Goal: Task Accomplishment & Management: Use online tool/utility

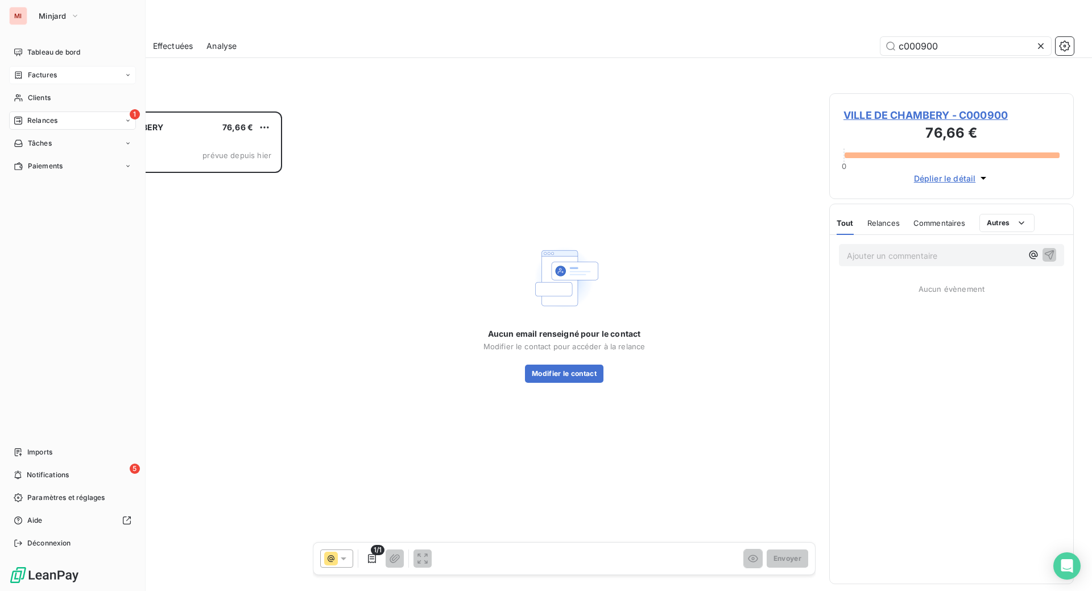
scroll to position [450, 217]
click at [66, 57] on span "Tableau de bord" at bounding box center [53, 52] width 53 height 10
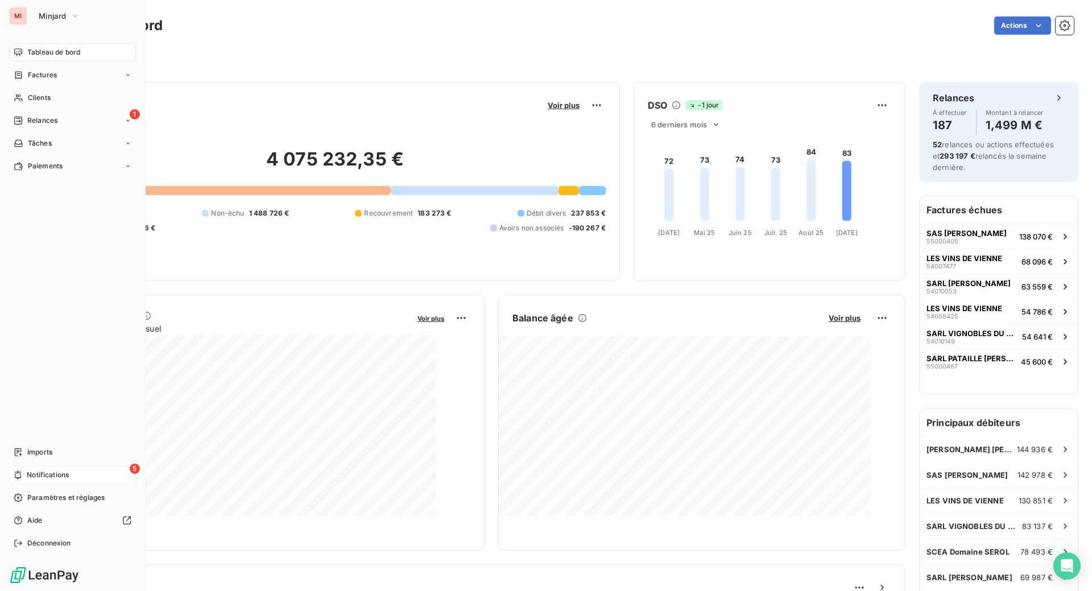
click at [54, 466] on div "5 Notifications" at bounding box center [72, 475] width 127 height 18
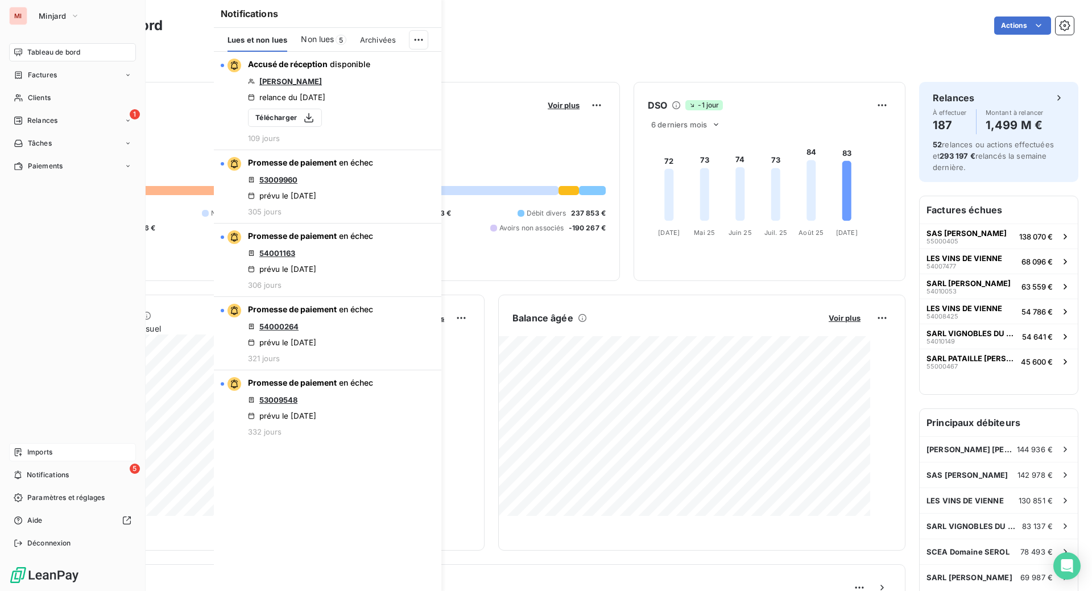
click at [45, 447] on span "Imports" at bounding box center [39, 452] width 25 height 10
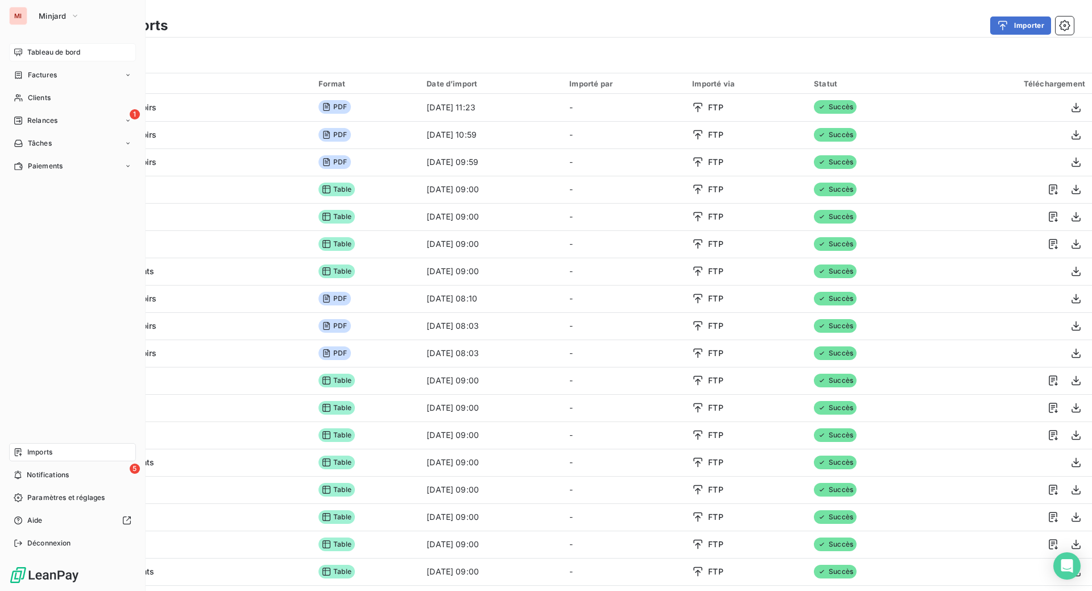
click at [40, 57] on span "Tableau de bord" at bounding box center [53, 52] width 53 height 10
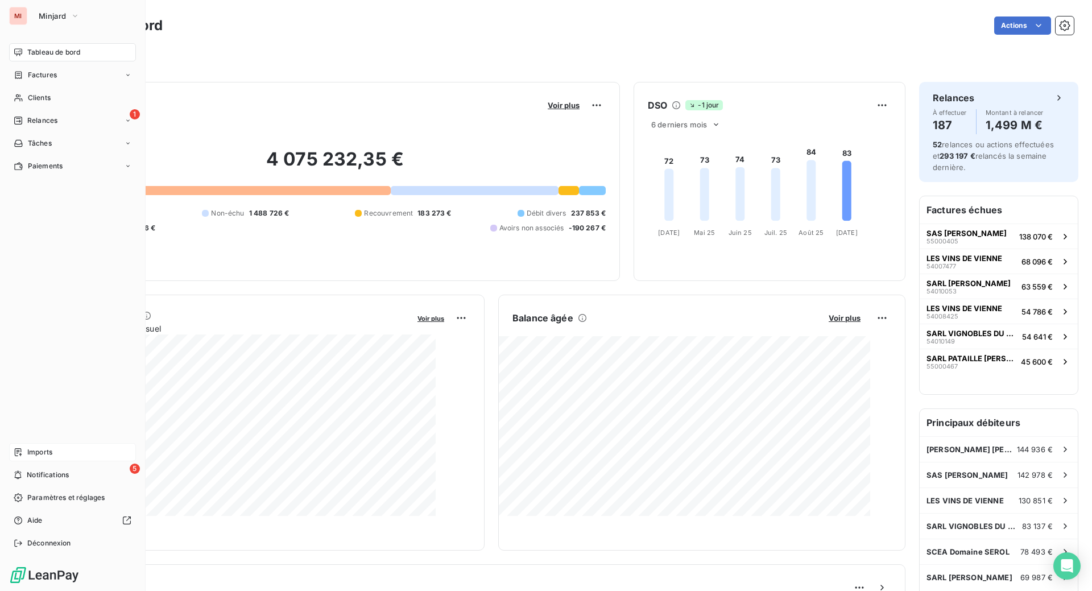
click at [44, 126] on span "Relances" at bounding box center [42, 120] width 30 height 10
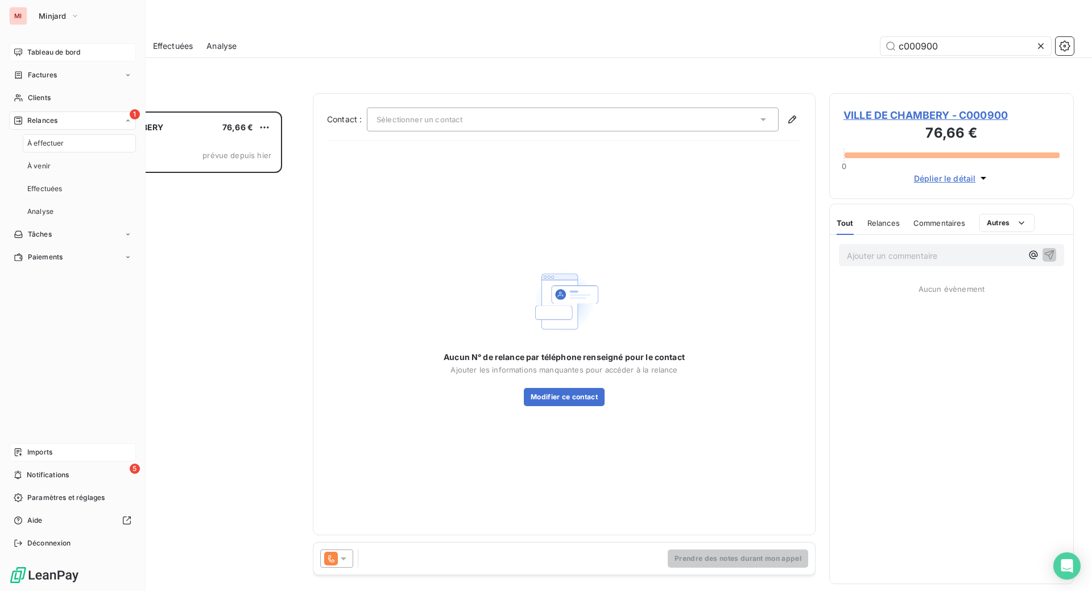
scroll to position [450, 217]
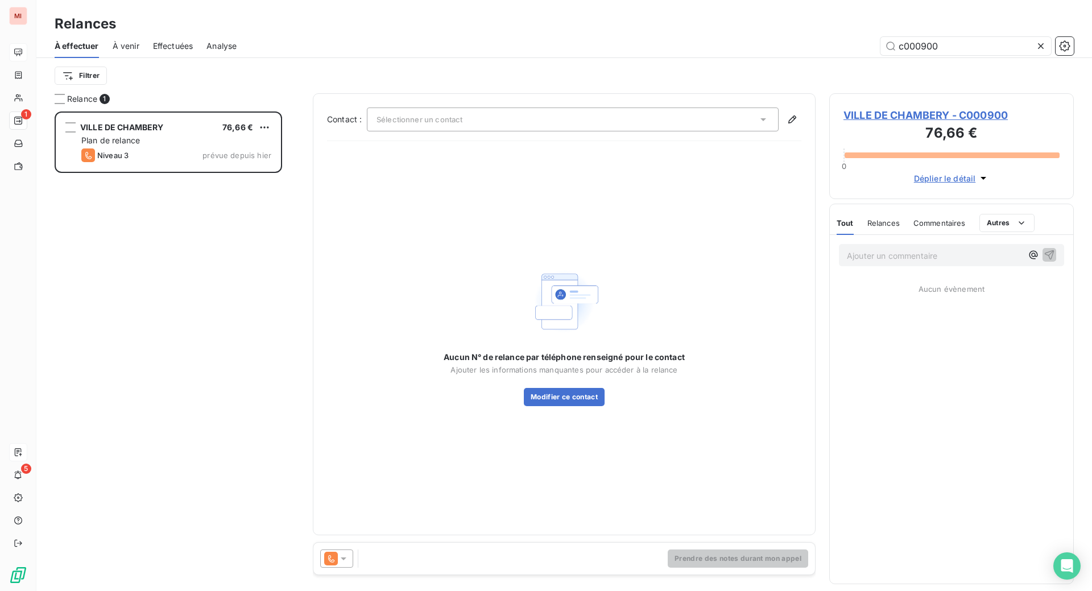
click at [1035, 52] on icon at bounding box center [1040, 45] width 11 height 11
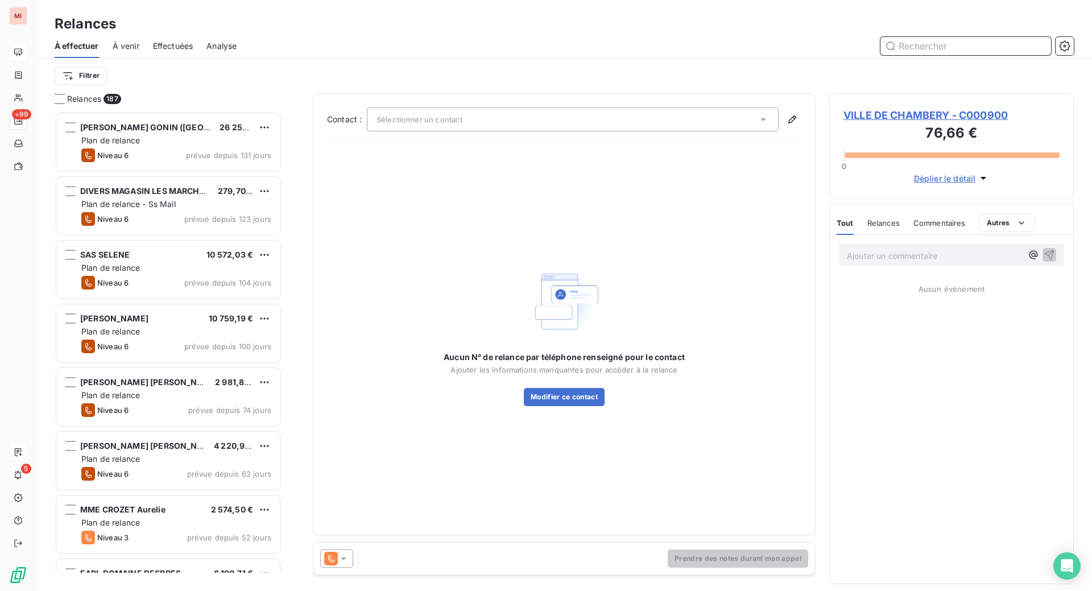
click at [947, 53] on input "text" at bounding box center [965, 46] width 171 height 18
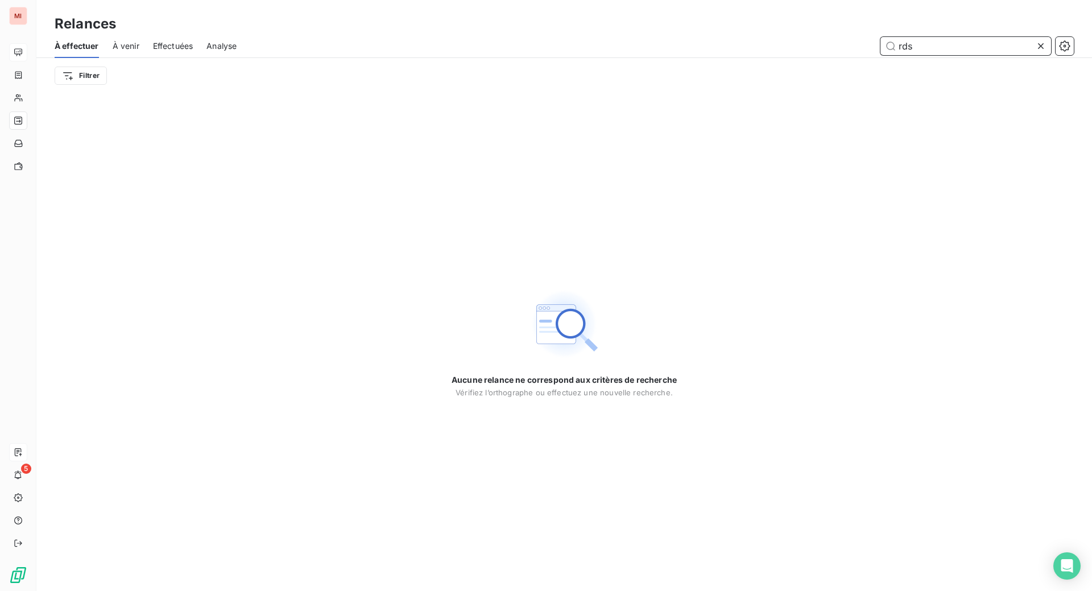
type input "rds"
click at [1035, 52] on icon at bounding box center [1040, 45] width 11 height 11
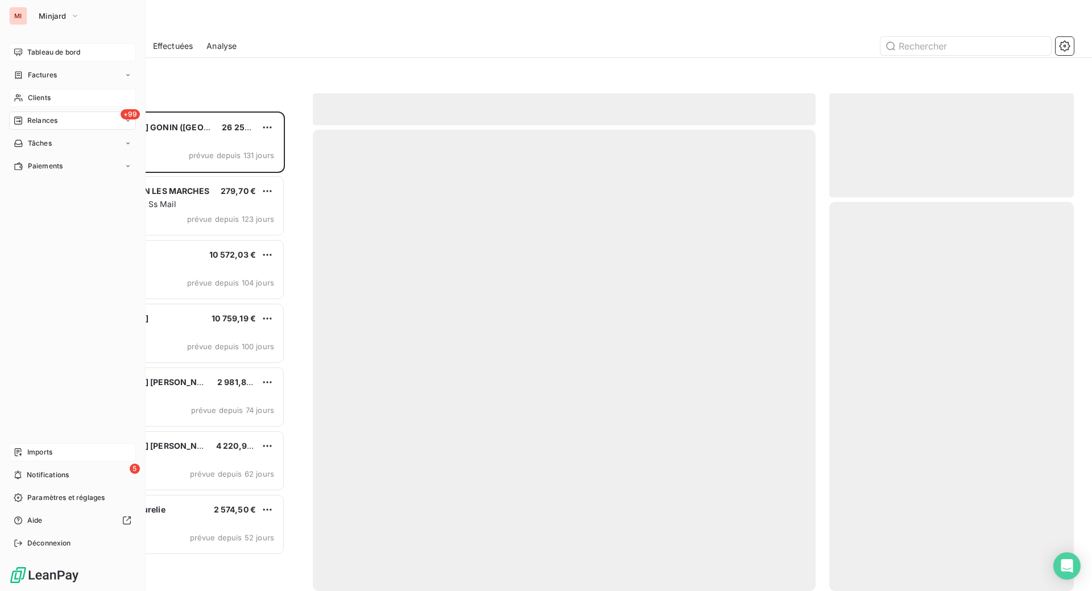
scroll to position [450, 217]
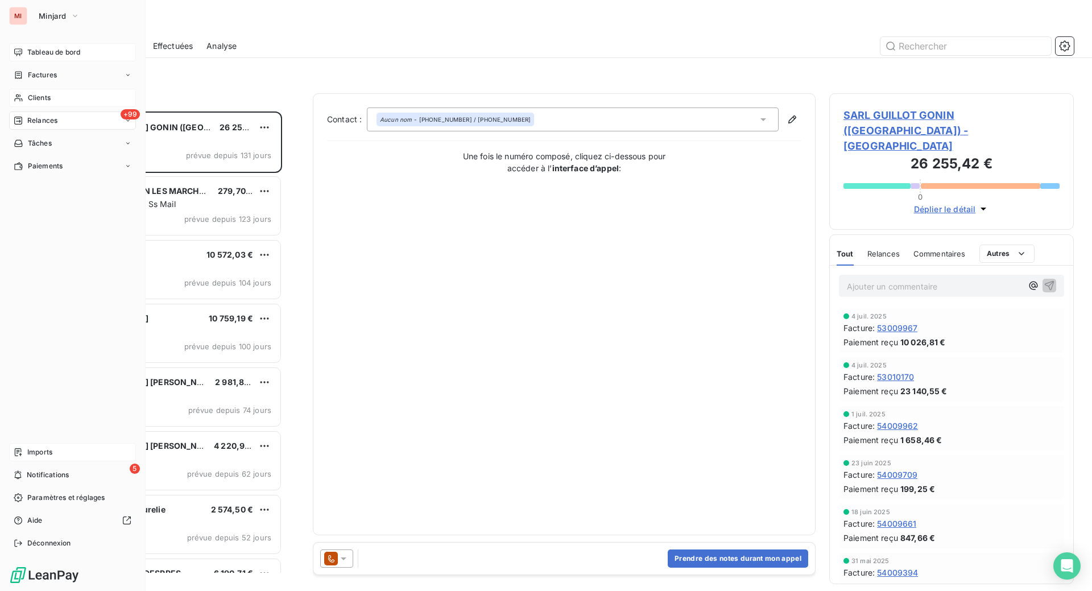
click at [51, 103] on span "Clients" at bounding box center [39, 98] width 23 height 10
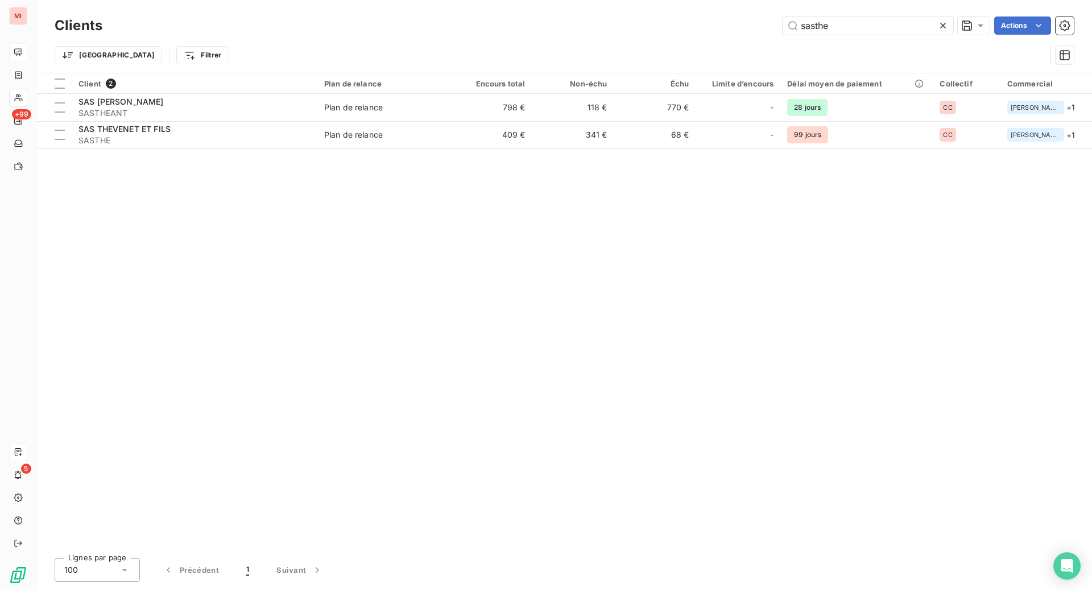
drag, startPoint x: 816, startPoint y: 36, endPoint x: 700, endPoint y: 26, distance: 116.4
click at [700, 26] on div "sasthe Actions" at bounding box center [594, 25] width 957 height 18
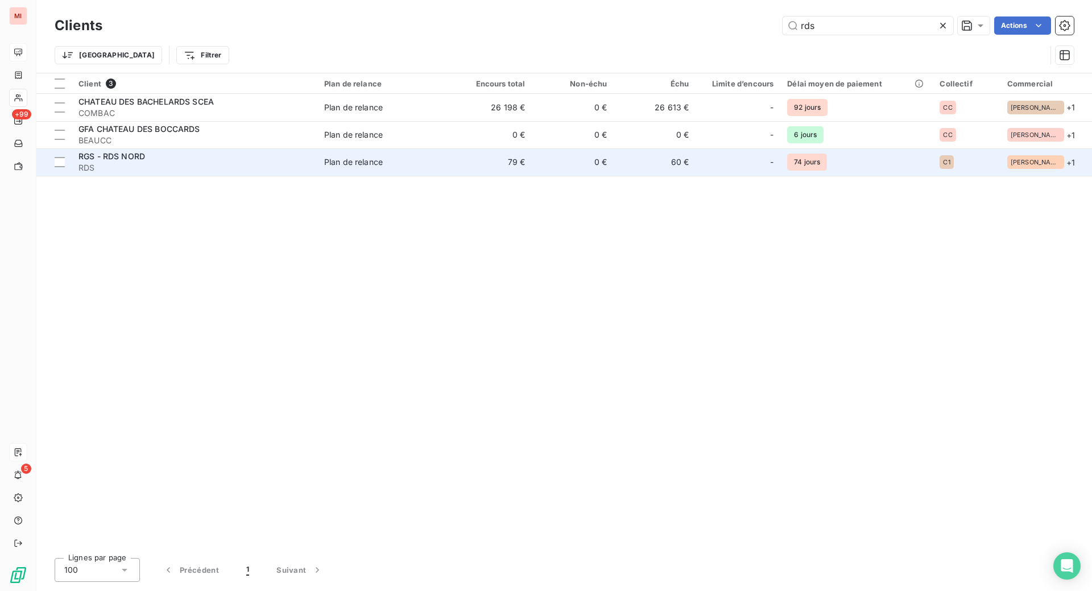
type input "rds"
click at [437, 176] on td "Plan de relance" at bounding box center [383, 161] width 133 height 27
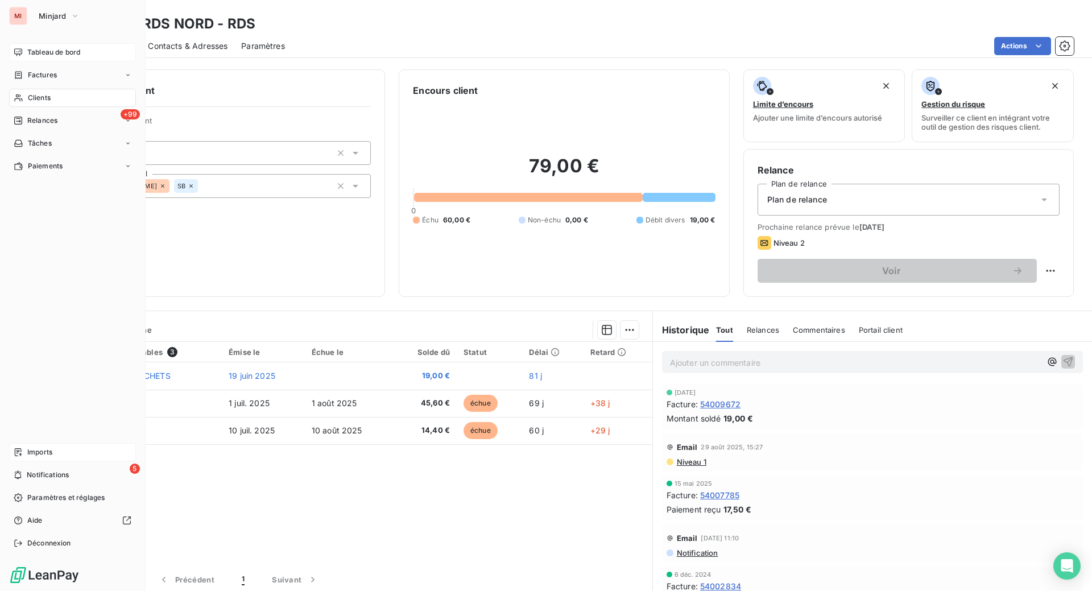
click at [52, 130] on div "+99 Relances" at bounding box center [72, 120] width 127 height 18
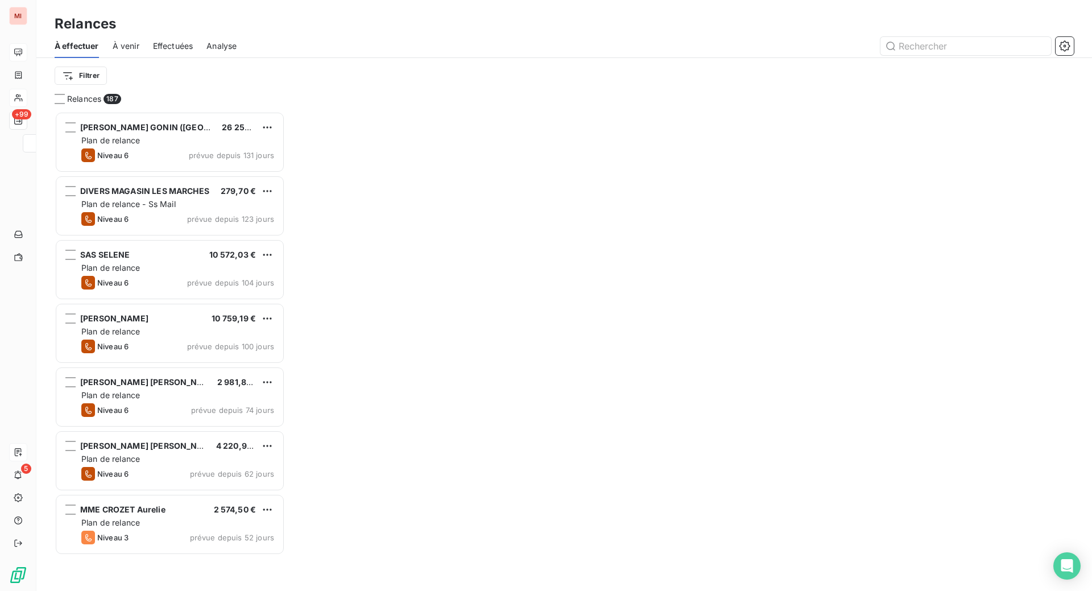
scroll to position [450, 217]
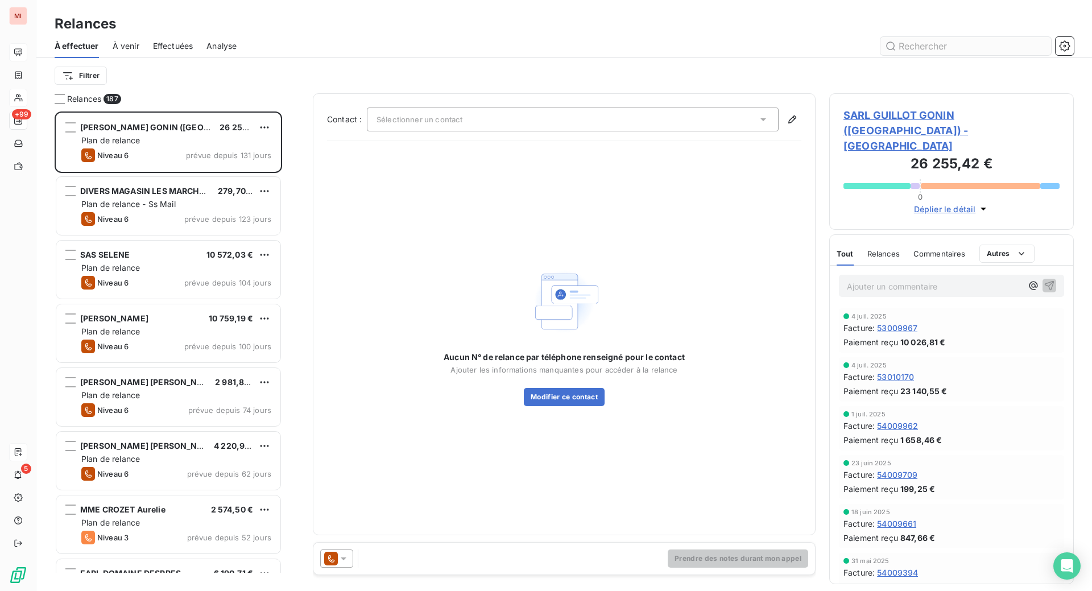
click at [911, 55] on input "text" at bounding box center [965, 46] width 171 height 18
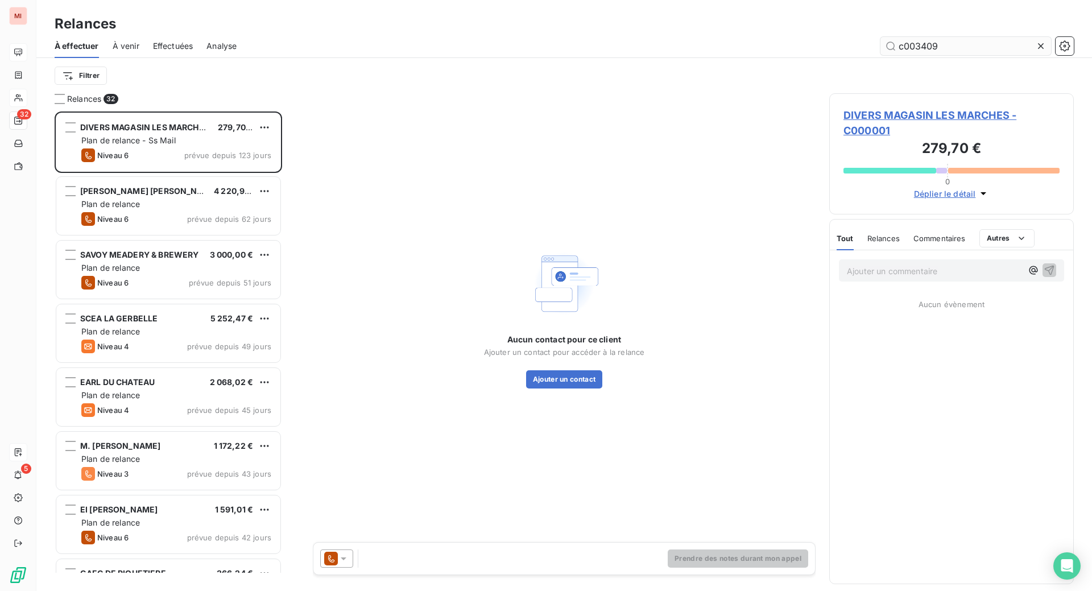
scroll to position [450, 217]
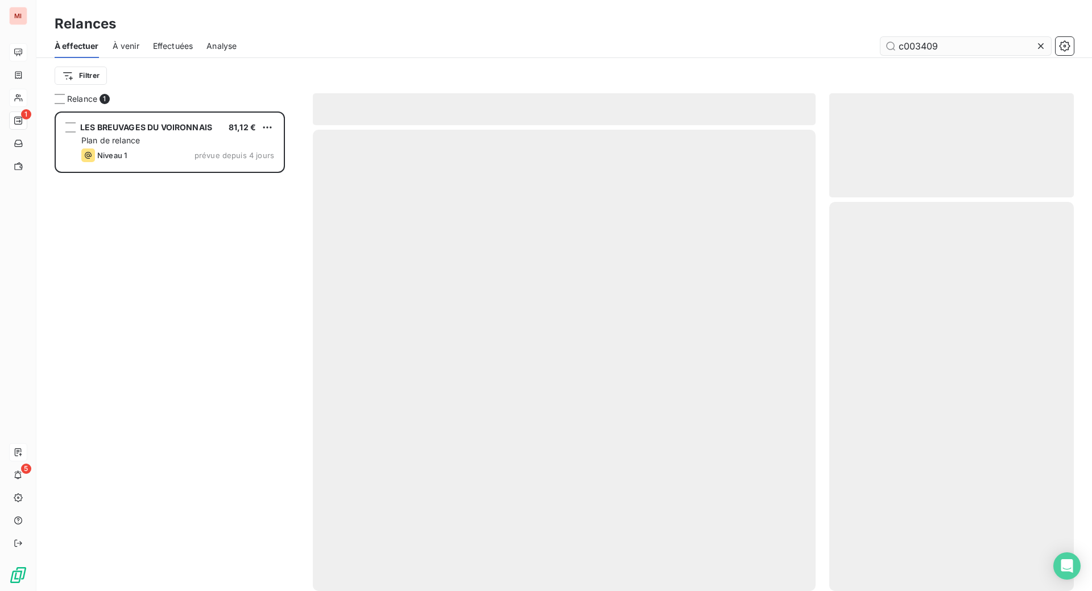
scroll to position [450, 217]
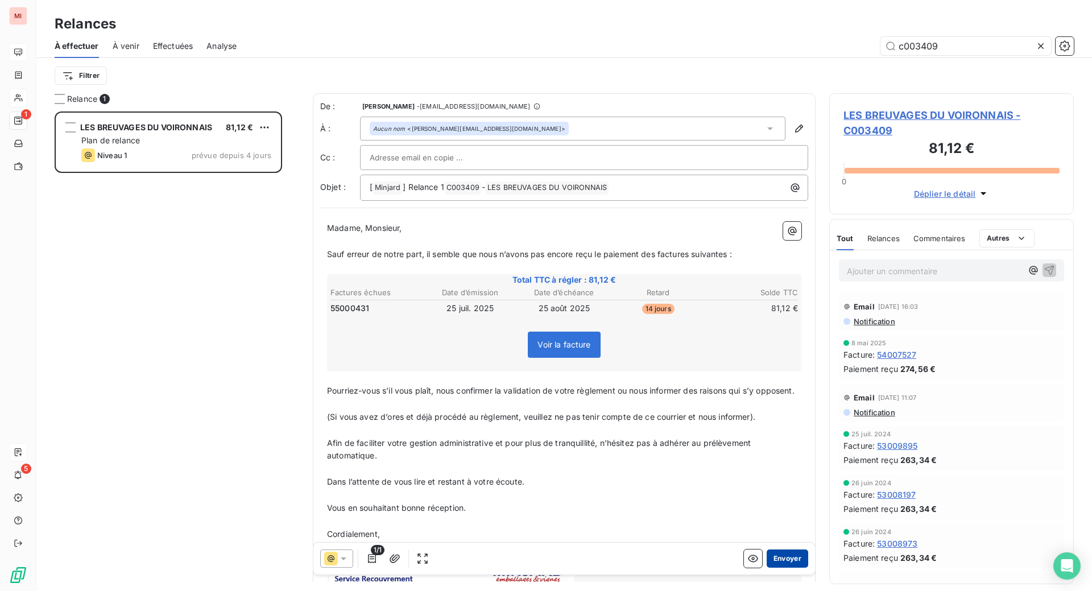
click at [766, 567] on button "Envoyer" at bounding box center [787, 558] width 42 height 18
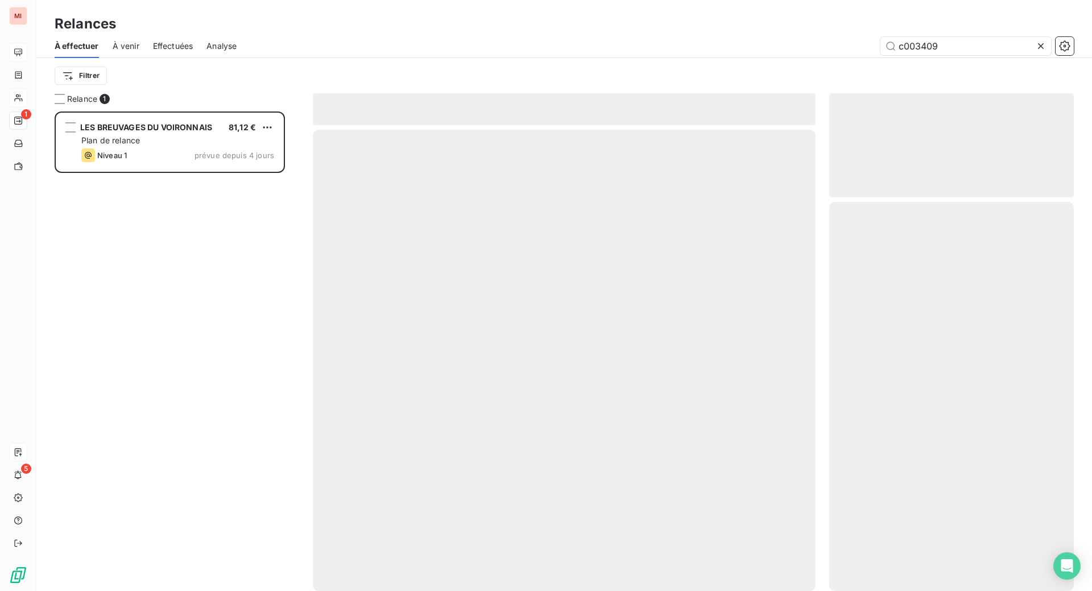
scroll to position [436, 219]
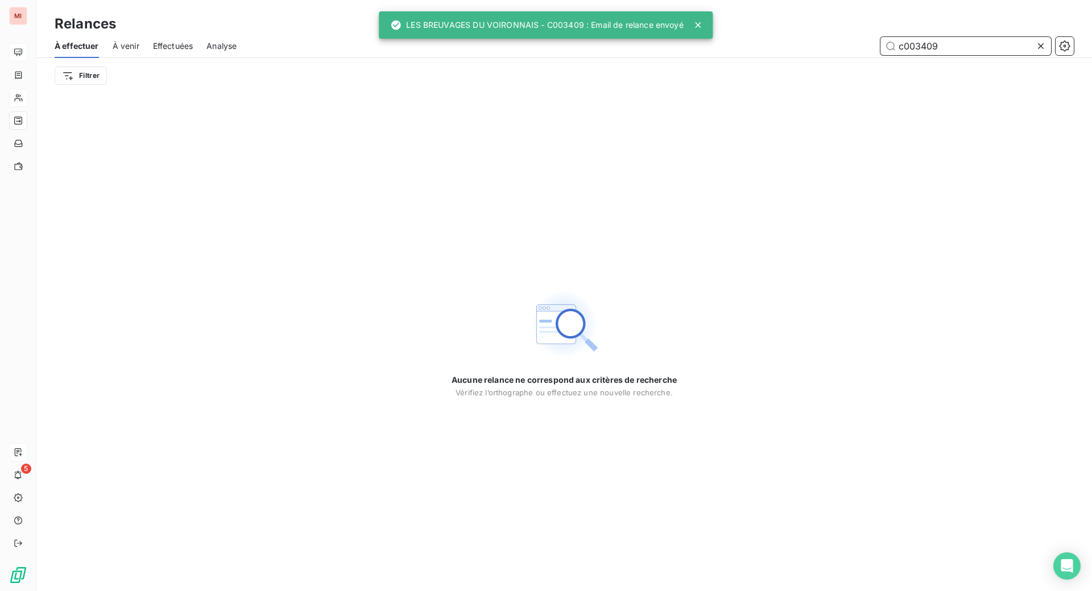
drag, startPoint x: 958, startPoint y: 54, endPoint x: 772, endPoint y: 57, distance: 185.9
click at [772, 55] on div "c003409" at bounding box center [661, 46] width 823 height 18
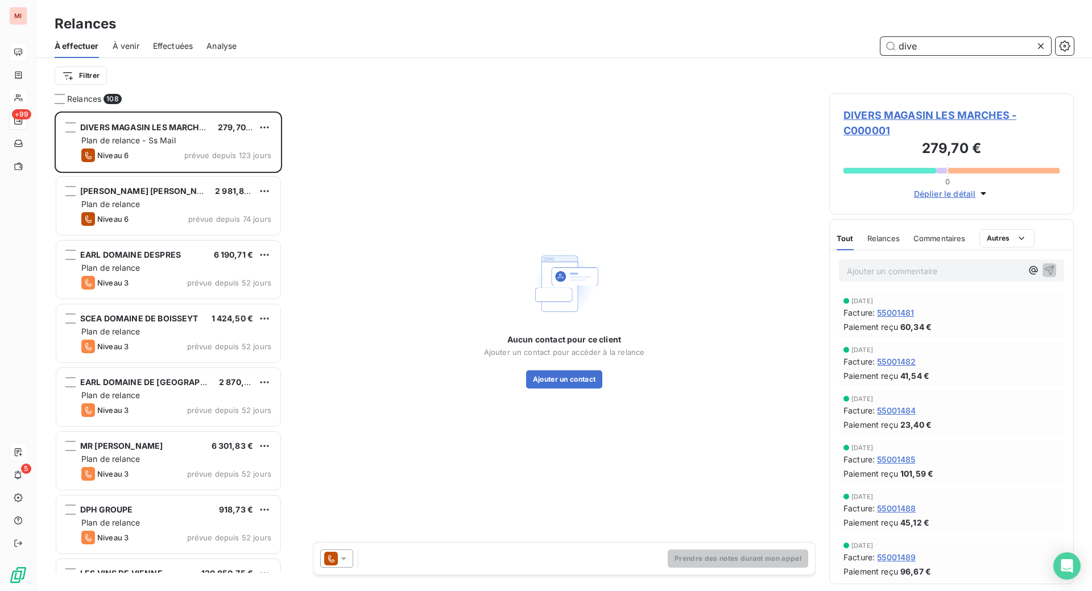
scroll to position [450, 217]
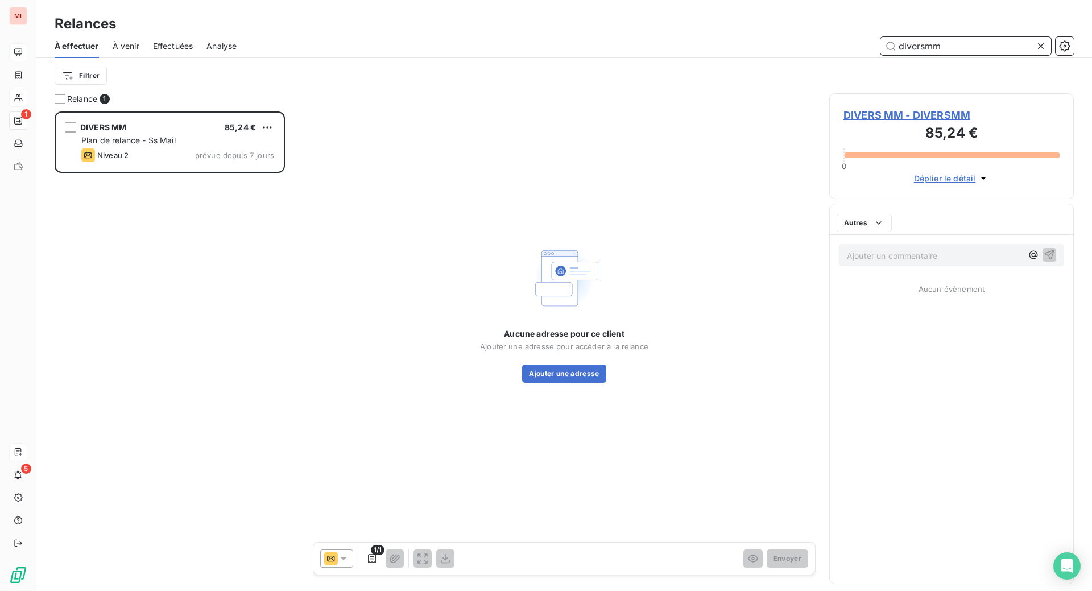
scroll to position [450, 217]
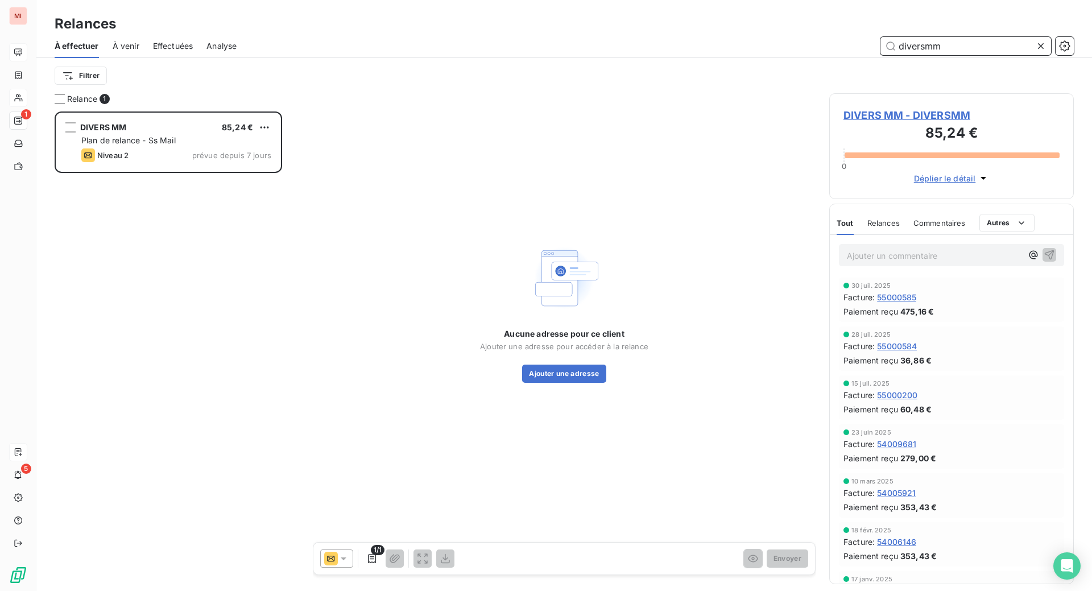
drag, startPoint x: 981, startPoint y: 67, endPoint x: 737, endPoint y: 43, distance: 245.1
click at [747, 46] on div "Relances À effectuer À venir Effectuées Analyse diversmm Filtrer" at bounding box center [563, 46] width 1055 height 93
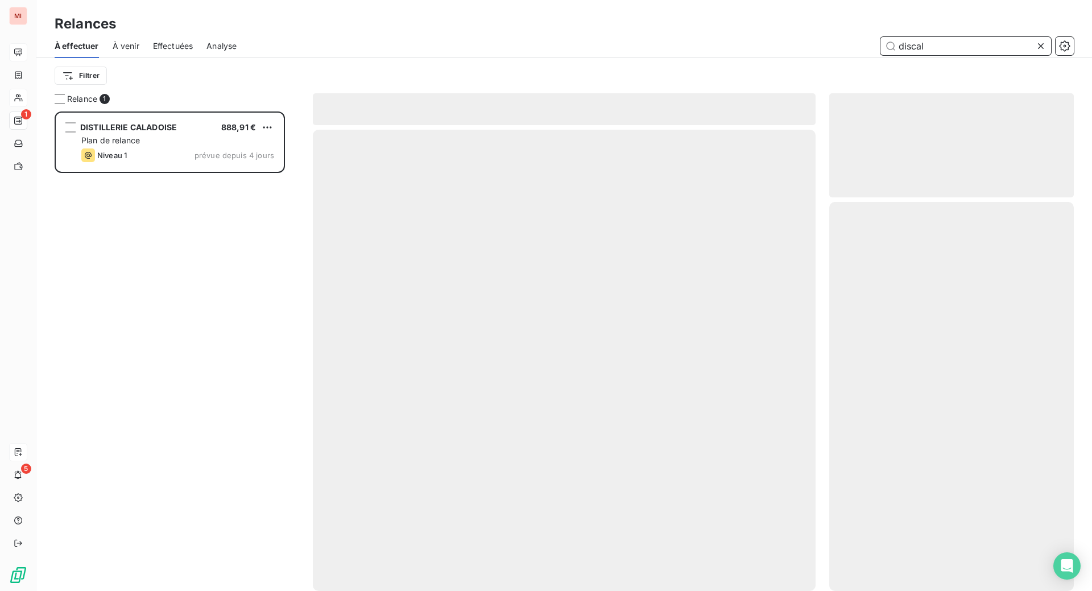
scroll to position [450, 217]
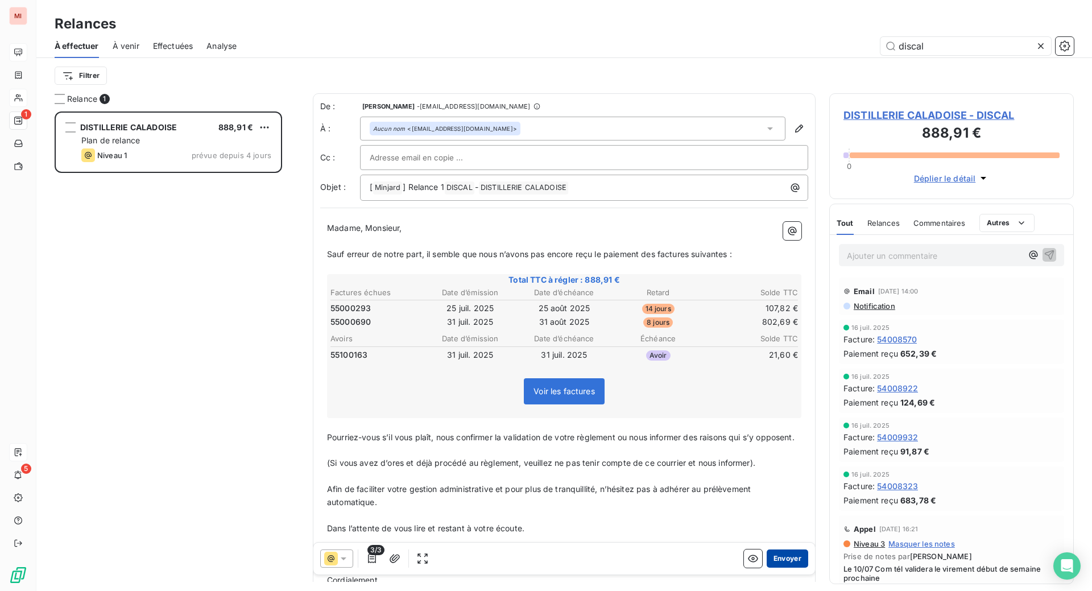
click at [766, 567] on button "Envoyer" at bounding box center [787, 558] width 42 height 18
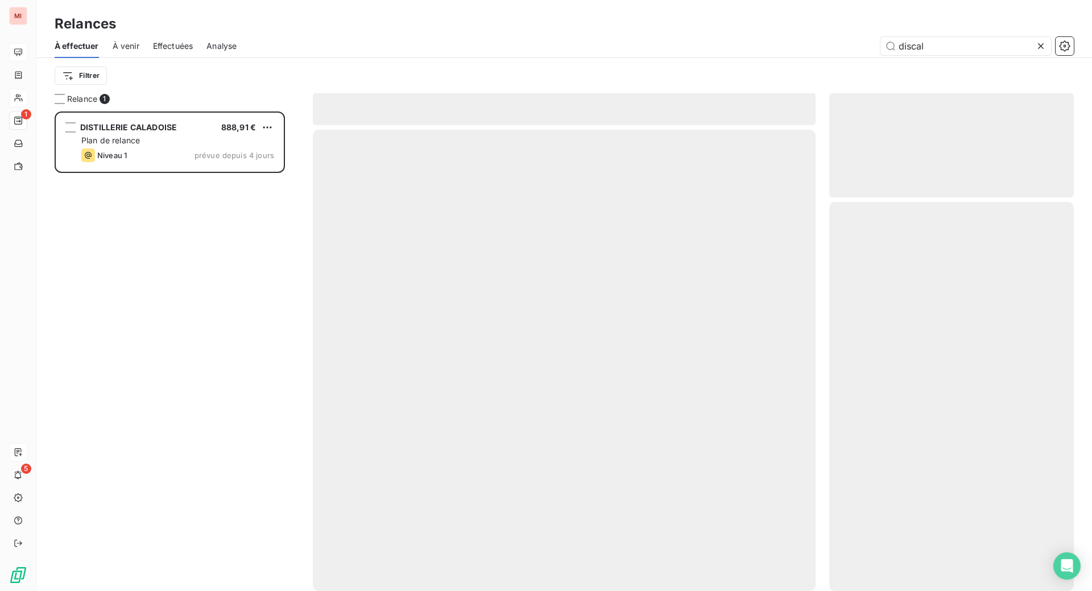
scroll to position [436, 219]
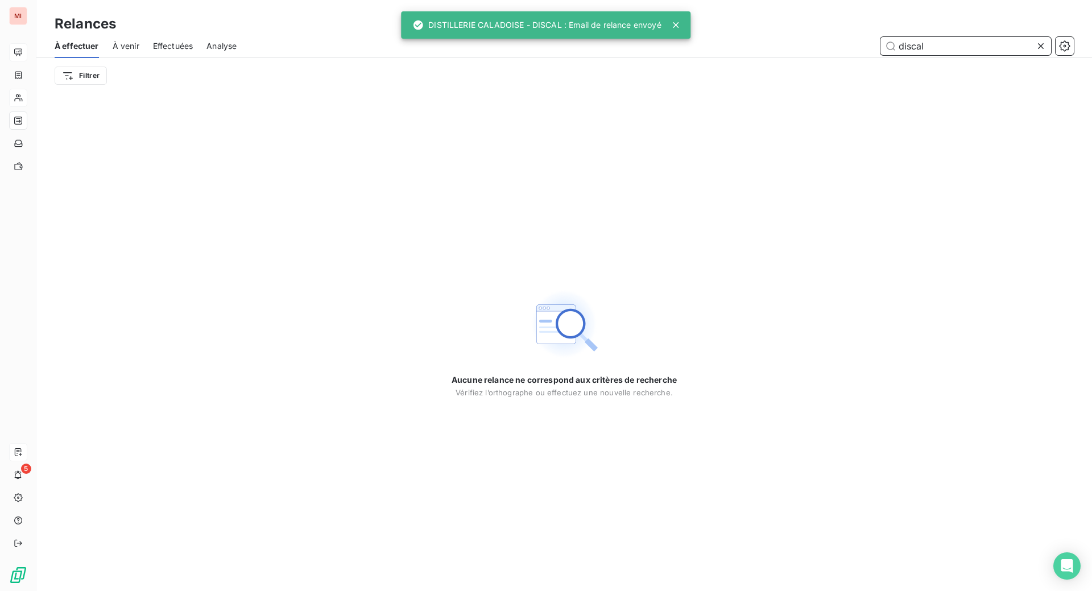
drag, startPoint x: 928, startPoint y: 61, endPoint x: 861, endPoint y: 60, distance: 66.5
click at [861, 55] on div "discal" at bounding box center [661, 46] width 823 height 18
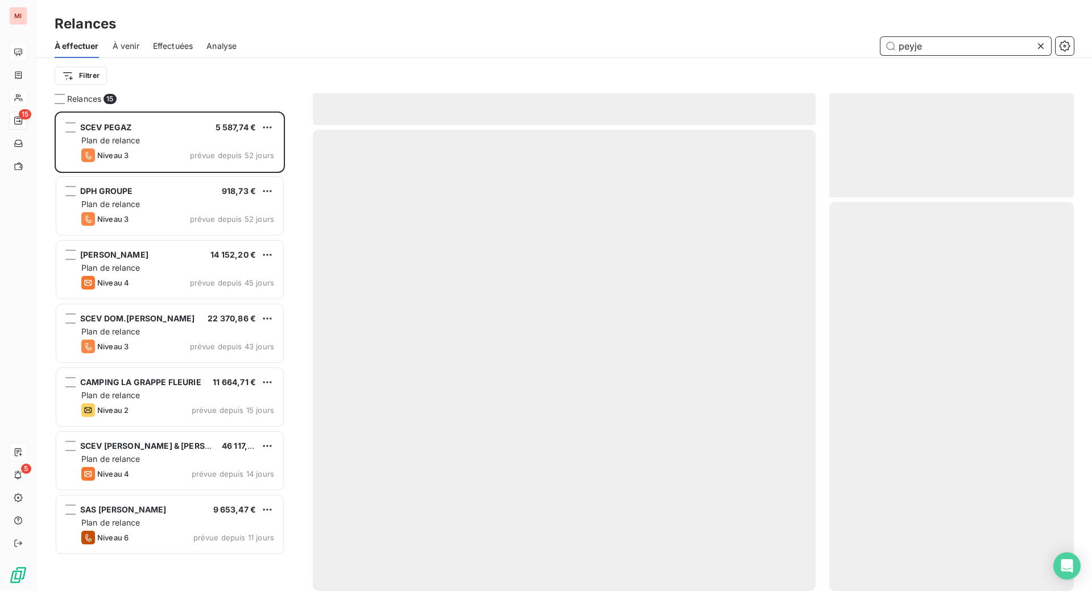
scroll to position [450, 217]
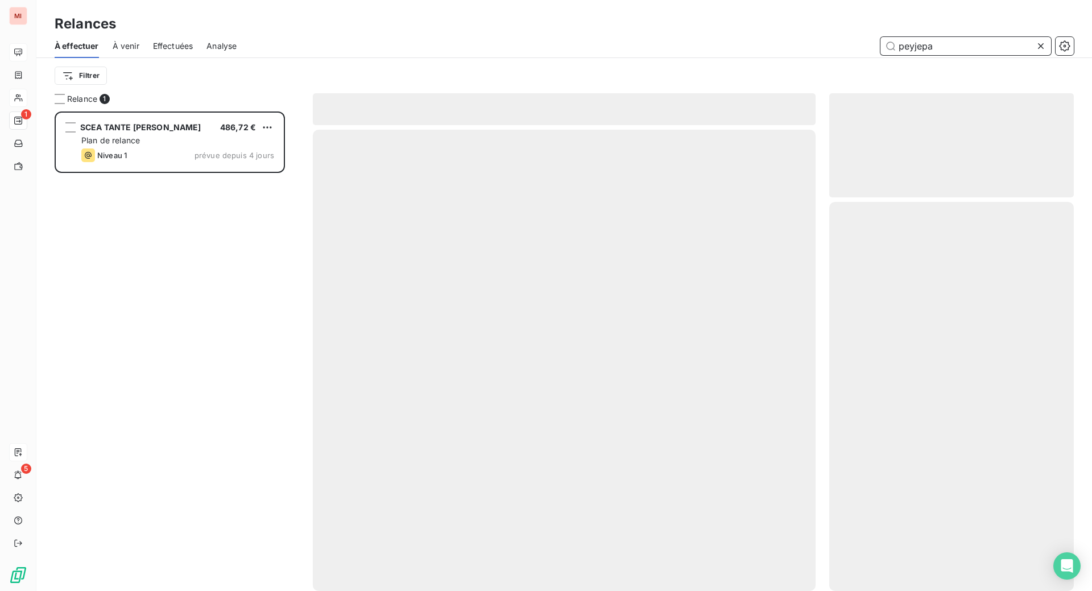
scroll to position [450, 217]
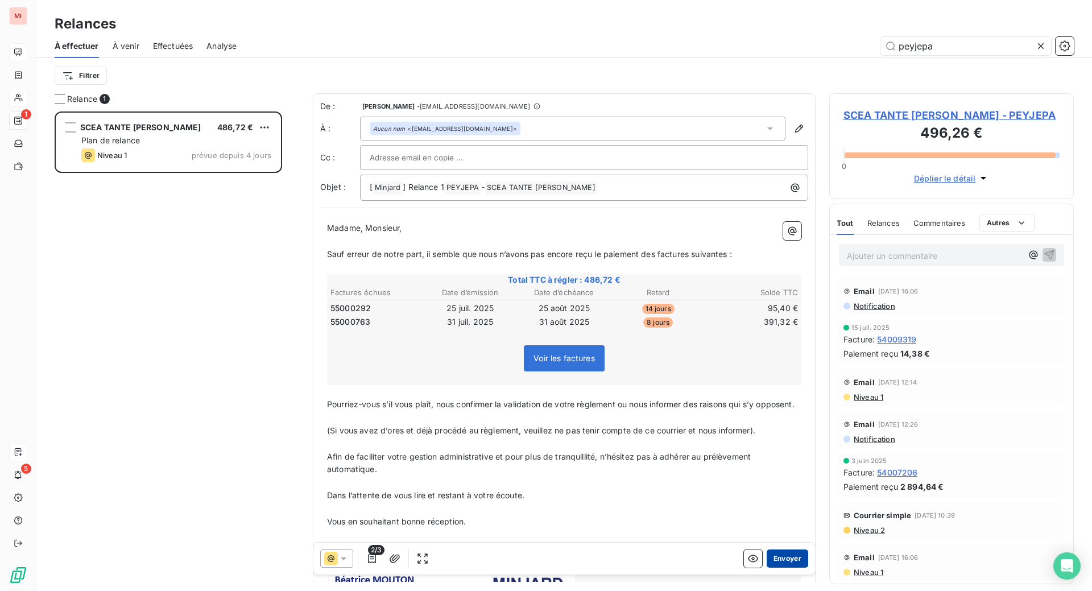
click at [766, 567] on button "Envoyer" at bounding box center [787, 558] width 42 height 18
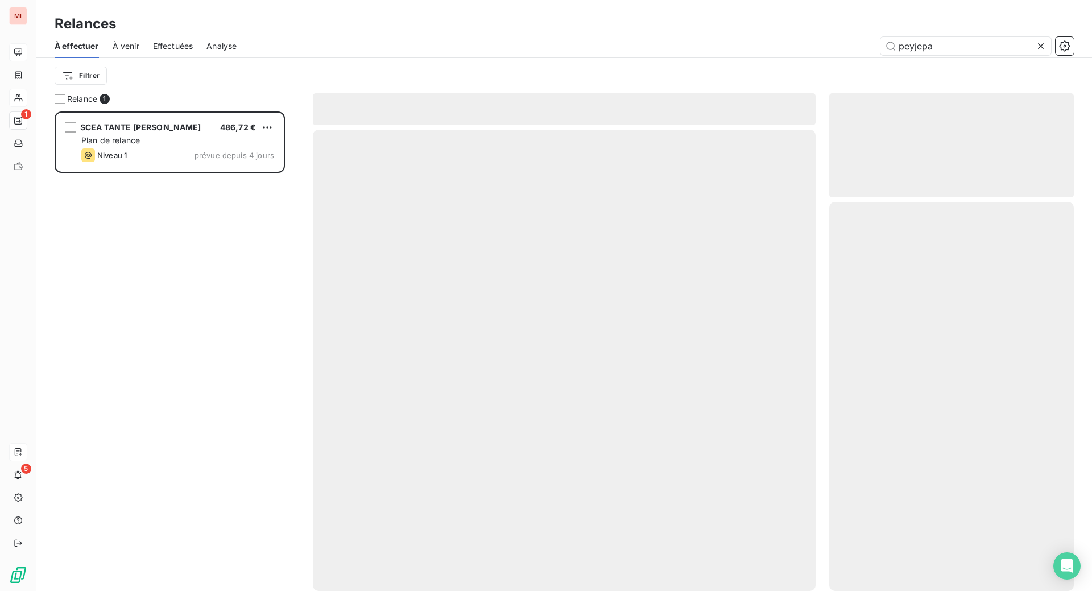
scroll to position [436, 219]
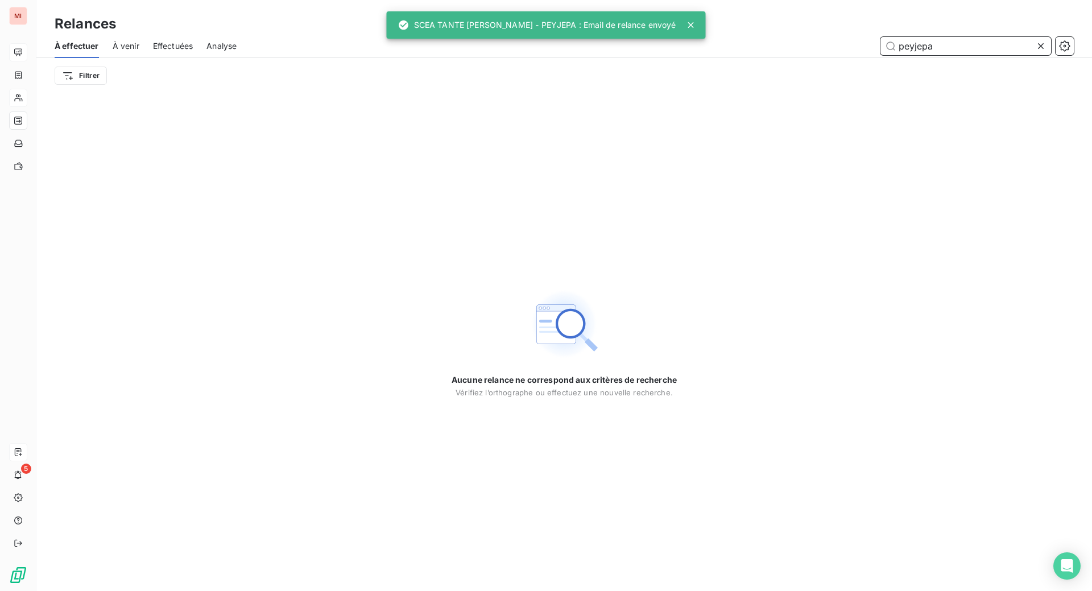
drag, startPoint x: 943, startPoint y: 67, endPoint x: 811, endPoint y: 52, distance: 132.7
click at [812, 52] on div "peyjepa" at bounding box center [661, 46] width 823 height 18
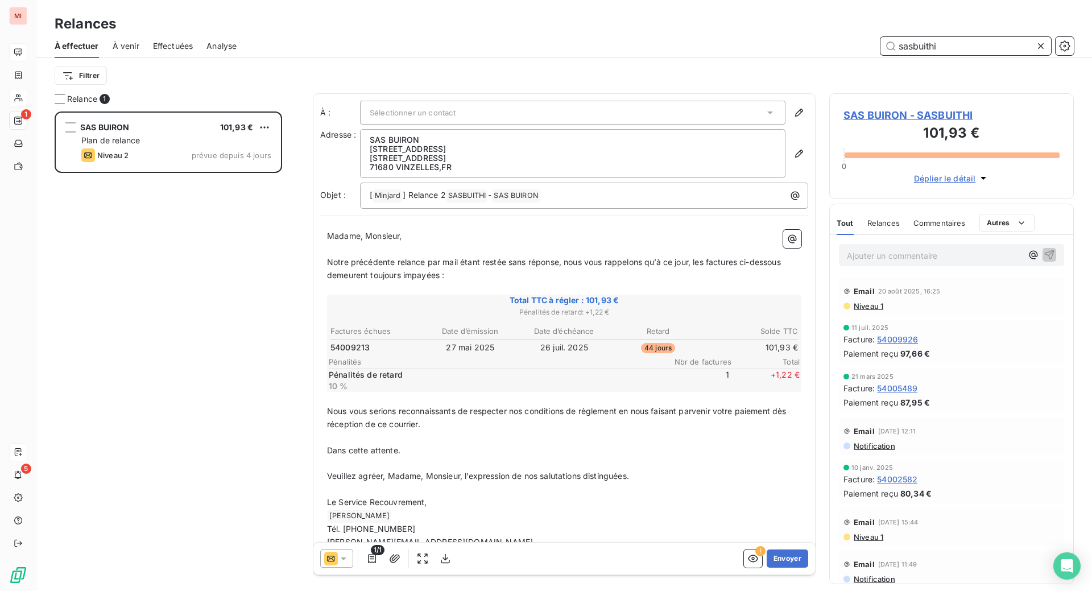
scroll to position [450, 217]
click at [766, 567] on button "Envoyer" at bounding box center [787, 558] width 42 height 18
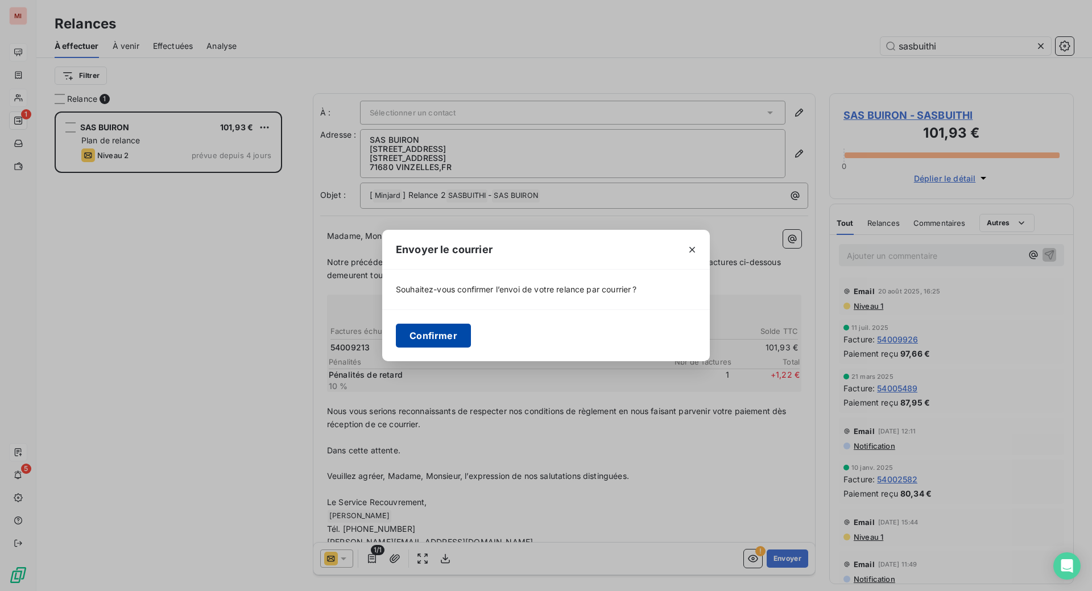
click at [396, 343] on button "Confirmer" at bounding box center [433, 336] width 75 height 24
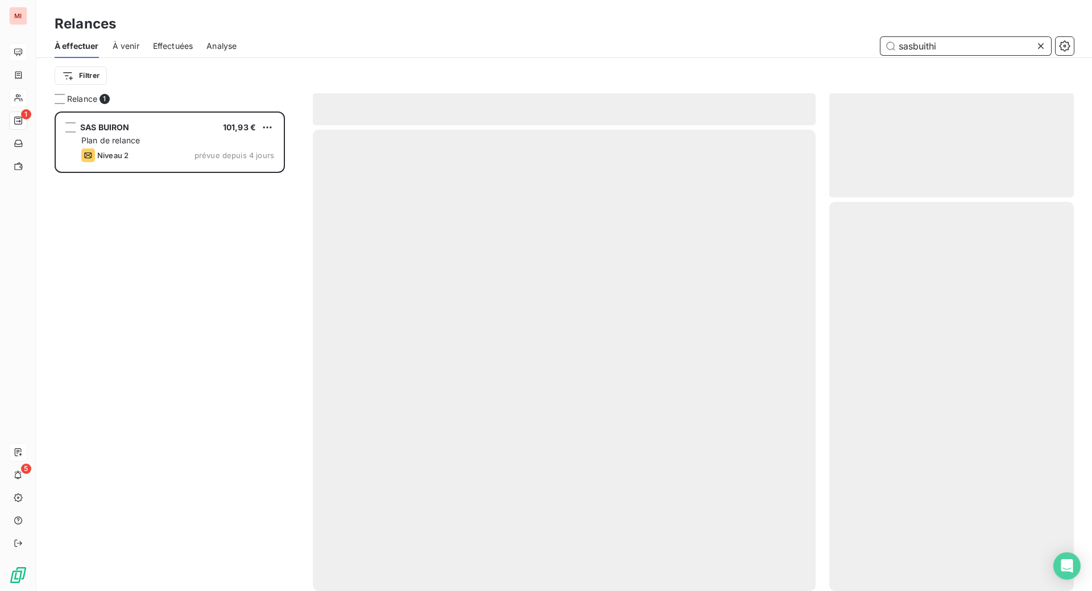
scroll to position [436, 219]
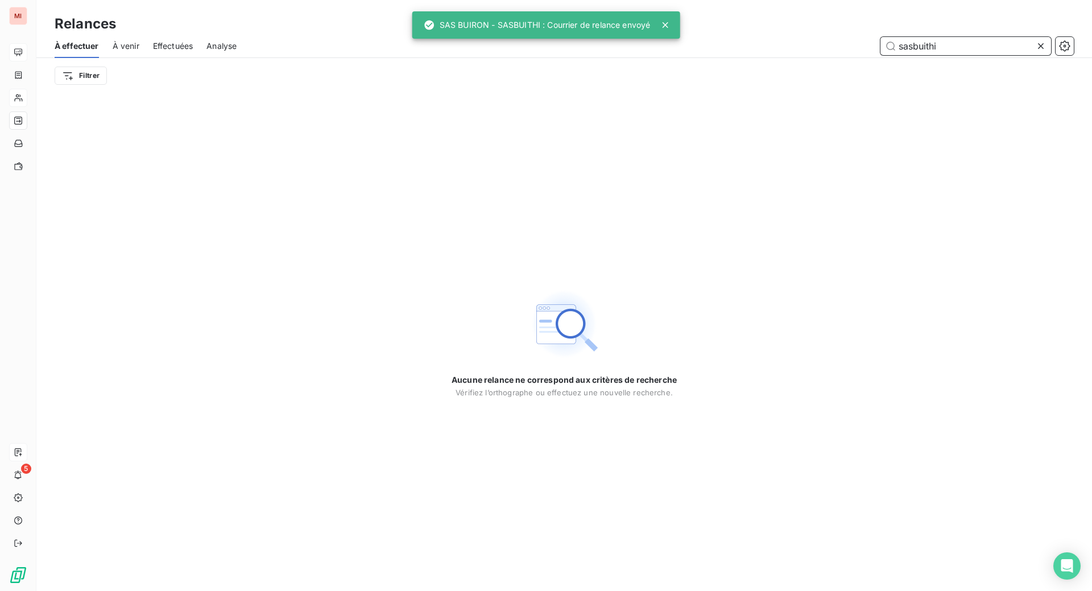
drag, startPoint x: 944, startPoint y: 67, endPoint x: 769, endPoint y: 66, distance: 174.5
click at [769, 55] on div "sasbuithi" at bounding box center [661, 46] width 823 height 18
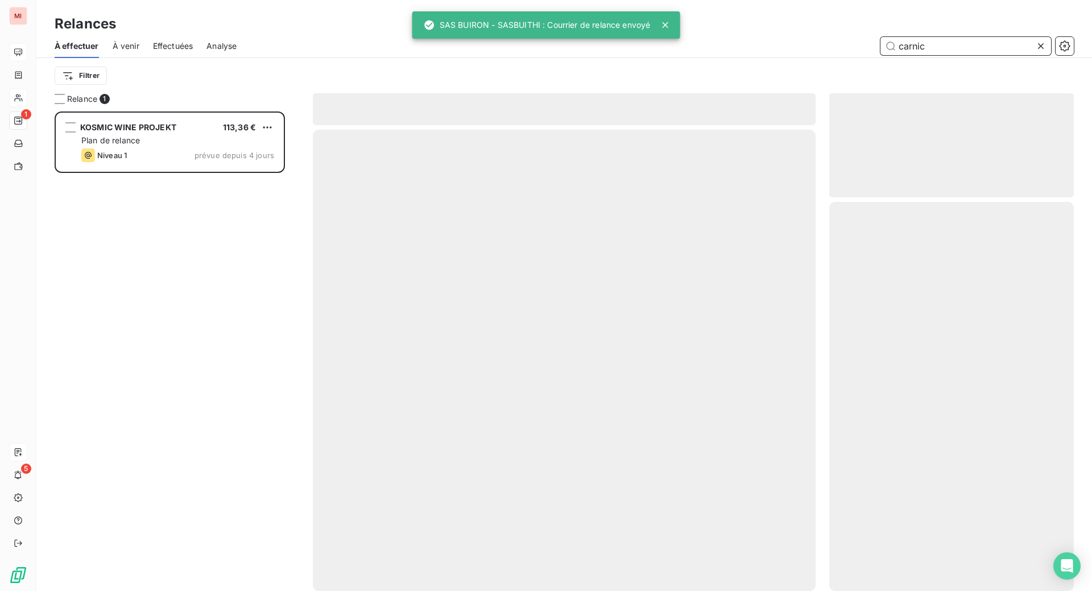
scroll to position [450, 217]
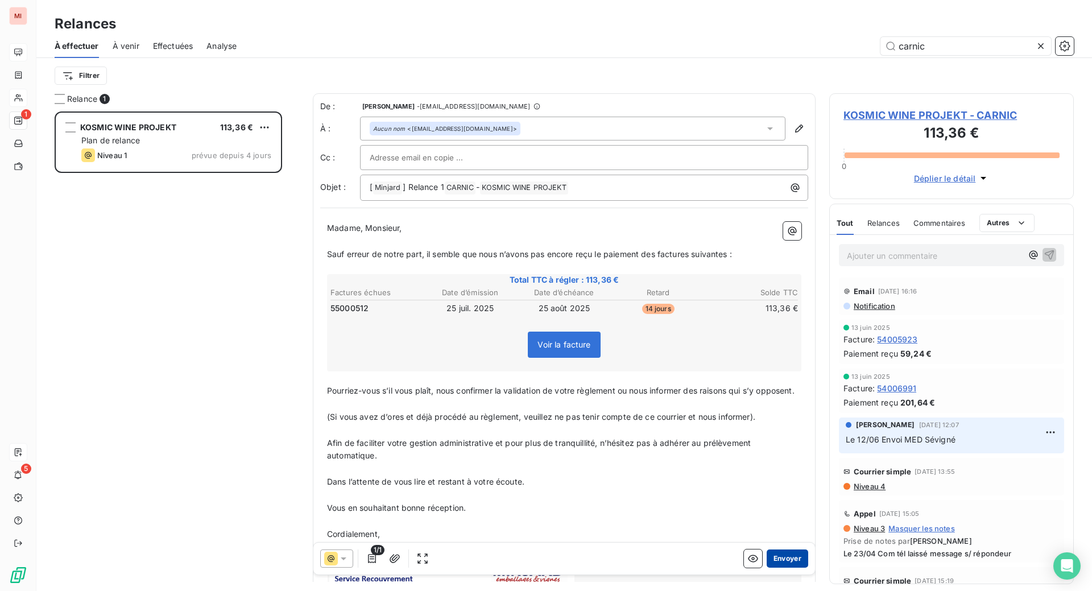
click at [768, 567] on button "Envoyer" at bounding box center [787, 558] width 42 height 18
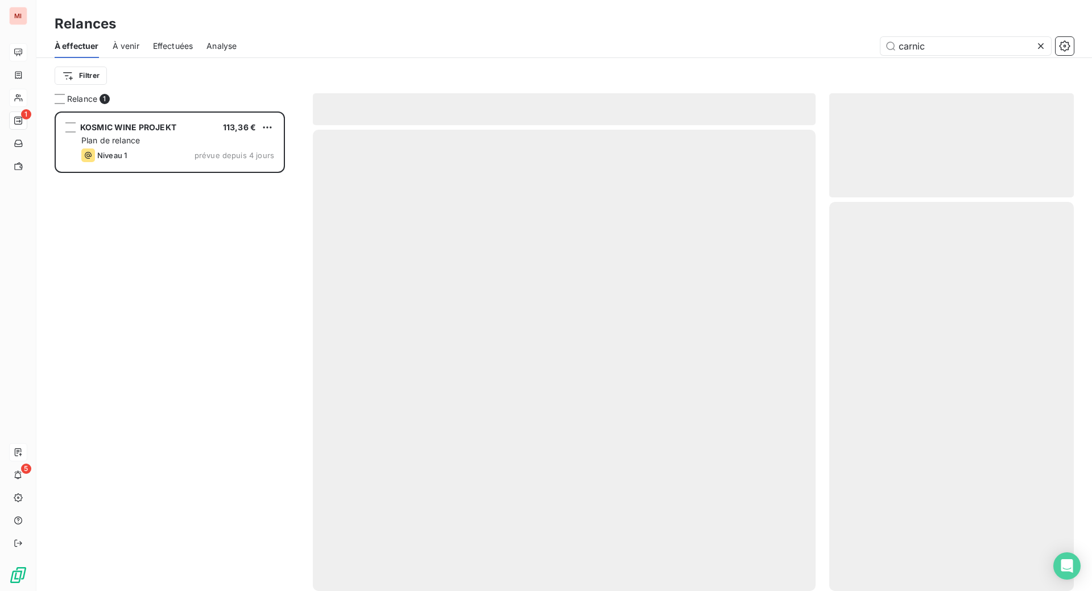
scroll to position [436, 219]
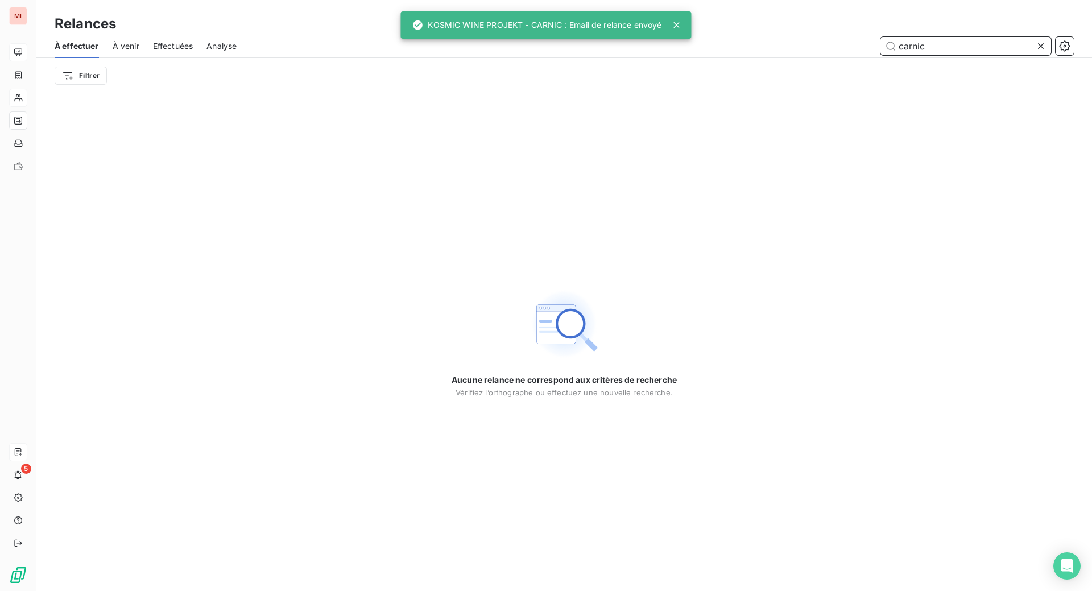
drag, startPoint x: 928, startPoint y: 56, endPoint x: 840, endPoint y: 64, distance: 88.5
click at [840, 55] on div "carnic" at bounding box center [661, 46] width 823 height 18
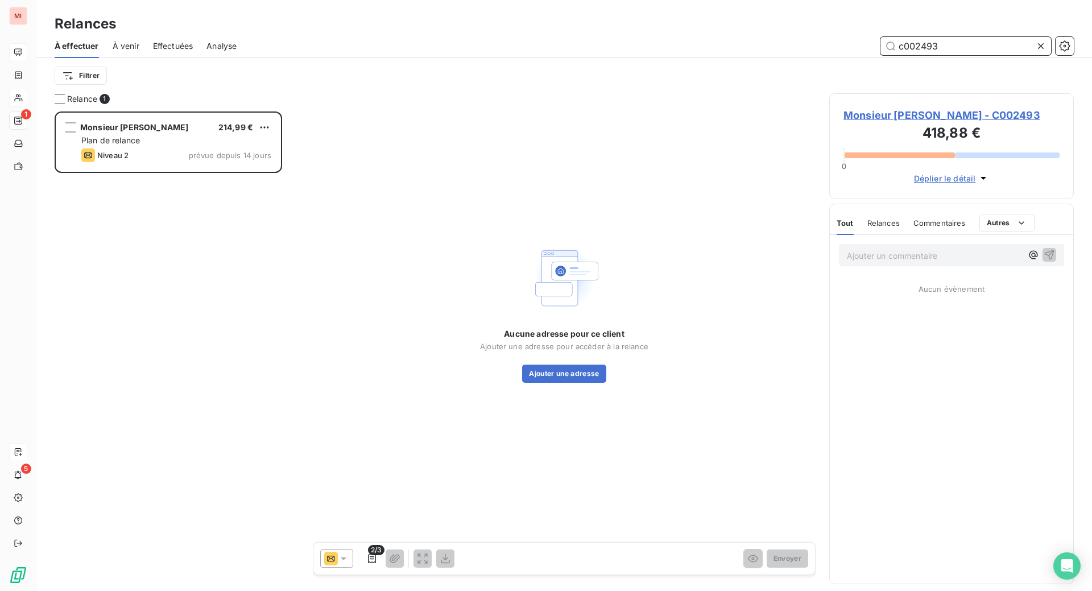
scroll to position [450, 217]
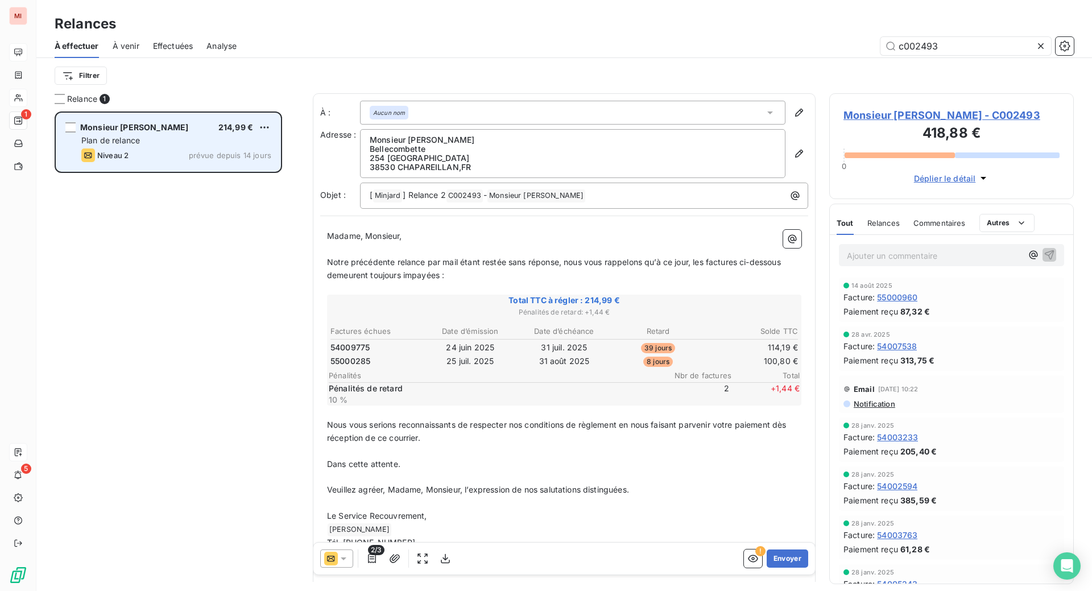
click at [215, 146] on div "Plan de relance" at bounding box center [176, 140] width 190 height 11
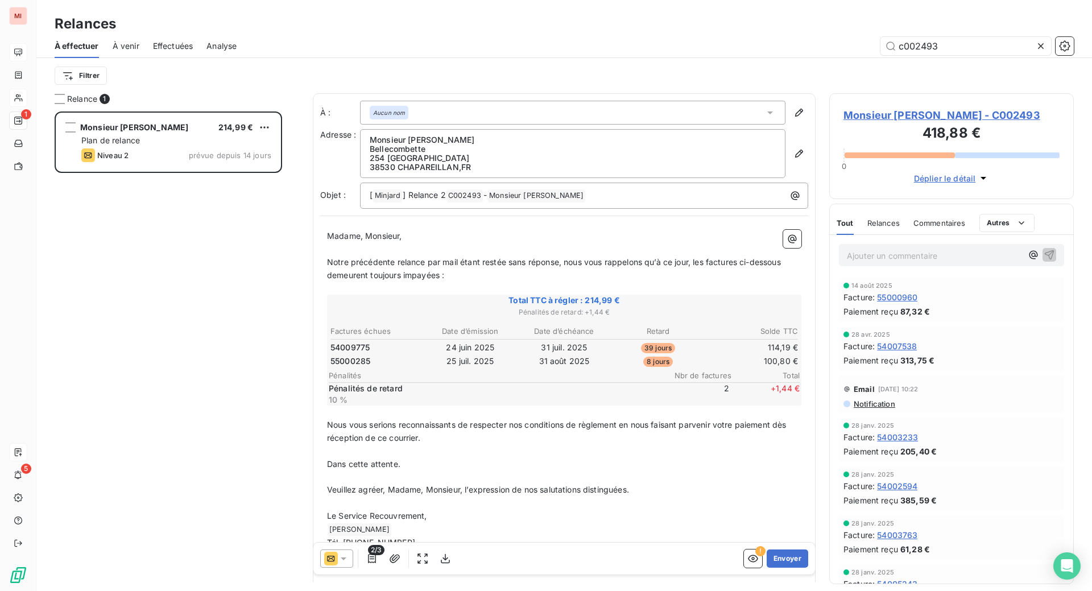
click at [885, 227] on span "Relances" at bounding box center [883, 222] width 32 height 9
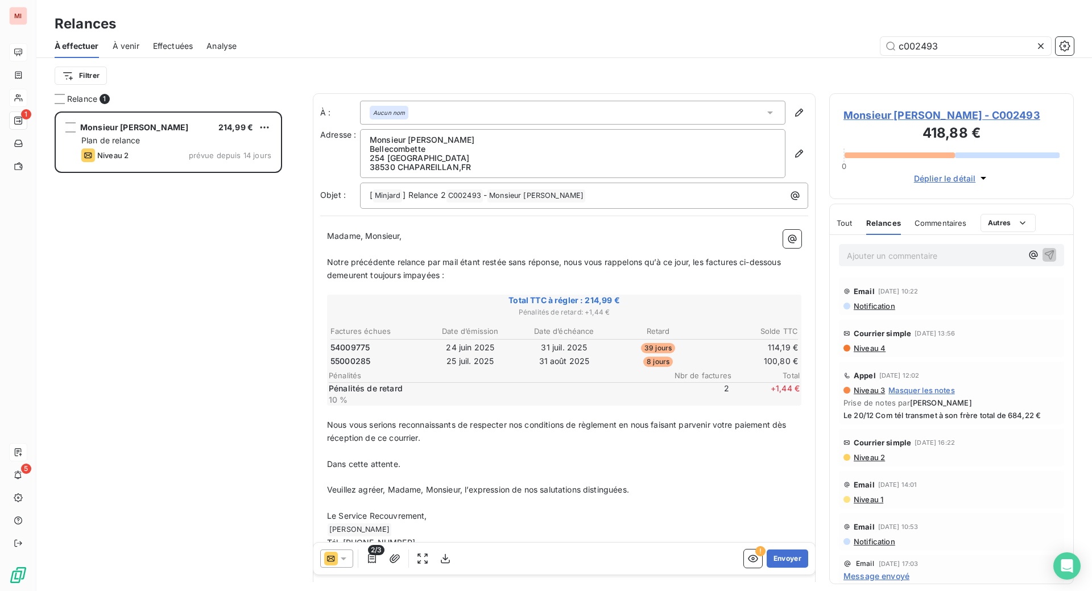
click at [346, 560] on icon at bounding box center [344, 558] width 6 height 3
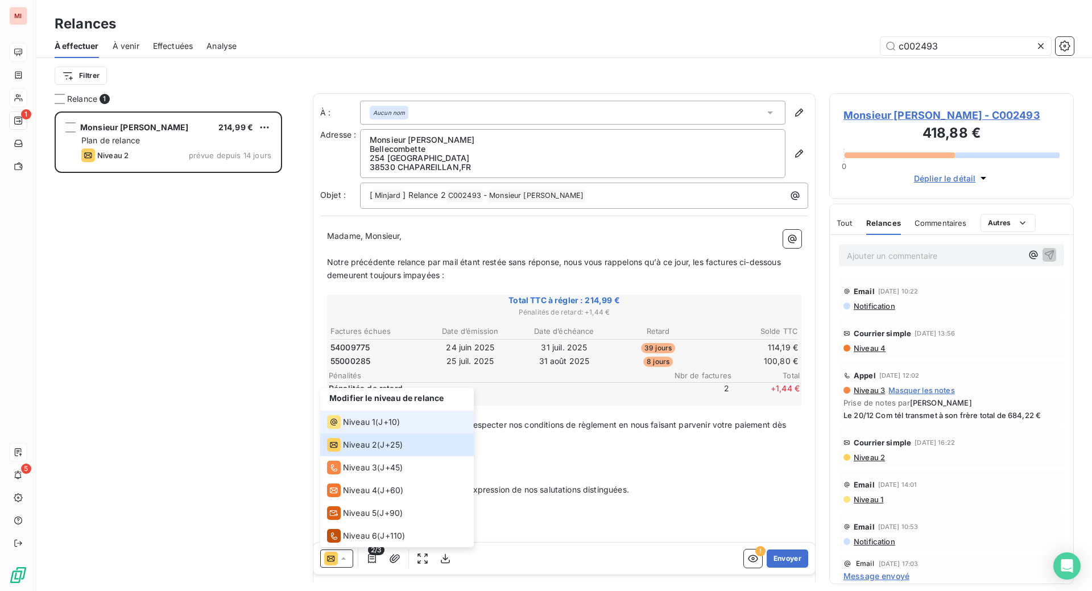
click at [375, 428] on span "Niveau 1" at bounding box center [359, 421] width 32 height 11
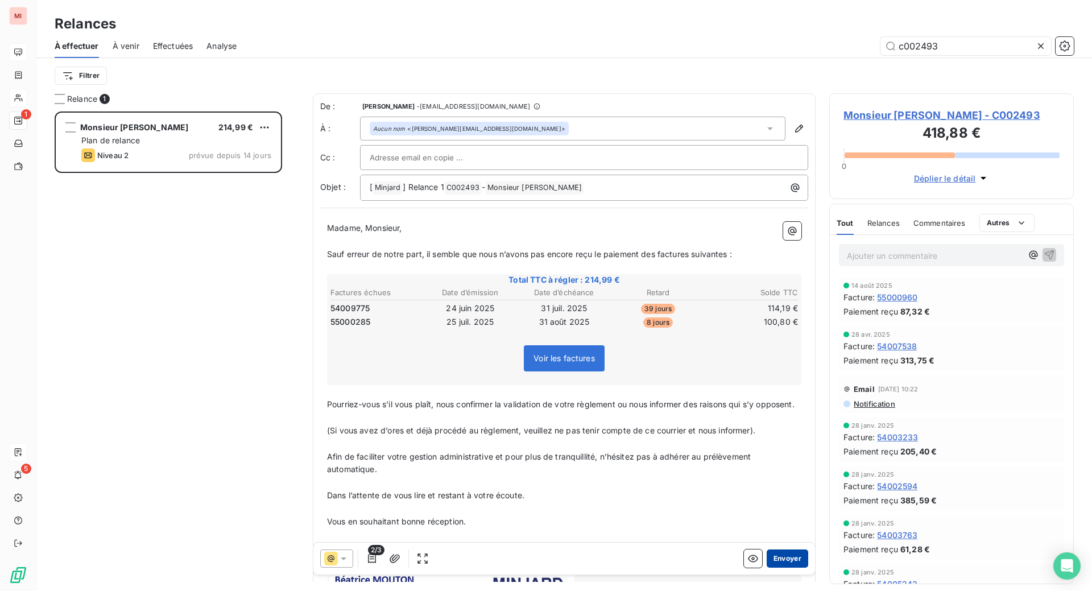
click at [766, 567] on button "Envoyer" at bounding box center [787, 558] width 42 height 18
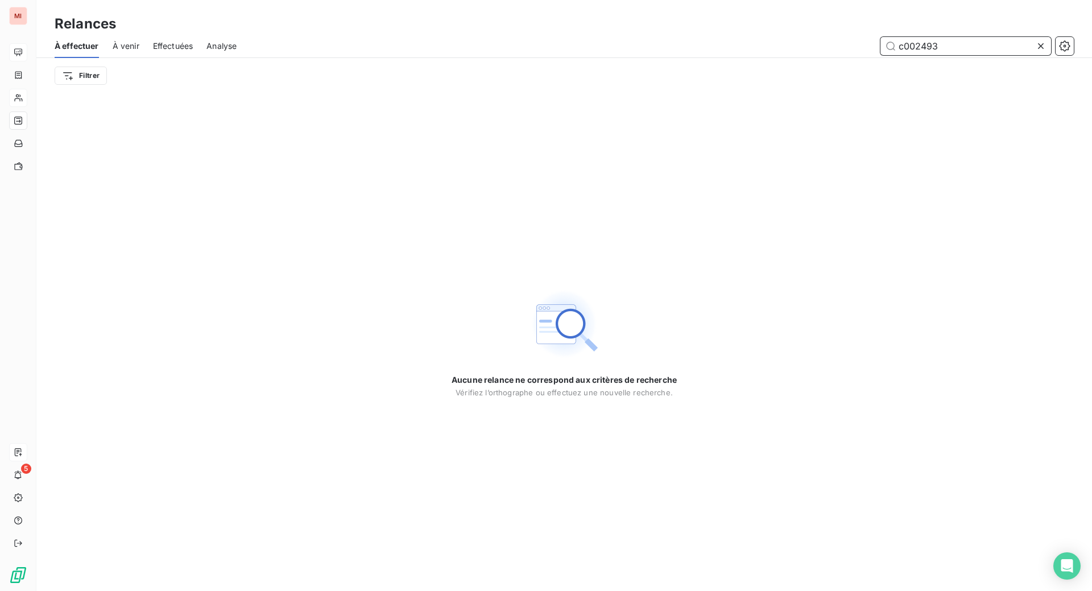
drag, startPoint x: 942, startPoint y: 69, endPoint x: 810, endPoint y: 67, distance: 131.9
click at [810, 55] on div "c002493" at bounding box center [661, 46] width 823 height 18
drag, startPoint x: 944, startPoint y: 59, endPoint x: 804, endPoint y: 43, distance: 140.7
click at [819, 49] on div "domsan" at bounding box center [661, 46] width 823 height 18
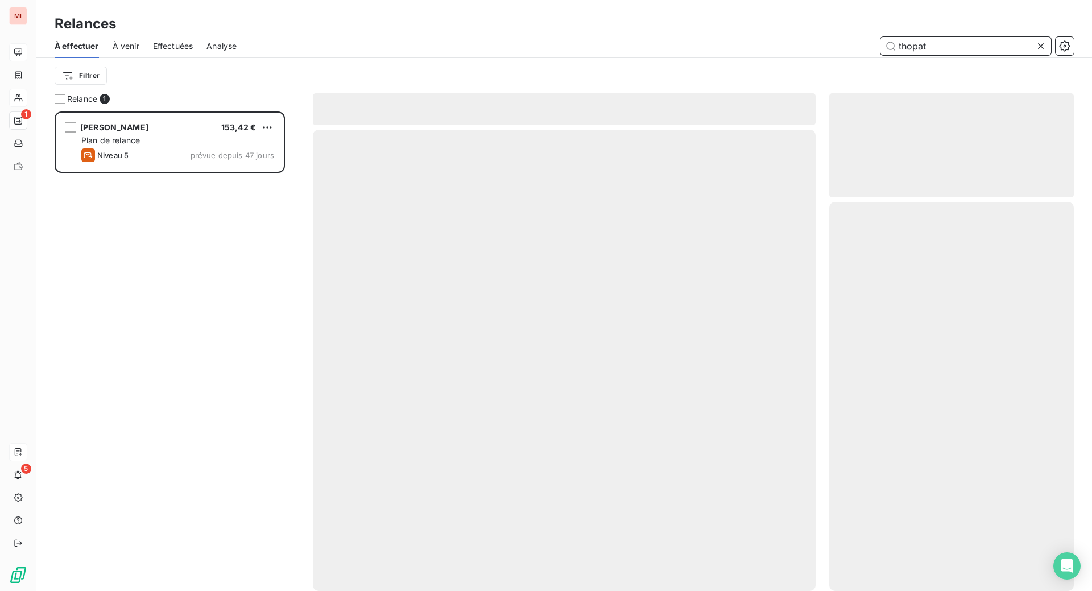
scroll to position [450, 217]
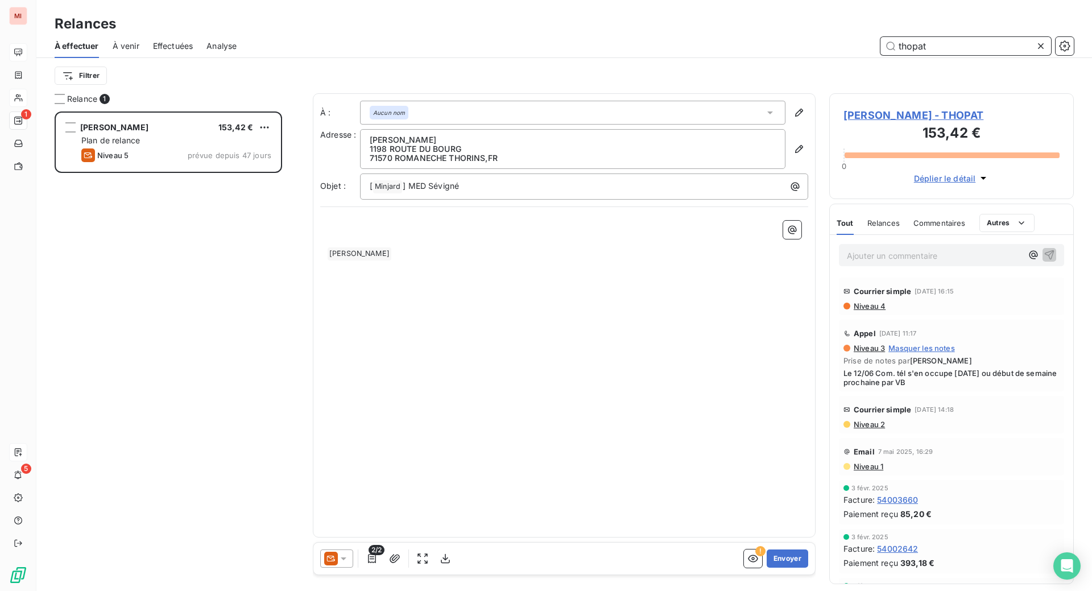
type input "thopat"
click at [1035, 52] on icon at bounding box center [1040, 45] width 11 height 11
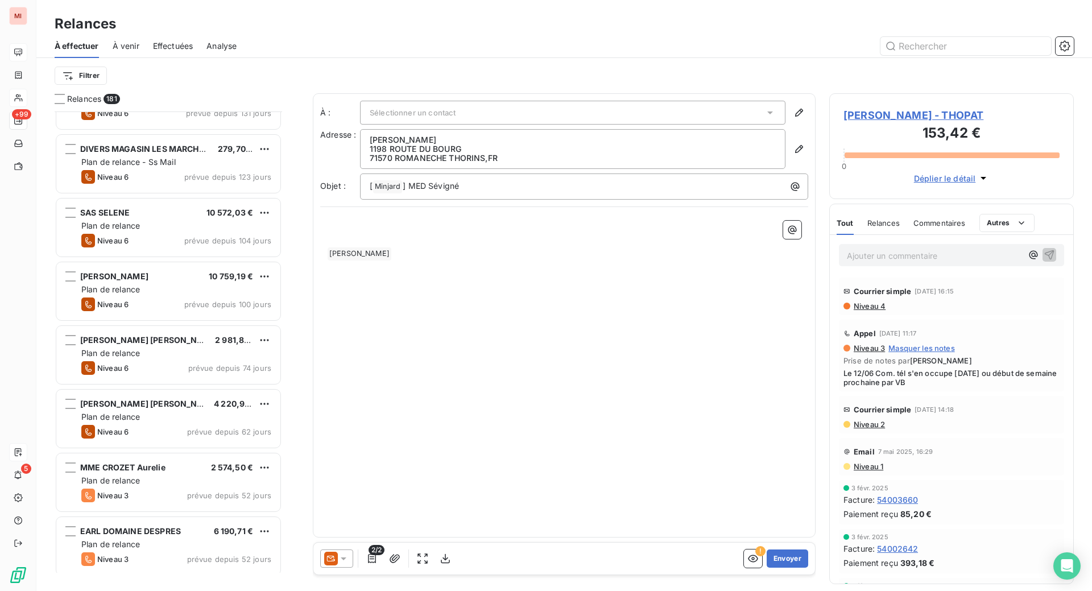
scroll to position [143, 0]
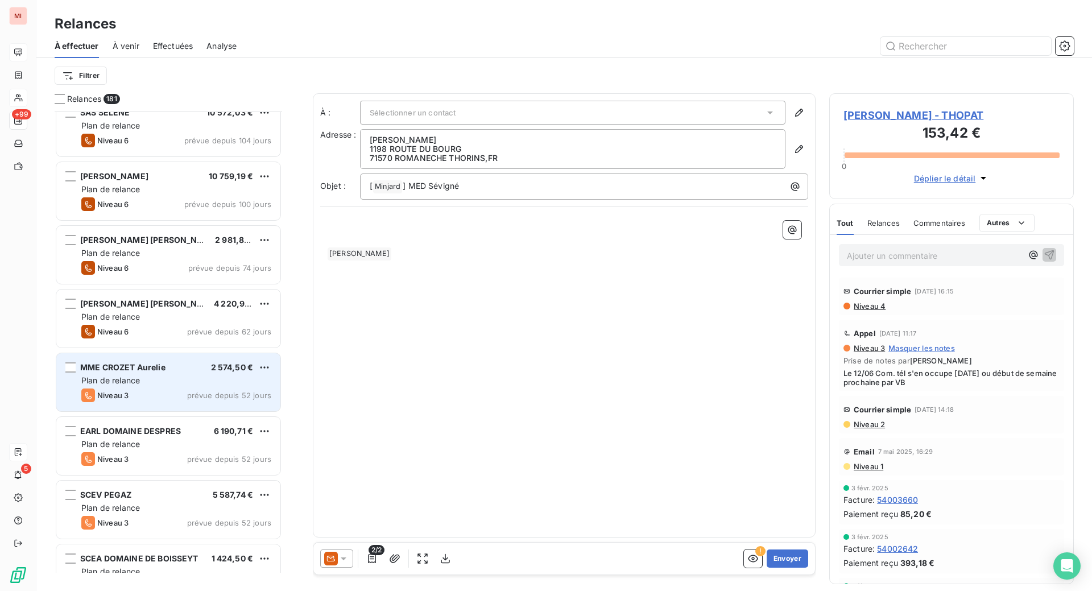
click at [193, 386] on div "Plan de relance" at bounding box center [176, 380] width 190 height 11
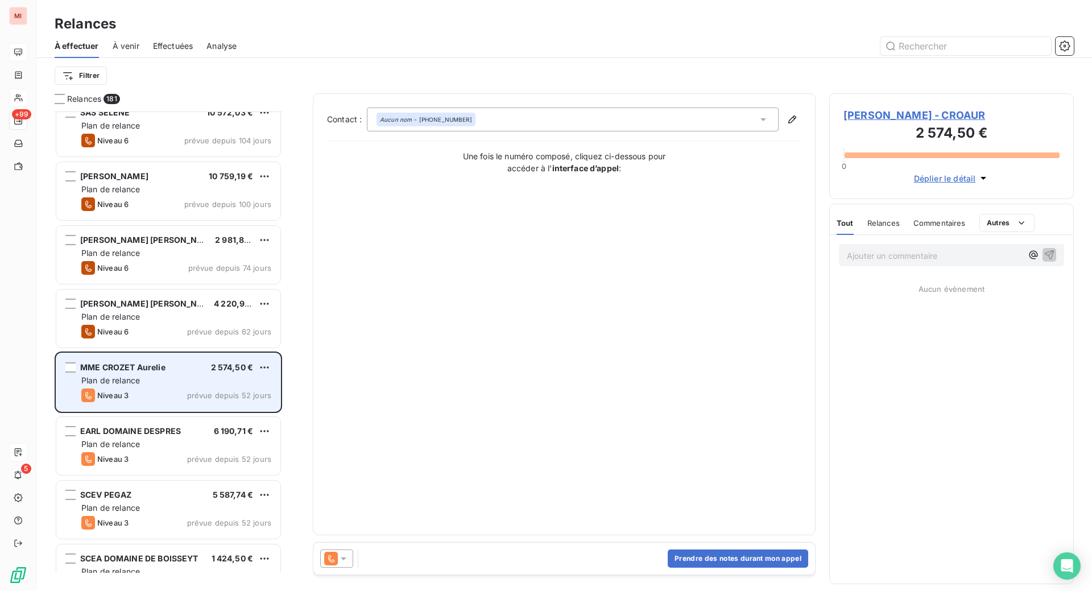
scroll to position [450, 217]
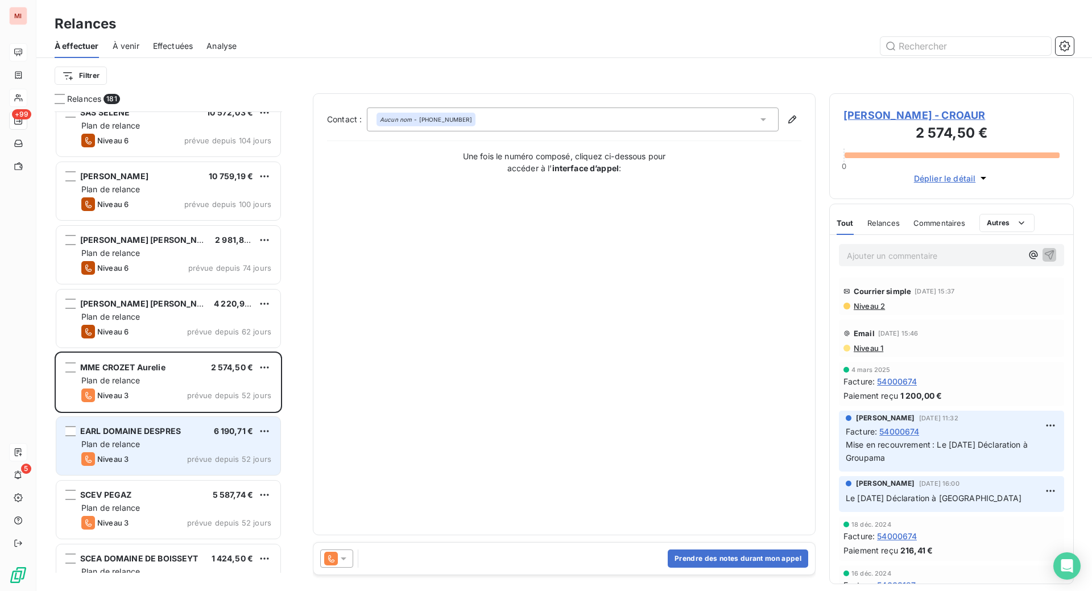
drag, startPoint x: 208, startPoint y: 480, endPoint x: 197, endPoint y: 462, distance: 20.7
click at [208, 450] on div "Plan de relance" at bounding box center [176, 443] width 190 height 11
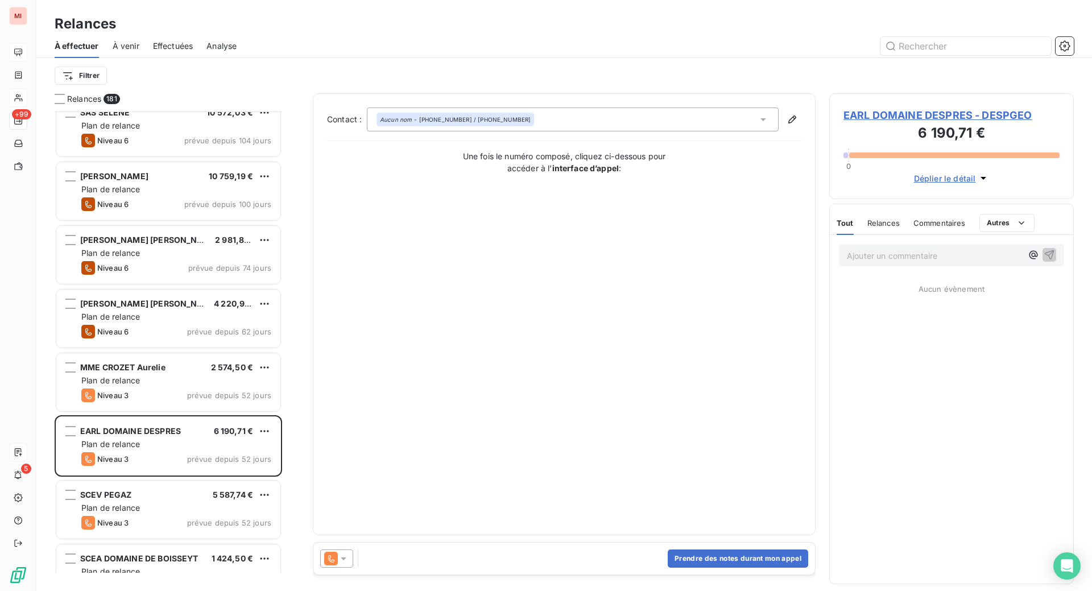
scroll to position [450, 217]
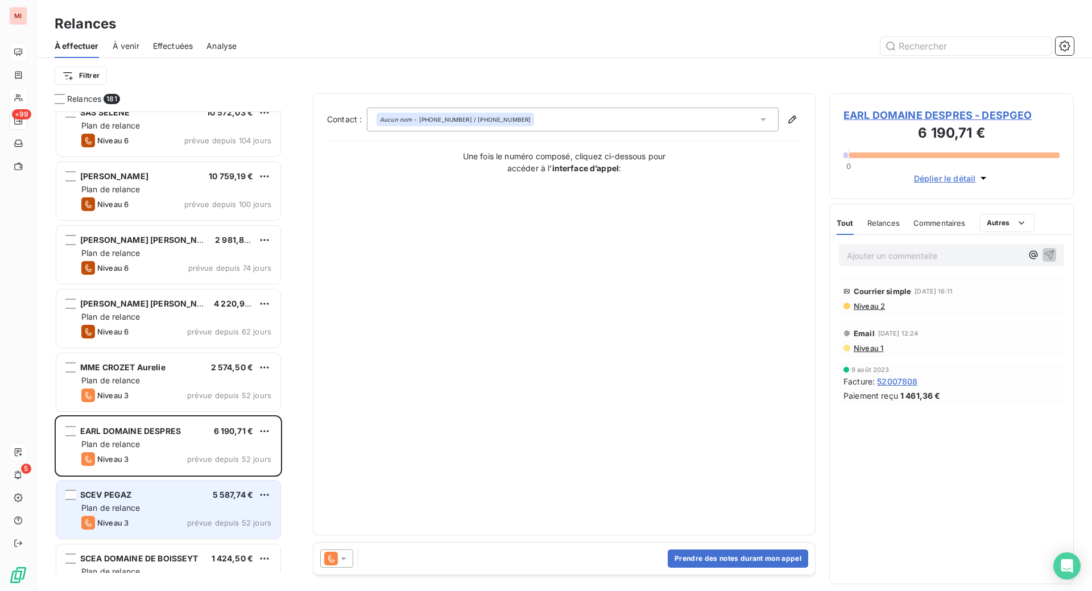
click at [207, 513] on div "Plan de relance" at bounding box center [176, 507] width 190 height 11
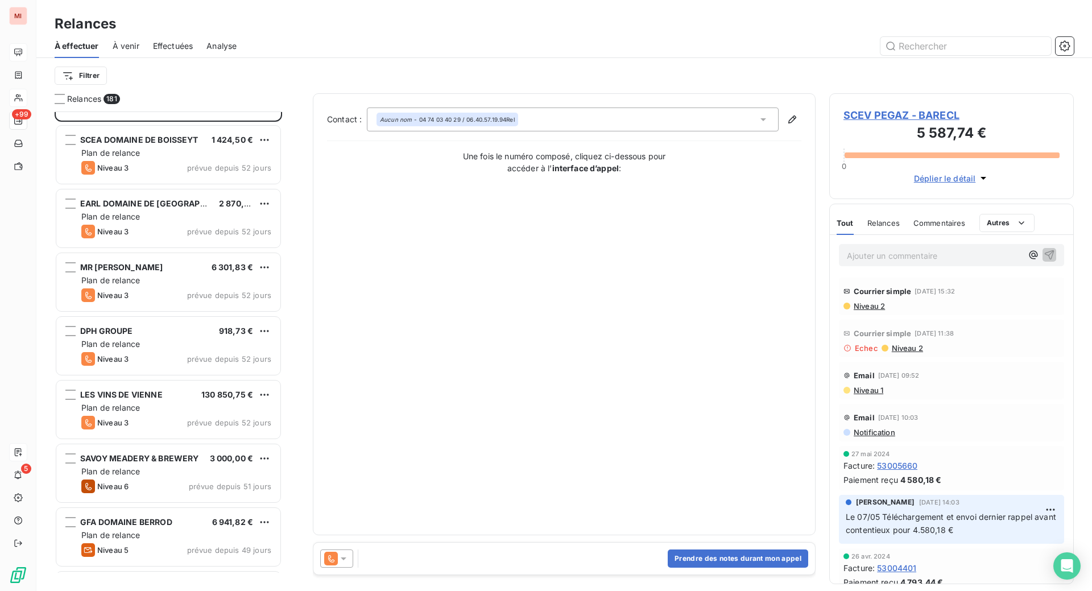
scroll to position [569, 0]
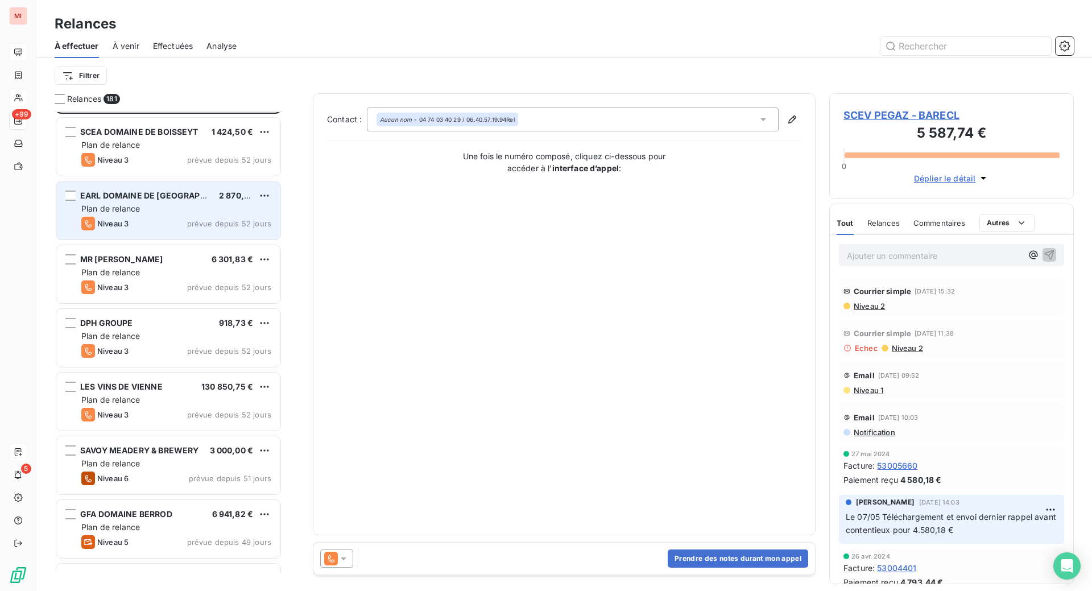
click at [140, 213] on span "Plan de relance" at bounding box center [110, 209] width 59 height 10
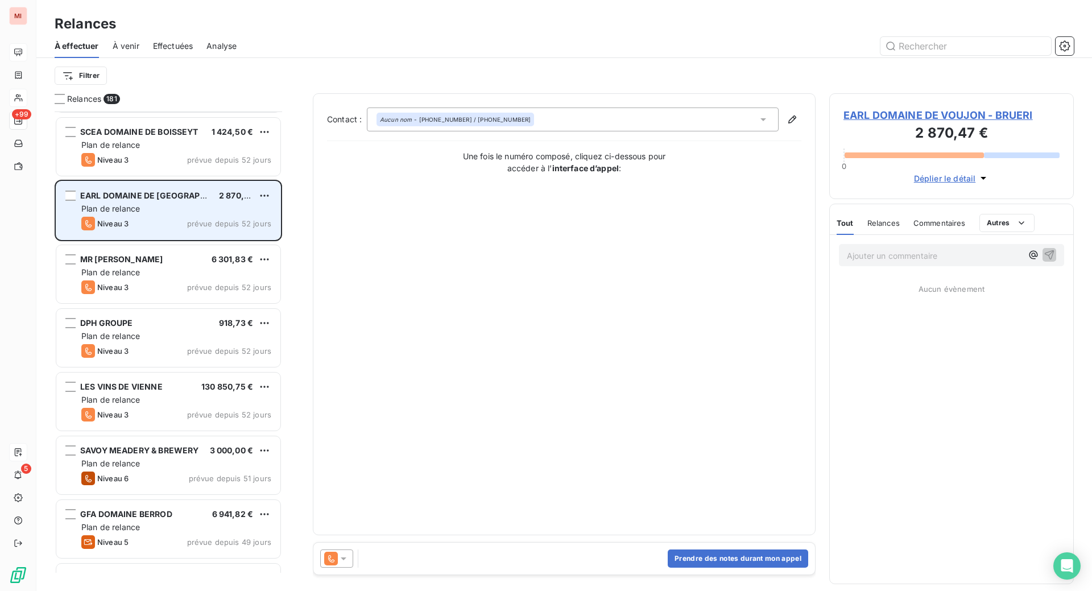
scroll to position [450, 217]
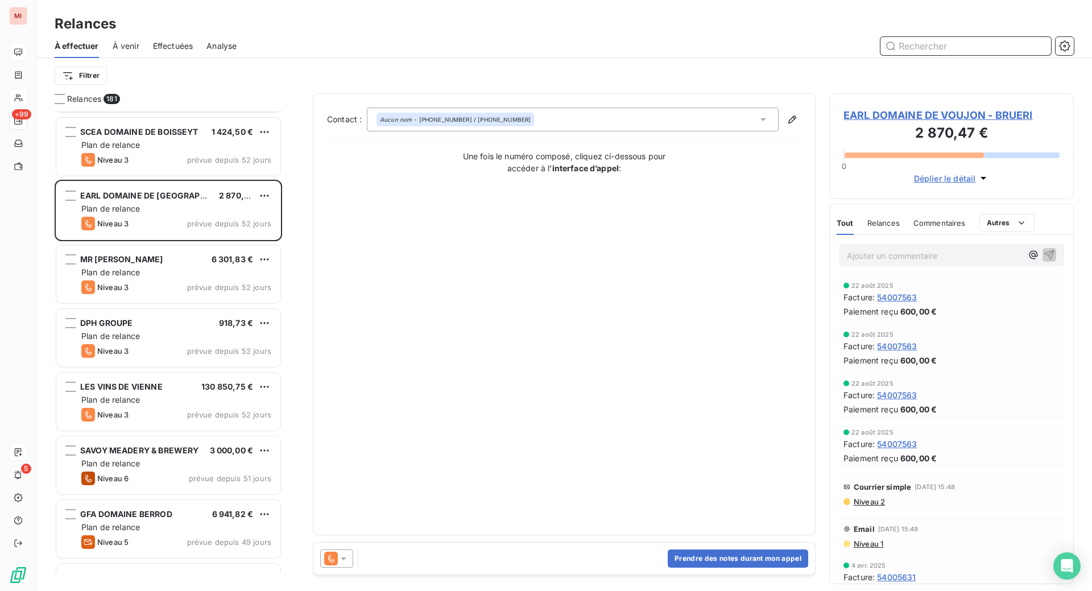
click at [919, 55] on input "text" at bounding box center [965, 46] width 171 height 18
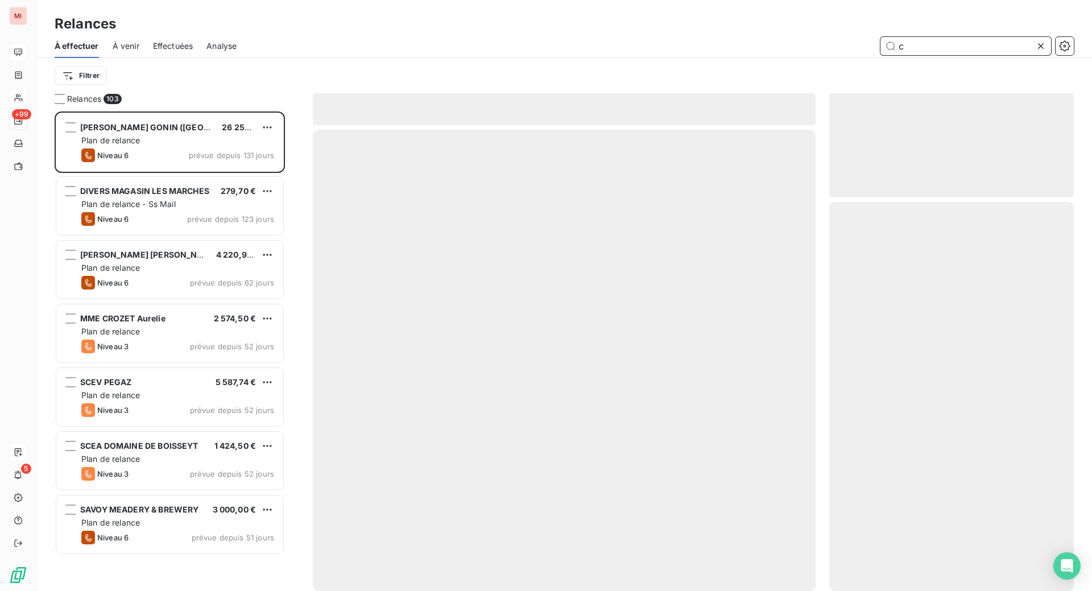
scroll to position [450, 217]
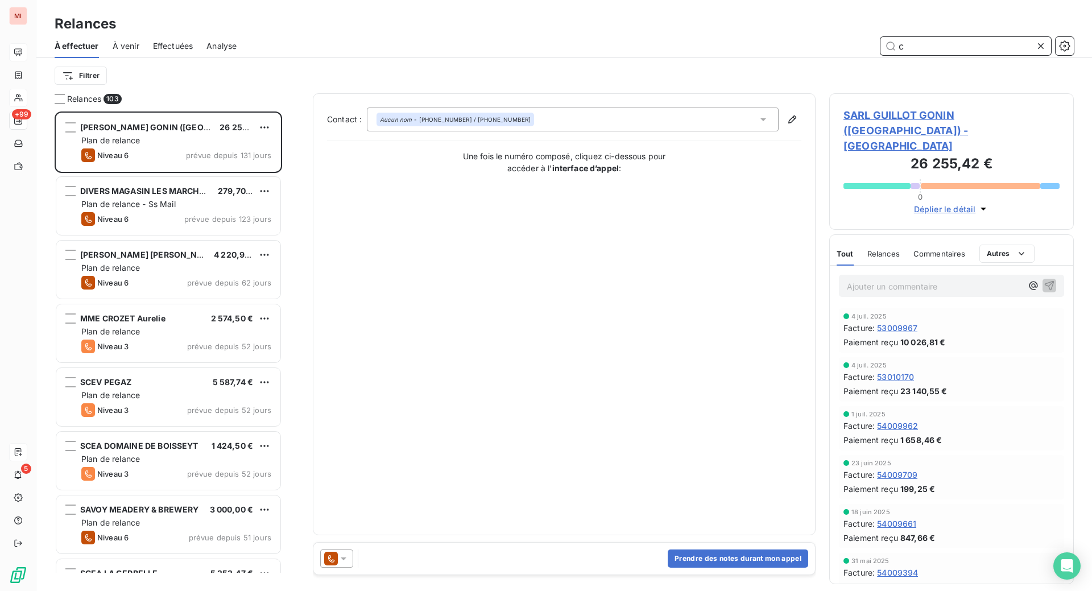
click at [914, 55] on input "c" at bounding box center [965, 46] width 171 height 18
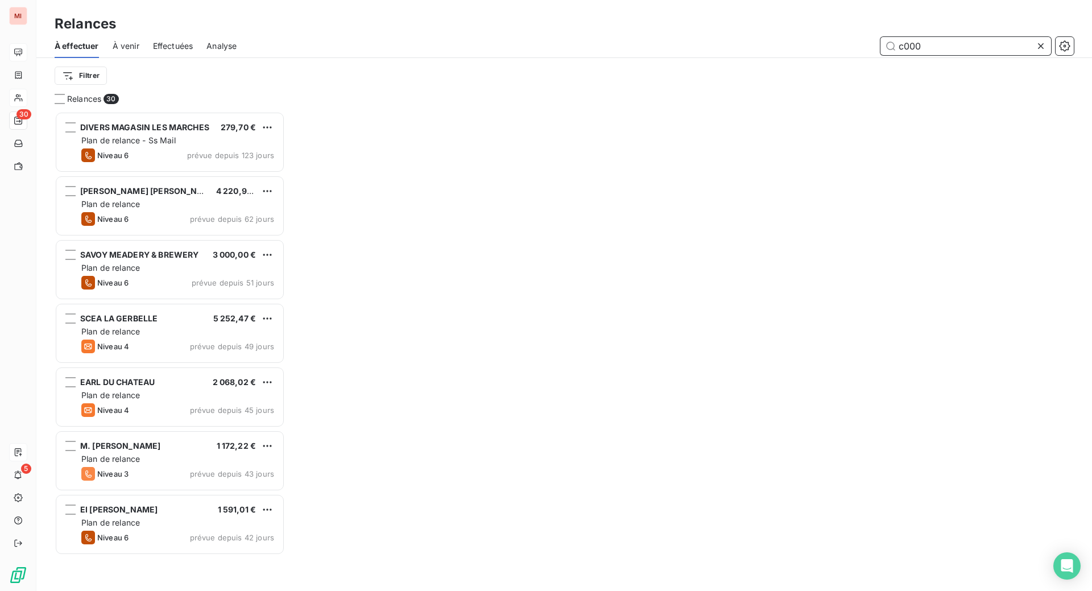
scroll to position [436, 219]
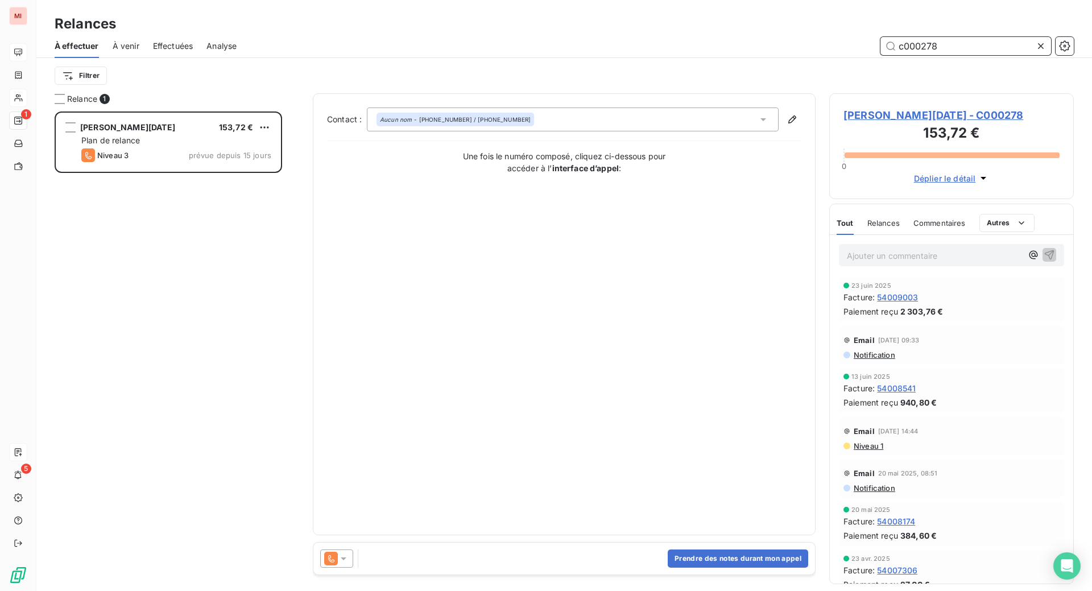
scroll to position [450, 217]
click at [349, 564] on icon at bounding box center [343, 558] width 11 height 11
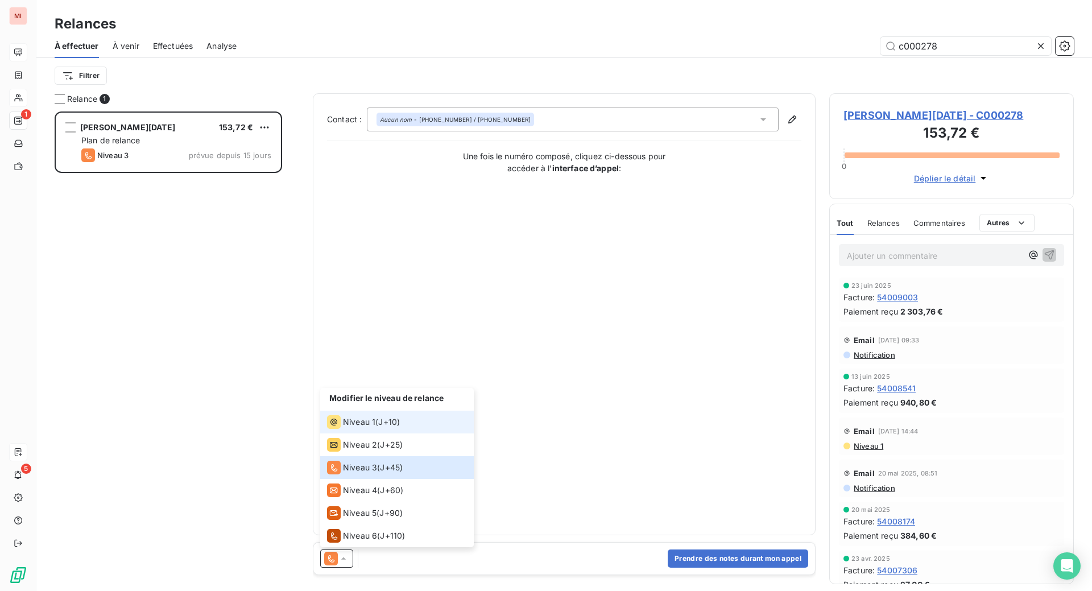
click at [375, 429] on div "Niveau 1" at bounding box center [351, 422] width 48 height 14
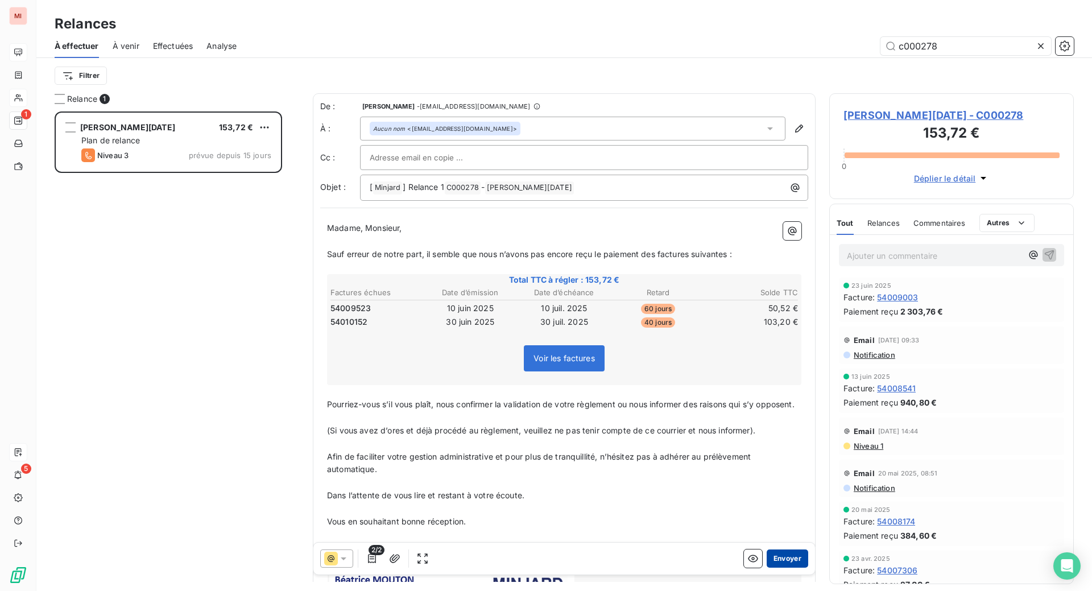
click at [766, 567] on button "Envoyer" at bounding box center [787, 558] width 42 height 18
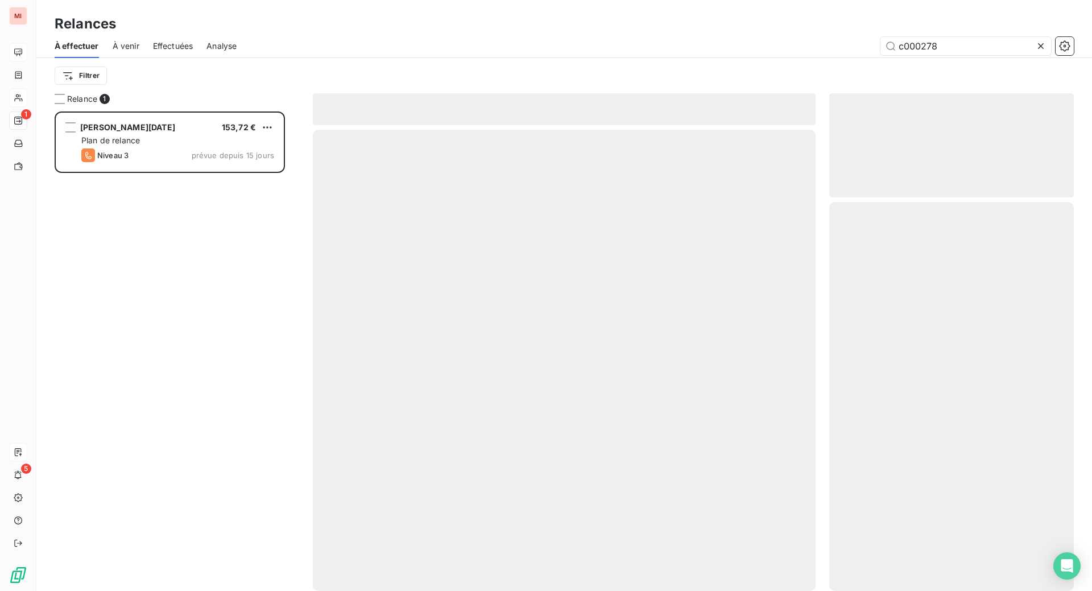
scroll to position [436, 219]
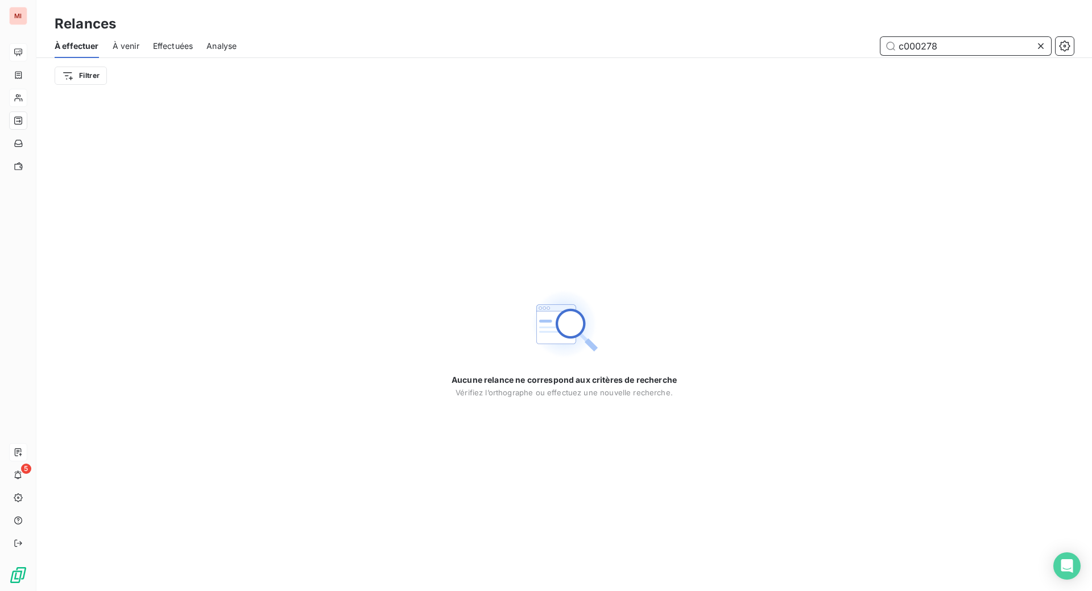
drag, startPoint x: 952, startPoint y: 63, endPoint x: 726, endPoint y: 47, distance: 226.8
click at [739, 51] on div "c000278" at bounding box center [661, 46] width 823 height 18
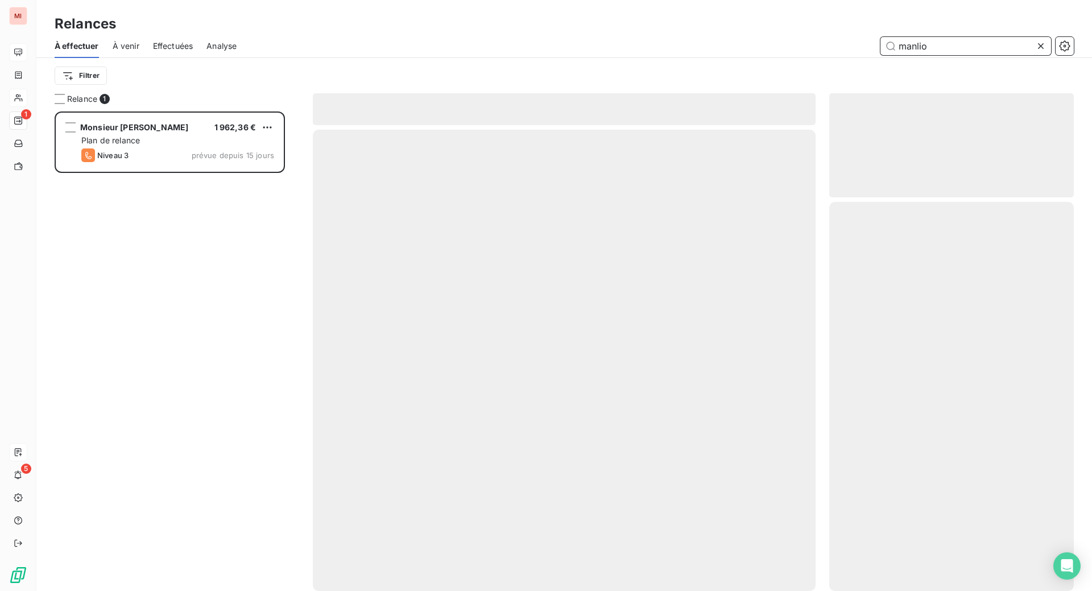
scroll to position [450, 217]
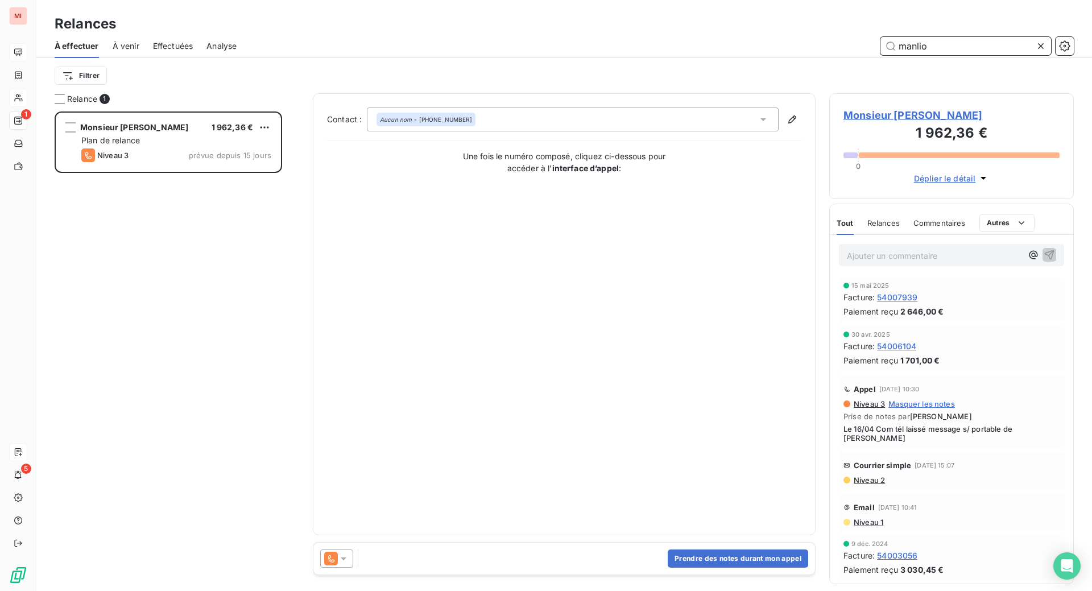
type input "manlio"
click at [349, 564] on icon at bounding box center [343, 558] width 11 height 11
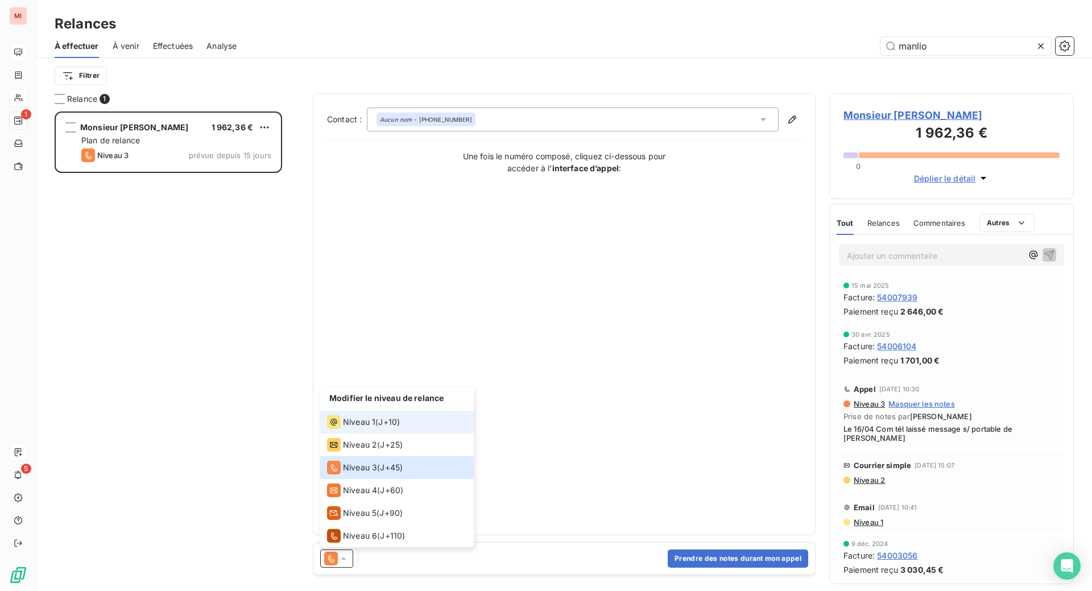
click at [337, 425] on icon at bounding box center [333, 421] width 7 height 7
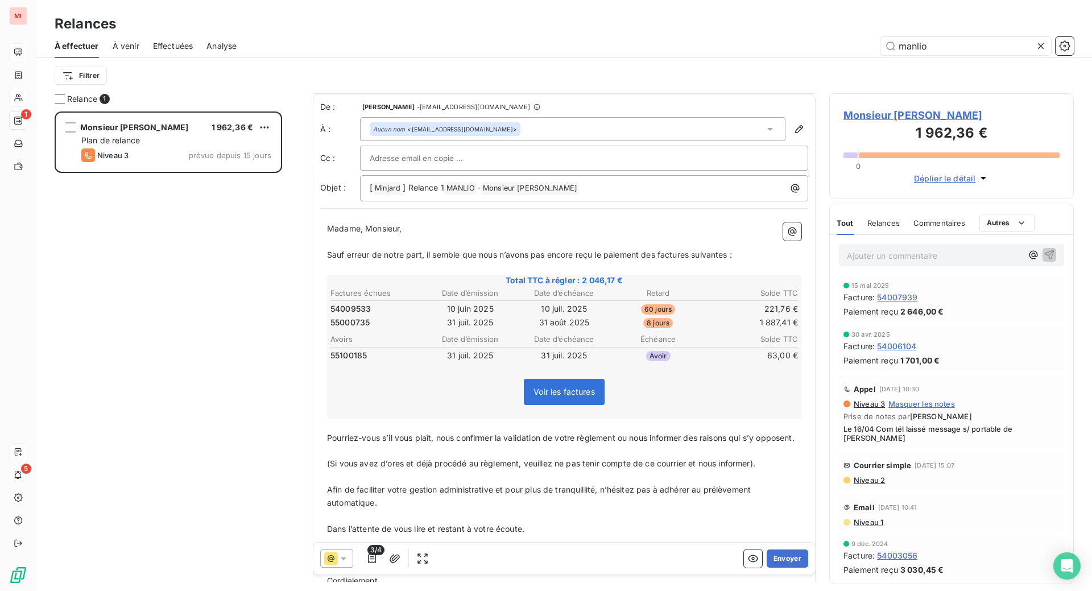
scroll to position [72, 0]
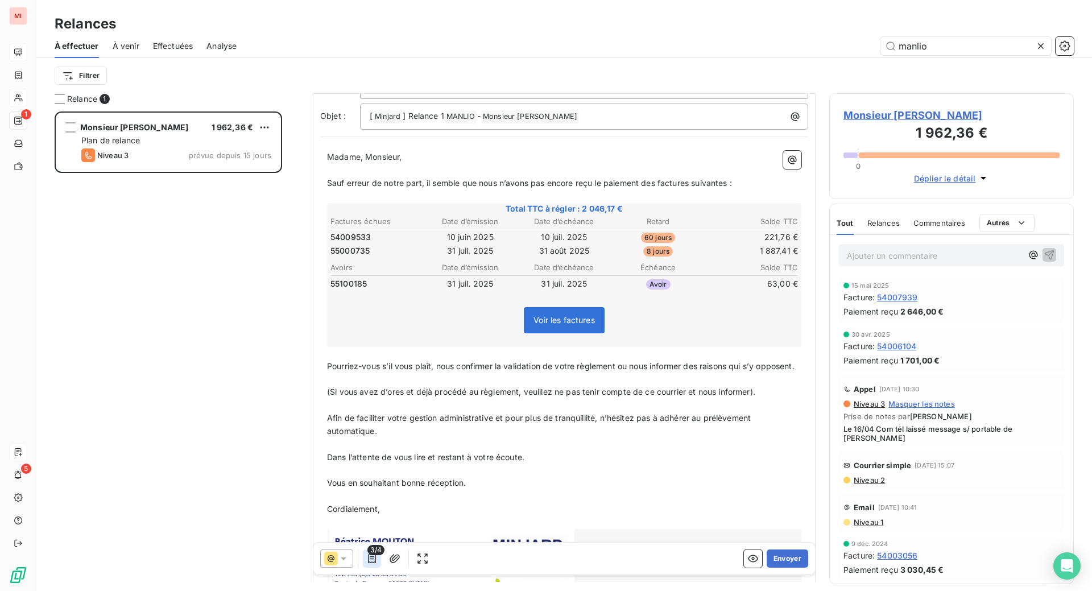
click at [376, 563] on icon "button" at bounding box center [372, 558] width 8 height 9
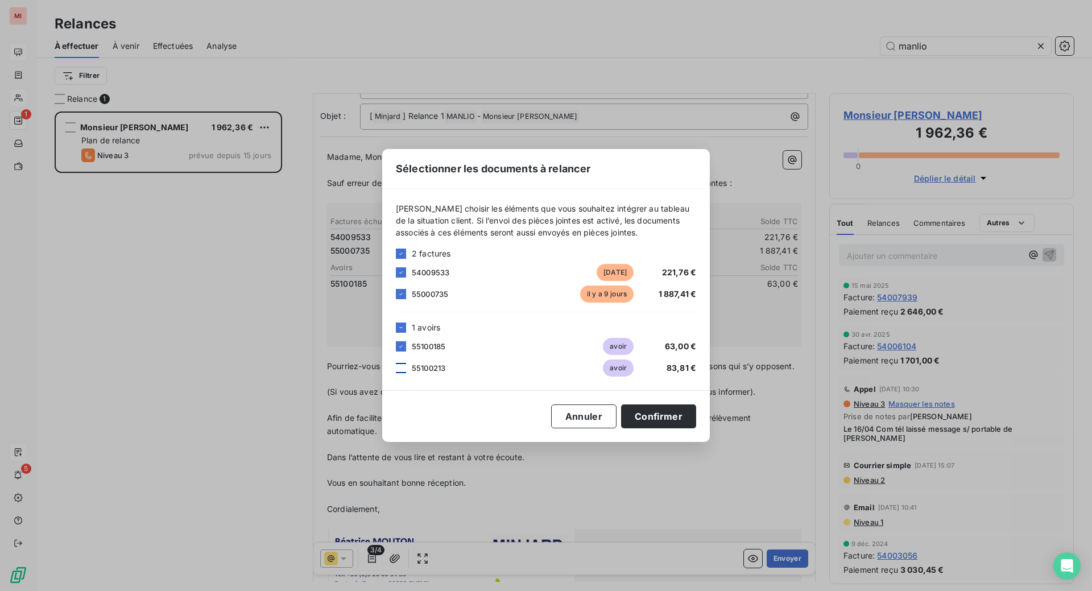
click at [396, 365] on div at bounding box center [401, 368] width 10 height 10
click at [696, 428] on button "Confirmer" at bounding box center [658, 416] width 75 height 24
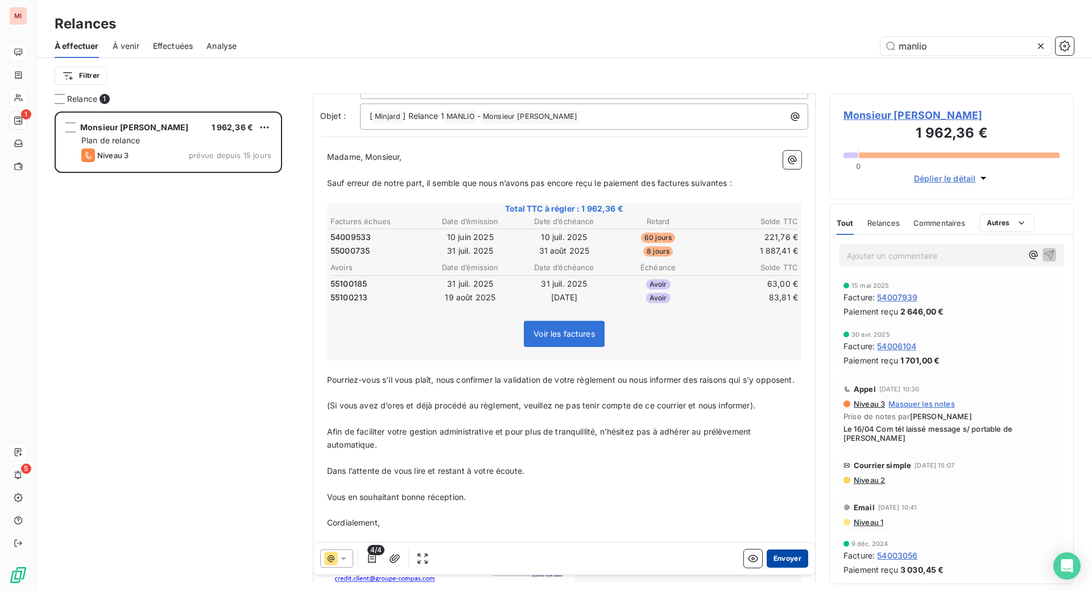
click at [766, 567] on button "Envoyer" at bounding box center [787, 558] width 42 height 18
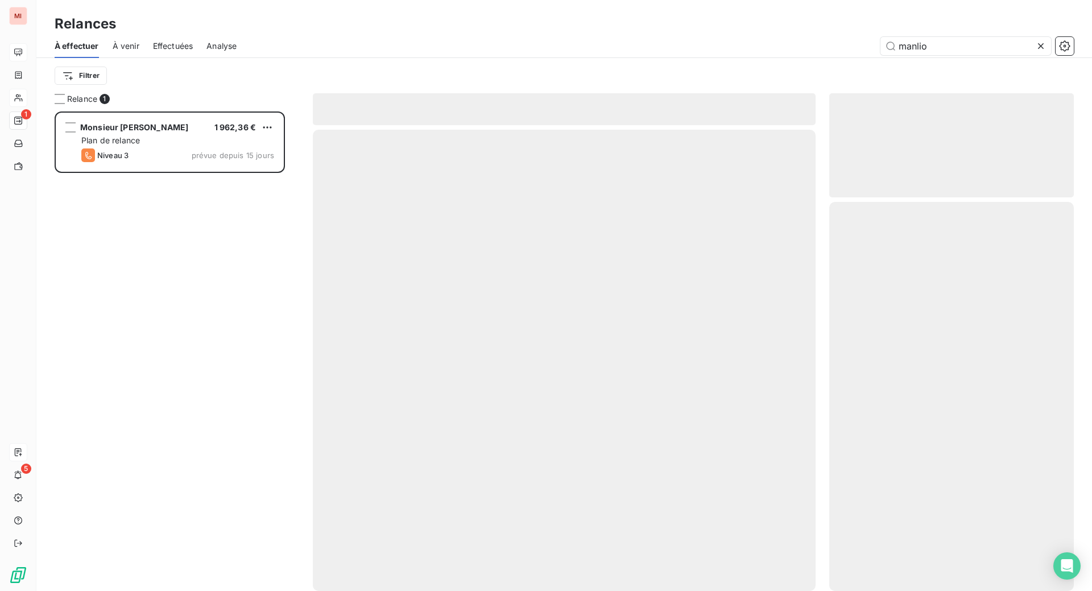
scroll to position [436, 219]
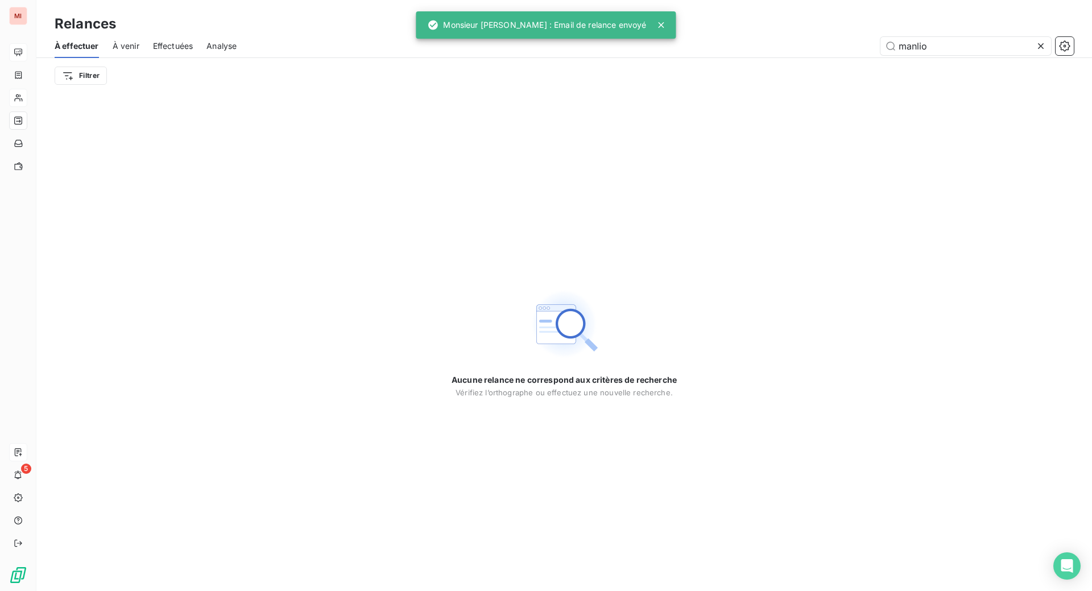
click at [1035, 52] on icon at bounding box center [1040, 45] width 11 height 11
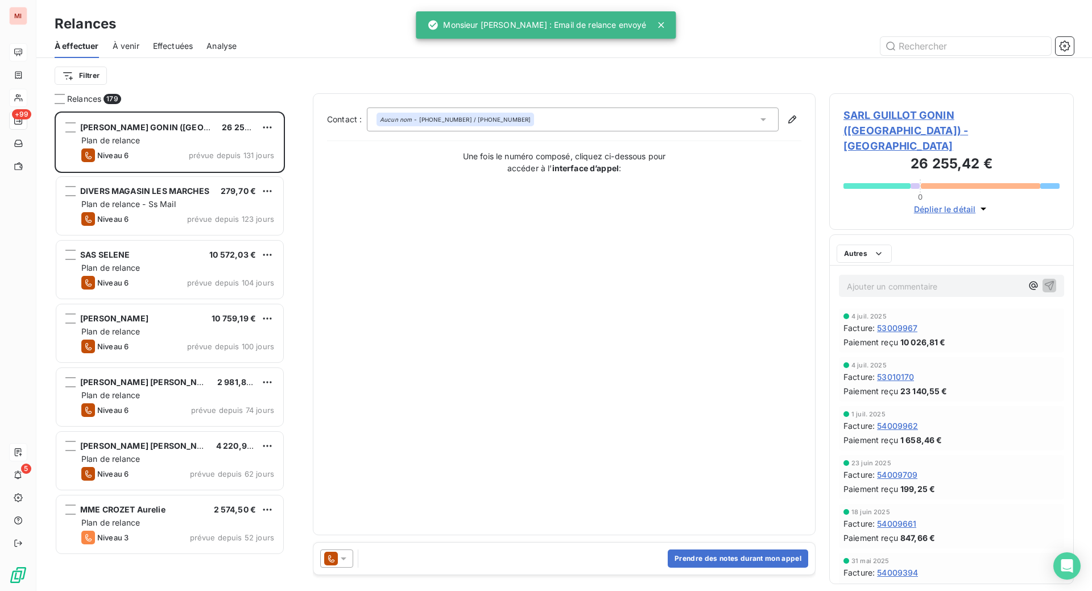
scroll to position [450, 217]
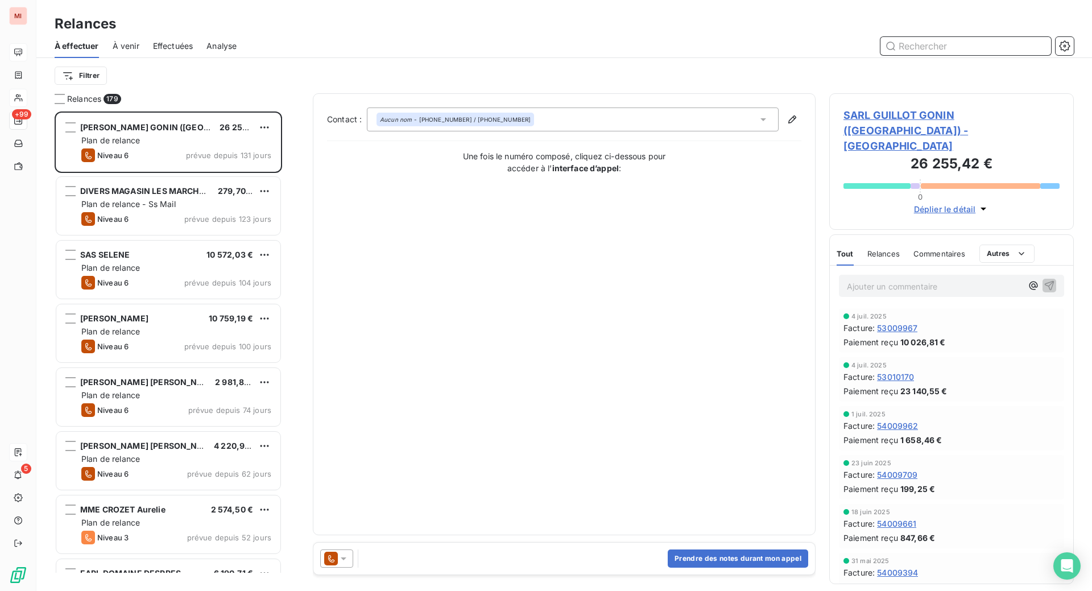
click at [930, 55] on input "text" at bounding box center [965, 46] width 171 height 18
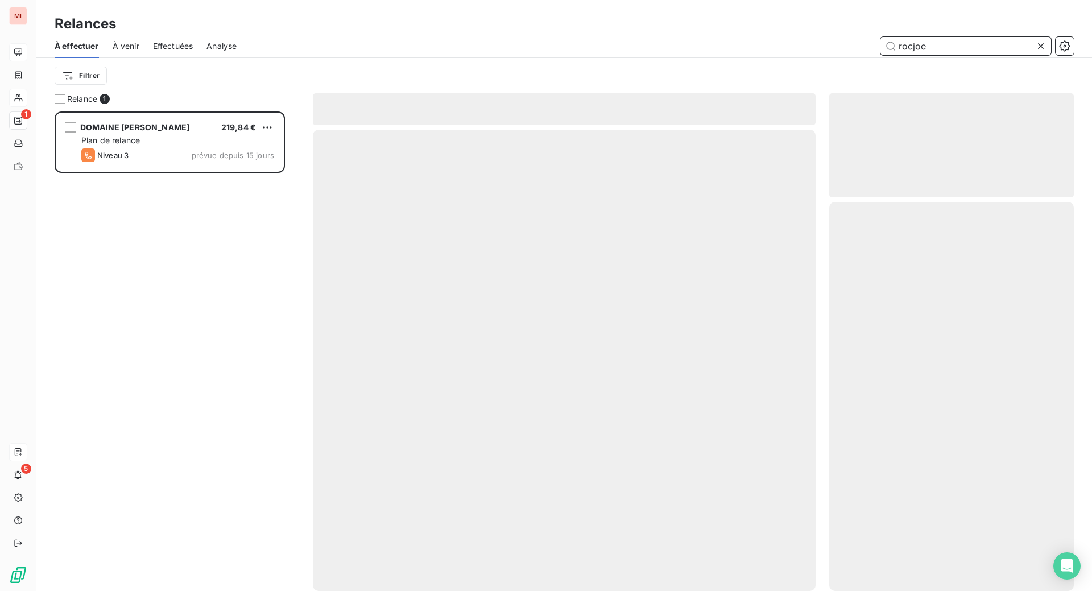
scroll to position [450, 217]
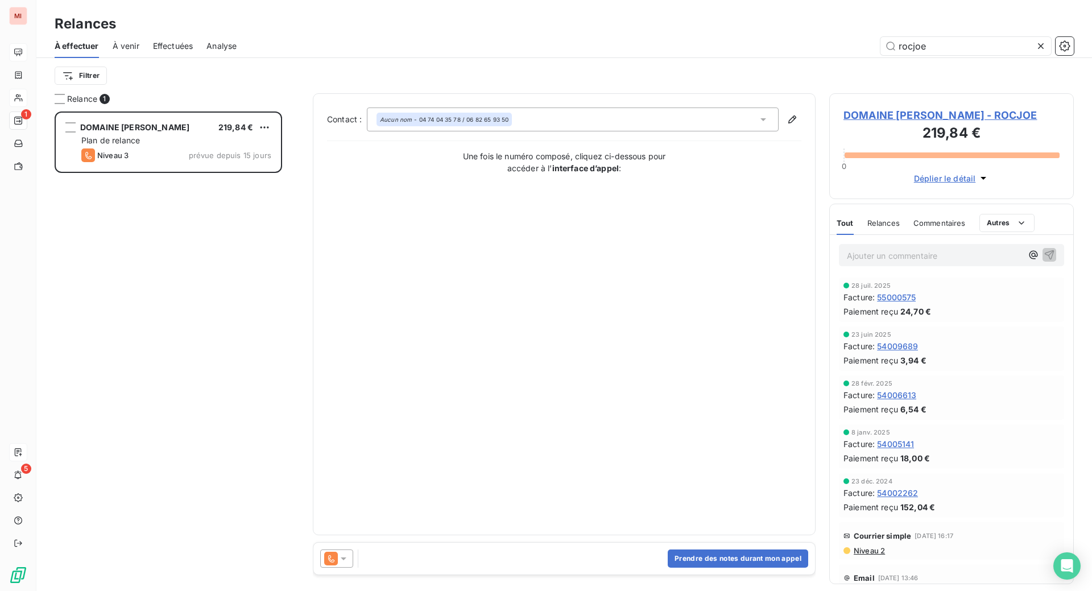
click at [346, 560] on icon at bounding box center [344, 558] width 6 height 3
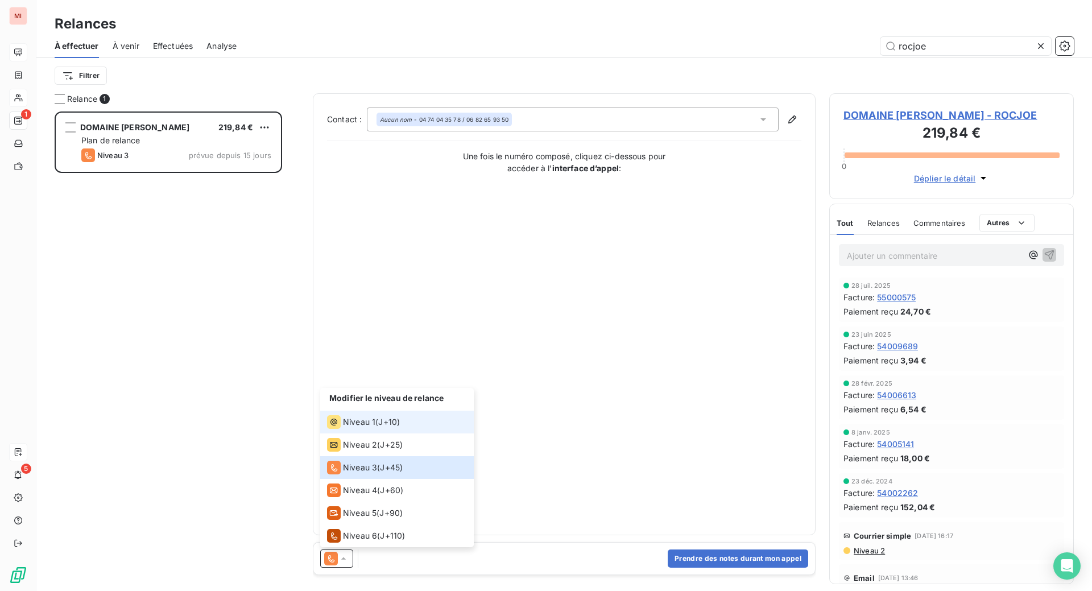
click at [400, 429] on div "Niveau 1 ( J+10 )" at bounding box center [363, 422] width 73 height 14
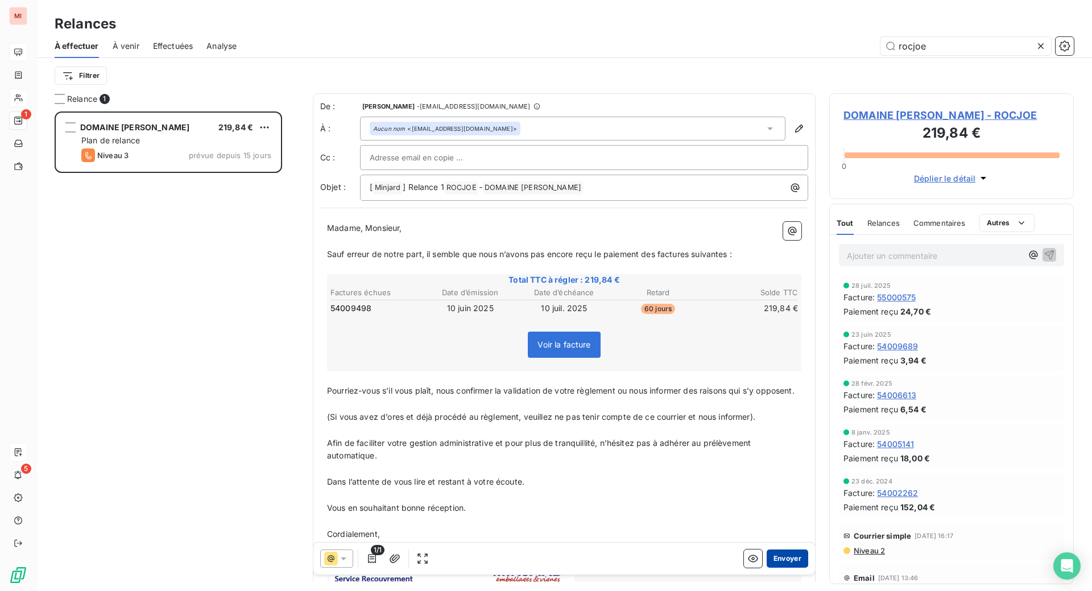
click at [766, 567] on button "Envoyer" at bounding box center [787, 558] width 42 height 18
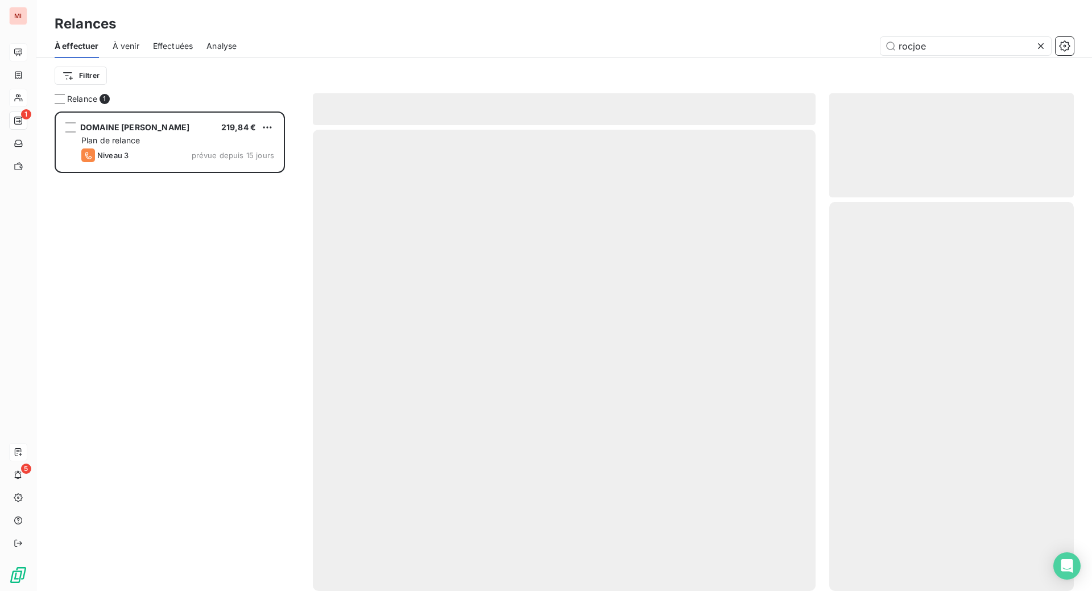
scroll to position [436, 219]
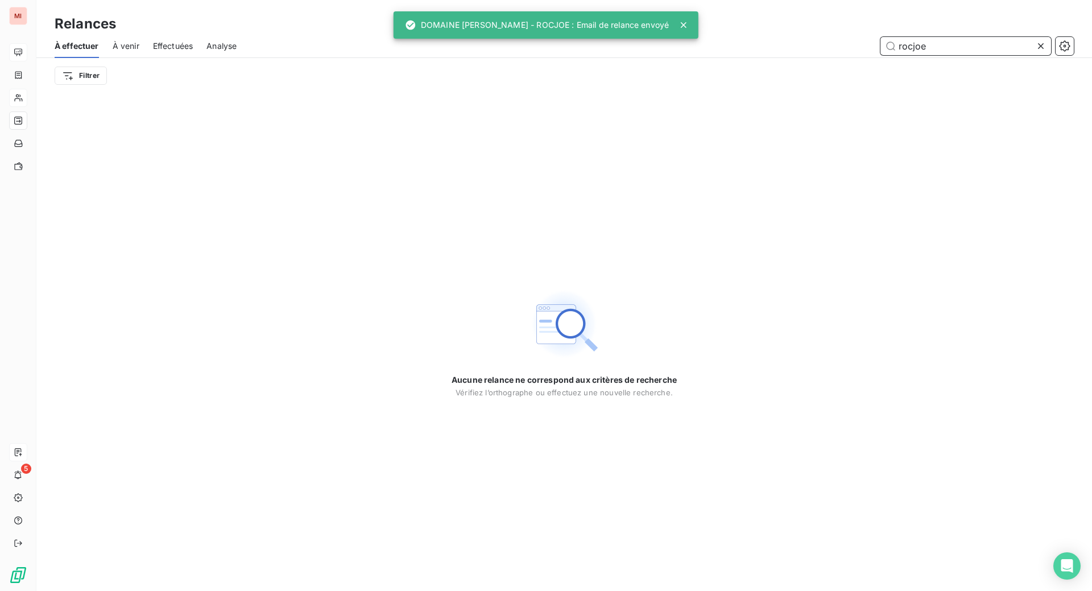
drag, startPoint x: 932, startPoint y: 55, endPoint x: 849, endPoint y: 65, distance: 83.6
click at [850, 55] on div "rocjoe" at bounding box center [661, 46] width 823 height 18
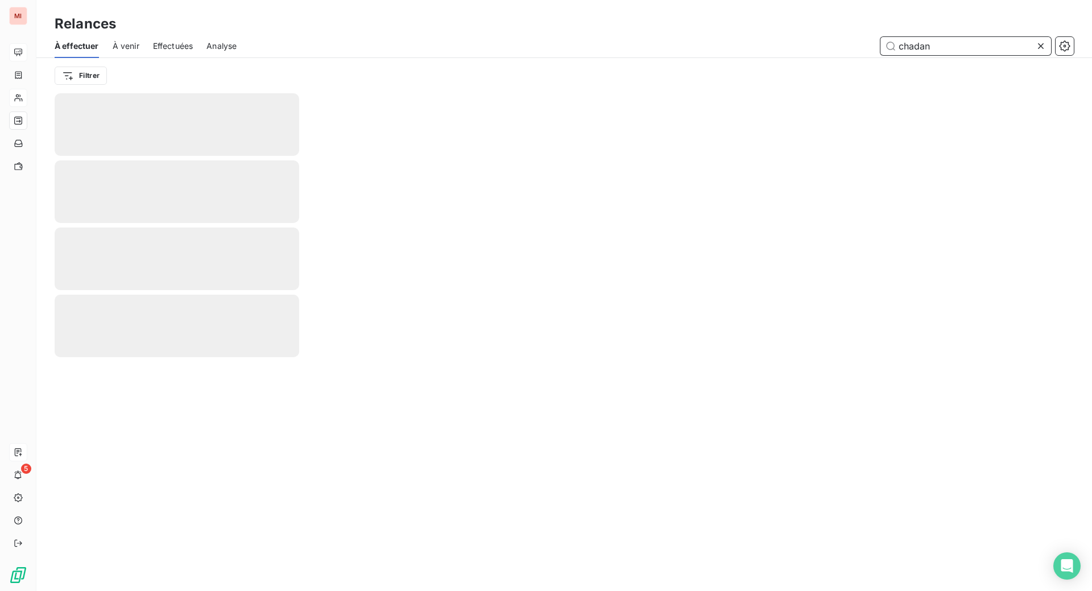
type input "chadan"
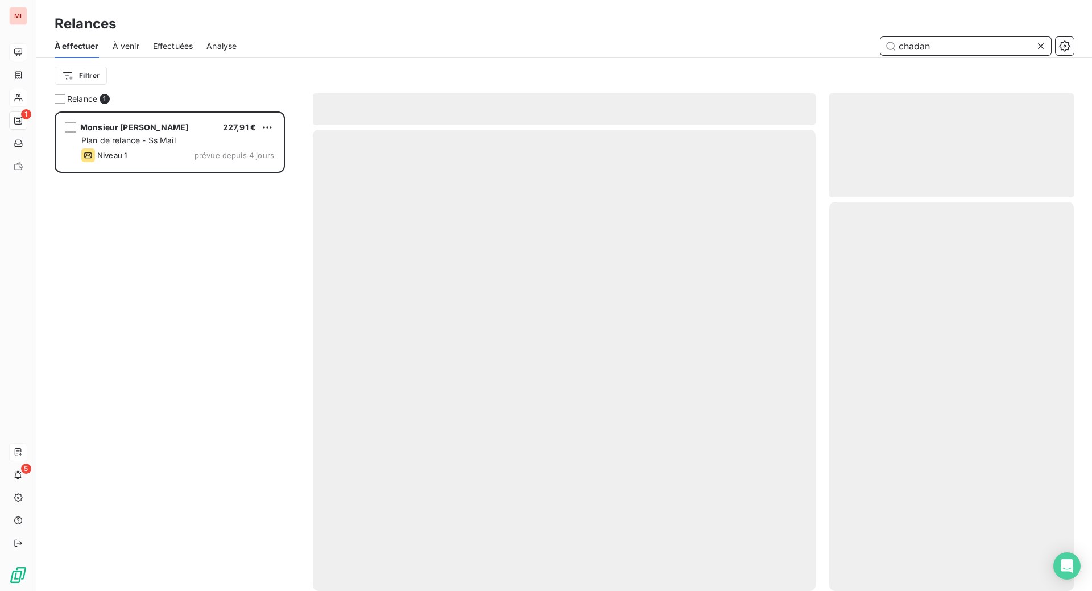
scroll to position [450, 217]
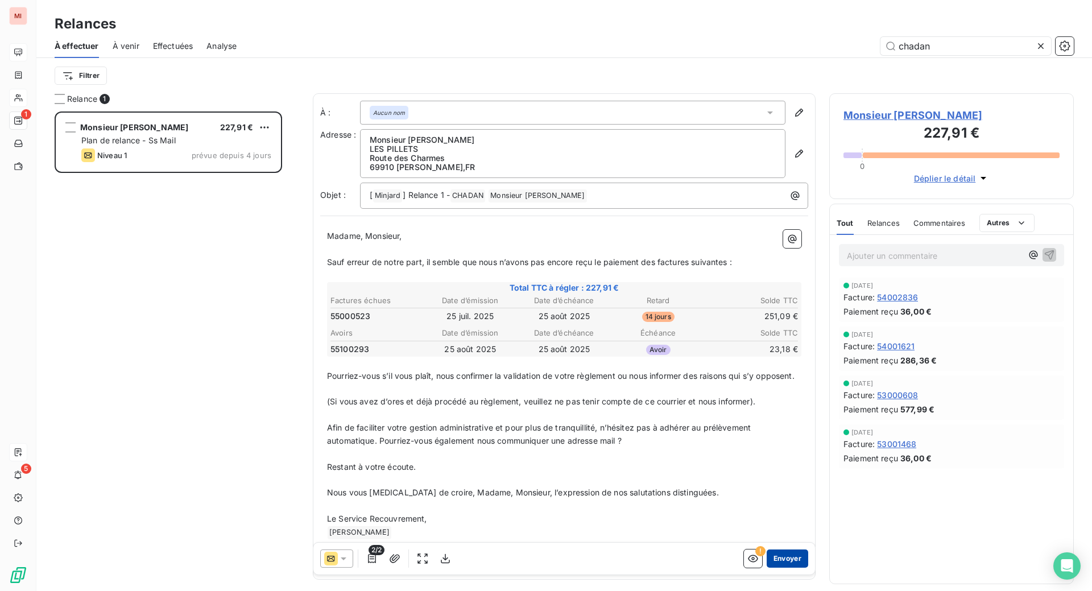
click at [766, 567] on button "Envoyer" at bounding box center [787, 558] width 42 height 18
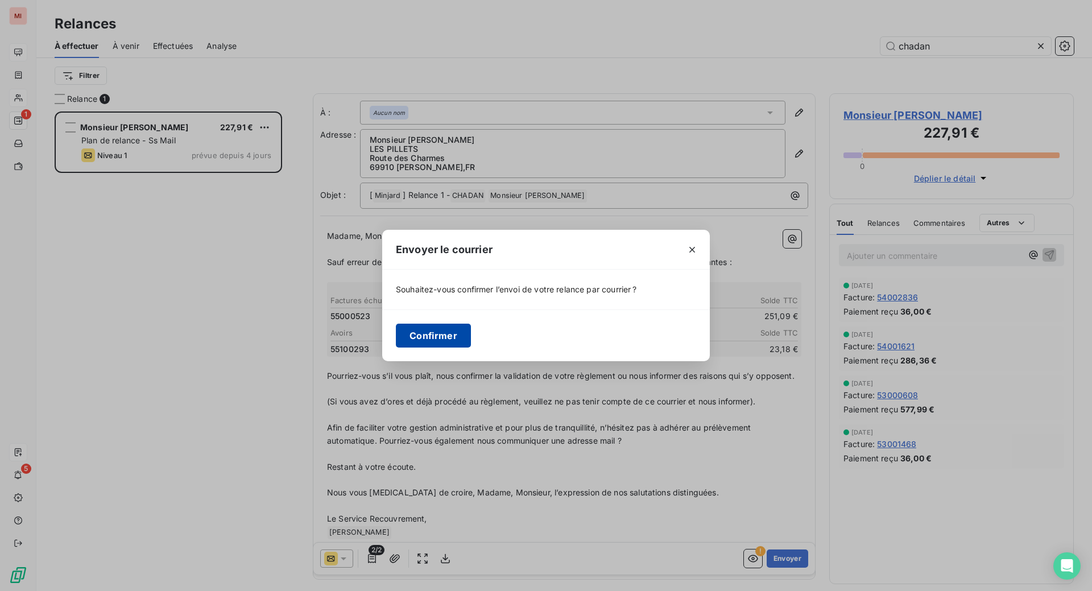
click at [396, 347] on button "Confirmer" at bounding box center [433, 336] width 75 height 24
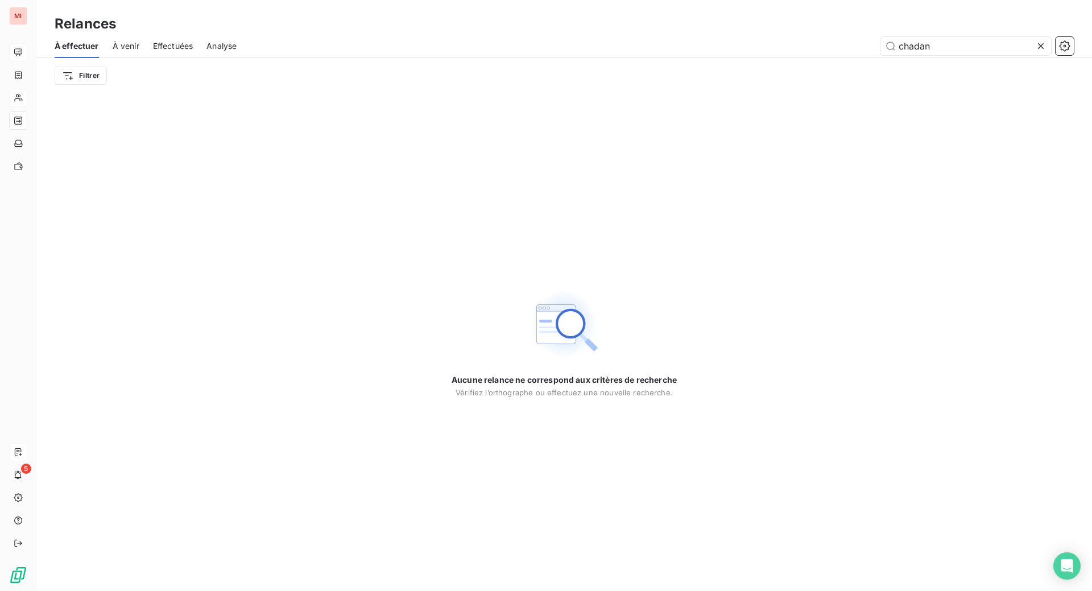
drag, startPoint x: 1026, startPoint y: 67, endPoint x: 971, endPoint y: 87, distance: 58.8
click at [1035, 52] on icon at bounding box center [1040, 45] width 11 height 11
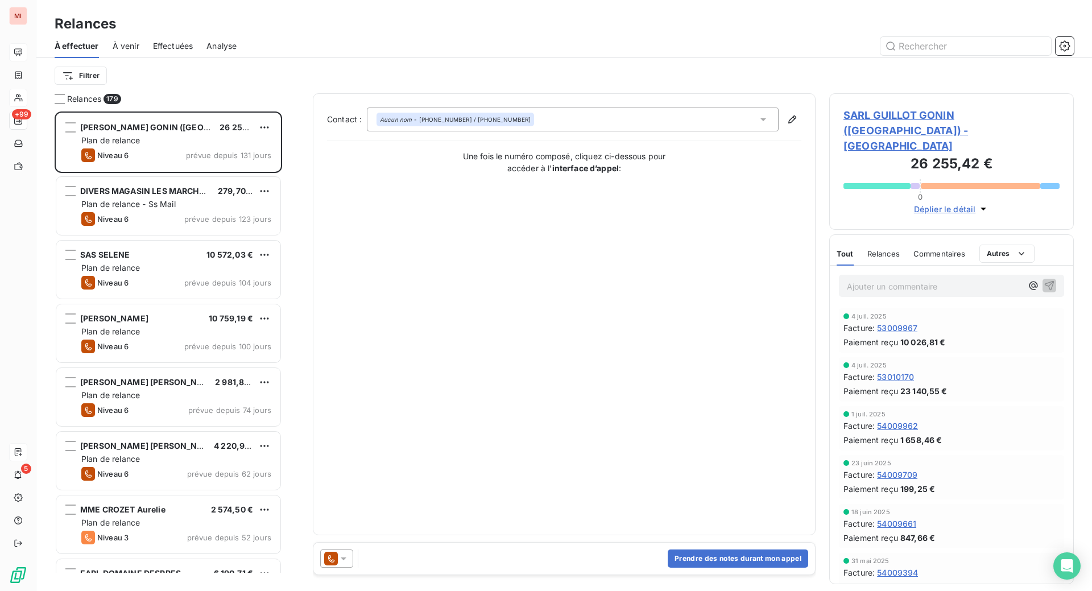
scroll to position [450, 217]
click at [919, 55] on input "text" at bounding box center [965, 46] width 171 height 18
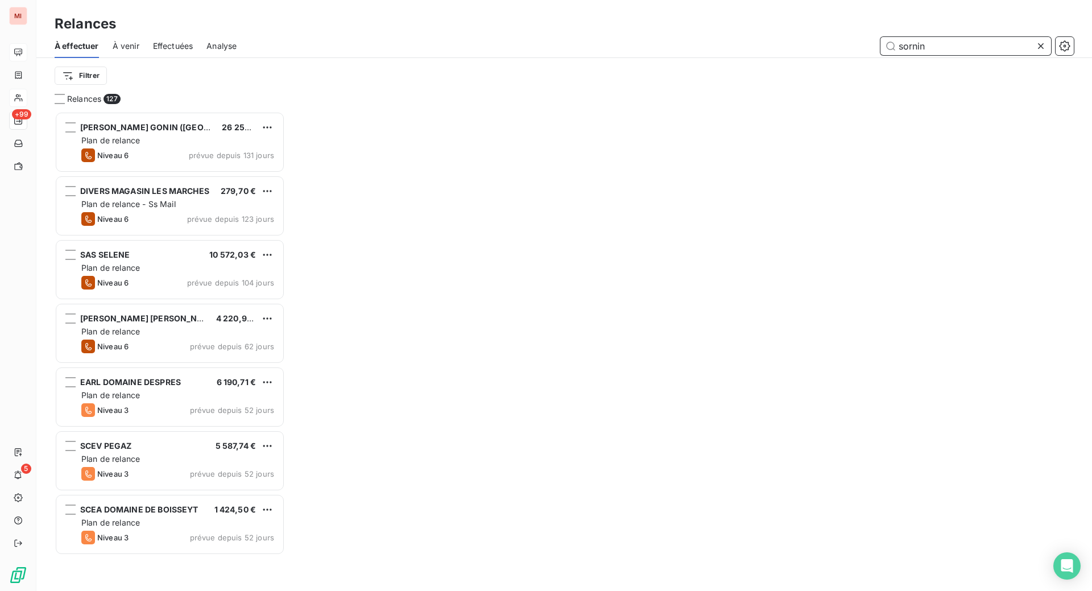
scroll to position [11, 11]
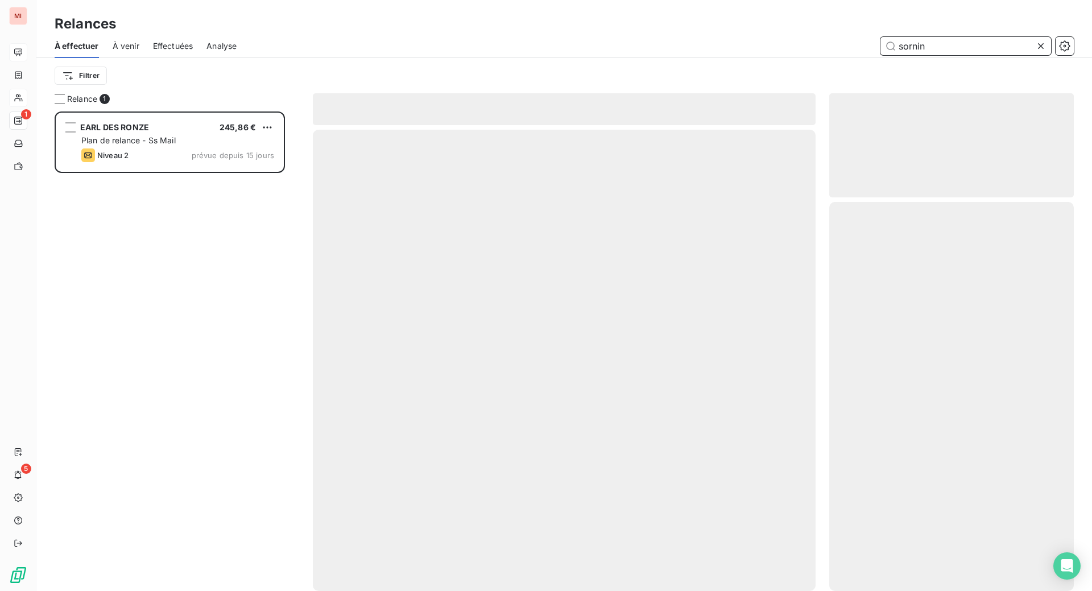
scroll to position [450, 217]
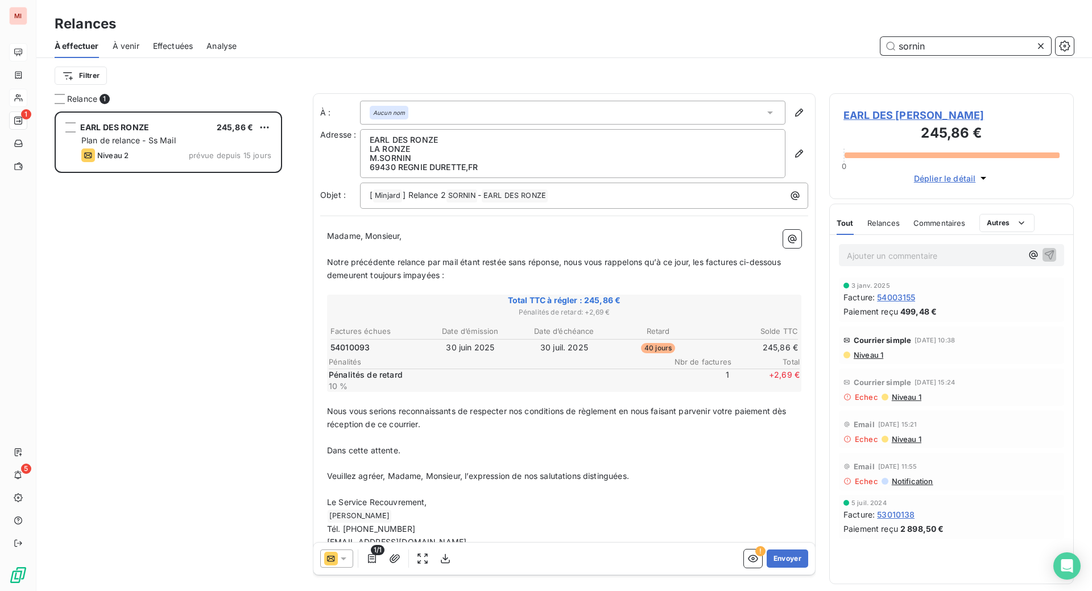
type input "sornin"
click at [349, 564] on icon at bounding box center [343, 558] width 11 height 11
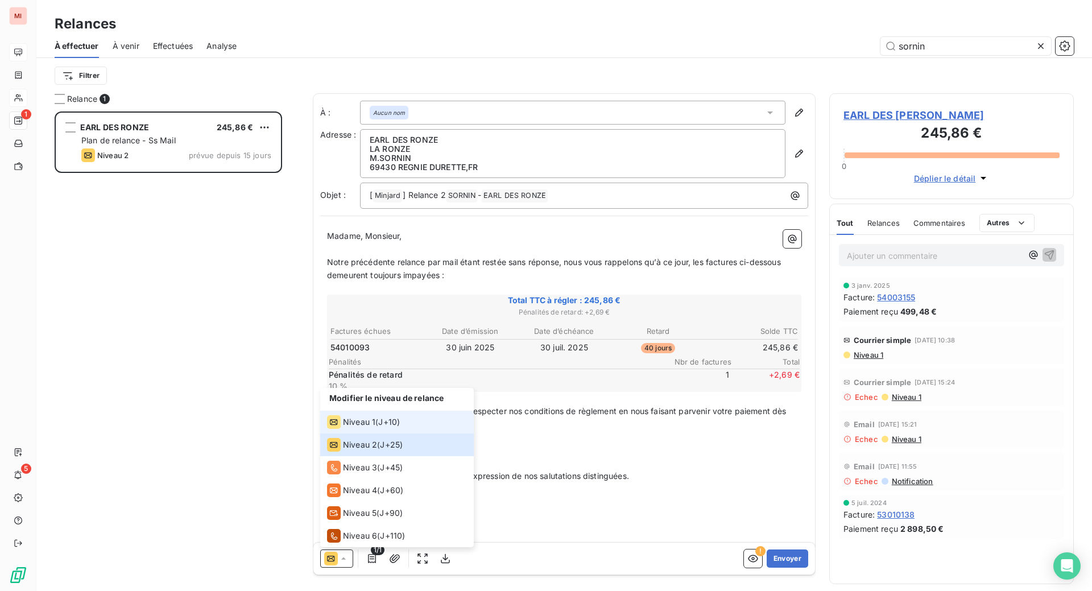
click at [375, 428] on span "Niveau 1" at bounding box center [359, 421] width 32 height 11
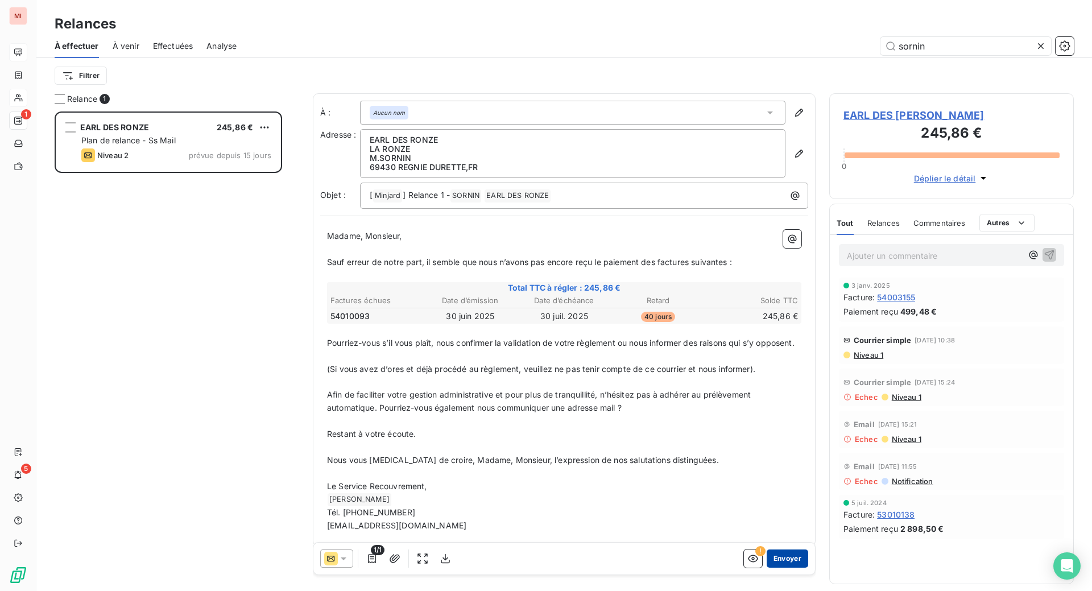
click at [766, 567] on button "Envoyer" at bounding box center [787, 558] width 42 height 18
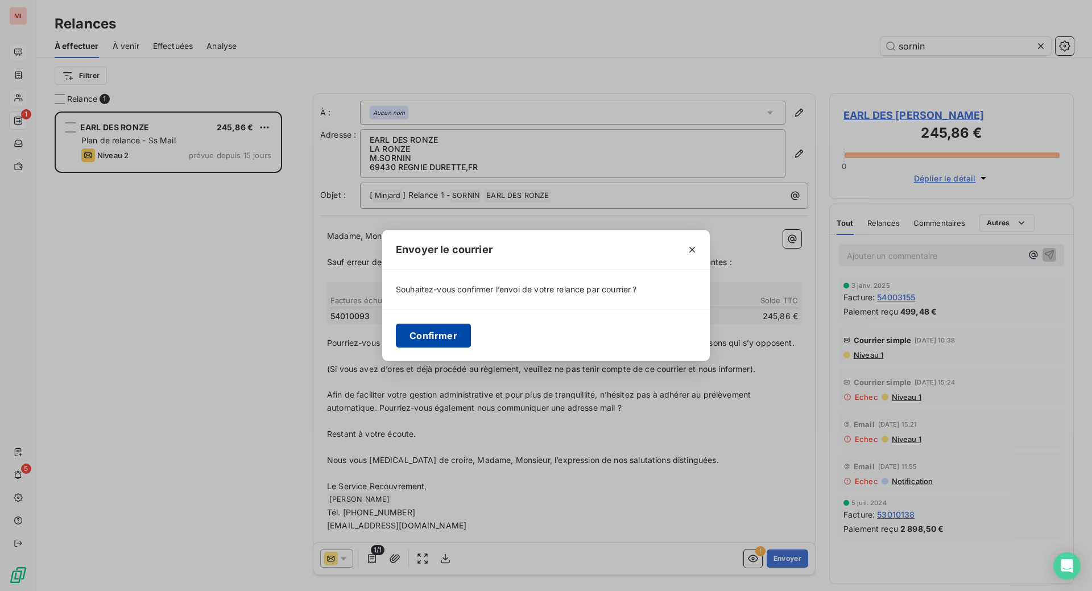
click at [396, 339] on button "Confirmer" at bounding box center [433, 336] width 75 height 24
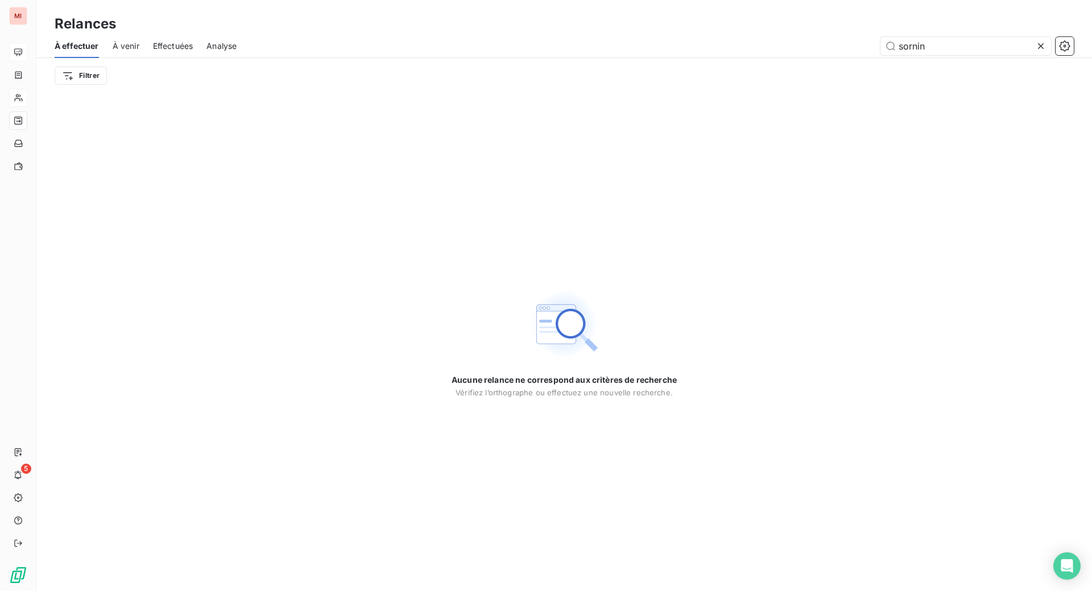
click at [1035, 52] on icon at bounding box center [1040, 45] width 11 height 11
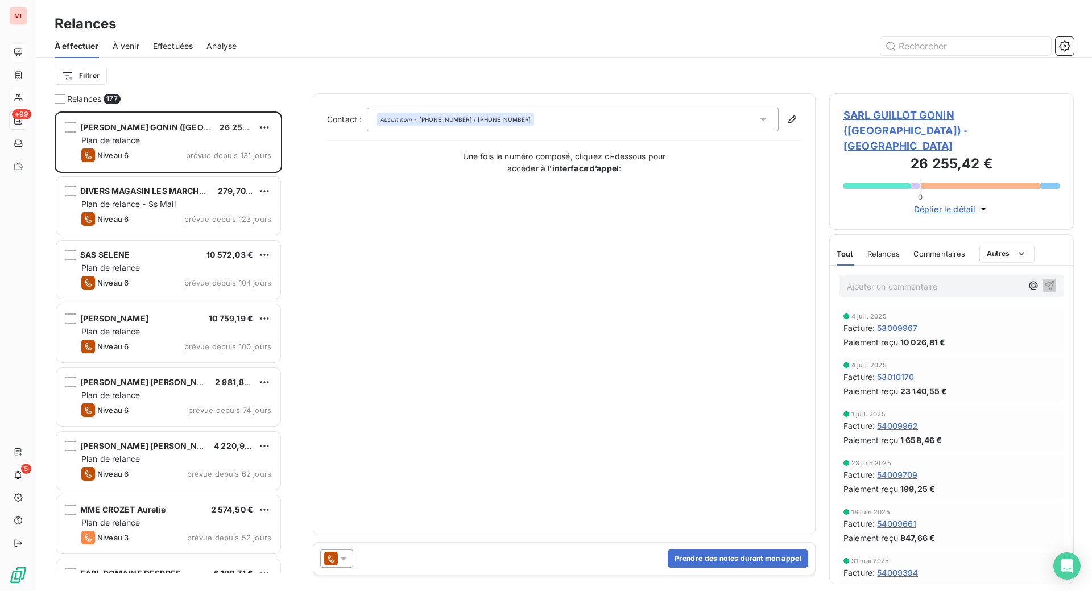
scroll to position [450, 217]
click at [139, 52] on span "À venir" at bounding box center [126, 45] width 27 height 11
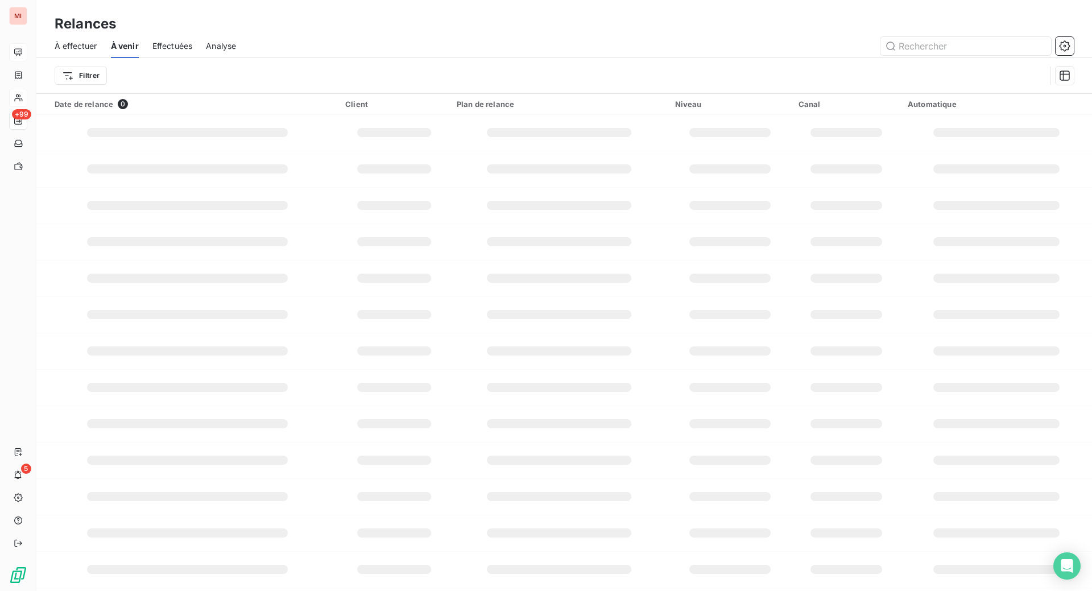
click at [193, 52] on span "Effectuées" at bounding box center [172, 45] width 40 height 11
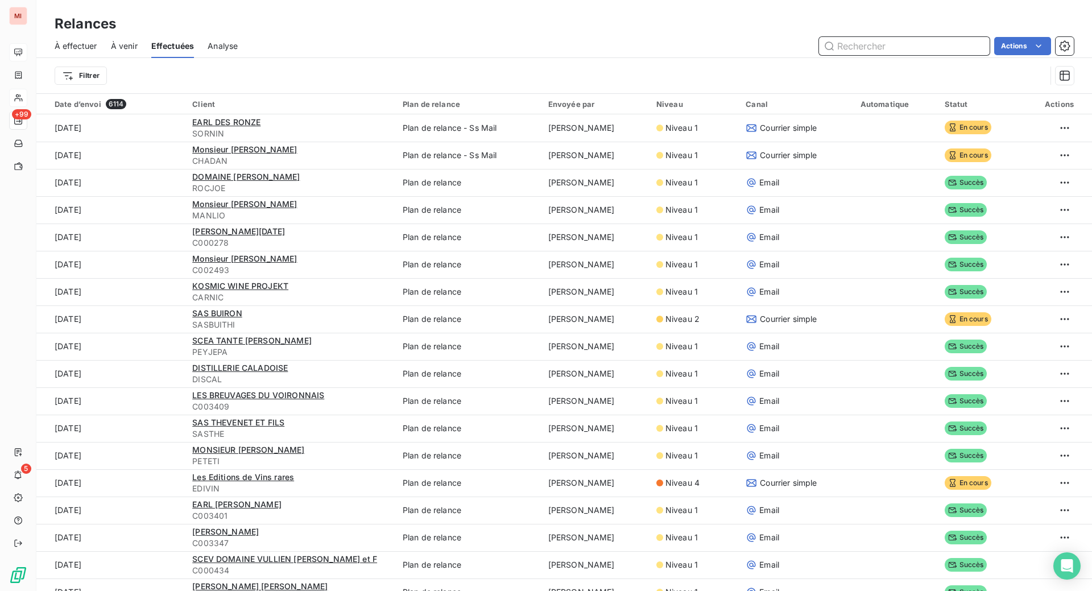
drag, startPoint x: 109, startPoint y: 61, endPoint x: 117, endPoint y: 60, distance: 8.6
click at [97, 52] on span "À effectuer" at bounding box center [76, 45] width 43 height 11
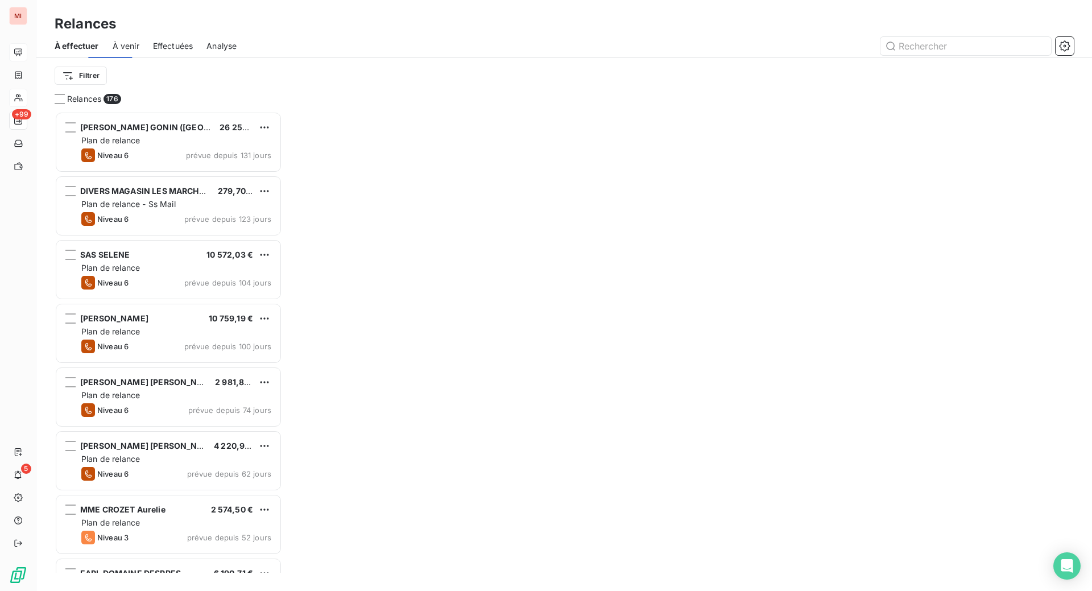
scroll to position [450, 217]
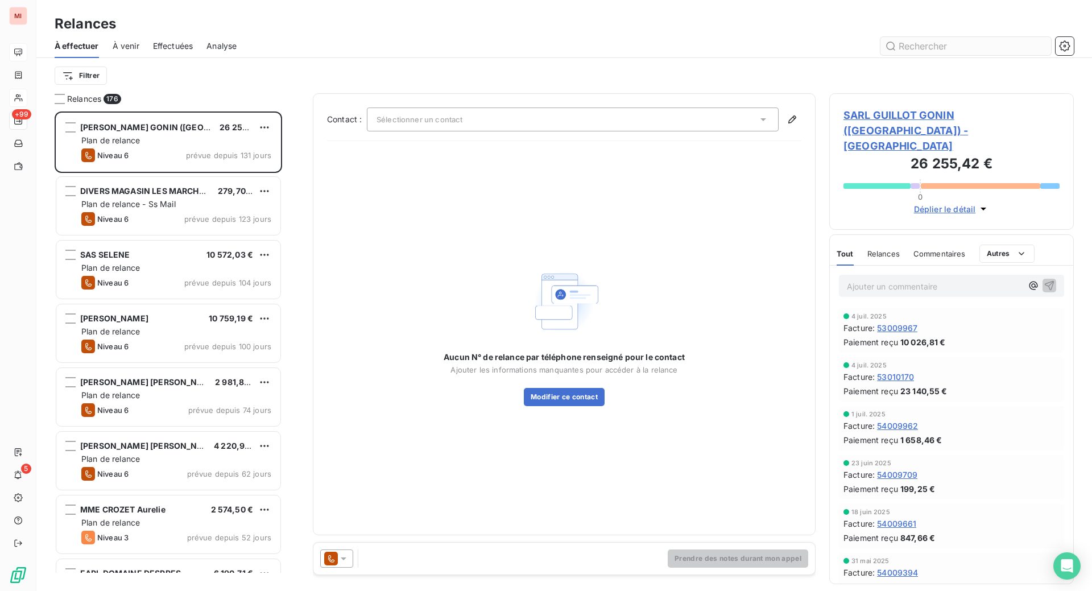
click at [907, 55] on input "text" at bounding box center [965, 46] width 171 height 18
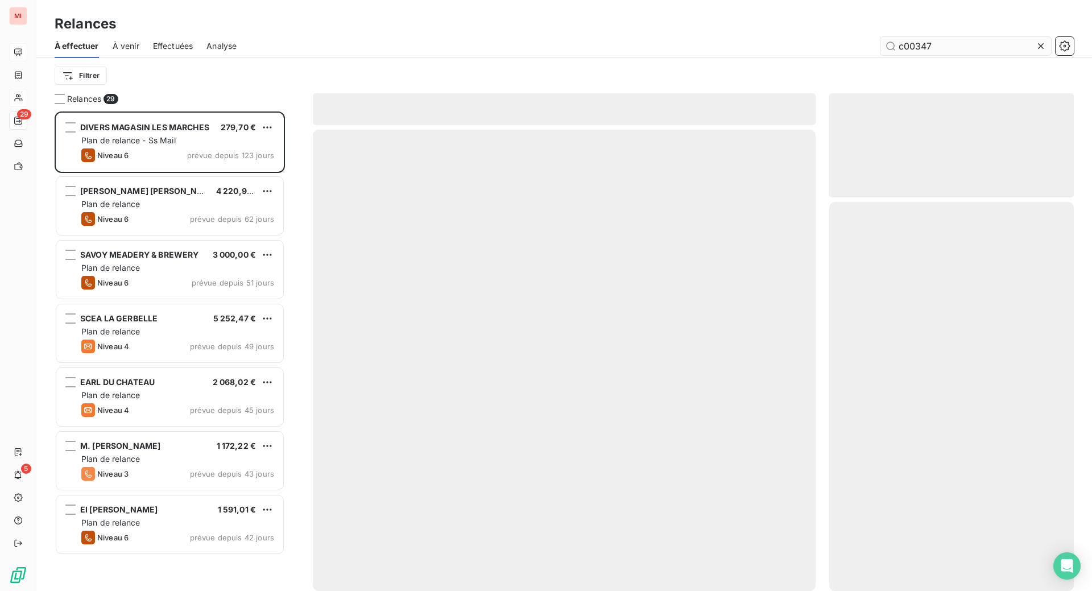
scroll to position [450, 217]
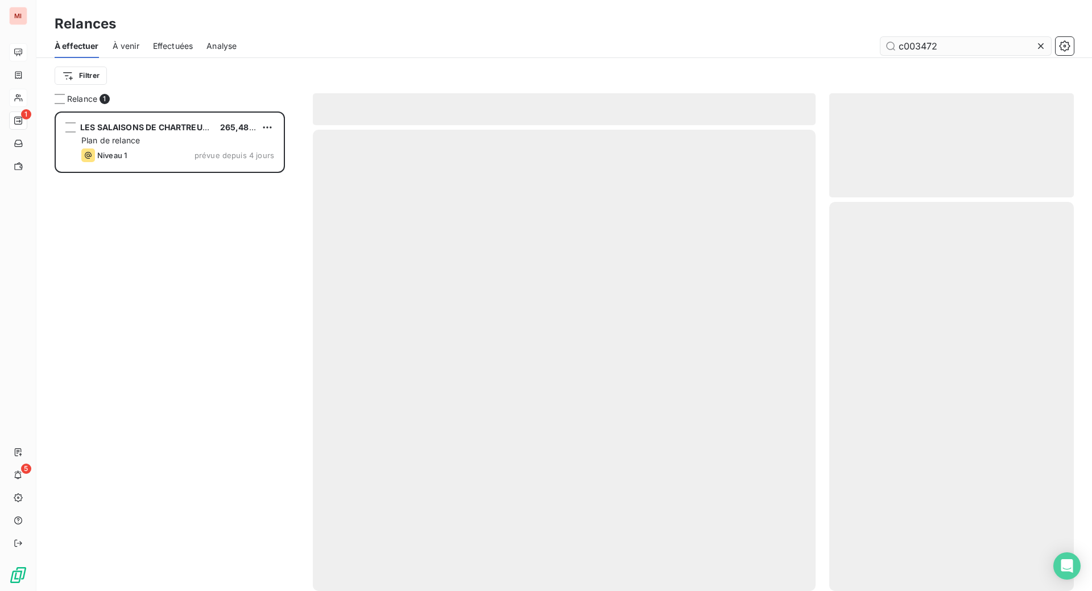
scroll to position [450, 217]
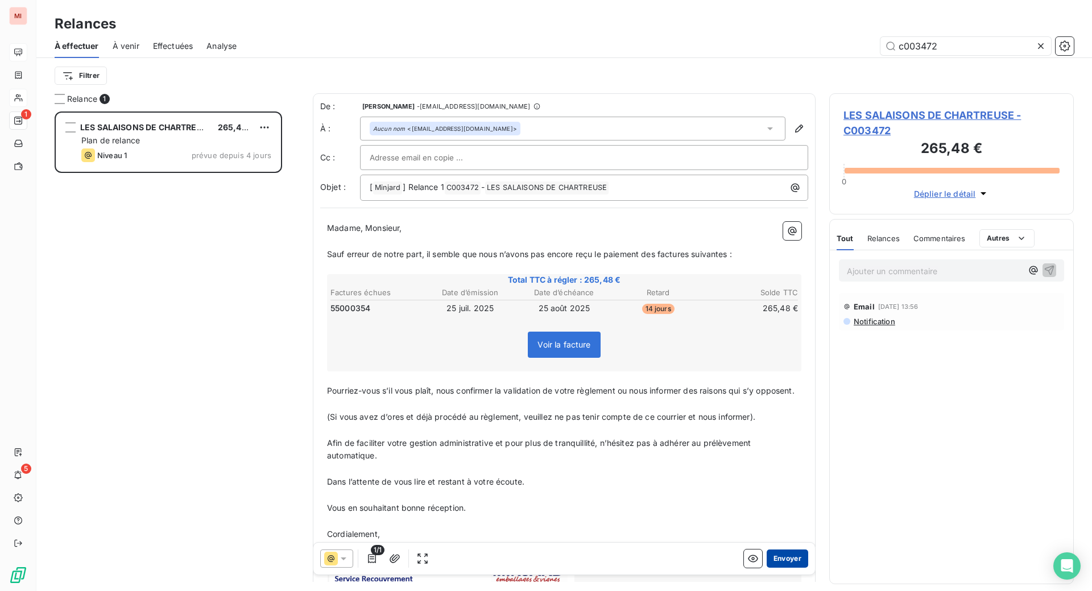
click at [766, 567] on button "Envoyer" at bounding box center [787, 558] width 42 height 18
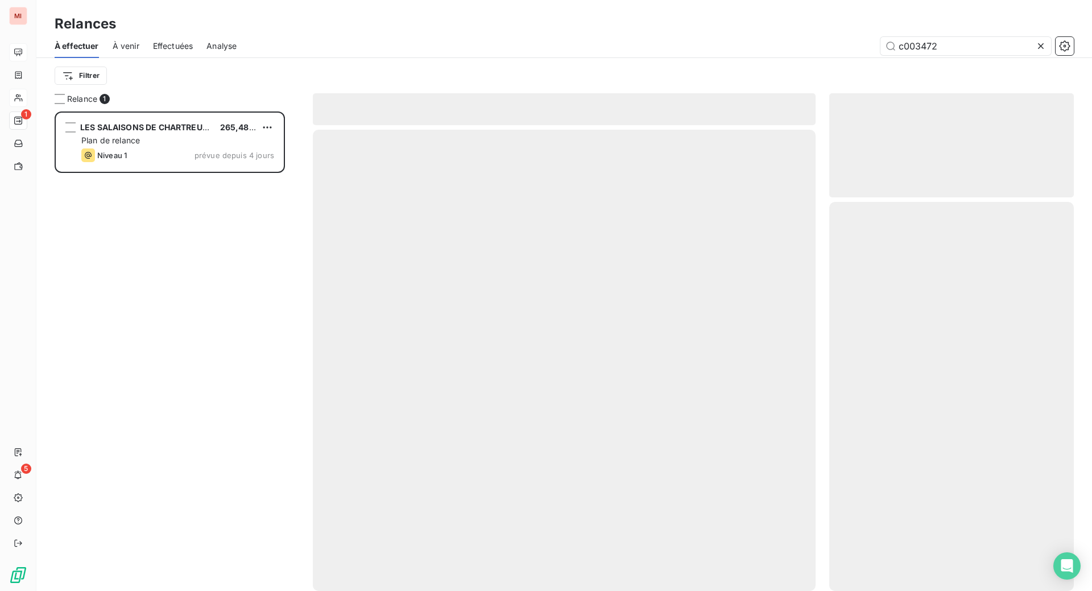
scroll to position [436, 219]
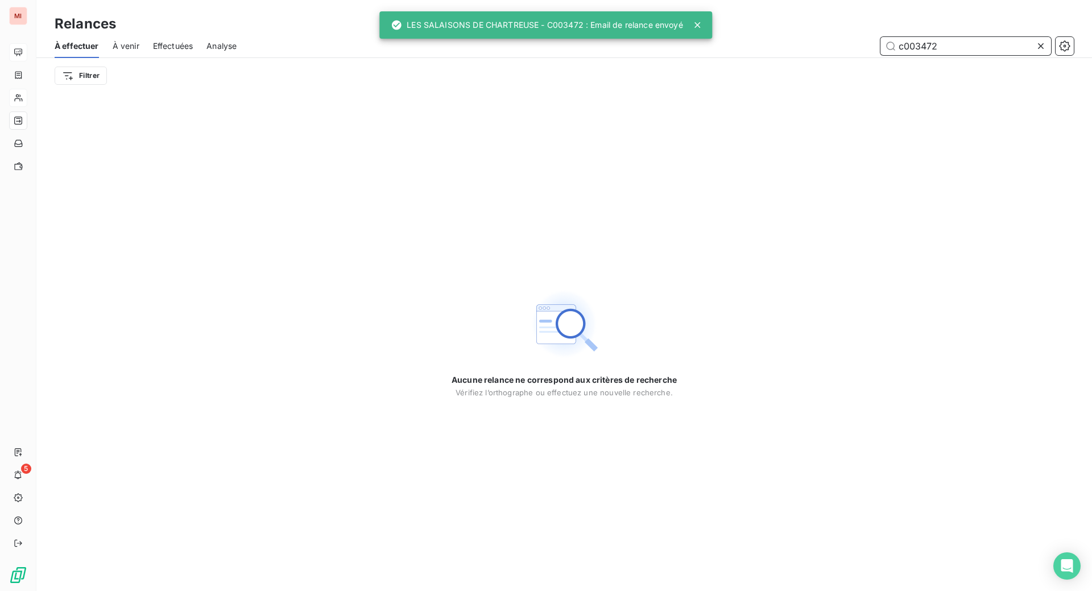
drag, startPoint x: 947, startPoint y: 63, endPoint x: 779, endPoint y: 67, distance: 167.8
click at [779, 55] on div "c003472" at bounding box center [661, 46] width 823 height 18
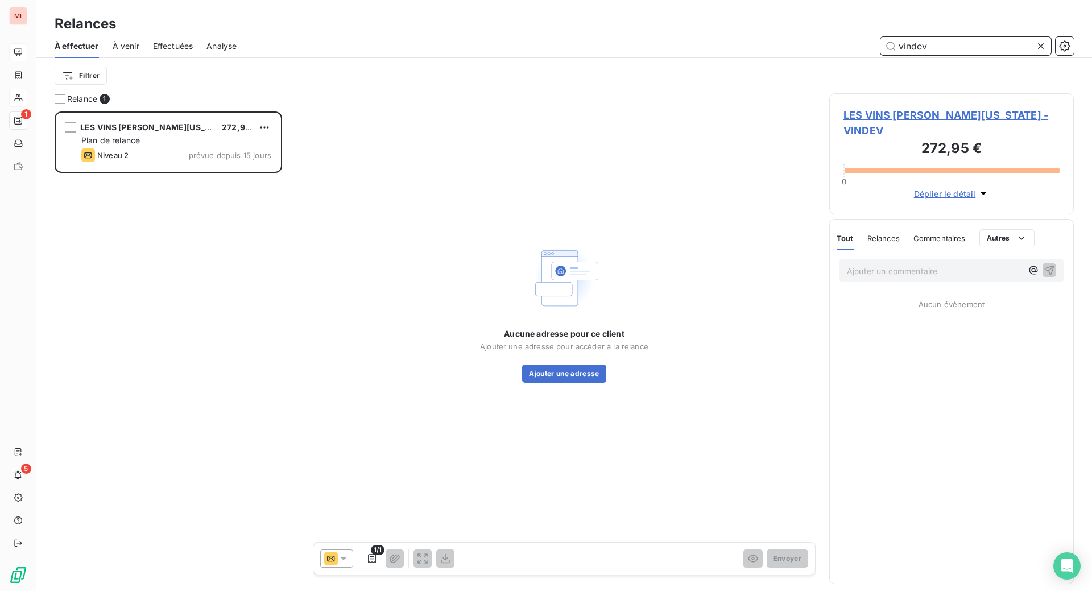
scroll to position [450, 217]
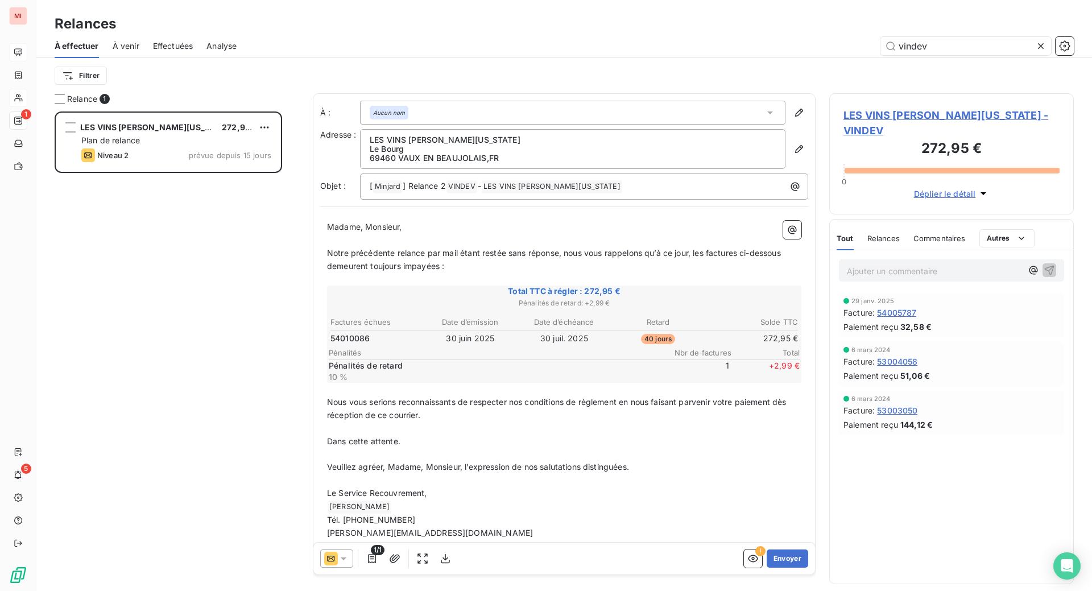
click at [349, 564] on icon at bounding box center [343, 558] width 11 height 11
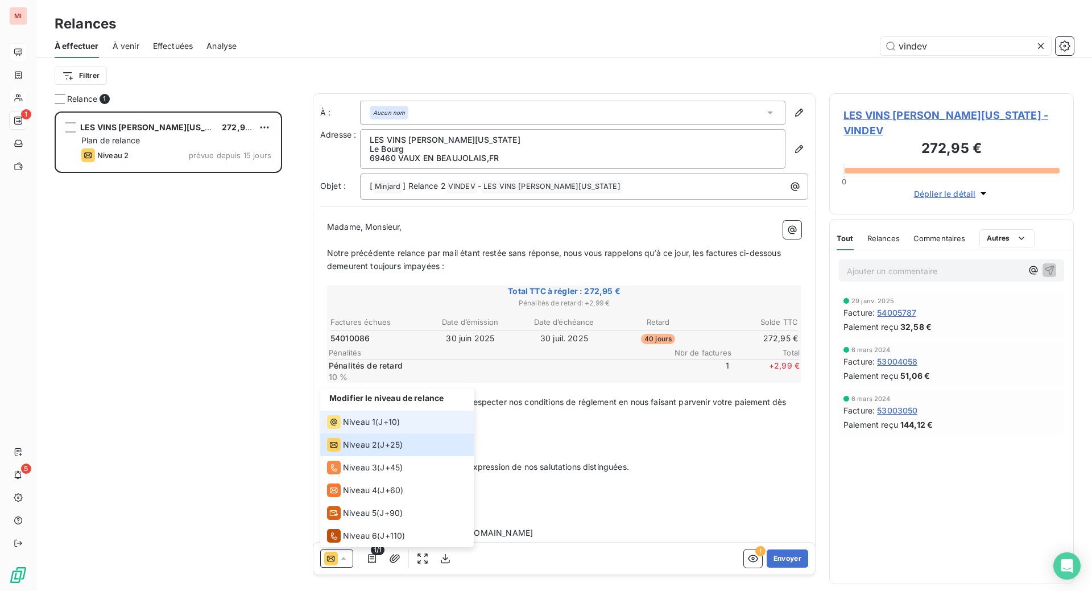
click at [375, 428] on span "Niveau 1" at bounding box center [359, 421] width 32 height 11
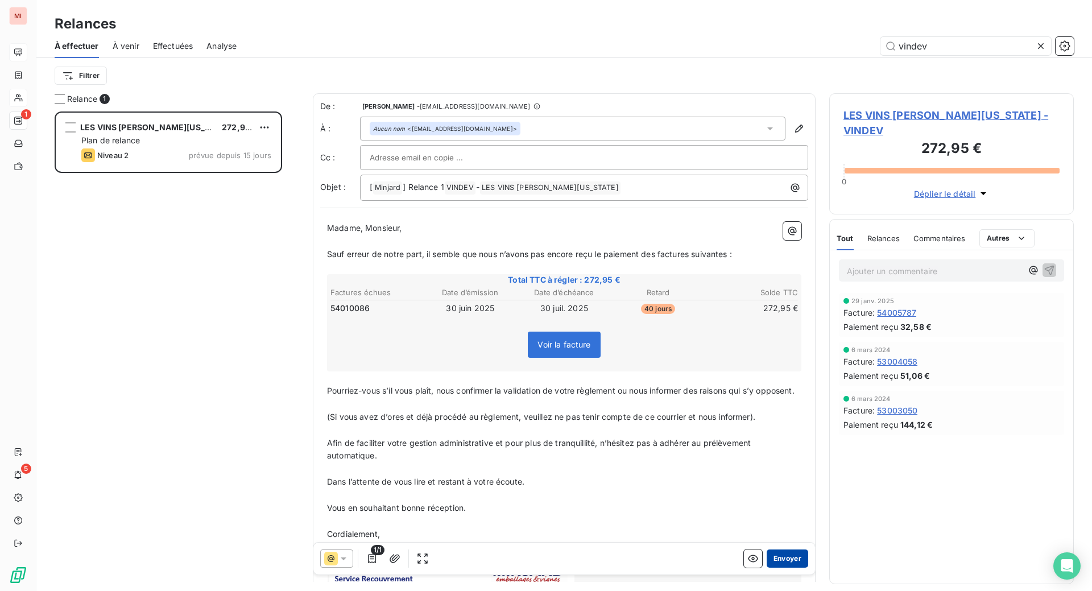
click at [766, 567] on button "Envoyer" at bounding box center [787, 558] width 42 height 18
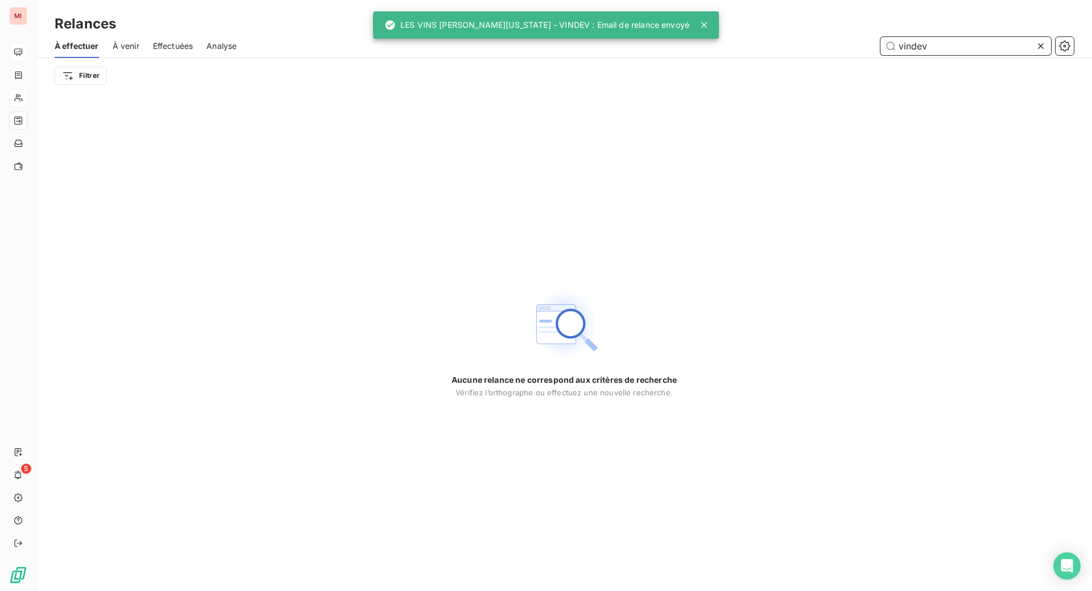
drag, startPoint x: 943, startPoint y: 58, endPoint x: 837, endPoint y: 56, distance: 105.8
click at [837, 55] on div "vindev" at bounding box center [661, 46] width 823 height 18
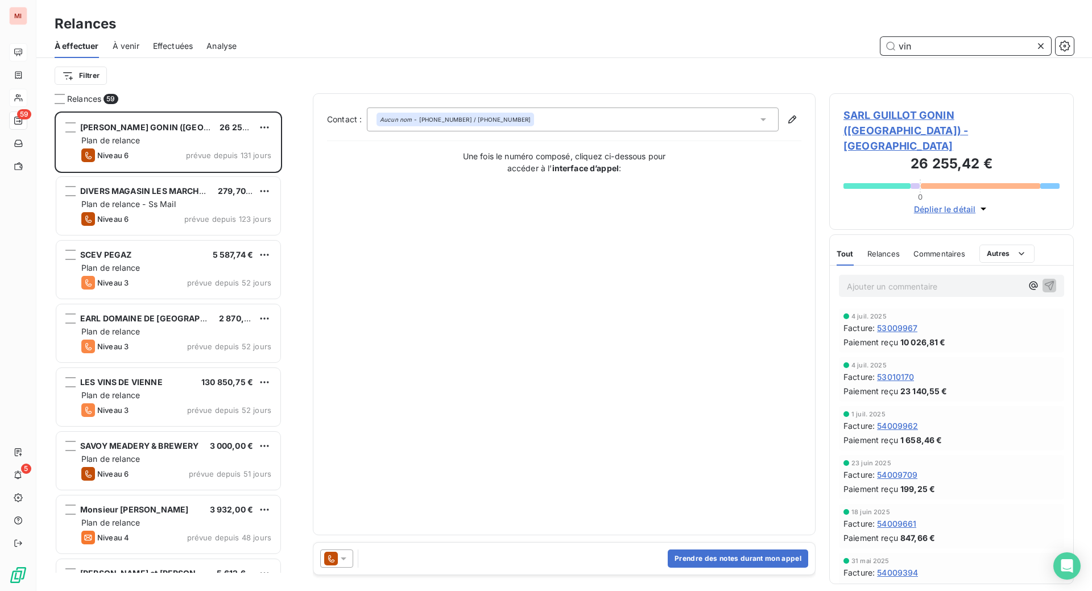
scroll to position [450, 217]
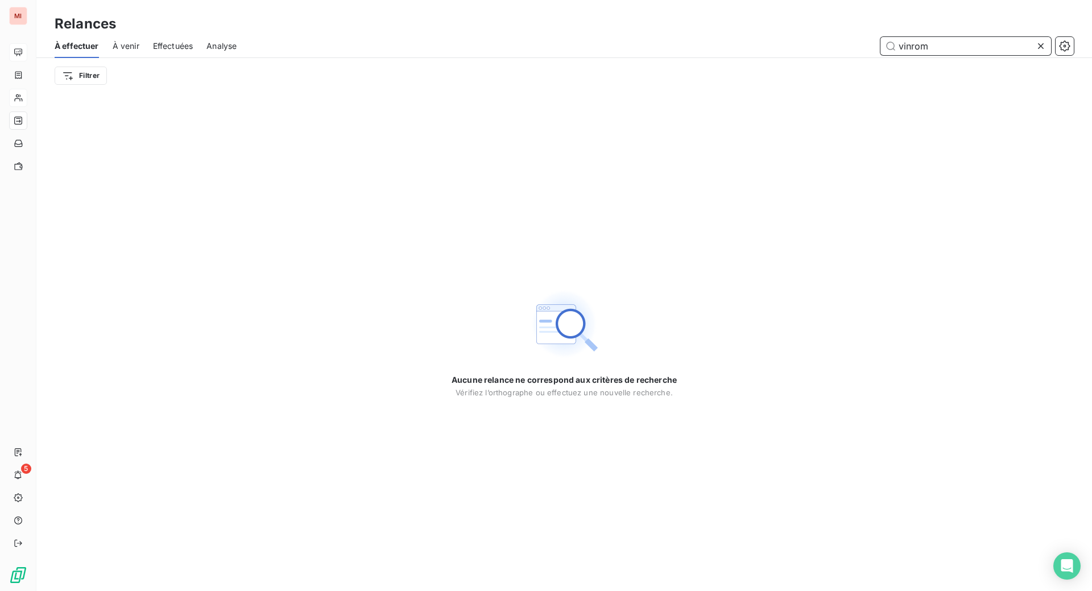
type input "vinrom"
click at [1035, 52] on icon at bounding box center [1040, 45] width 11 height 11
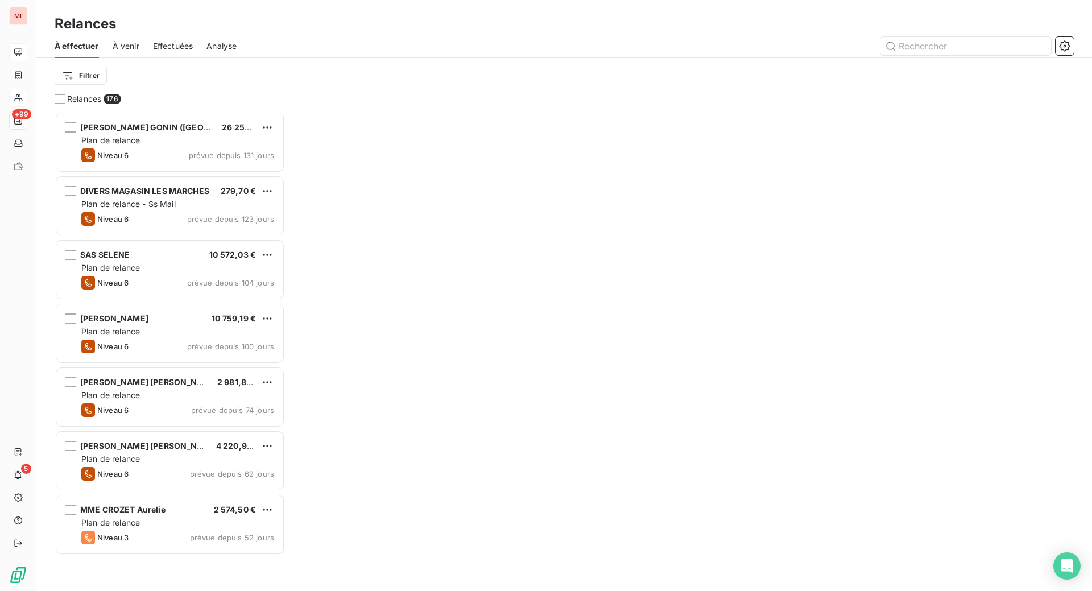
scroll to position [450, 217]
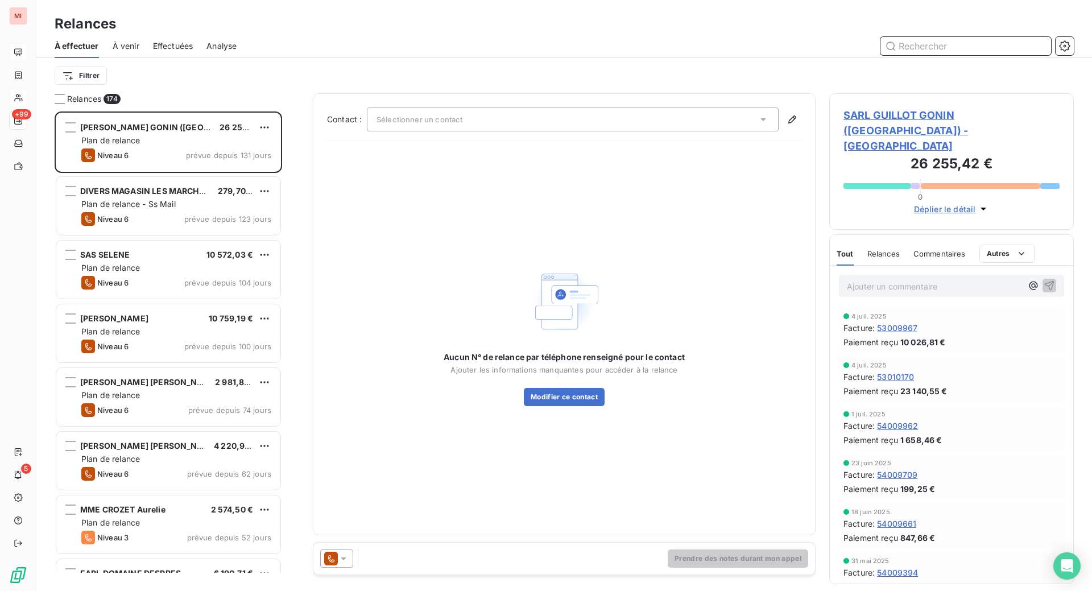
click at [939, 55] on input "text" at bounding box center [965, 46] width 171 height 18
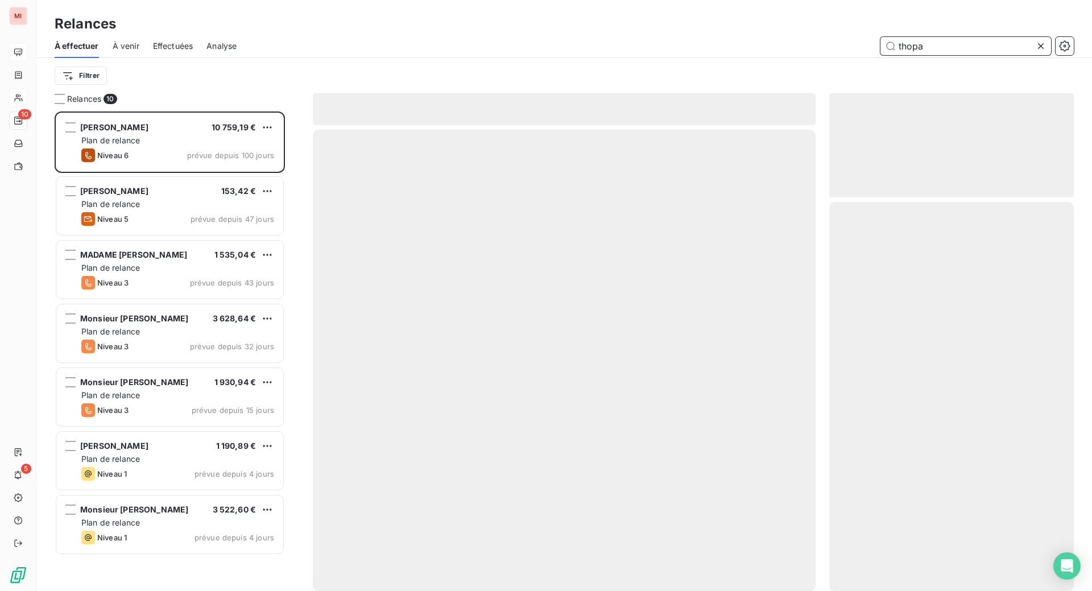
scroll to position [450, 217]
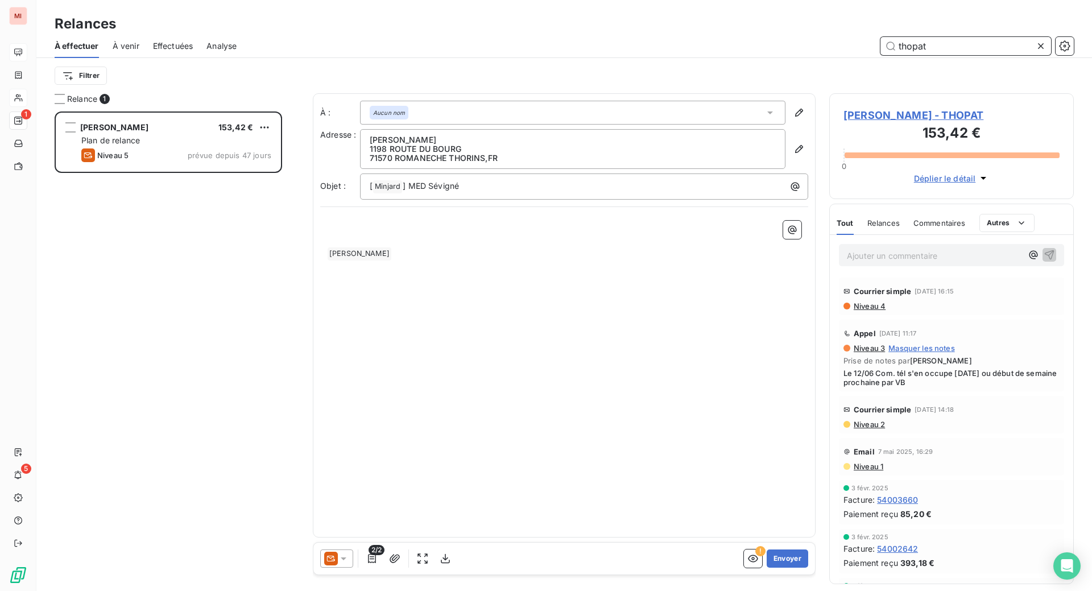
scroll to position [450, 217]
type input "thopat"
click at [895, 263] on p "Ajouter un commentaire ﻿" at bounding box center [934, 255] width 175 height 14
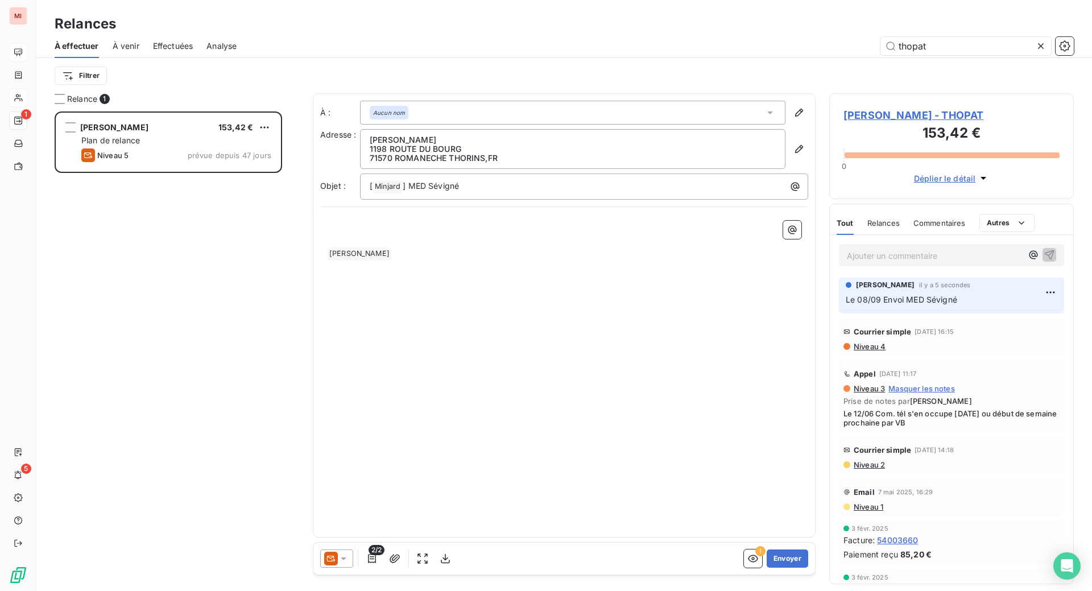
click at [883, 227] on span "Relances" at bounding box center [883, 222] width 32 height 9
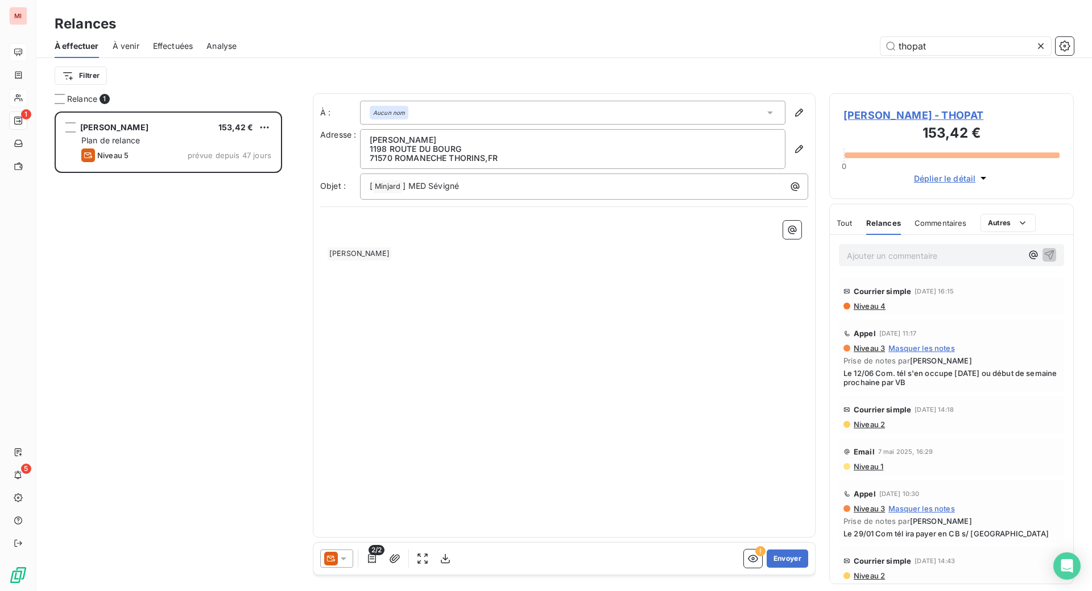
click at [853, 235] on div "Tout Relances Commentaires Autres" at bounding box center [935, 223] width 199 height 24
click at [963, 227] on span "Commentaires" at bounding box center [940, 222] width 52 height 9
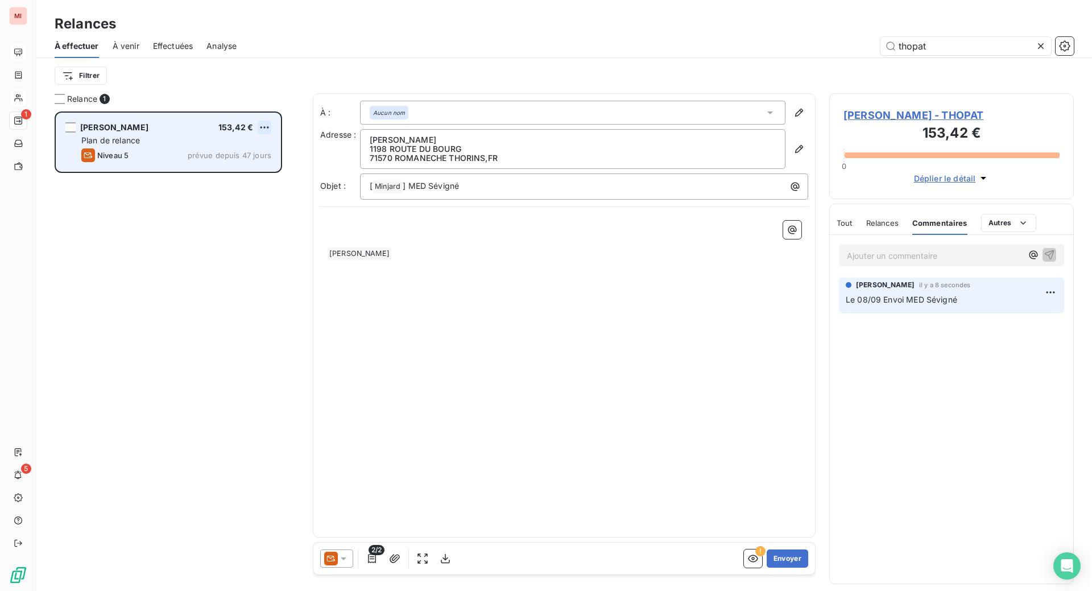
click at [286, 164] on html "MI 1 5 Relances À effectuer À venir Effectuées Analyse thopat Filtrer Relance 1…" at bounding box center [546, 295] width 1092 height 591
click at [214, 185] on div "Passer cette action" at bounding box center [202, 176] width 102 height 18
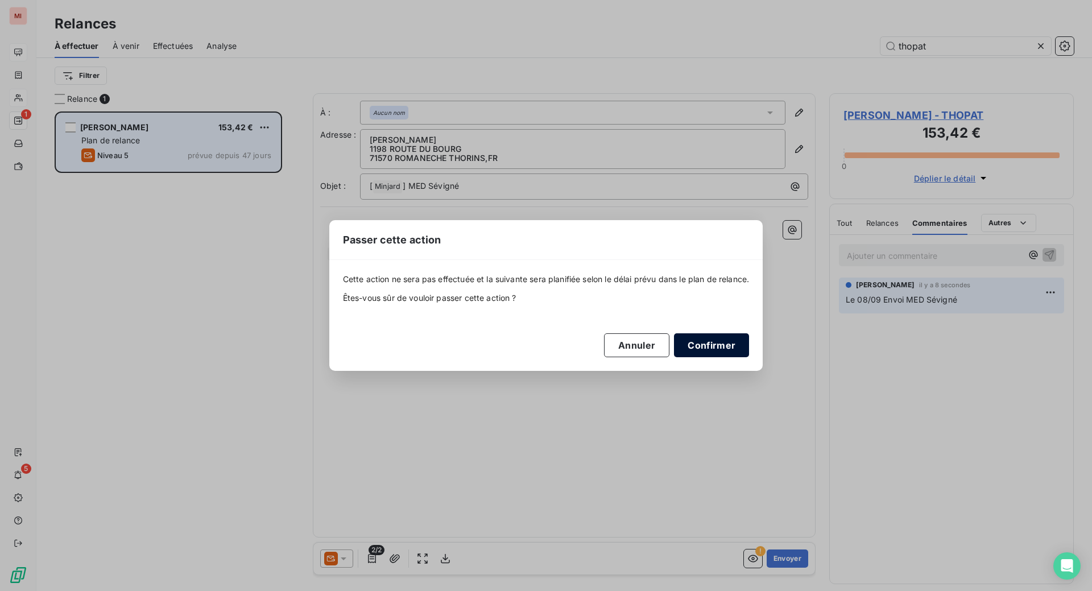
click at [749, 357] on button "Confirmer" at bounding box center [711, 345] width 75 height 24
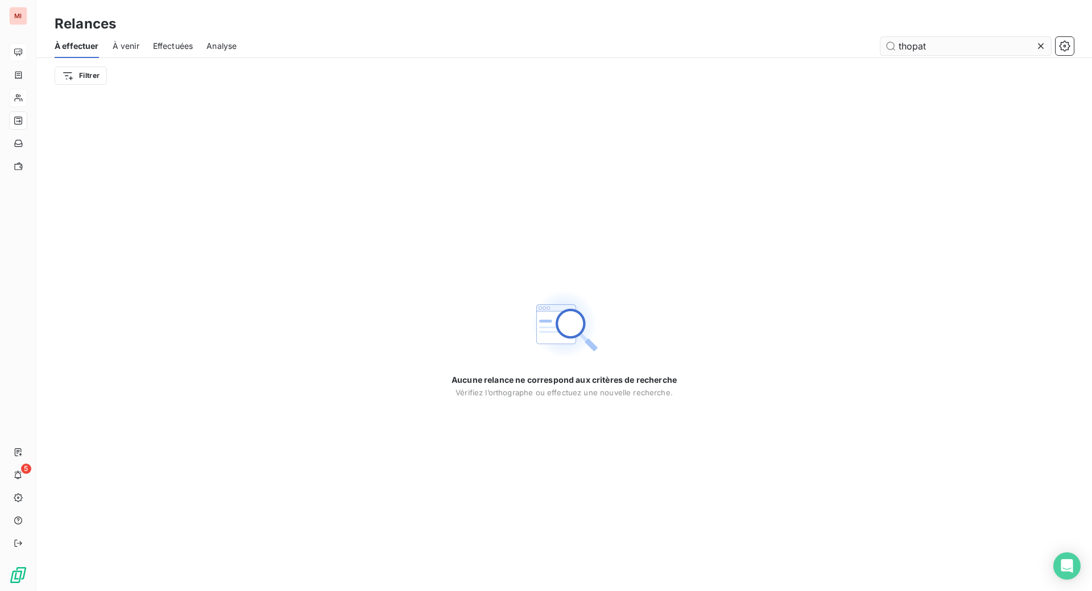
click at [1035, 52] on icon at bounding box center [1040, 45] width 11 height 11
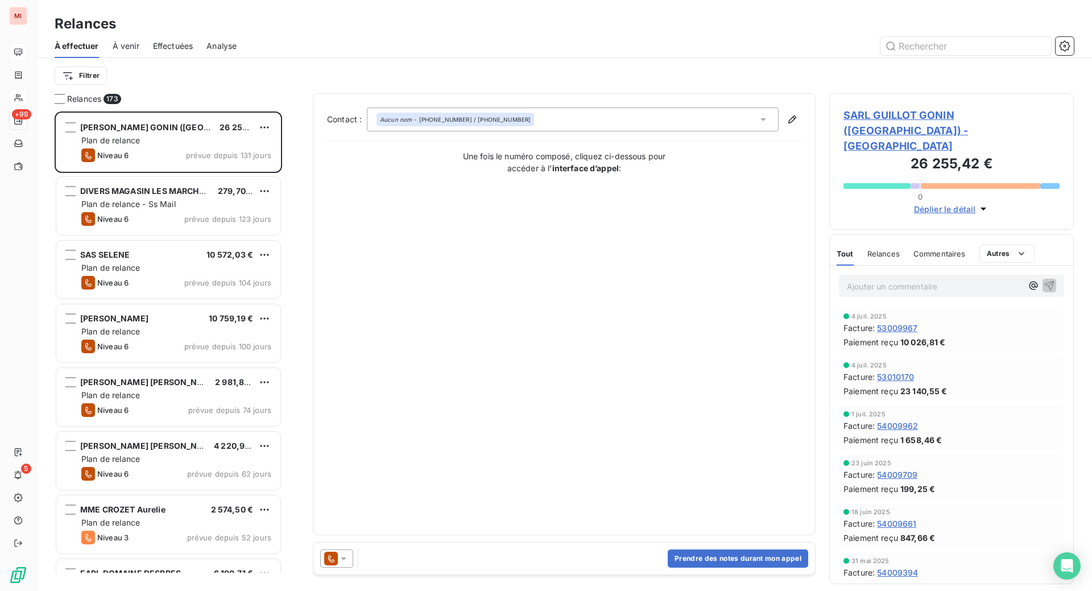
scroll to position [450, 217]
click at [914, 55] on input "text" at bounding box center [965, 46] width 171 height 18
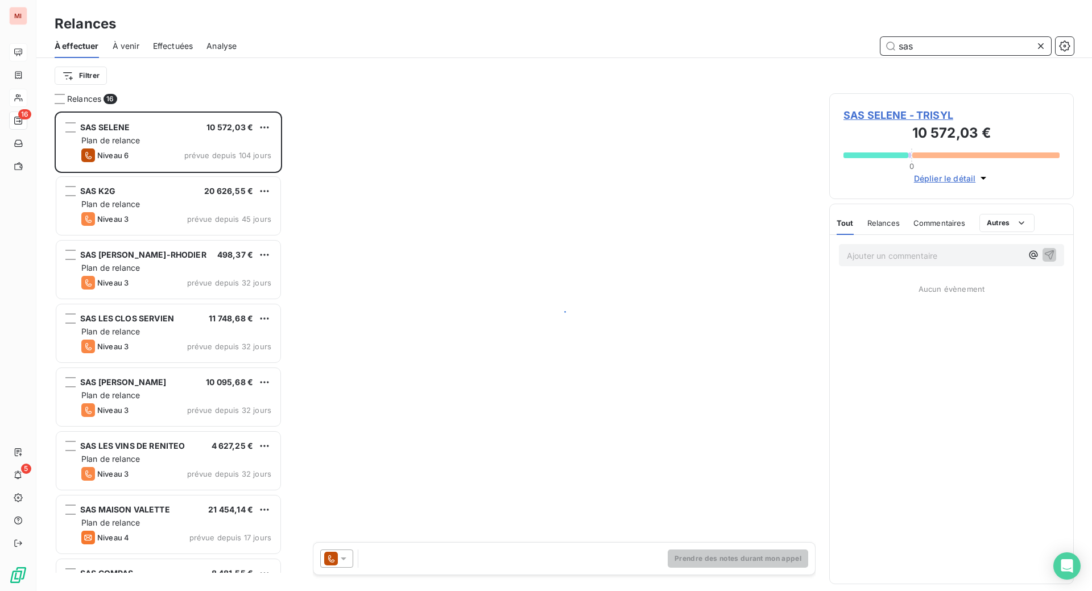
scroll to position [450, 217]
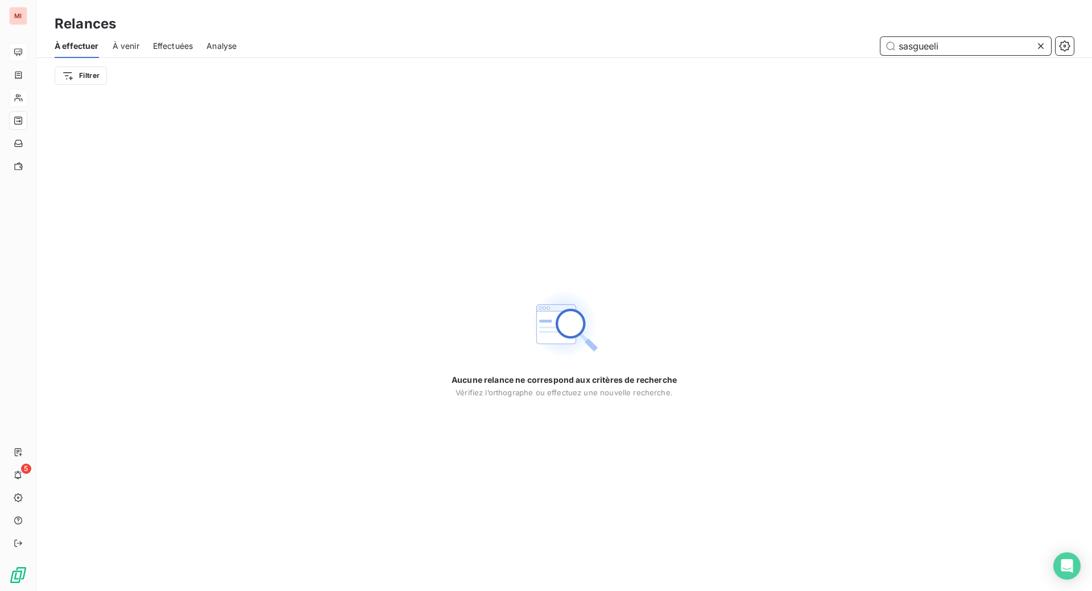
type input "sasgueeli"
drag, startPoint x: 1027, startPoint y: 65, endPoint x: 627, endPoint y: 99, distance: 401.1
click at [1038, 49] on icon at bounding box center [1041, 46] width 6 height 6
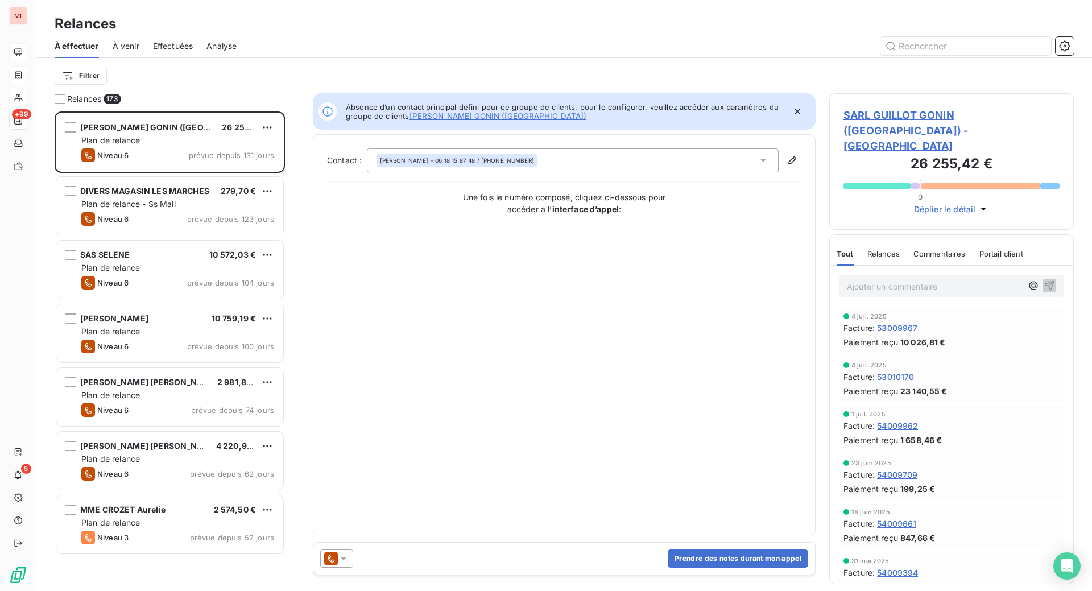
scroll to position [450, 217]
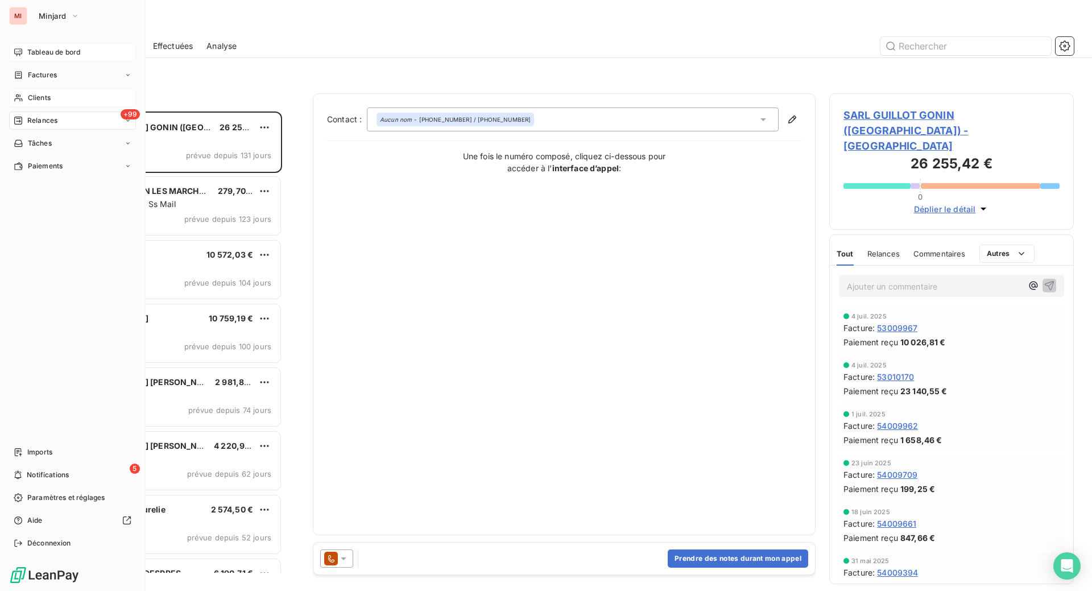
drag, startPoint x: 54, startPoint y: 152, endPoint x: 74, endPoint y: 143, distance: 22.2
click at [54, 107] on div "Clients" at bounding box center [72, 98] width 127 height 18
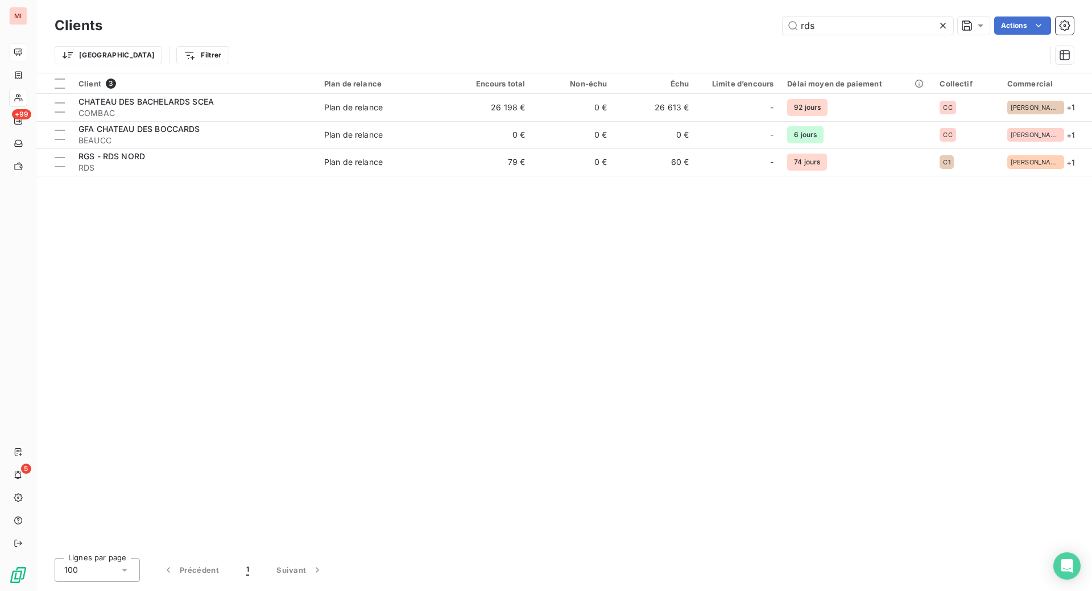
drag, startPoint x: 786, startPoint y: 36, endPoint x: 735, endPoint y: 28, distance: 52.3
click at [735, 28] on div "rds Actions" at bounding box center [594, 25] width 957 height 18
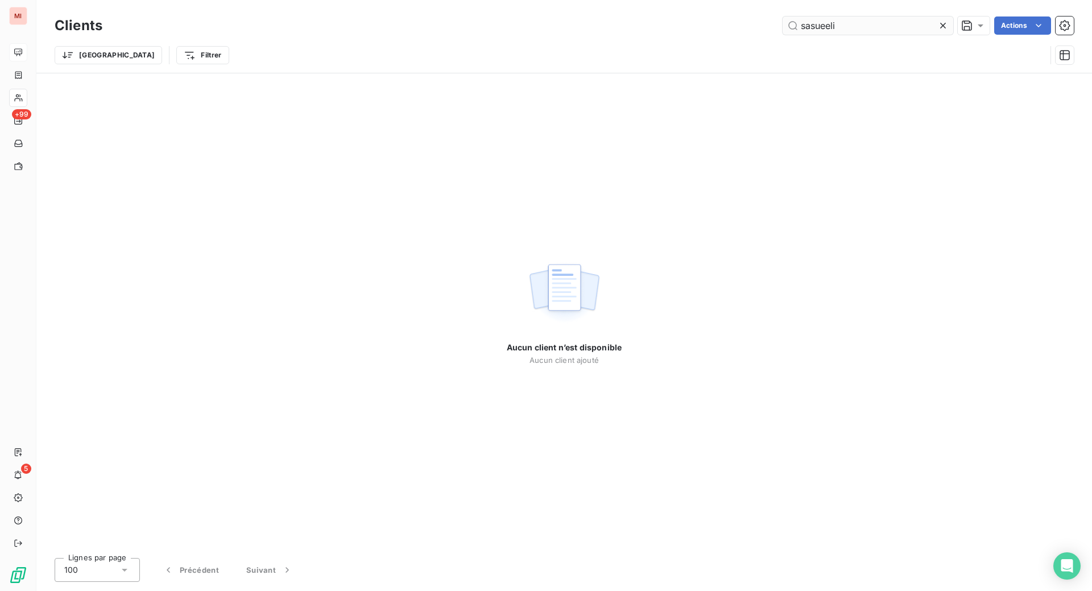
click at [785, 31] on input "sasueeli" at bounding box center [867, 25] width 171 height 18
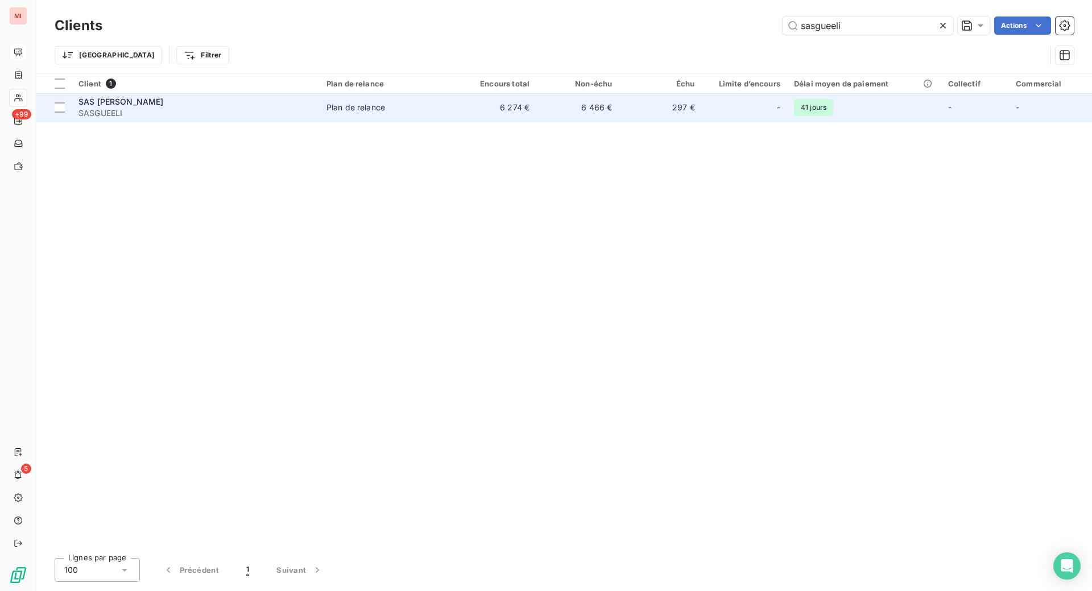
type input "sasgueeli"
click at [198, 119] on span "SASGUEELI" at bounding box center [195, 112] width 234 height 11
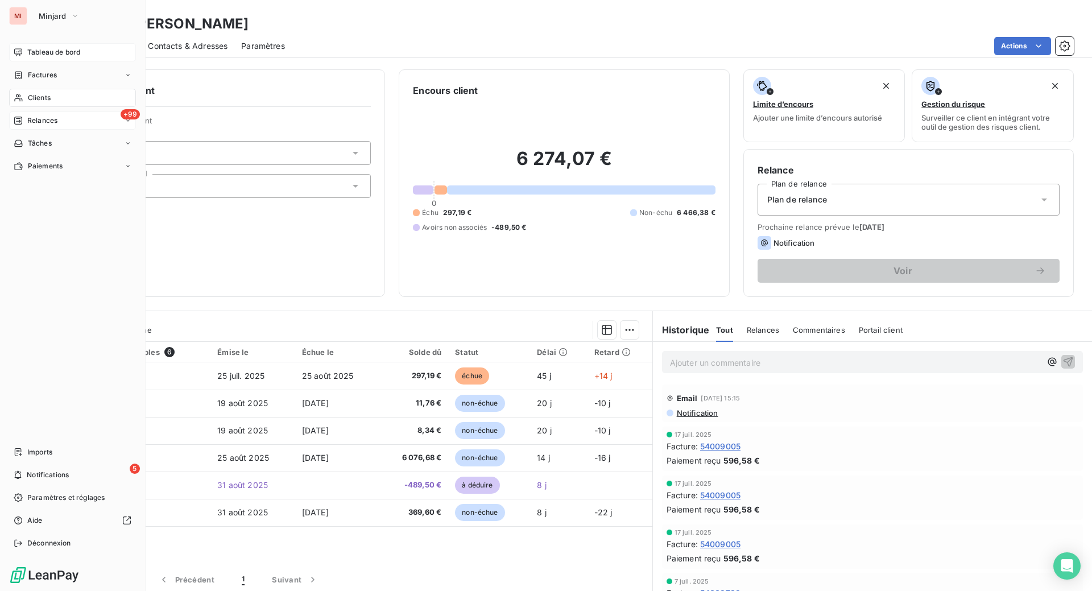
click at [47, 126] on span "Relances" at bounding box center [42, 120] width 30 height 10
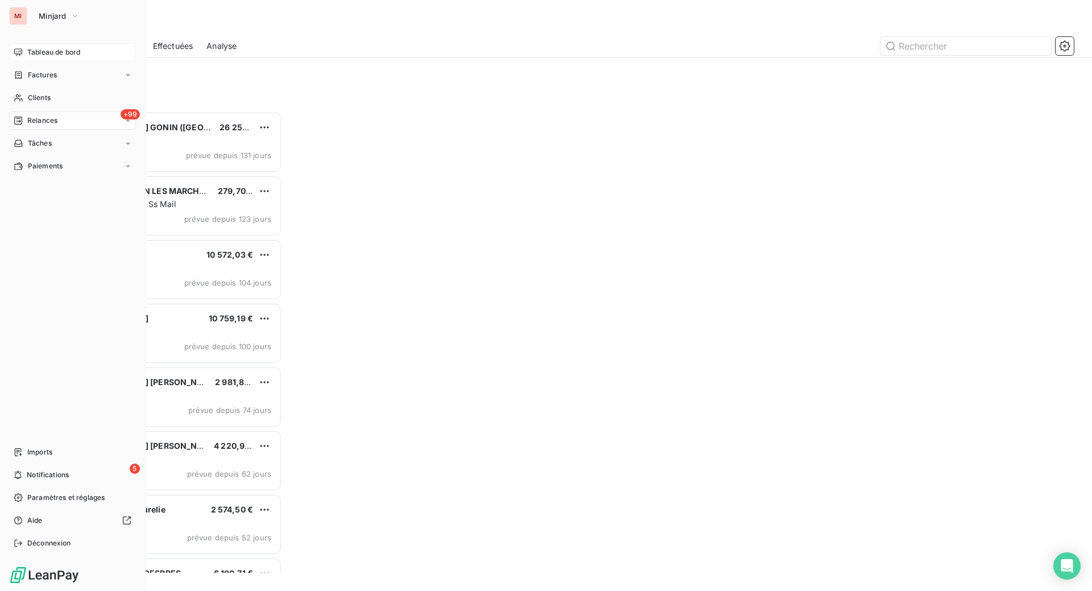
scroll to position [450, 217]
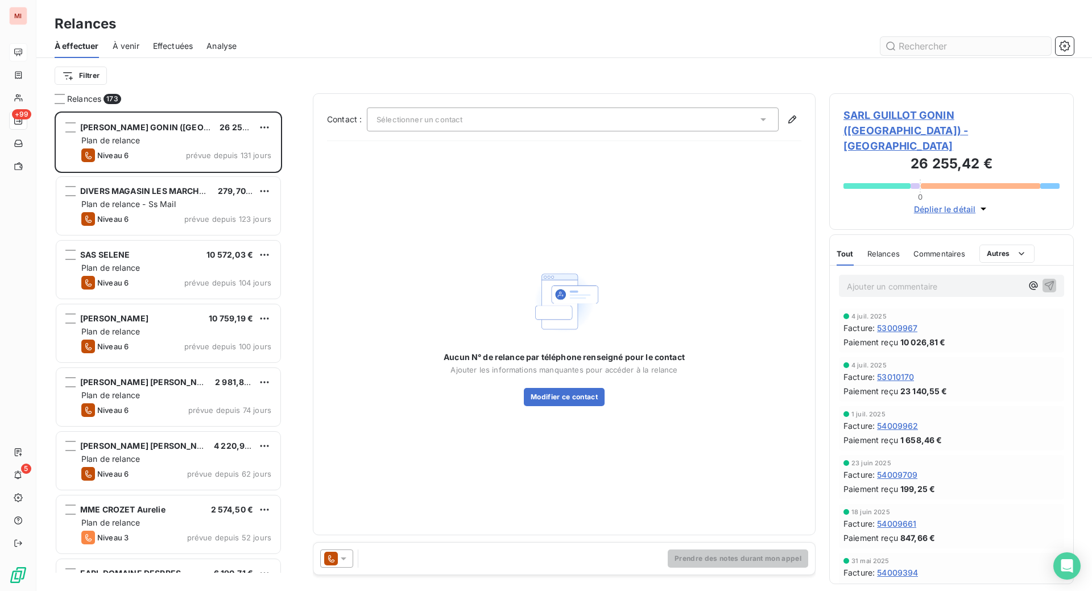
click at [912, 55] on input "text" at bounding box center [965, 46] width 171 height 18
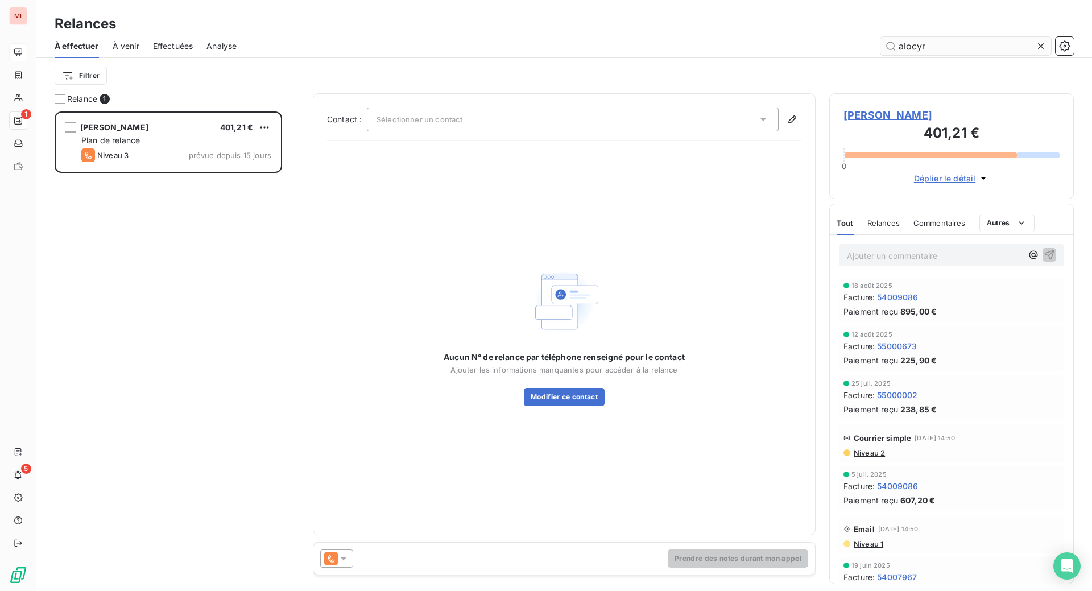
scroll to position [450, 217]
type input "alocyr"
click at [349, 564] on icon at bounding box center [343, 558] width 11 height 11
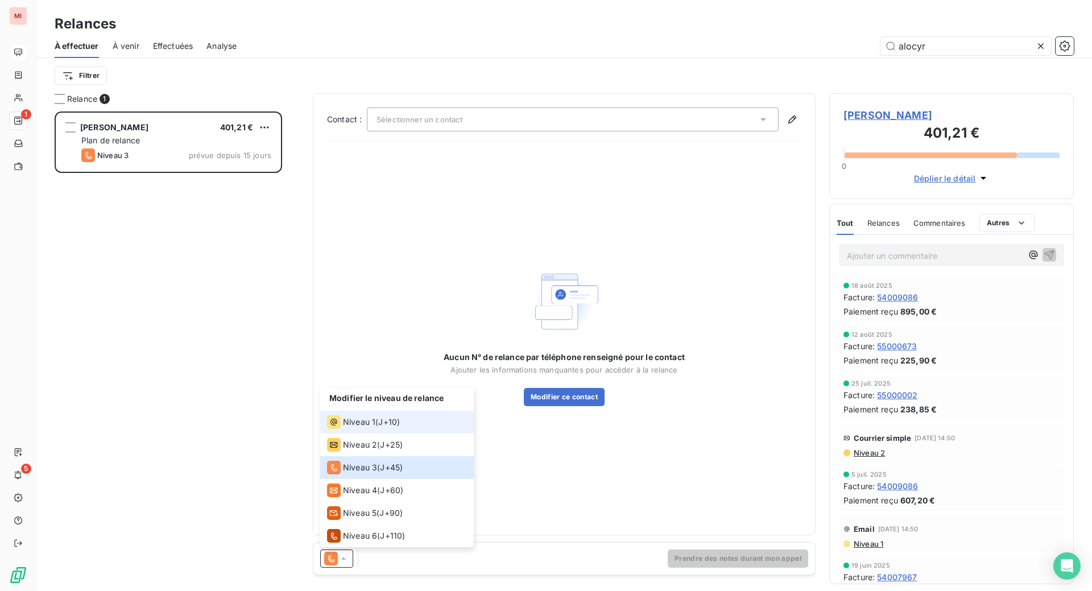
click at [375, 428] on span "Niveau 1" at bounding box center [359, 421] width 32 height 11
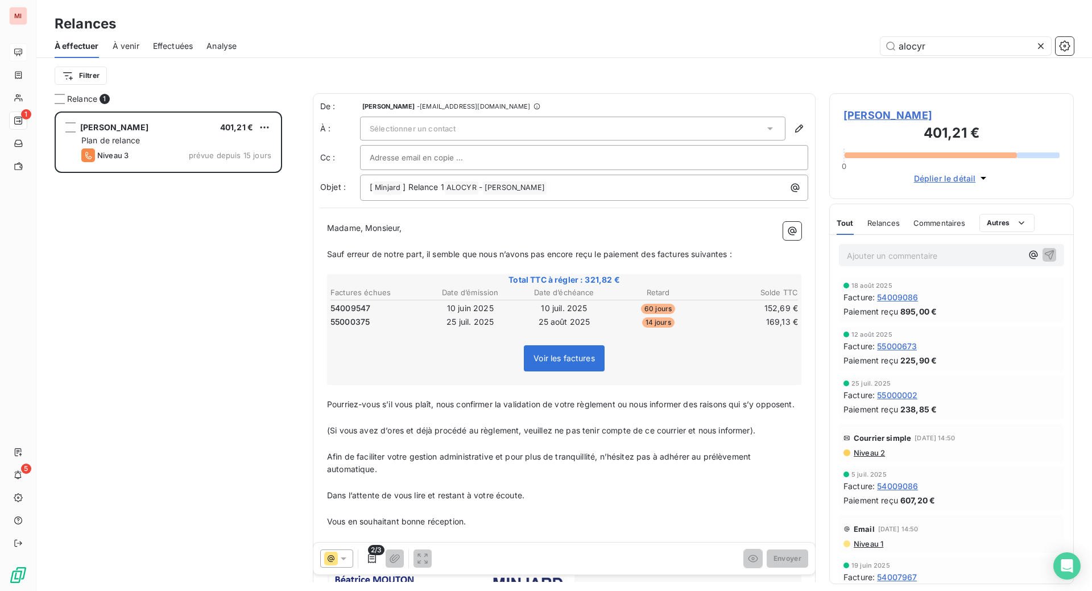
click at [896, 227] on span "Relances" at bounding box center [883, 222] width 32 height 9
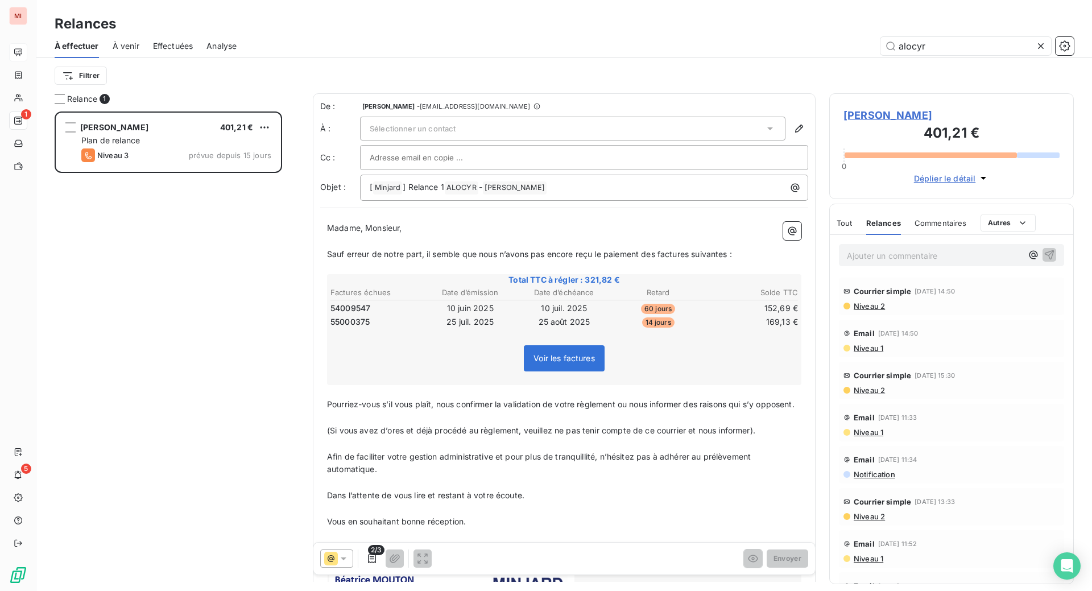
click at [434, 274] on p "﻿" at bounding box center [564, 267] width 474 height 13
click at [793, 134] on icon "button" at bounding box center [798, 128] width 11 height 11
click at [767, 130] on icon at bounding box center [770, 128] width 6 height 3
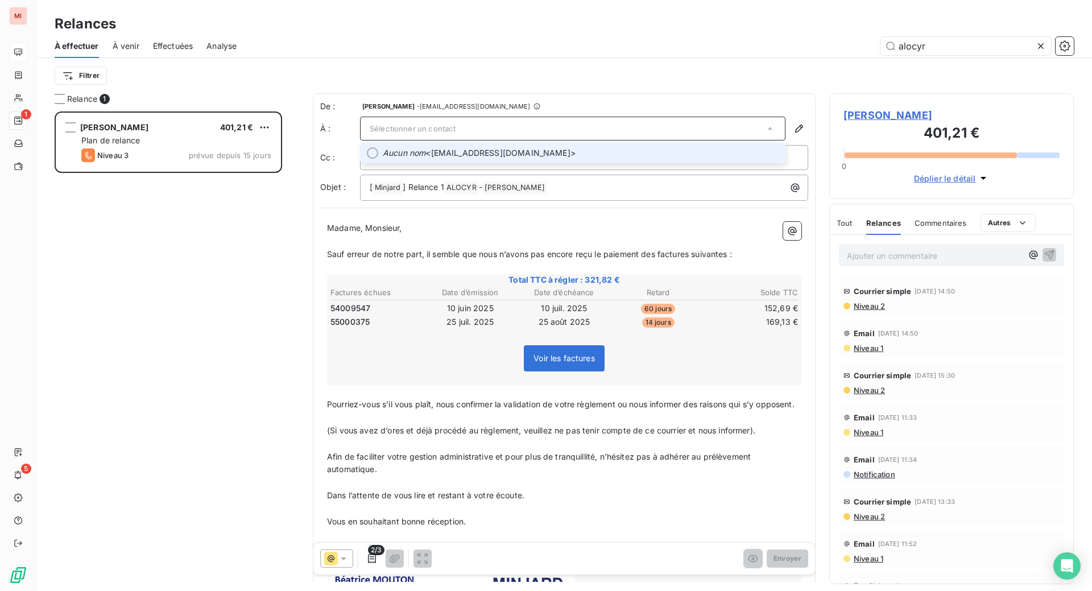
click at [490, 159] on span "Aucun nom <[EMAIL_ADDRESS][DOMAIN_NAME]>" at bounding box center [581, 152] width 396 height 11
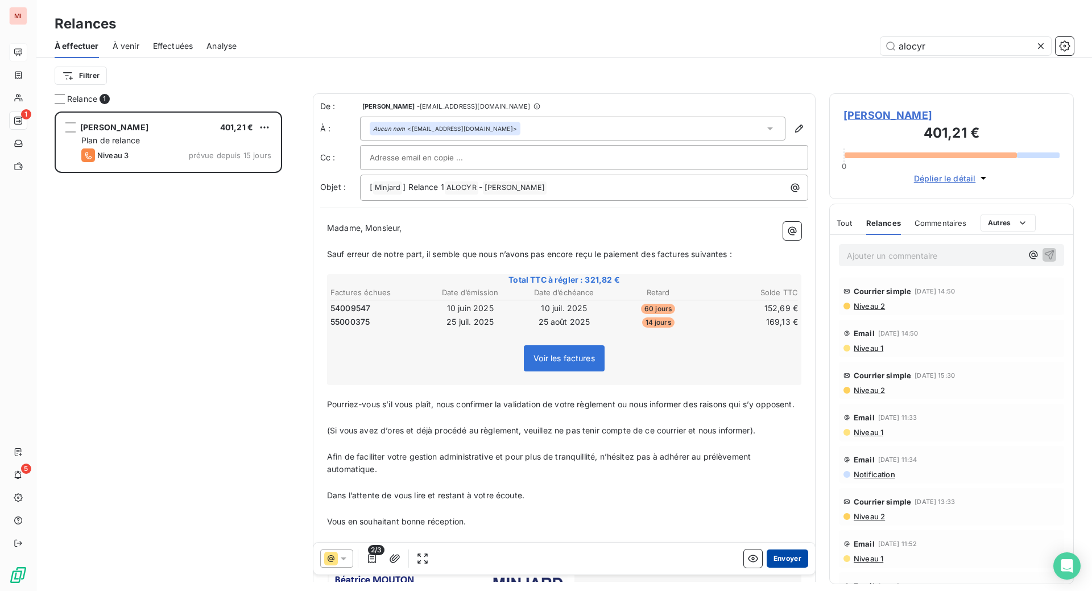
click at [770, 567] on button "Envoyer" at bounding box center [787, 558] width 42 height 18
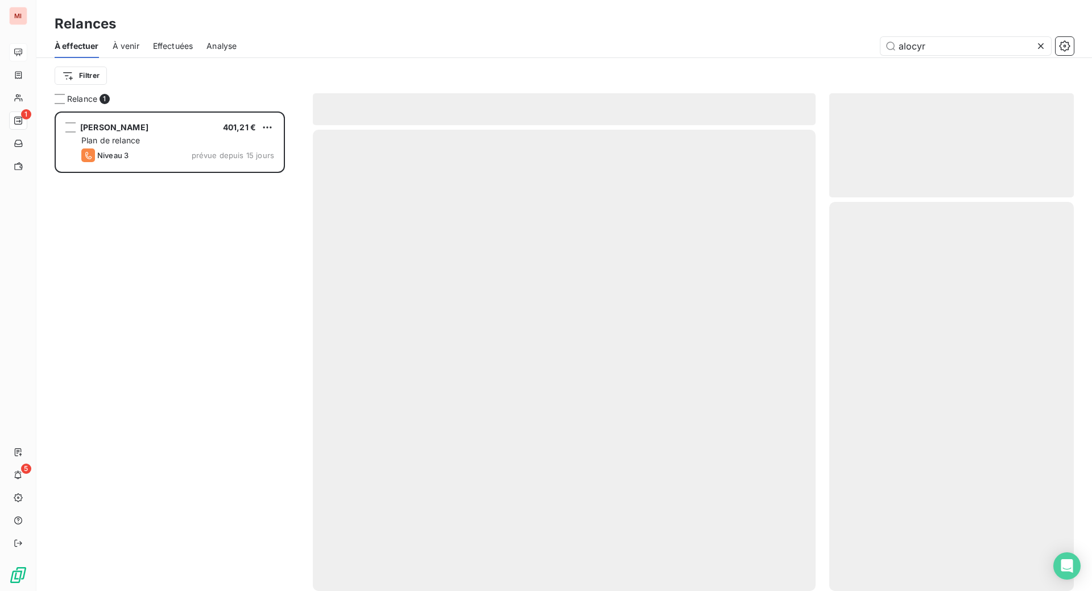
scroll to position [436, 219]
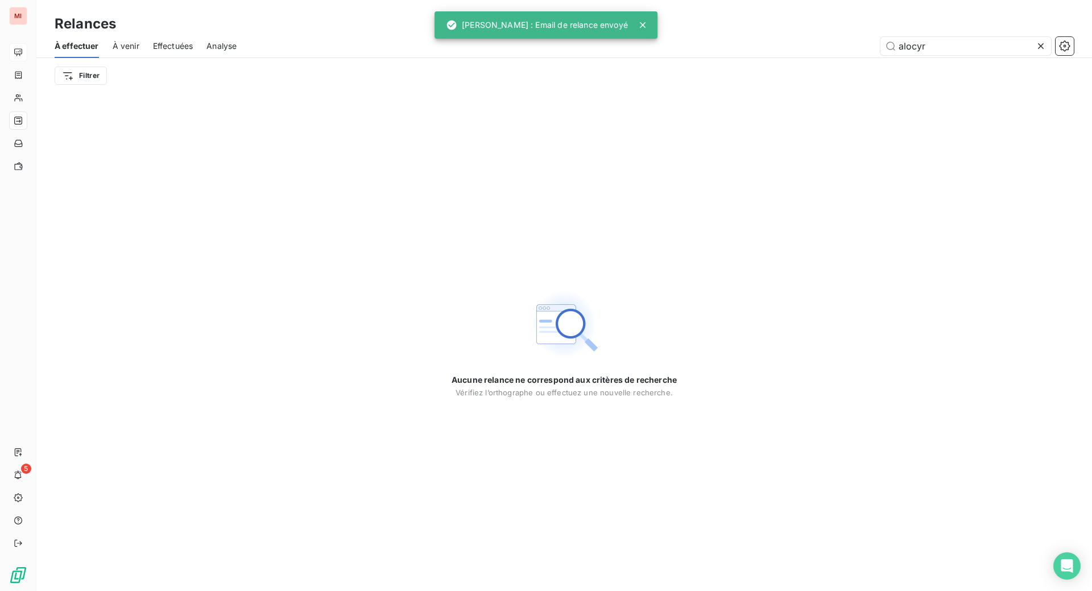
click at [1035, 52] on icon at bounding box center [1040, 45] width 11 height 11
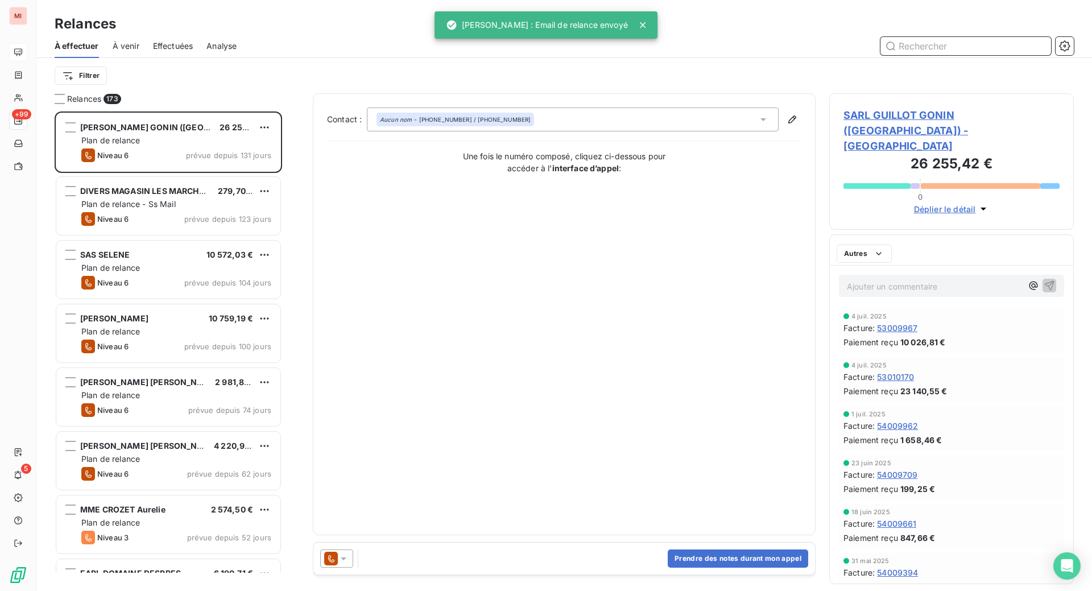
click at [954, 55] on input "text" at bounding box center [965, 46] width 171 height 18
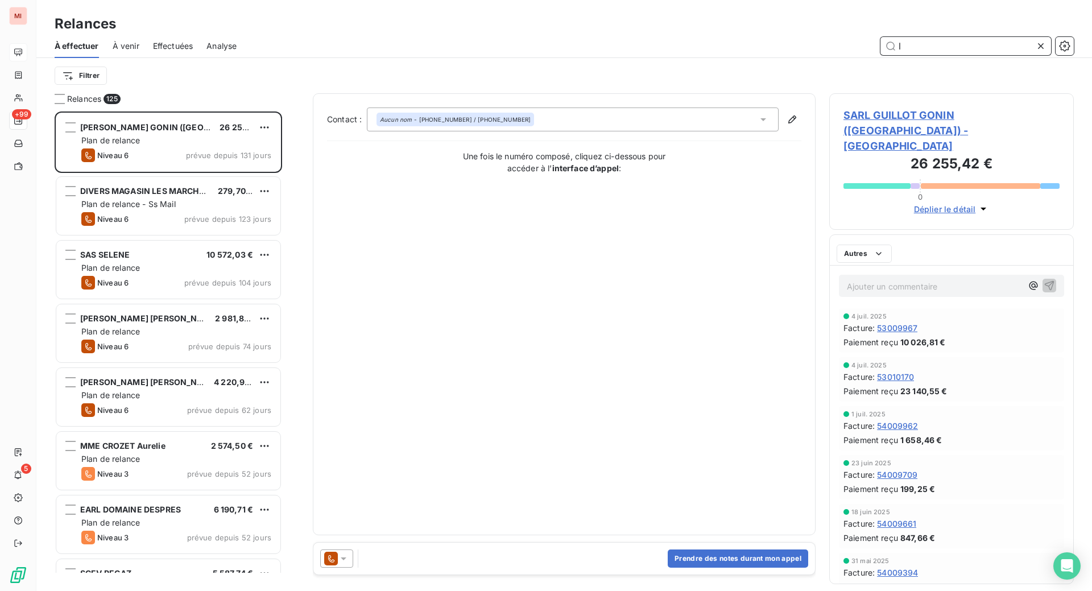
scroll to position [450, 217]
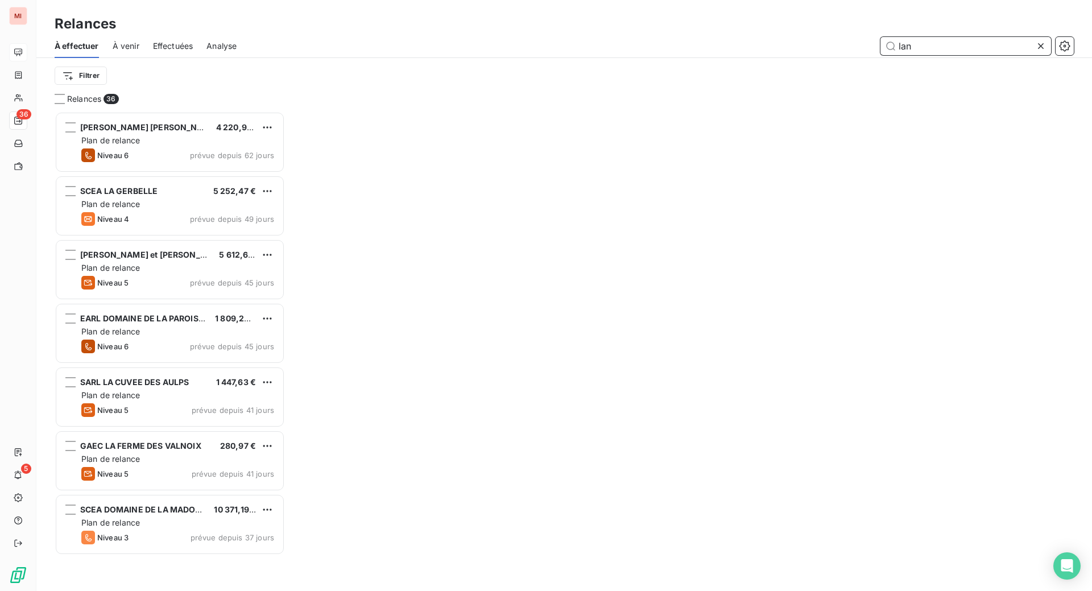
scroll to position [450, 217]
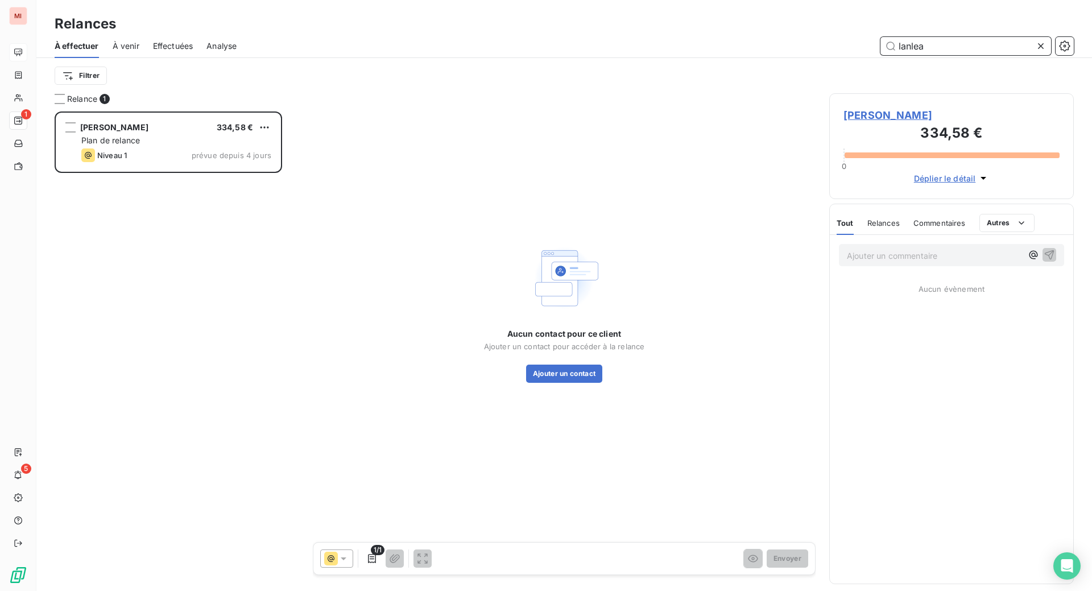
scroll to position [450, 217]
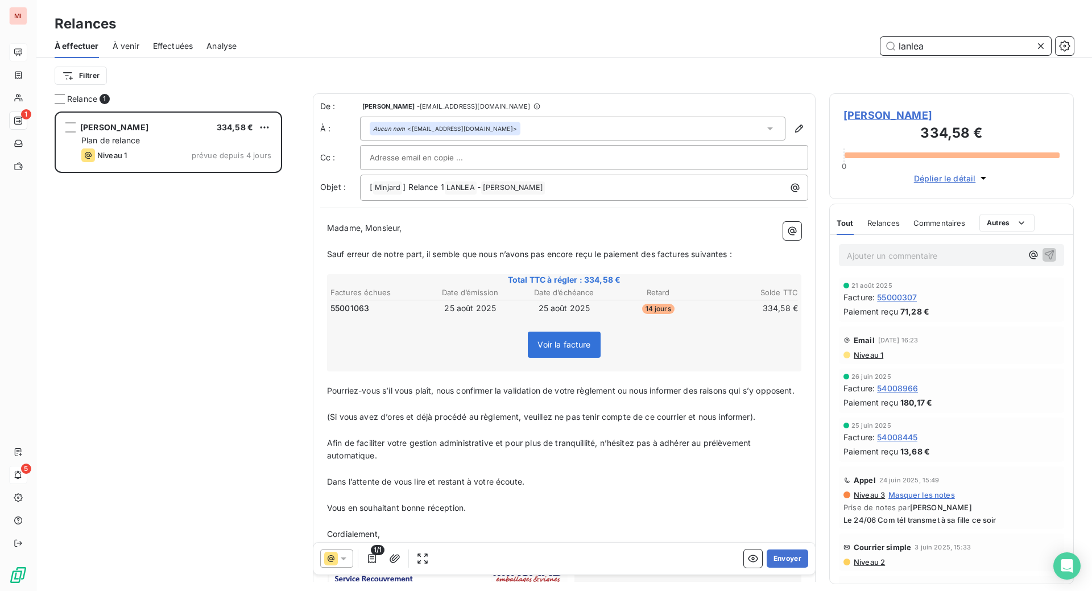
type input "lanlea"
click at [766, 567] on button "Envoyer" at bounding box center [787, 558] width 42 height 18
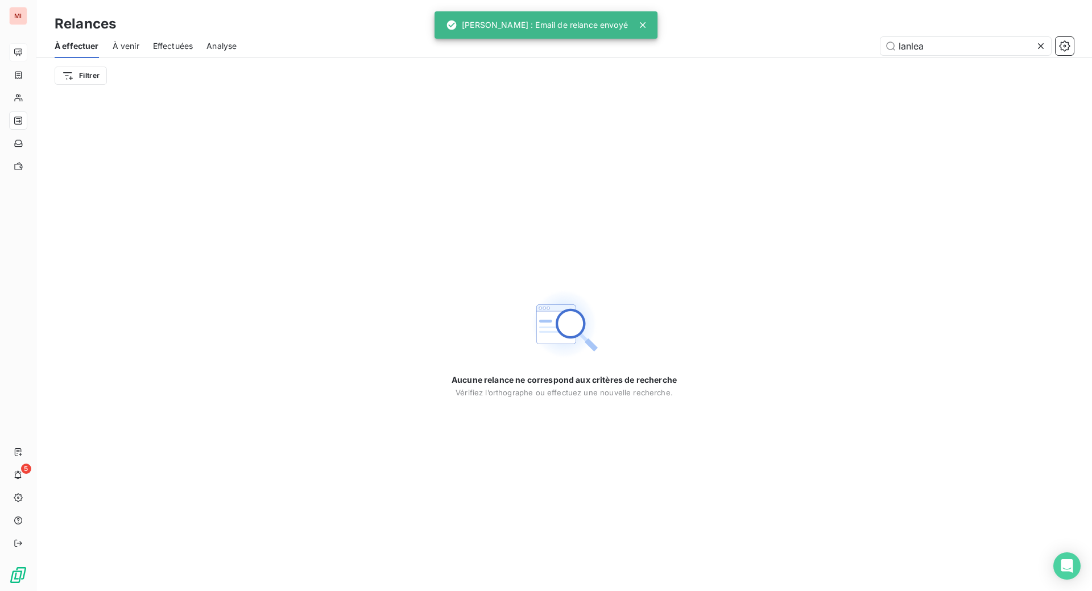
click at [1038, 49] on icon at bounding box center [1041, 46] width 6 height 6
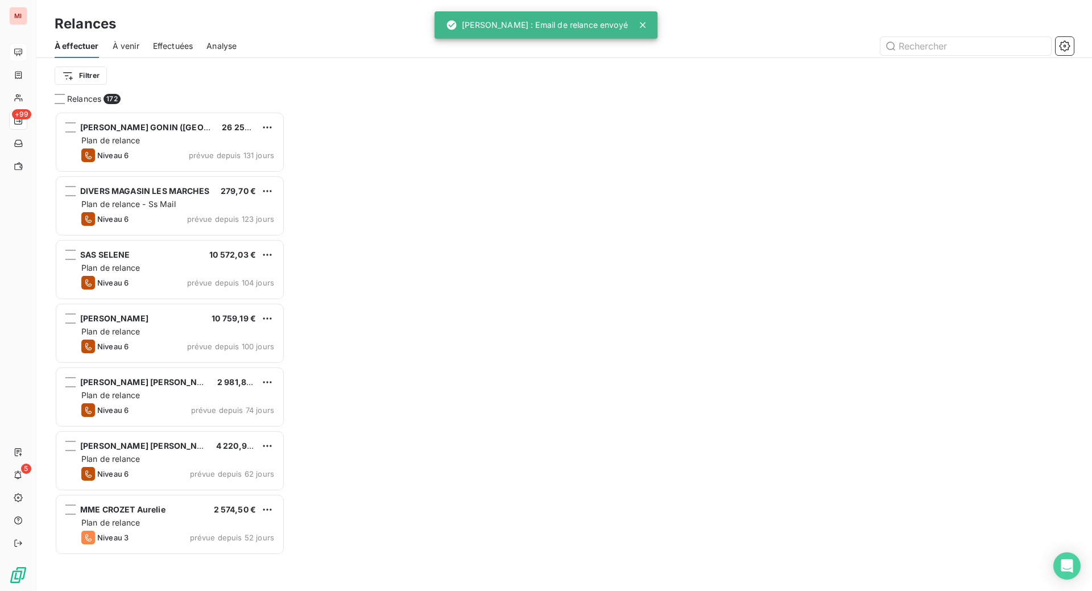
scroll to position [450, 217]
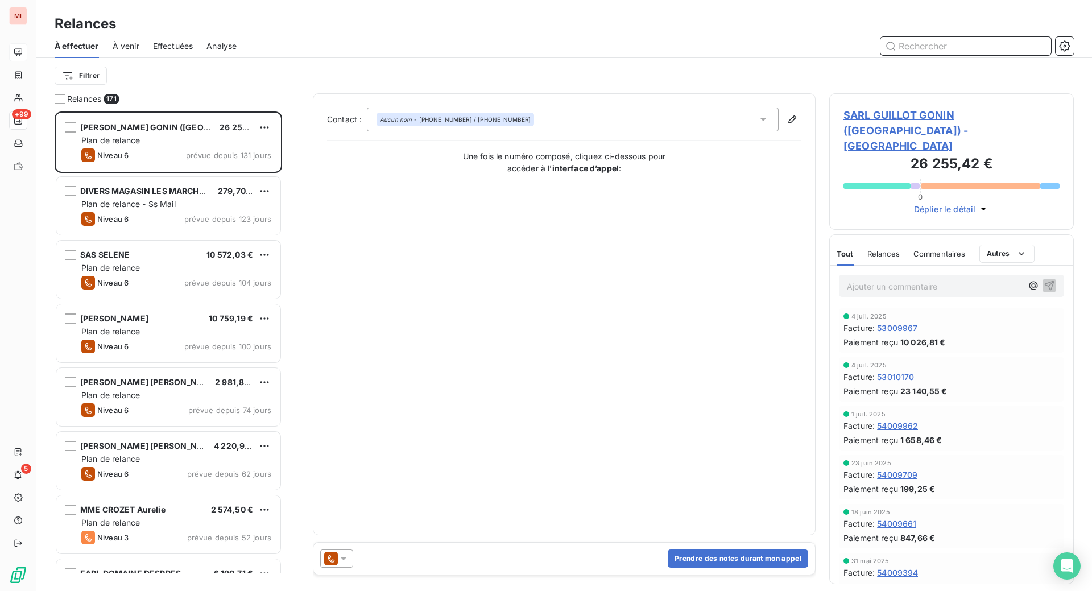
click at [910, 55] on input "text" at bounding box center [965, 46] width 171 height 18
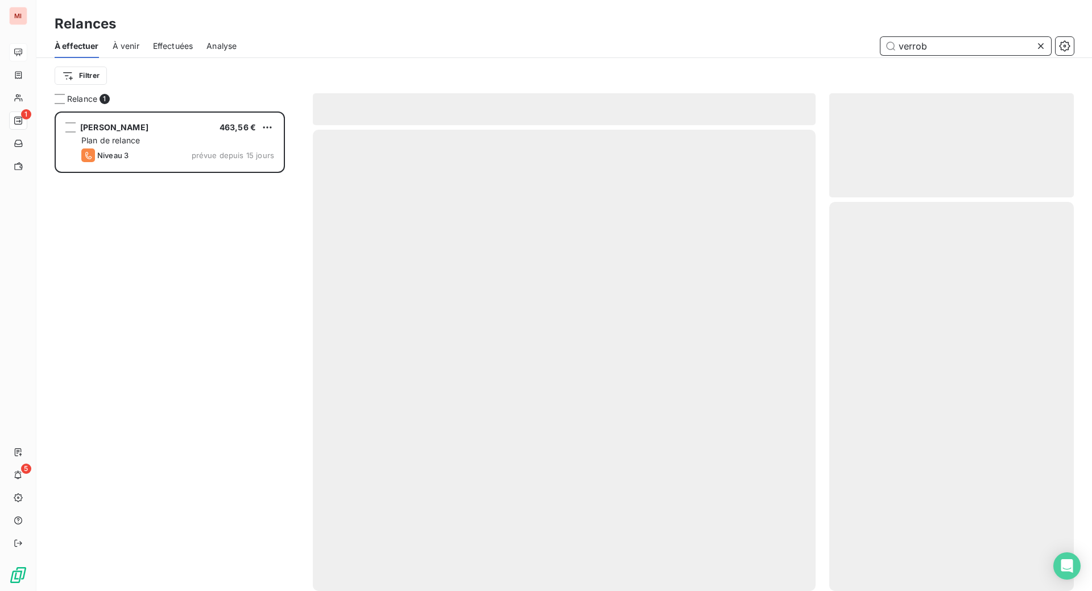
scroll to position [450, 217]
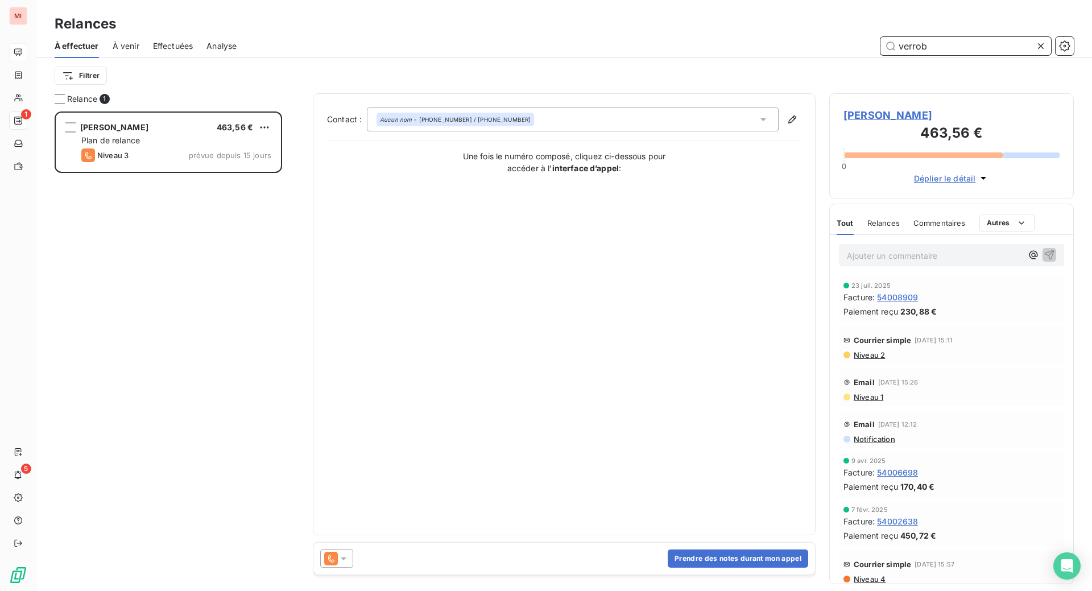
drag, startPoint x: 951, startPoint y: 58, endPoint x: 851, endPoint y: 64, distance: 100.8
click at [851, 55] on div "verrob" at bounding box center [661, 46] width 823 height 18
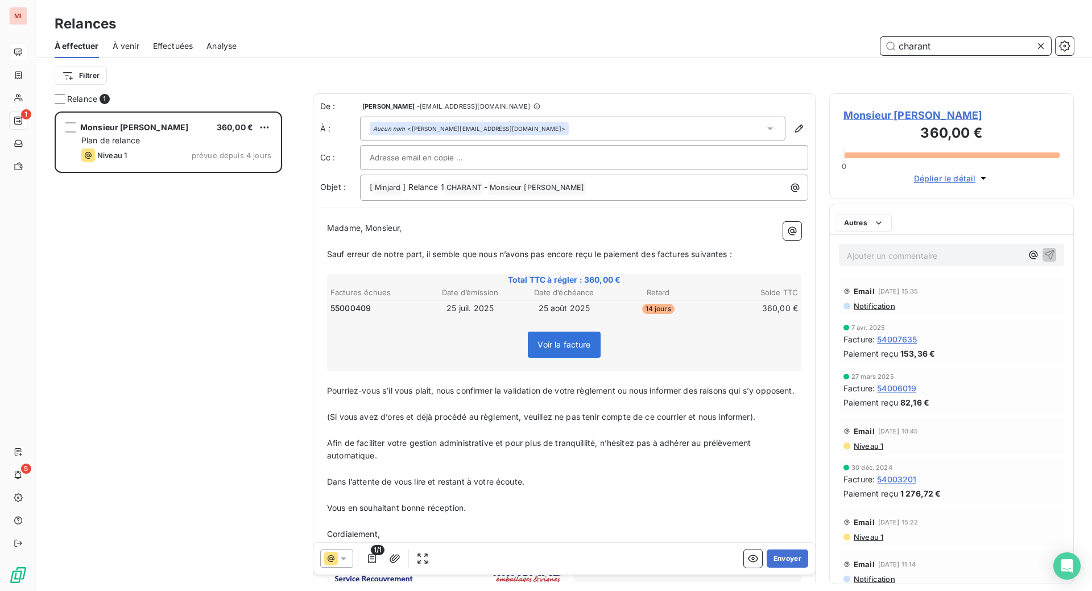
scroll to position [450, 217]
click at [766, 567] on button "Envoyer" at bounding box center [787, 558] width 42 height 18
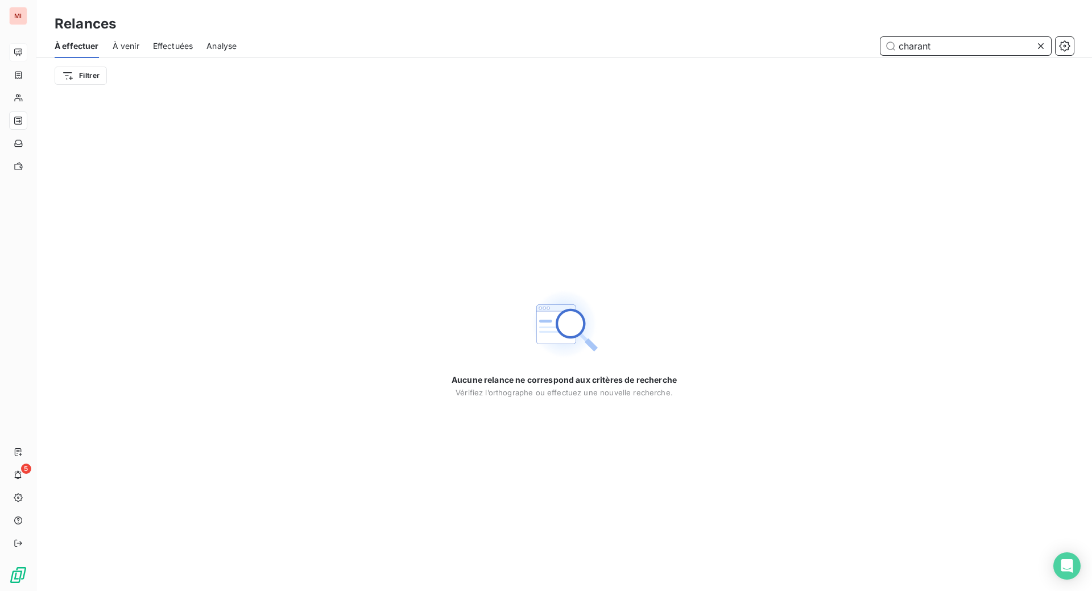
drag, startPoint x: 940, startPoint y: 62, endPoint x: 801, endPoint y: 50, distance: 139.8
click at [827, 55] on div "charant" at bounding box center [661, 46] width 823 height 18
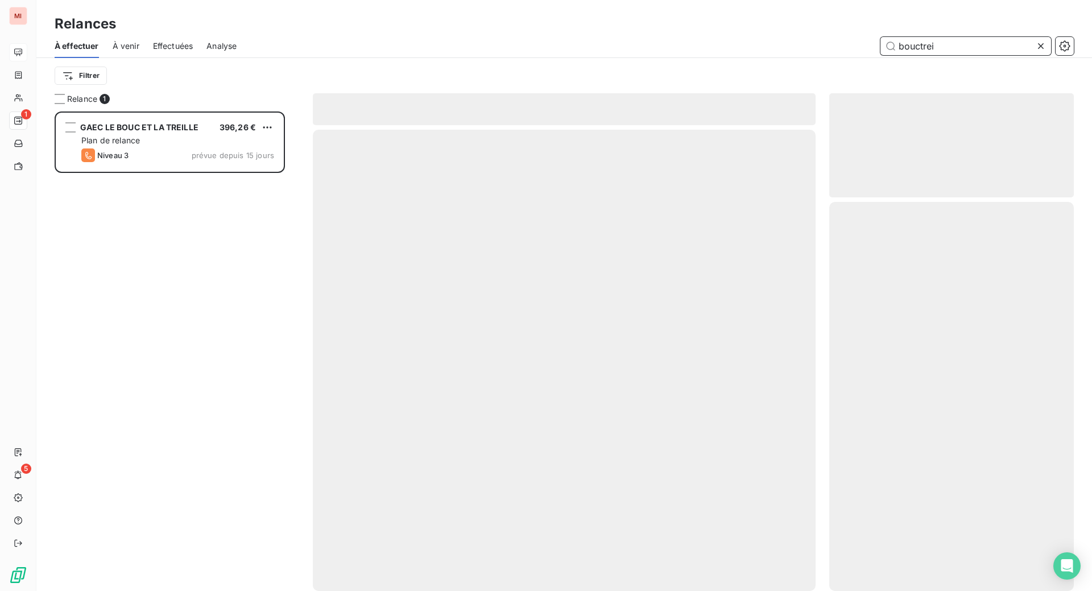
scroll to position [450, 217]
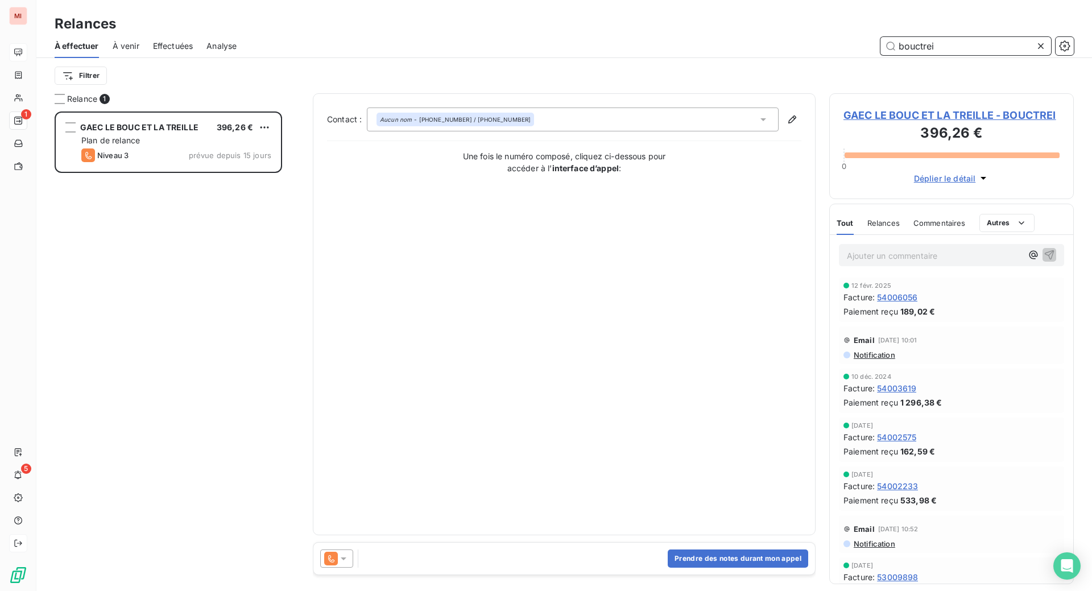
type input "bouctrei"
click at [349, 564] on icon at bounding box center [343, 558] width 11 height 11
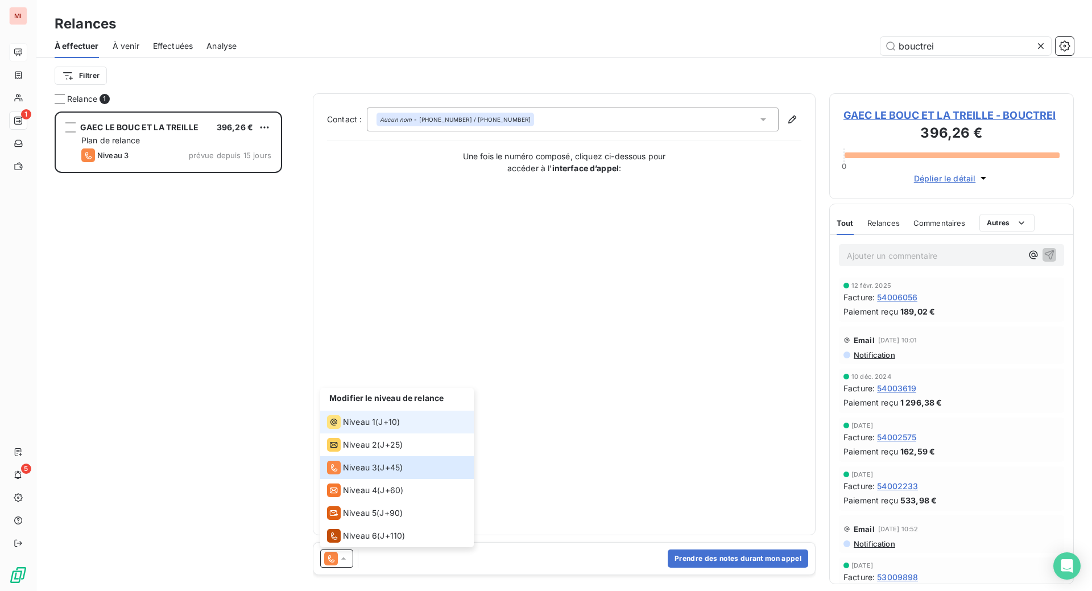
click at [375, 428] on span "Niveau 1" at bounding box center [359, 421] width 32 height 11
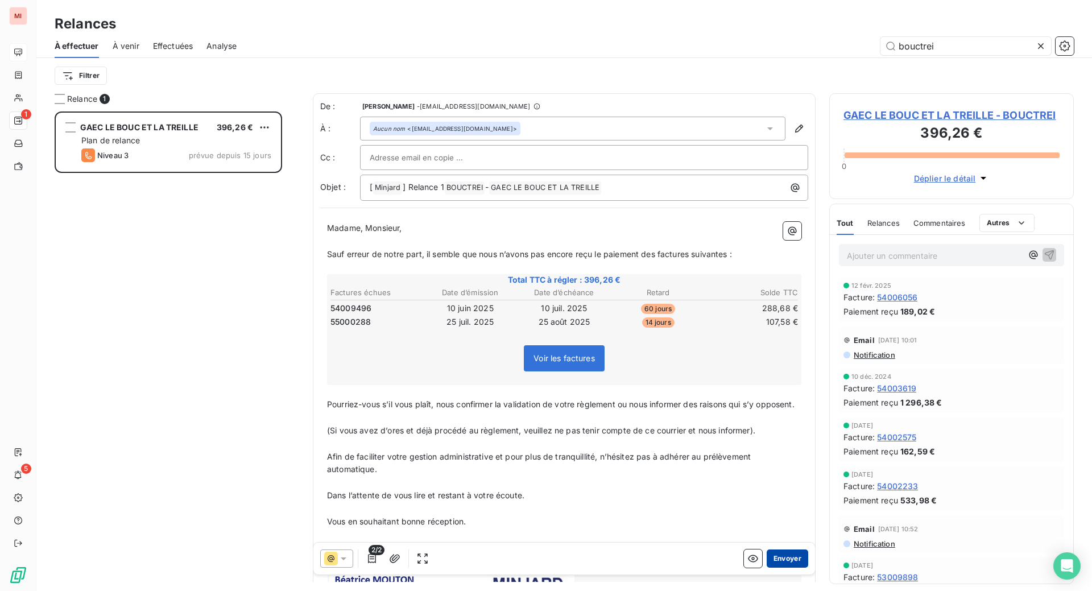
click at [767, 567] on button "Envoyer" at bounding box center [787, 558] width 42 height 18
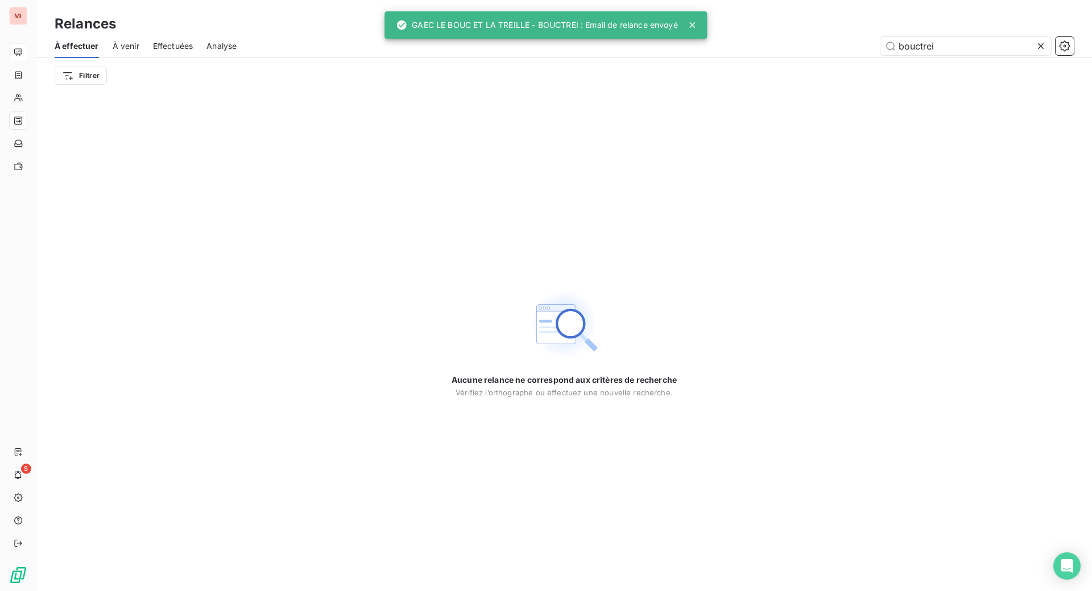
click at [193, 52] on span "Effectuées" at bounding box center [173, 45] width 40 height 11
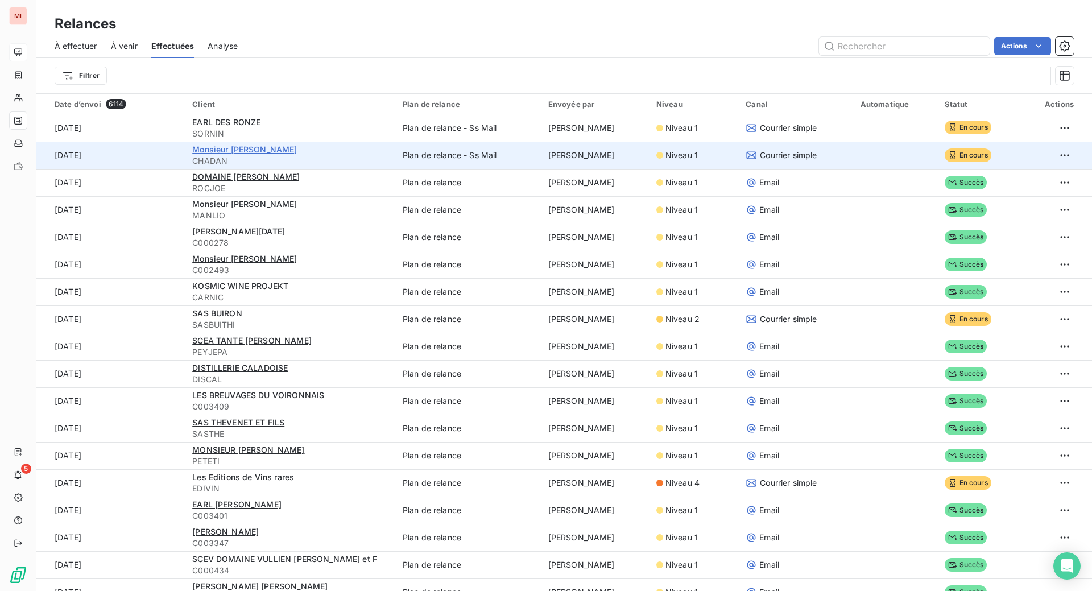
click at [250, 154] on span "Monsieur [PERSON_NAME]" at bounding box center [244, 149] width 105 height 10
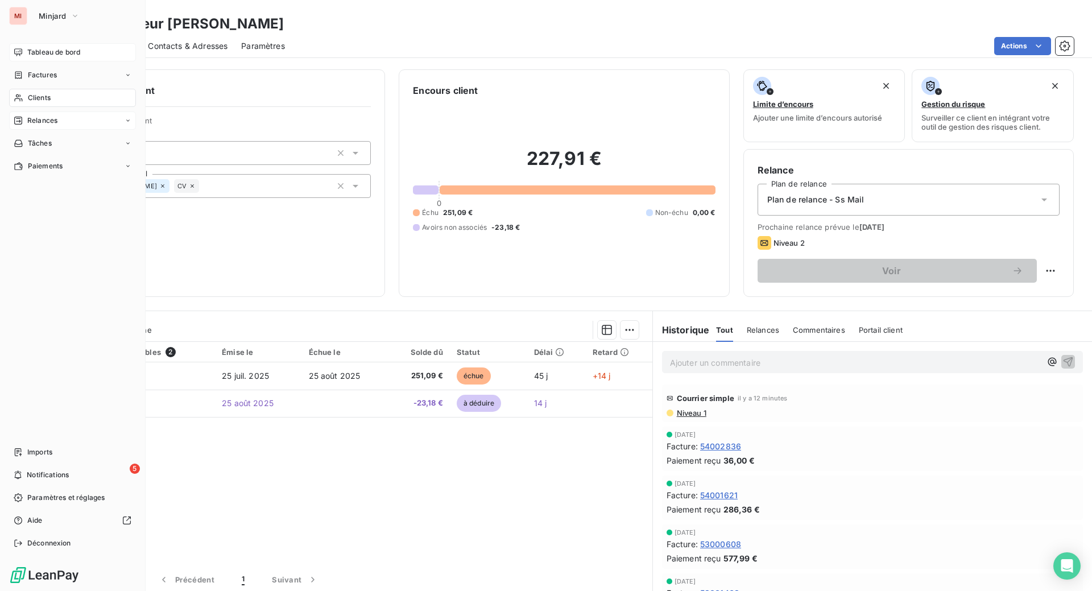
click at [51, 126] on span "Relances" at bounding box center [42, 120] width 30 height 10
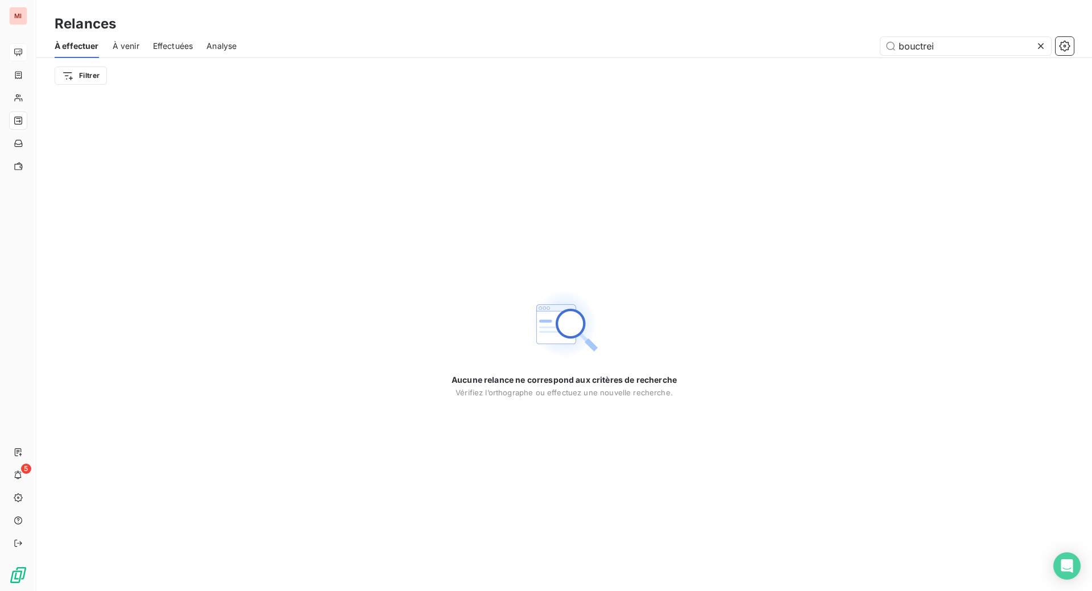
click at [1038, 49] on icon at bounding box center [1041, 46] width 6 height 6
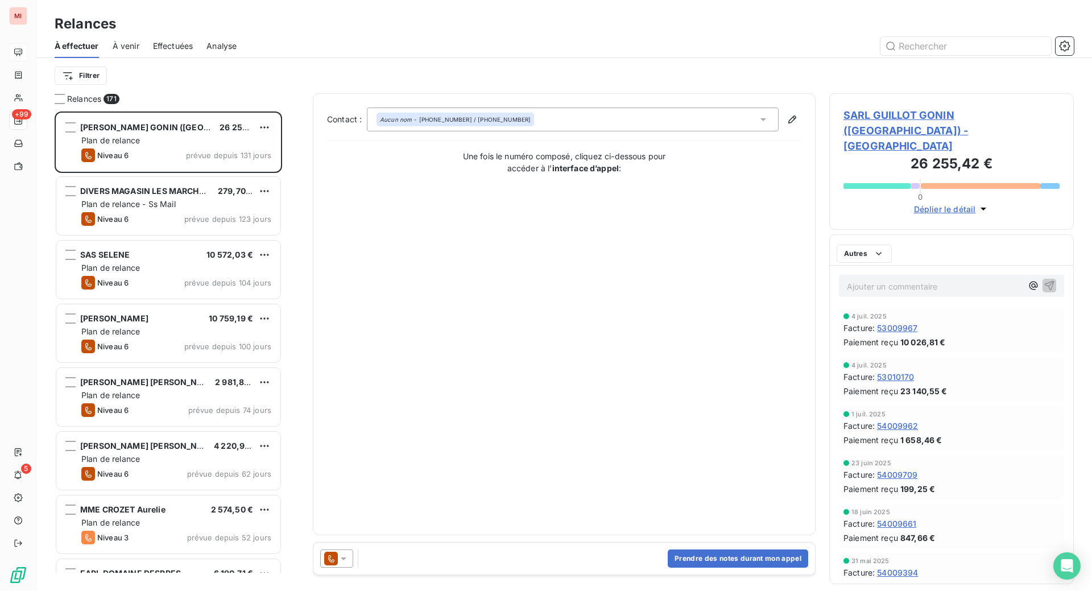
scroll to position [450, 217]
click at [193, 52] on span "Effectuées" at bounding box center [173, 45] width 40 height 11
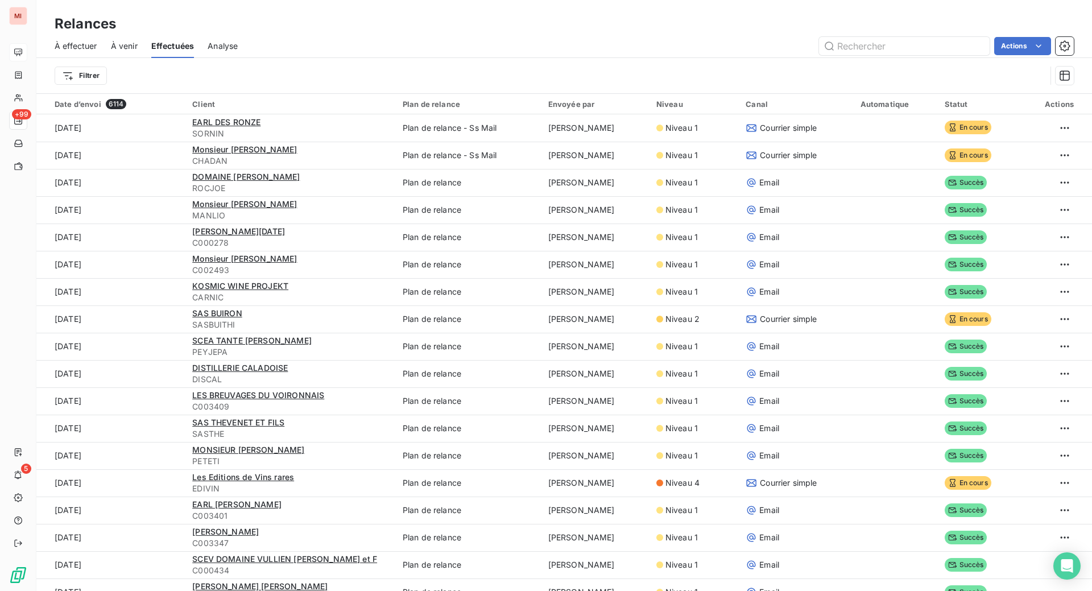
click at [138, 52] on span "À venir" at bounding box center [124, 45] width 27 height 11
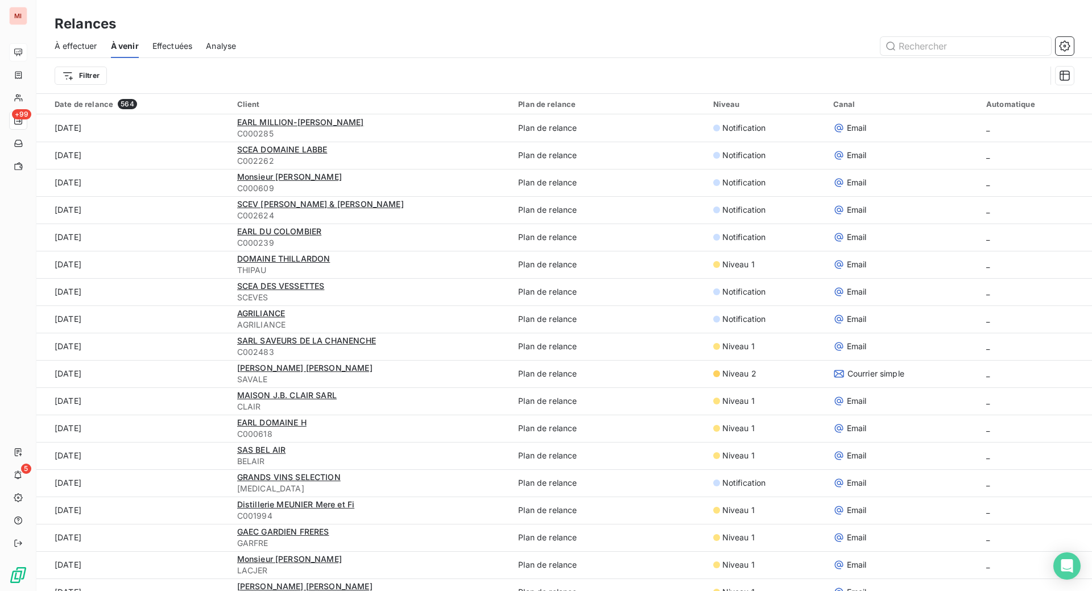
click at [193, 52] on span "Effectuées" at bounding box center [172, 45] width 40 height 11
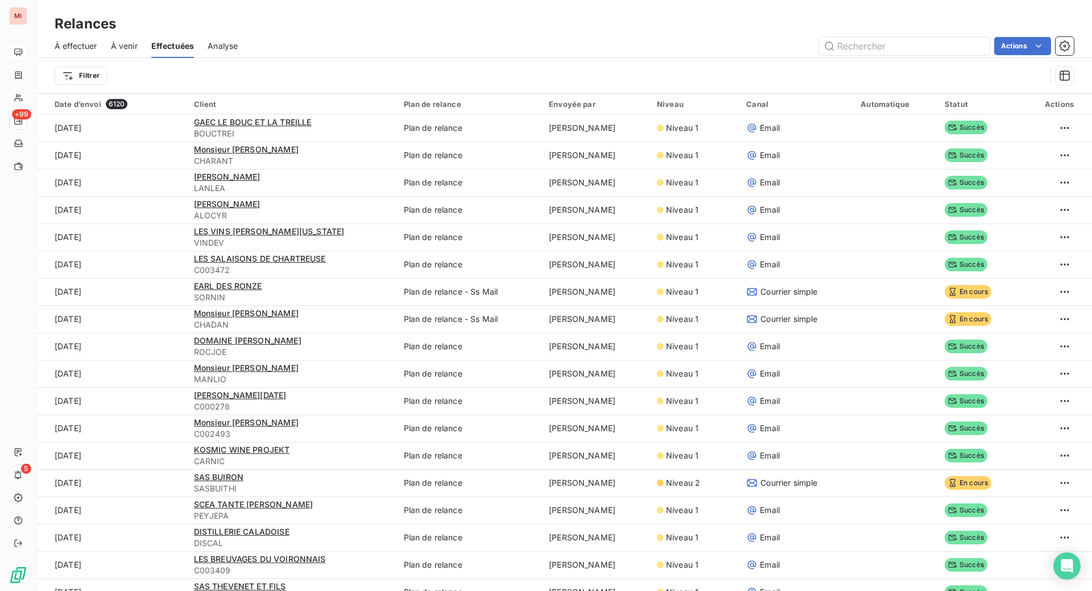
click at [97, 52] on span "À effectuer" at bounding box center [76, 45] width 43 height 11
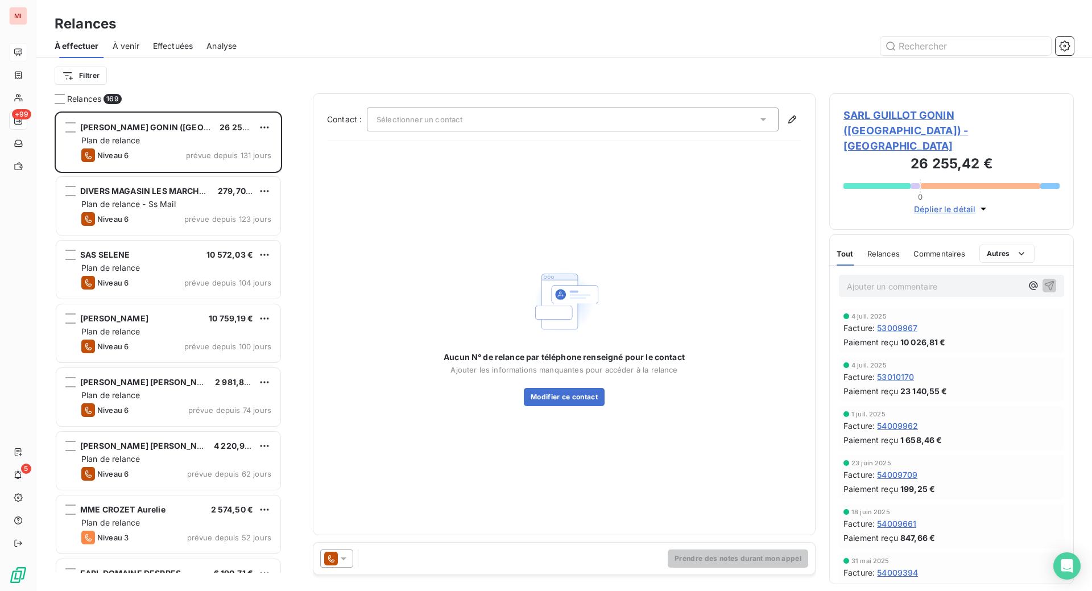
scroll to position [450, 217]
click at [922, 55] on input "text" at bounding box center [965, 46] width 171 height 18
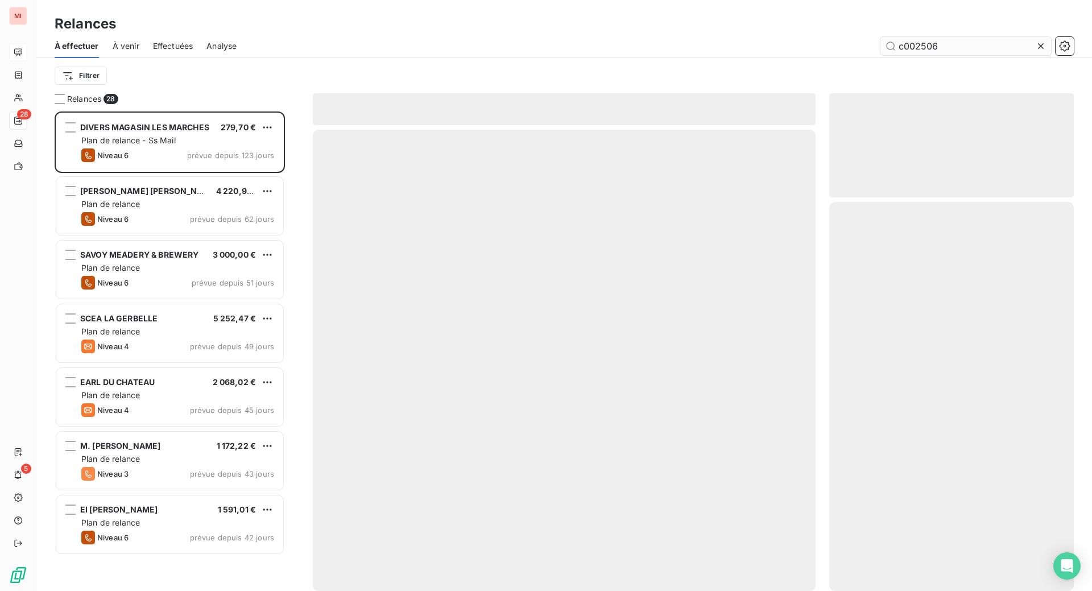
scroll to position [450, 217]
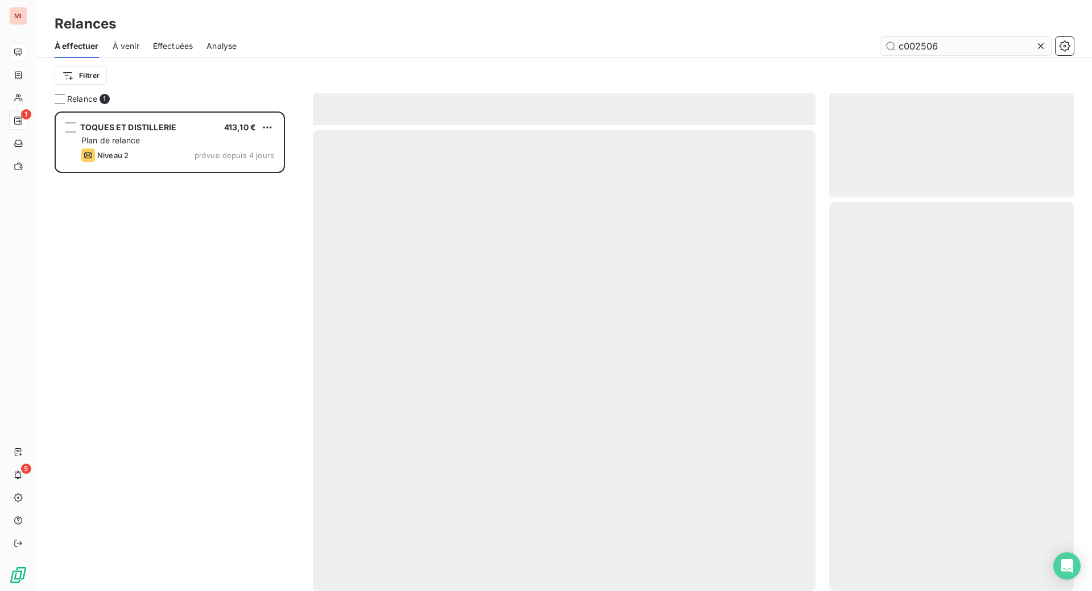
scroll to position [450, 217]
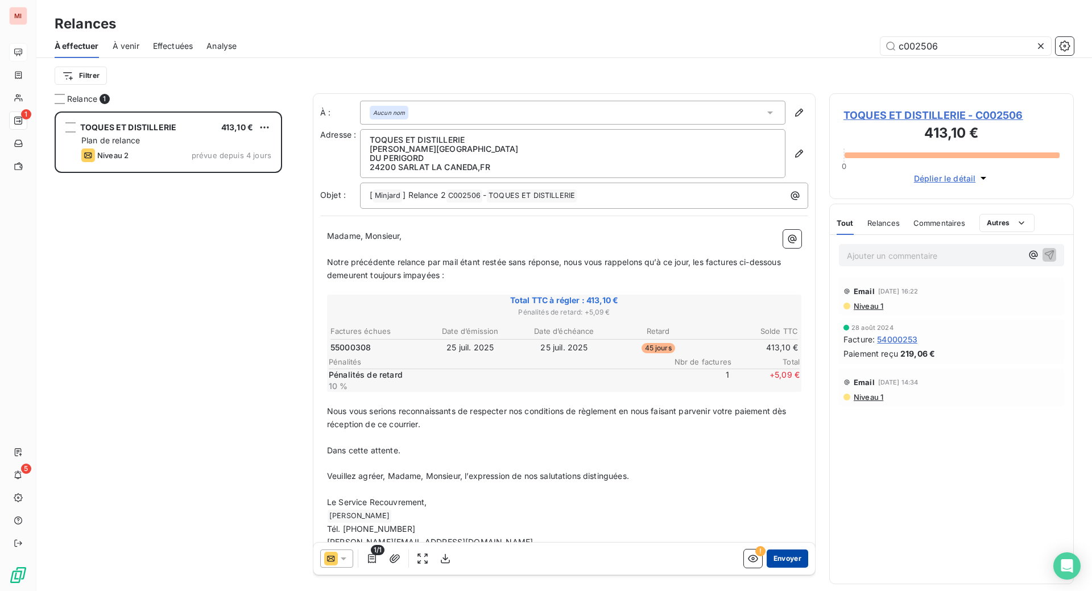
click at [766, 567] on button "Envoyer" at bounding box center [787, 558] width 42 height 18
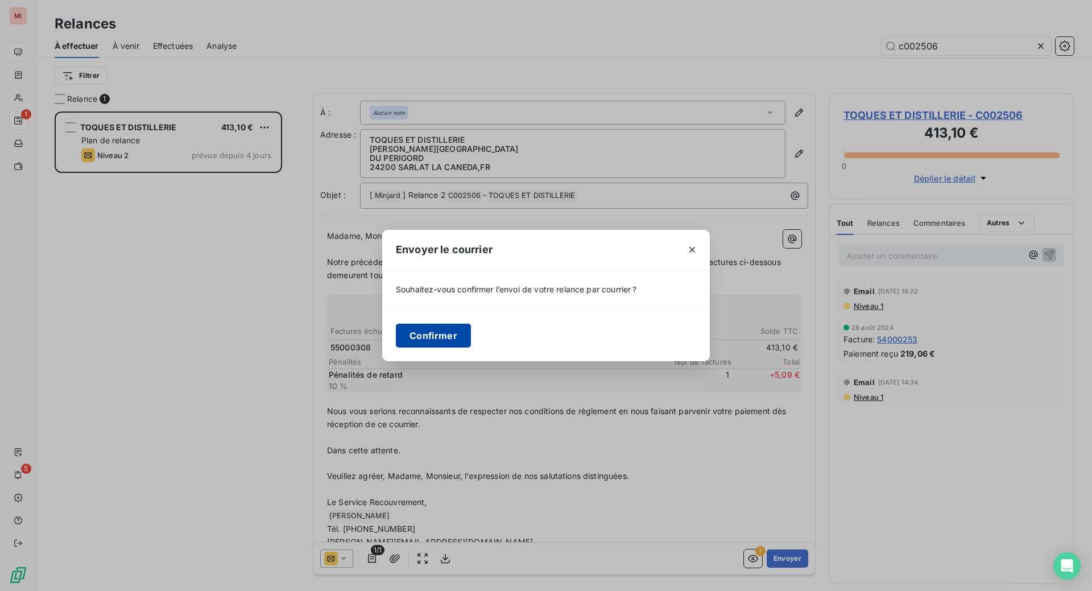
click at [396, 347] on button "Confirmer" at bounding box center [433, 336] width 75 height 24
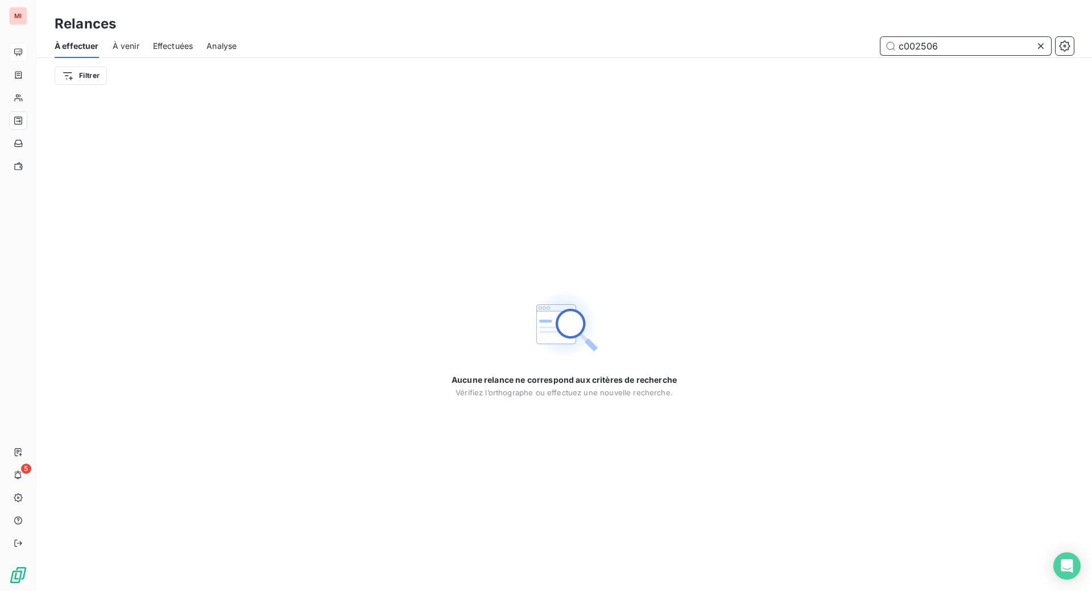
drag, startPoint x: 949, startPoint y: 59, endPoint x: 785, endPoint y: 56, distance: 164.3
click at [785, 55] on div "c002506" at bounding box center [661, 46] width 823 height 18
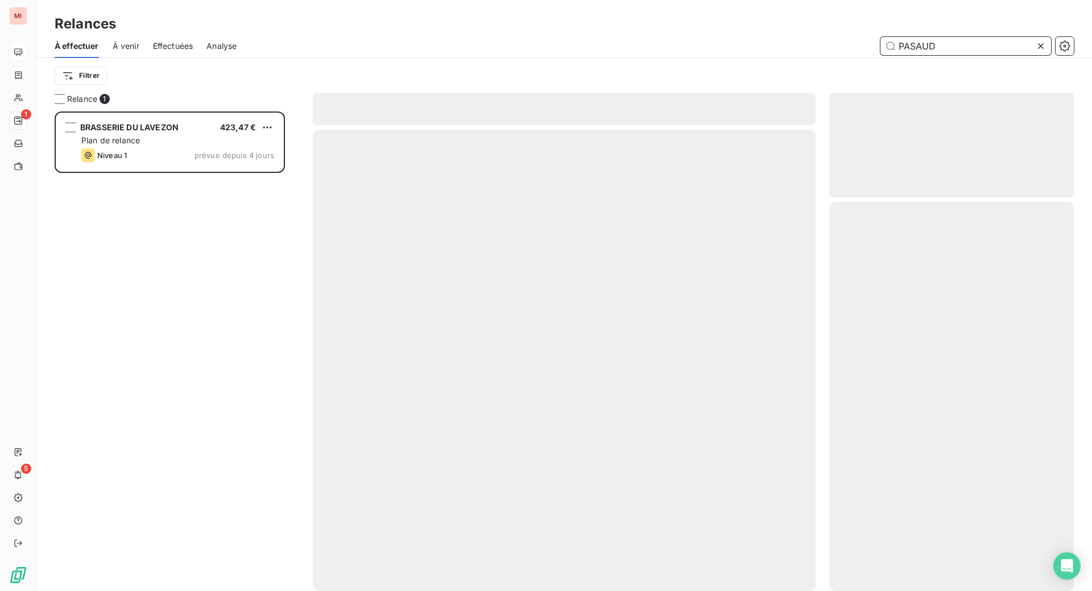
scroll to position [450, 217]
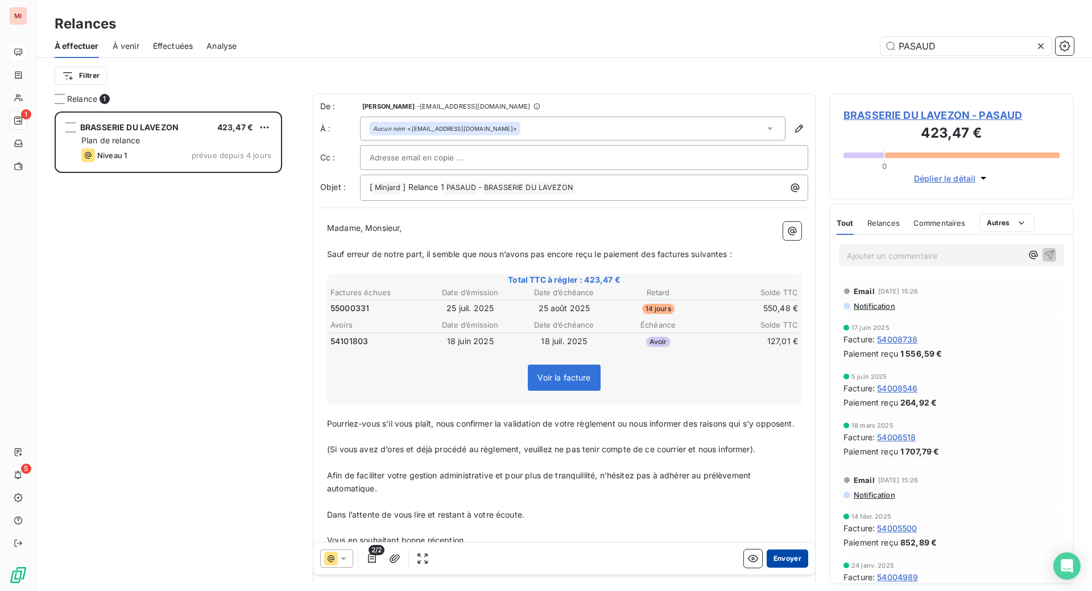
click at [766, 567] on button "Envoyer" at bounding box center [787, 558] width 42 height 18
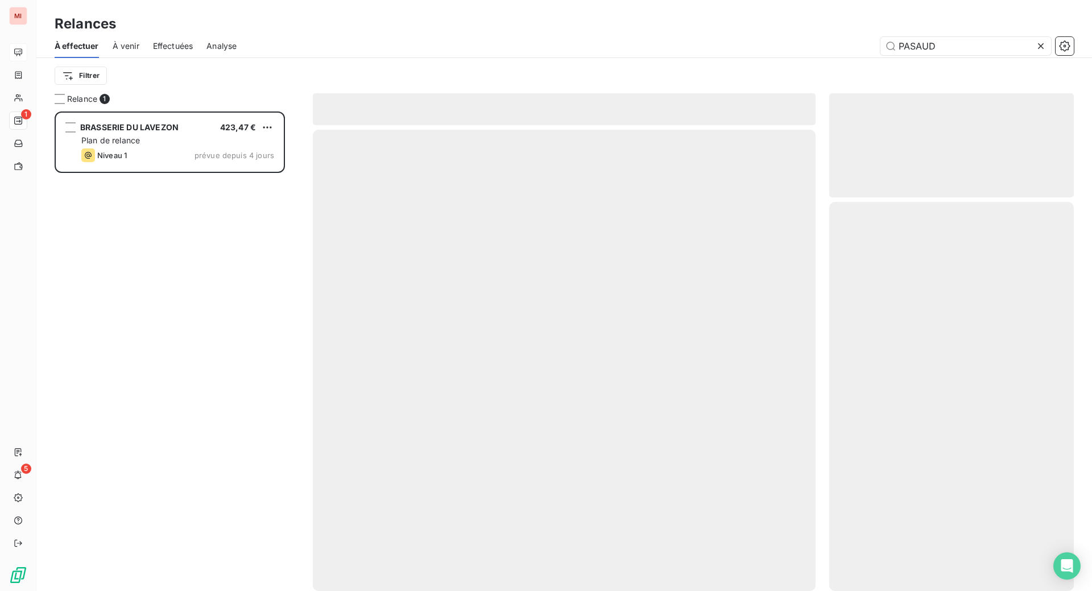
scroll to position [436, 219]
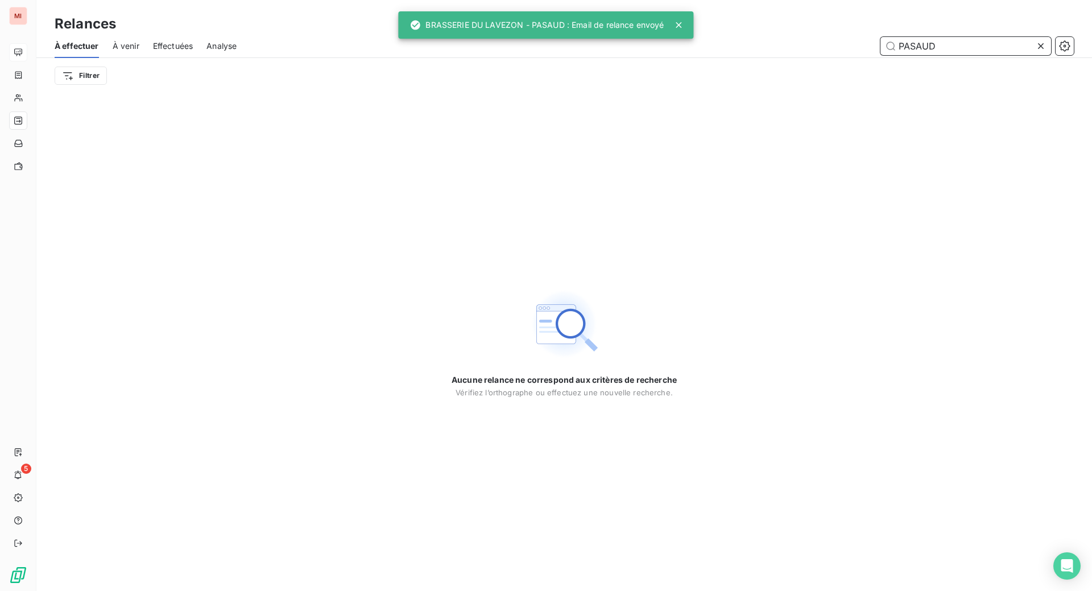
drag, startPoint x: 967, startPoint y: 59, endPoint x: 799, endPoint y: 53, distance: 167.8
click at [799, 53] on div "PASAUD" at bounding box center [661, 46] width 823 height 18
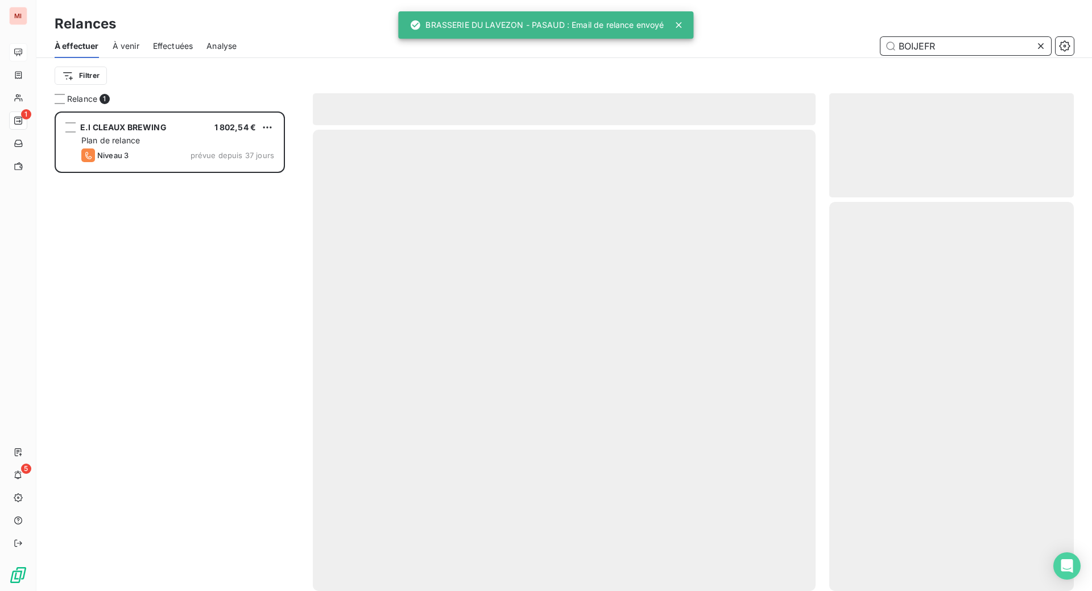
scroll to position [450, 217]
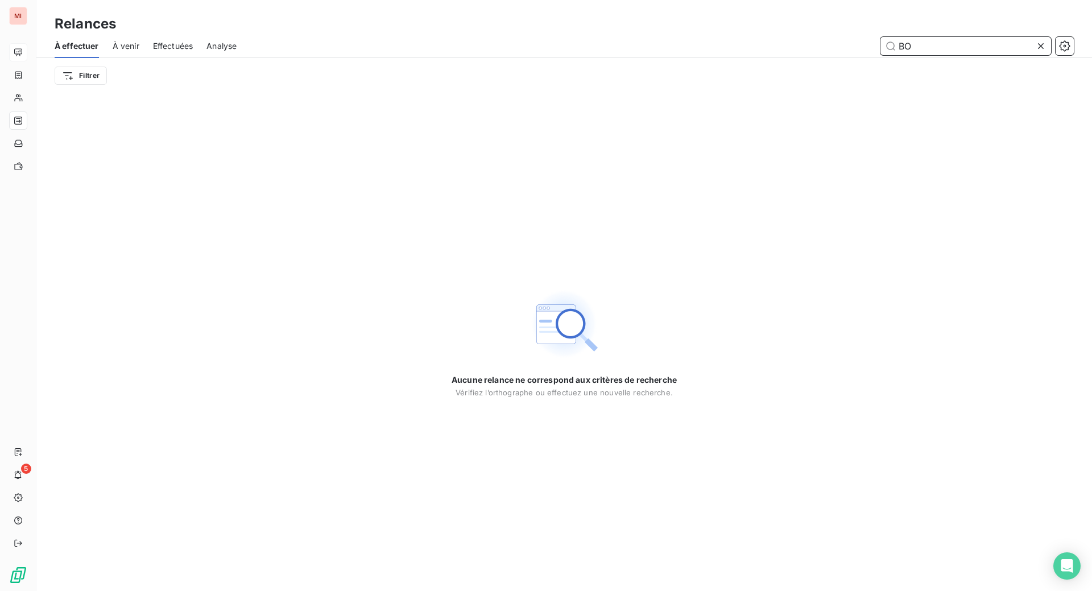
type input "B"
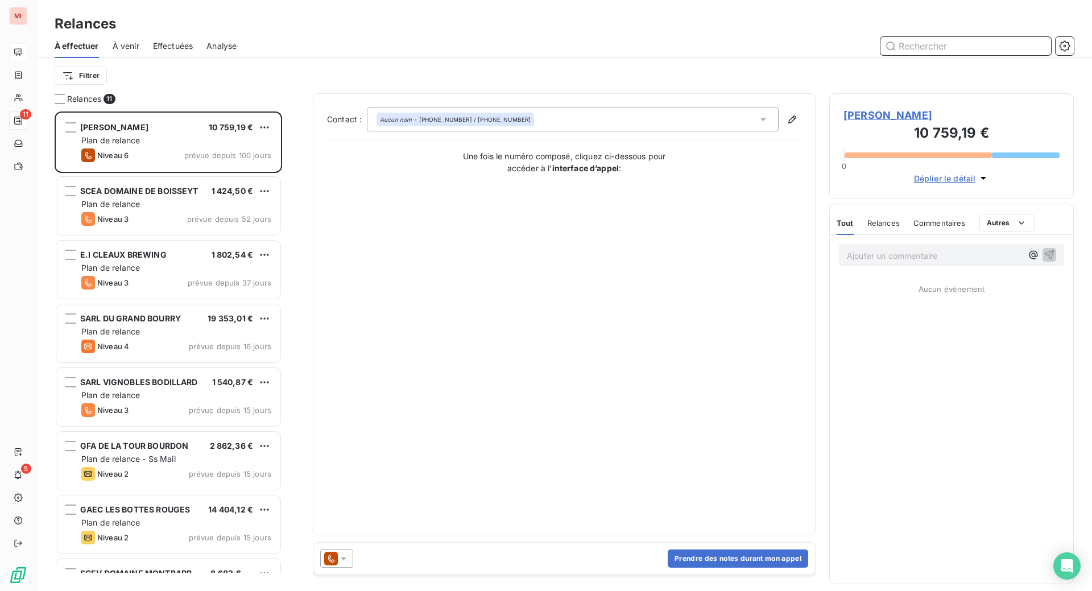
scroll to position [450, 217]
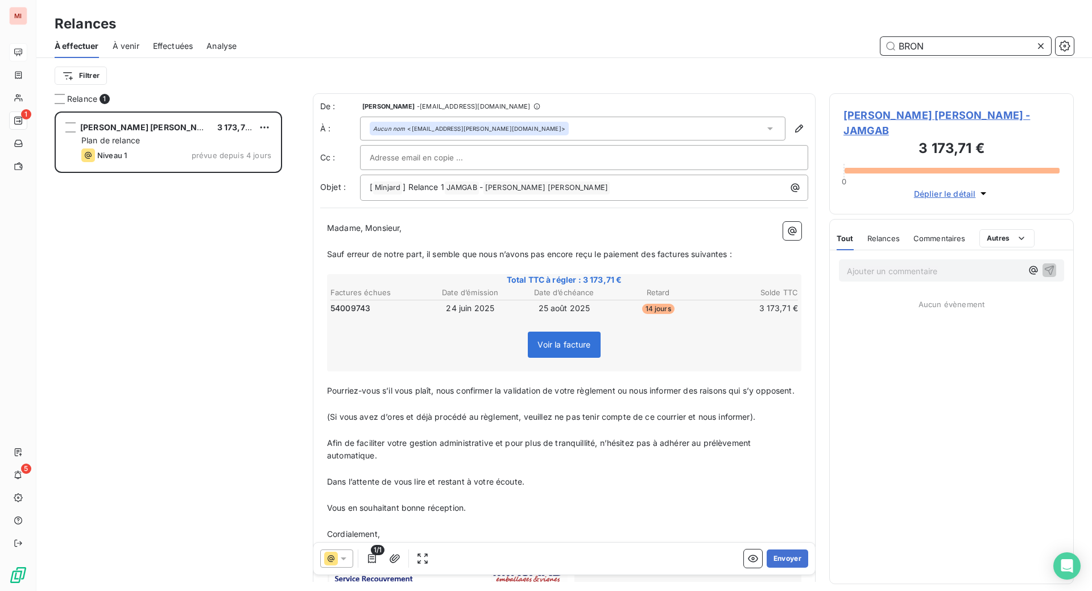
scroll to position [450, 217]
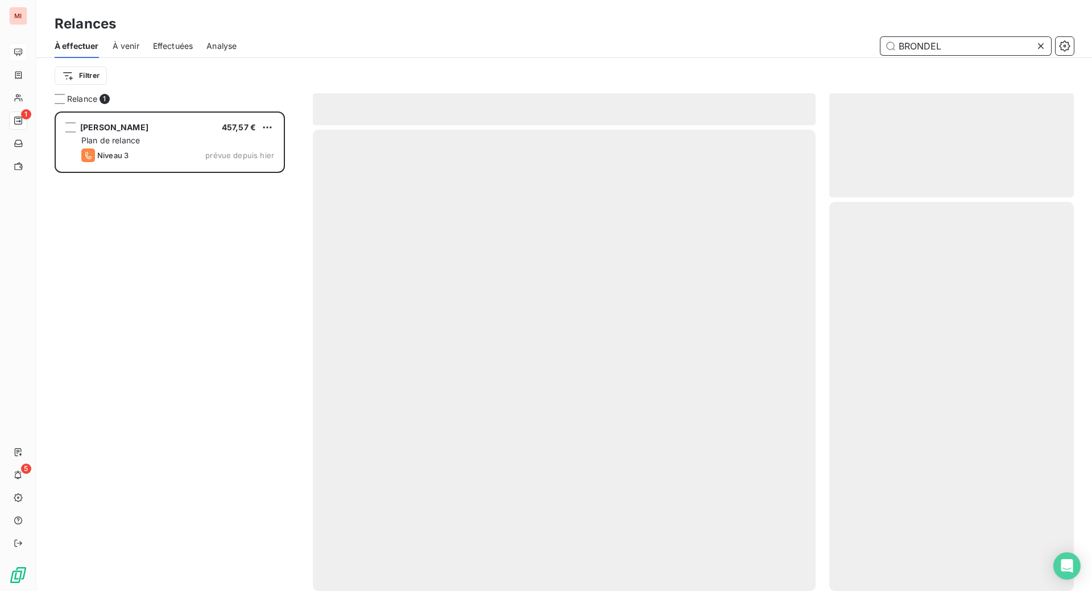
scroll to position [450, 217]
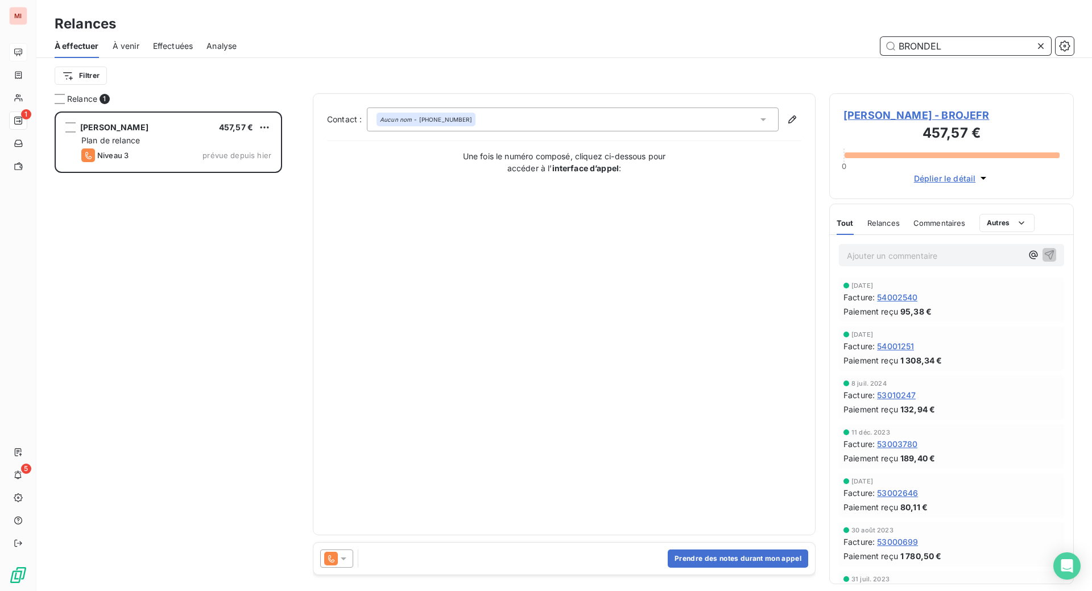
type input "BRONDEL"
click at [359, 34] on div "Relances" at bounding box center [563, 24] width 1055 height 20
click at [892, 227] on span "Relances" at bounding box center [883, 222] width 32 height 9
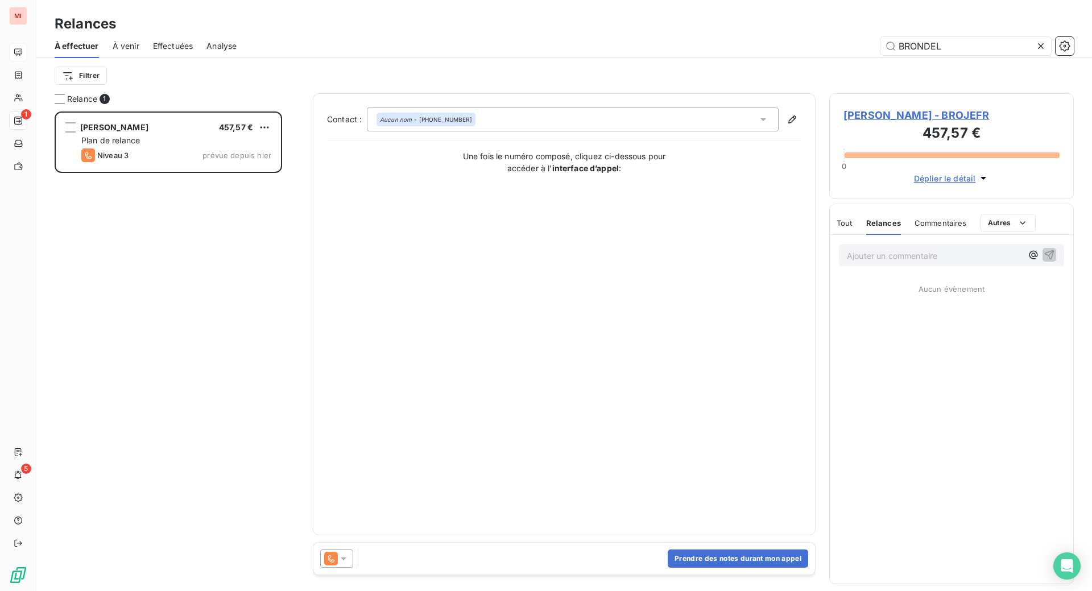
click at [349, 564] on icon at bounding box center [343, 558] width 11 height 11
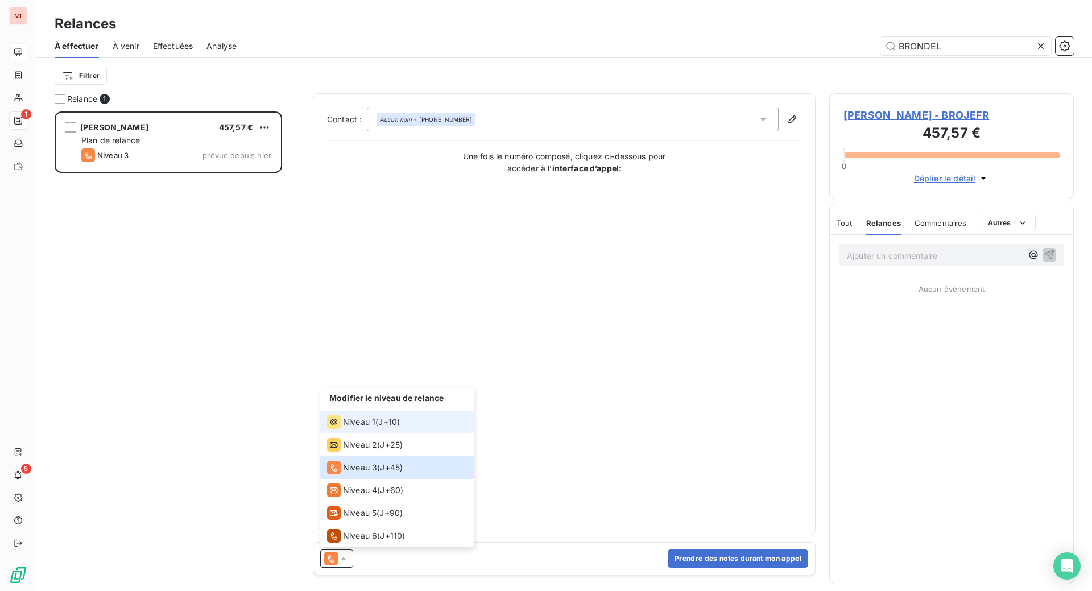
click at [375, 428] on span "Niveau 1" at bounding box center [359, 421] width 32 height 11
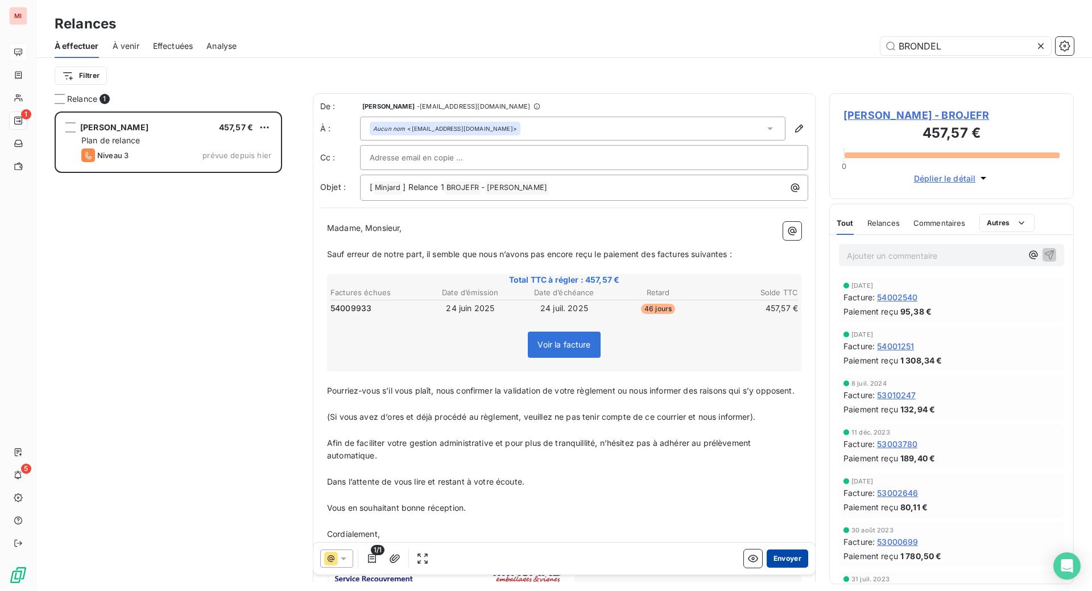
click at [766, 567] on button "Envoyer" at bounding box center [787, 558] width 42 height 18
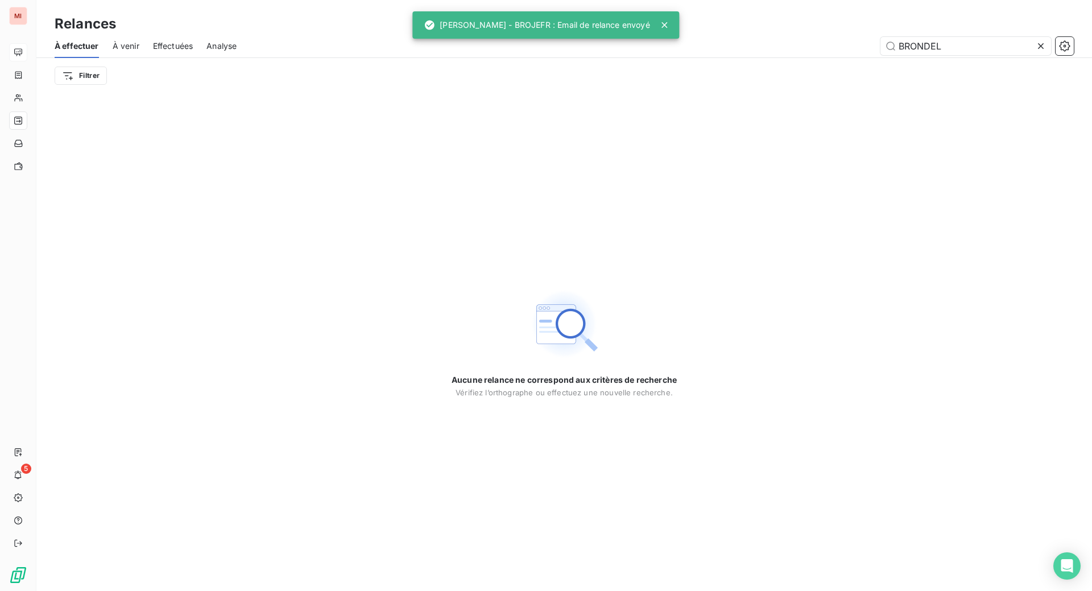
click at [1035, 52] on icon at bounding box center [1040, 45] width 11 height 11
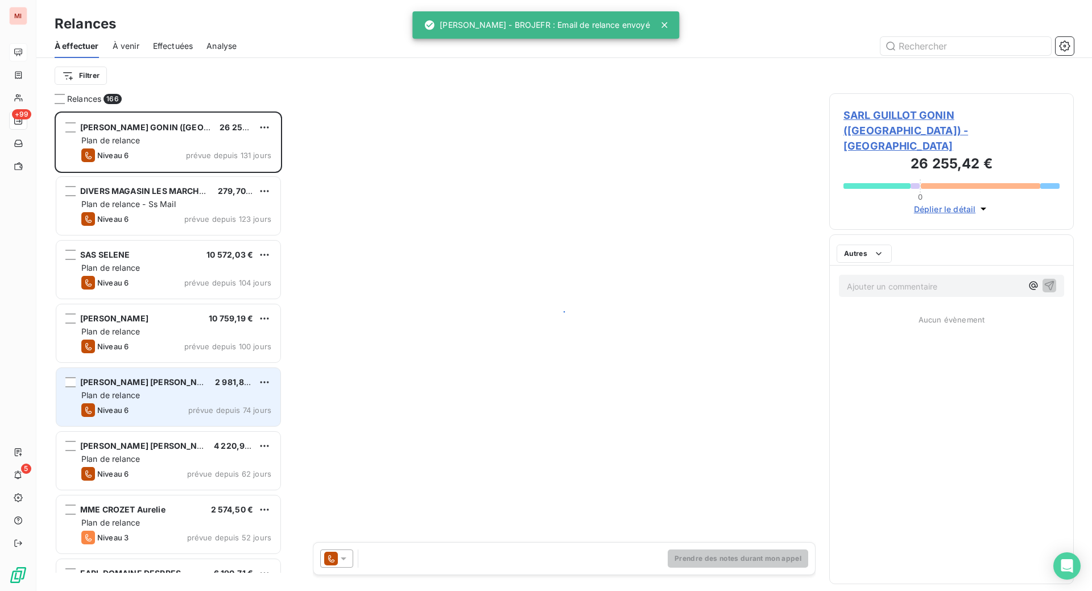
scroll to position [450, 217]
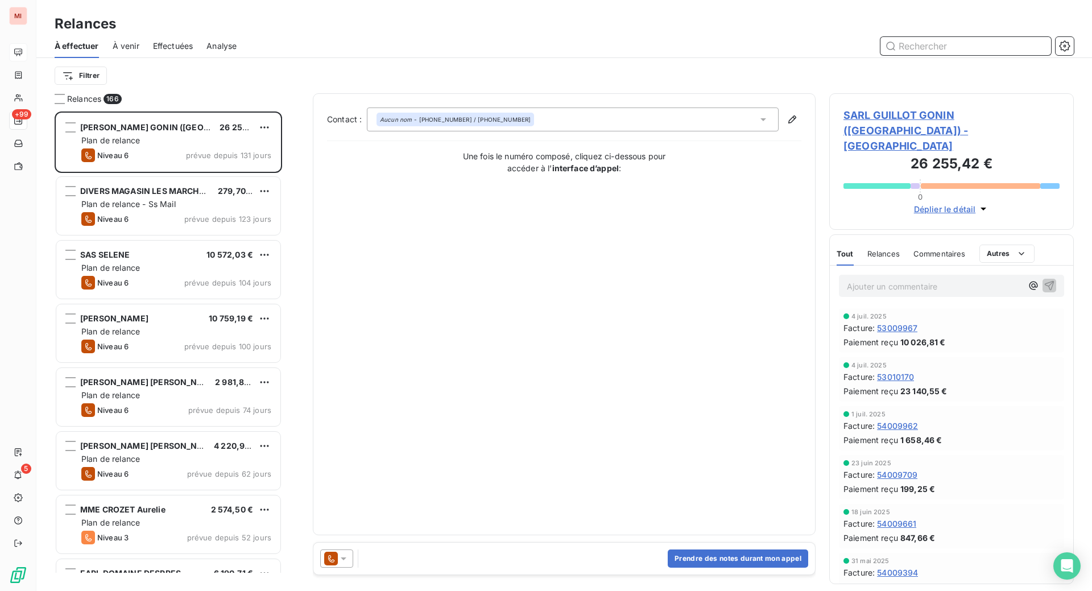
click at [923, 55] on input "text" at bounding box center [965, 46] width 171 height 18
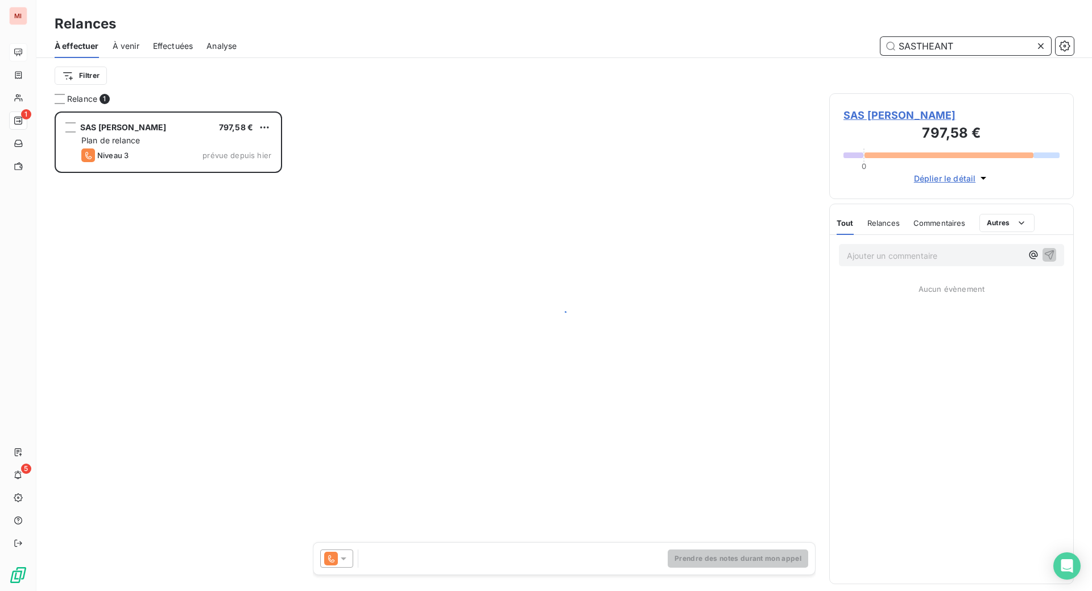
scroll to position [450, 217]
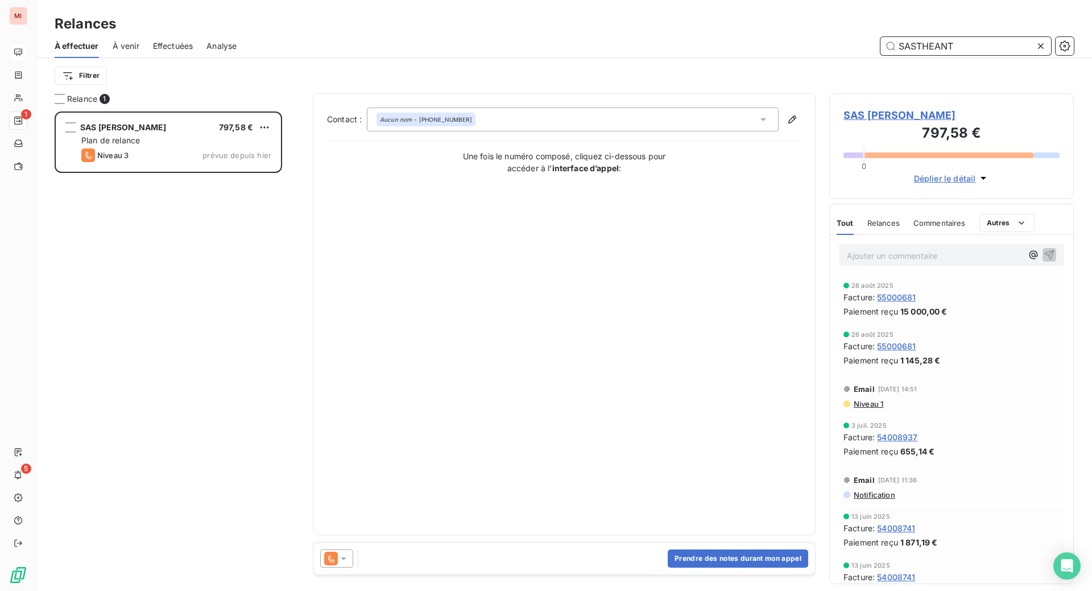
click at [885, 227] on span "Relances" at bounding box center [883, 222] width 32 height 9
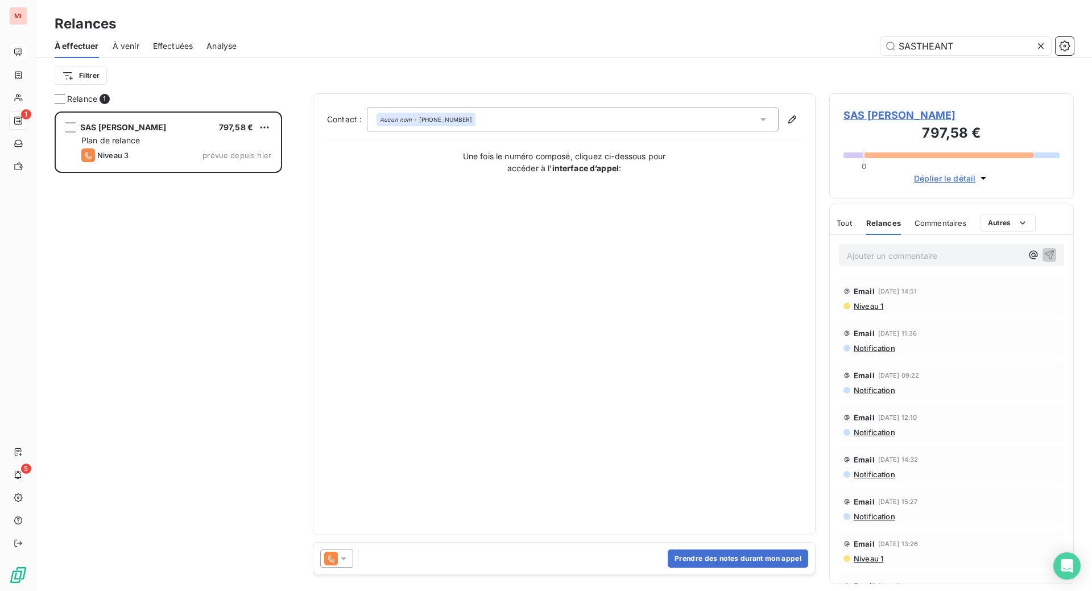
click at [349, 564] on icon at bounding box center [343, 558] width 11 height 11
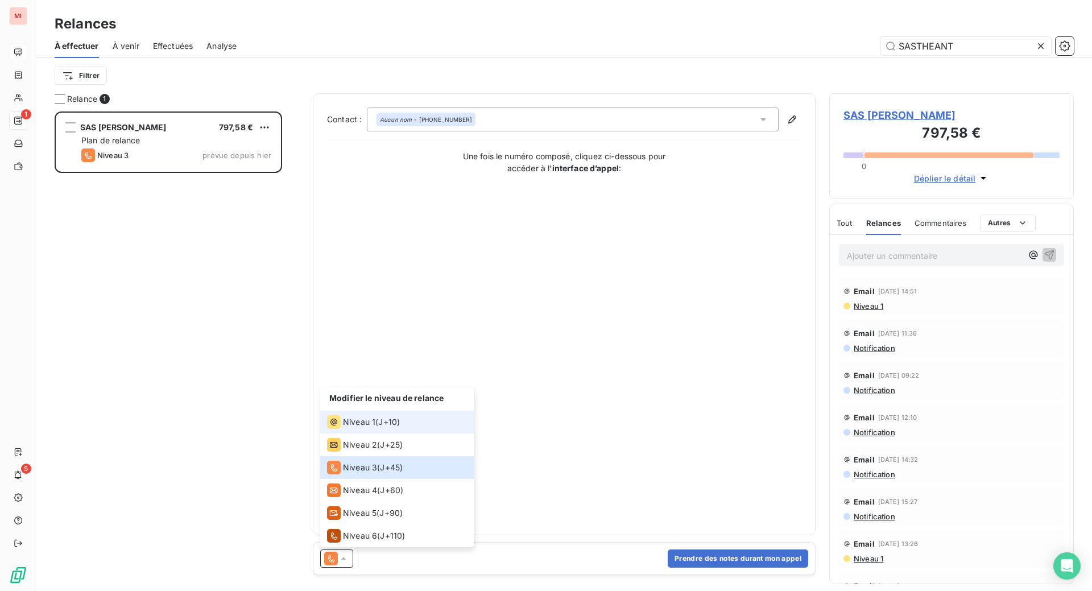
click at [375, 428] on span "Niveau 1" at bounding box center [359, 421] width 32 height 11
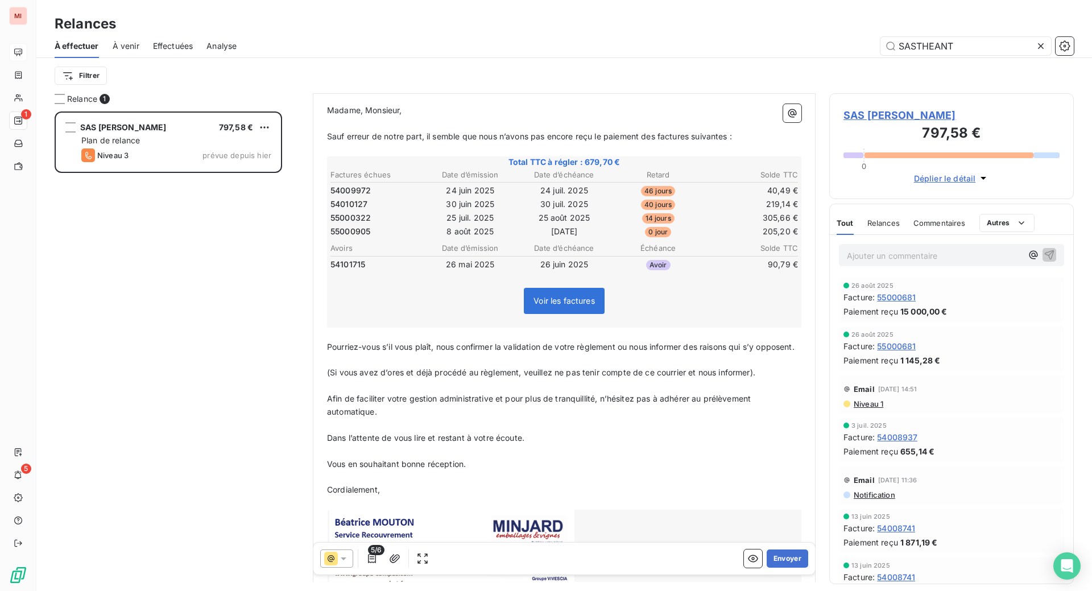
scroll to position [143, 0]
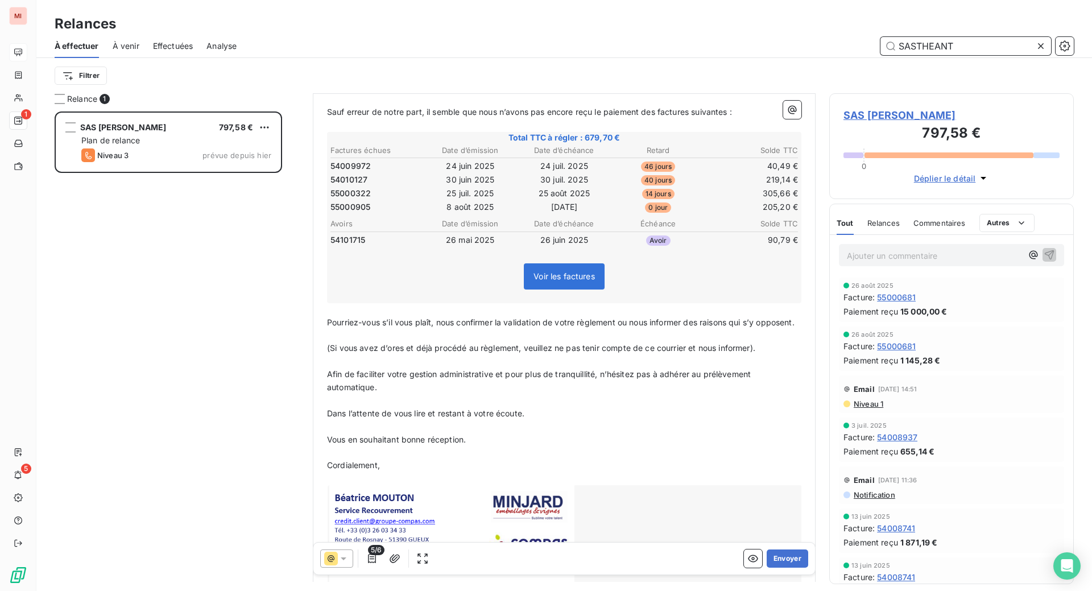
drag, startPoint x: 958, startPoint y: 64, endPoint x: 683, endPoint y: 41, distance: 275.6
click at [714, 55] on div "SASTHEANT" at bounding box center [661, 46] width 823 height 18
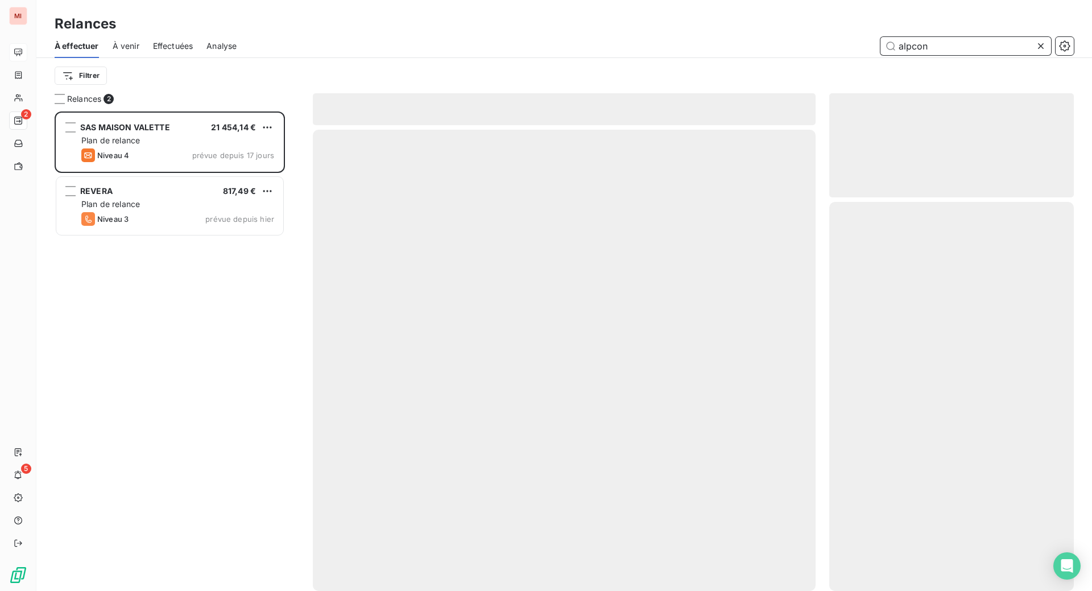
scroll to position [450, 217]
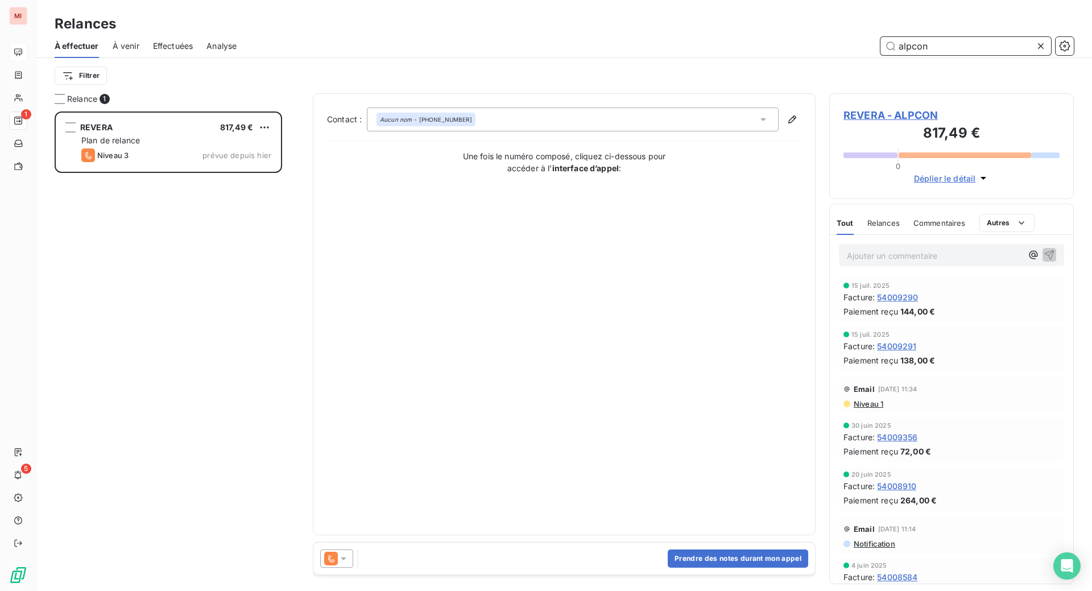
click at [899, 227] on span "Relances" at bounding box center [883, 222] width 32 height 9
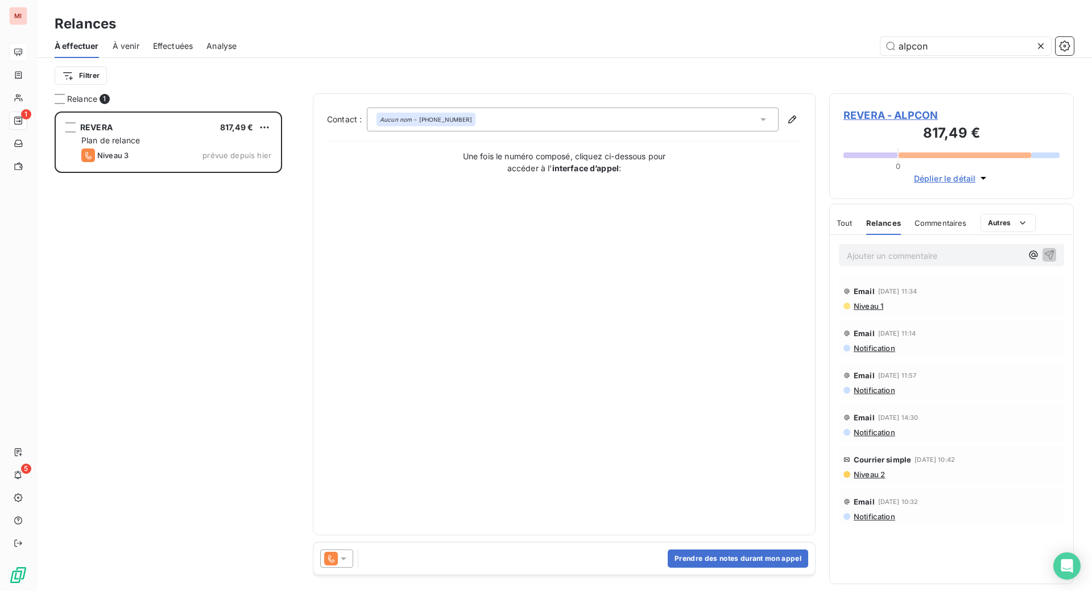
click at [349, 564] on icon at bounding box center [343, 558] width 11 height 11
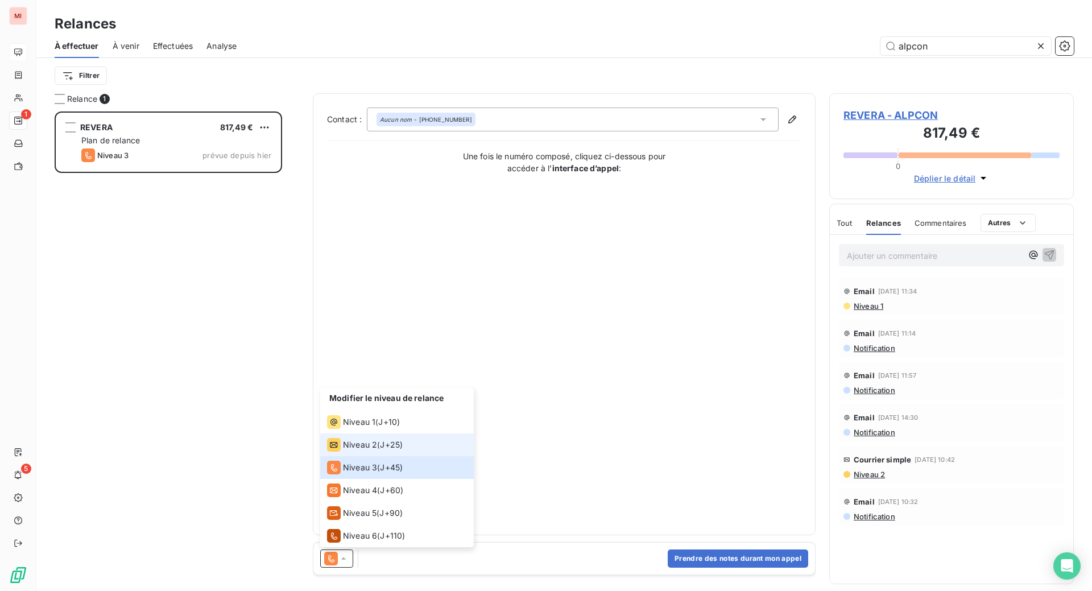
click at [377, 450] on span "Niveau 2" at bounding box center [360, 444] width 34 height 11
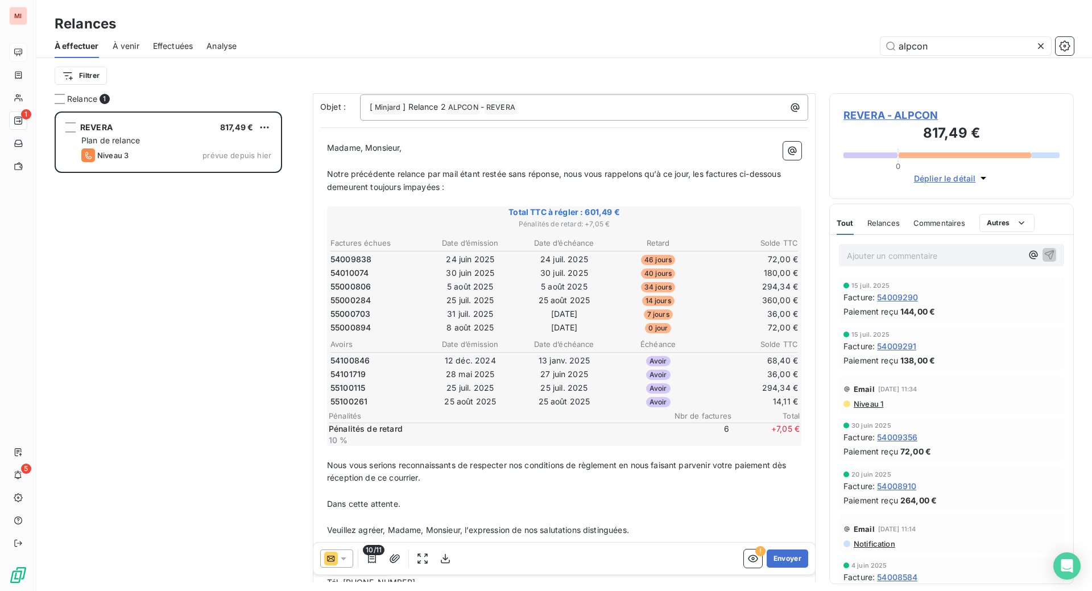
scroll to position [72, 0]
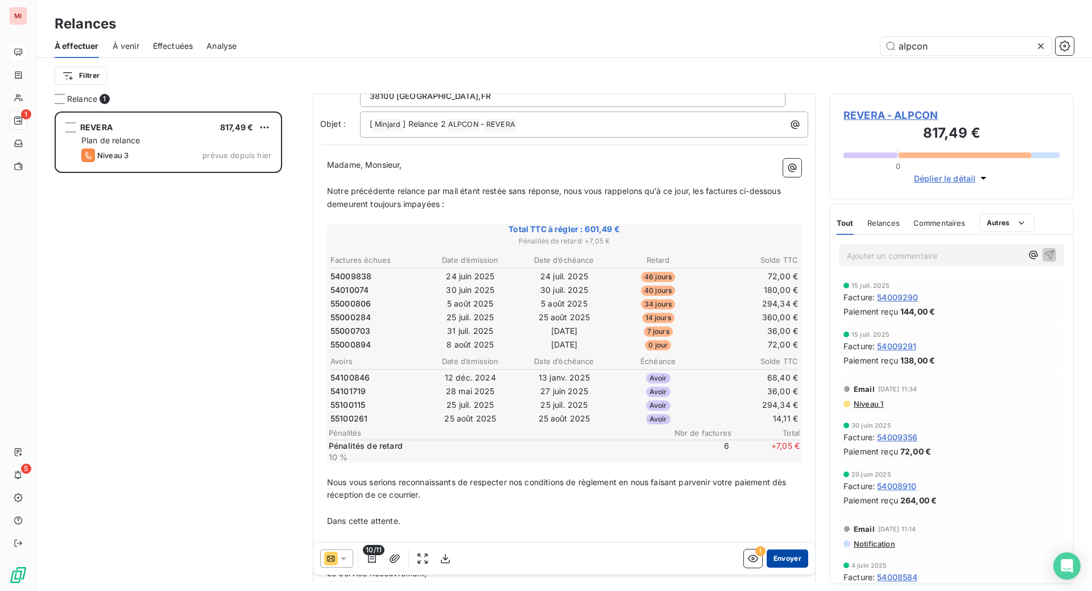
click at [766, 567] on button "Envoyer" at bounding box center [787, 558] width 42 height 18
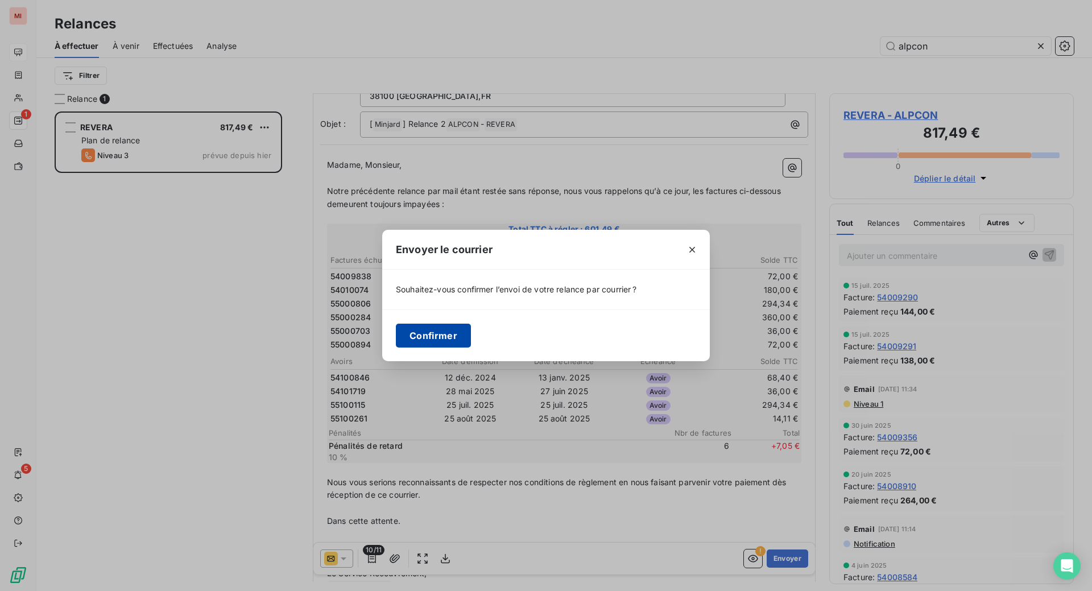
click at [396, 343] on button "Confirmer" at bounding box center [433, 336] width 75 height 24
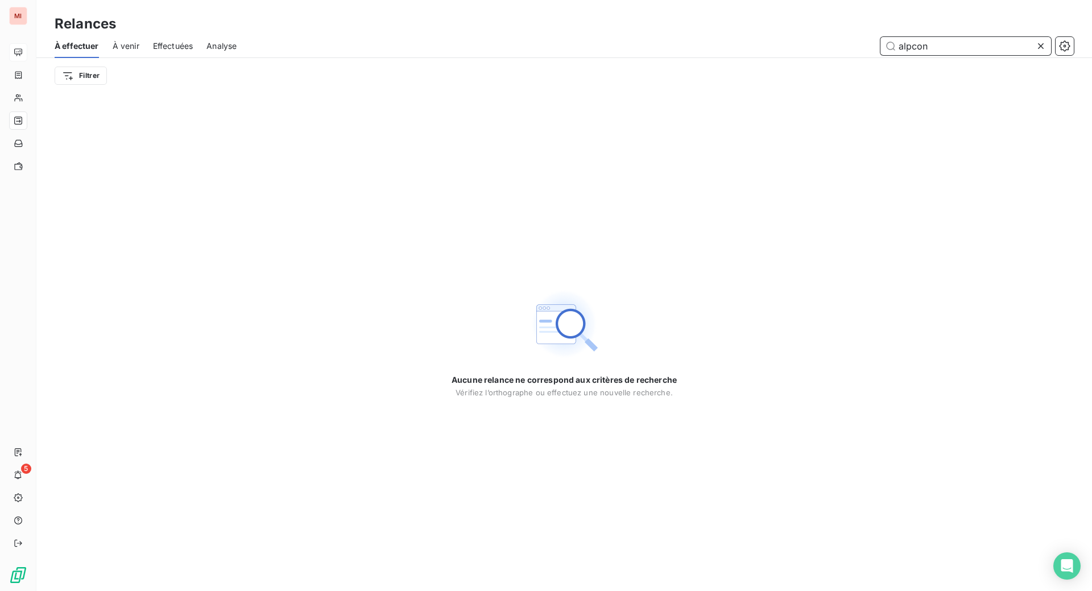
drag, startPoint x: 977, startPoint y: 60, endPoint x: 787, endPoint y: 49, distance: 190.8
click at [802, 54] on div "alpcon" at bounding box center [661, 46] width 823 height 18
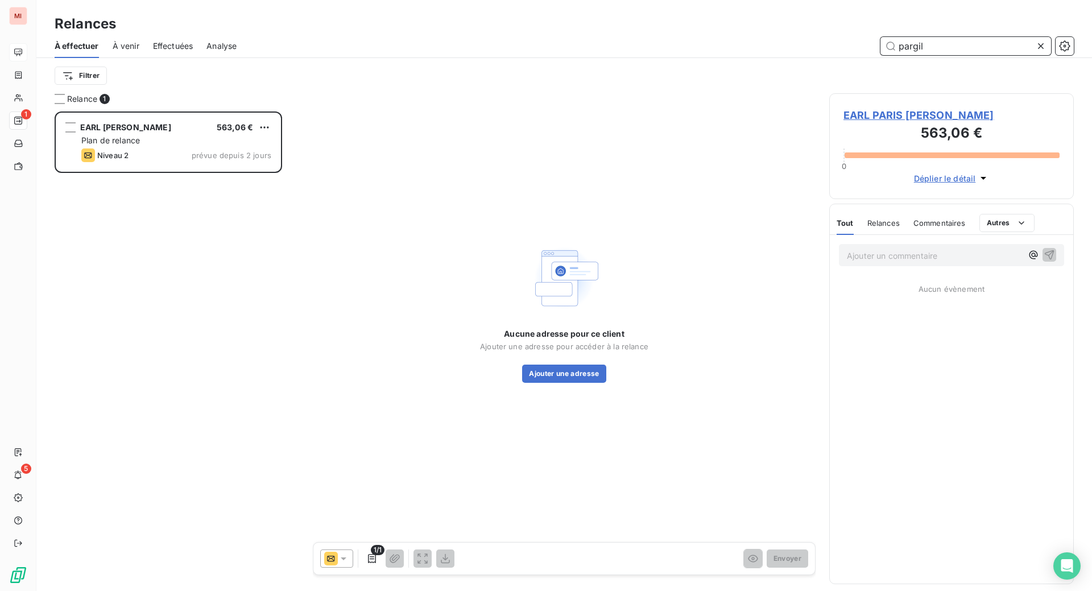
scroll to position [450, 217]
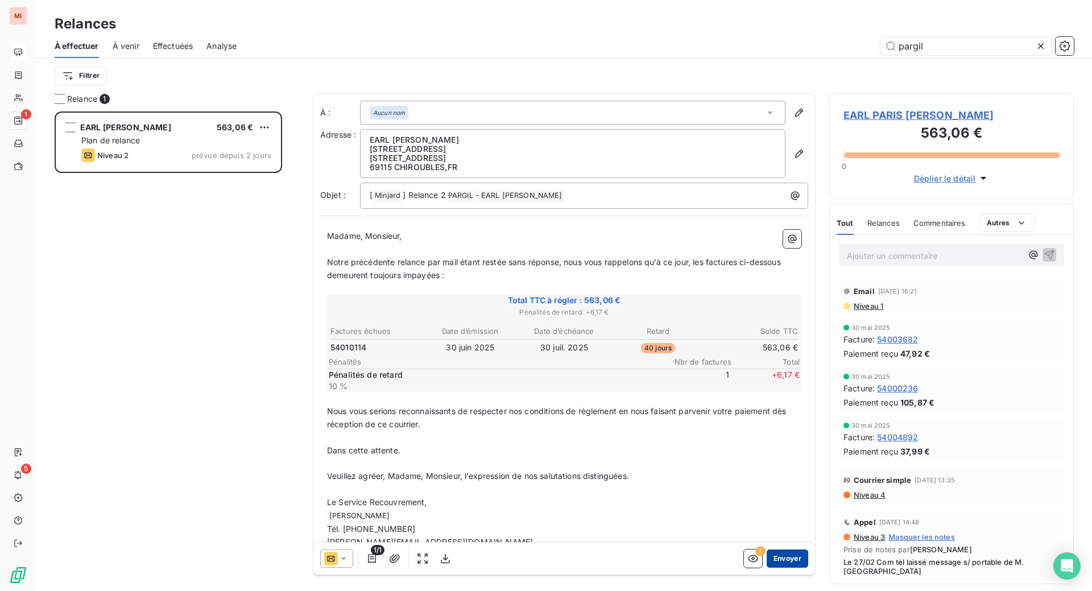
click at [766, 567] on button "Envoyer" at bounding box center [787, 558] width 42 height 18
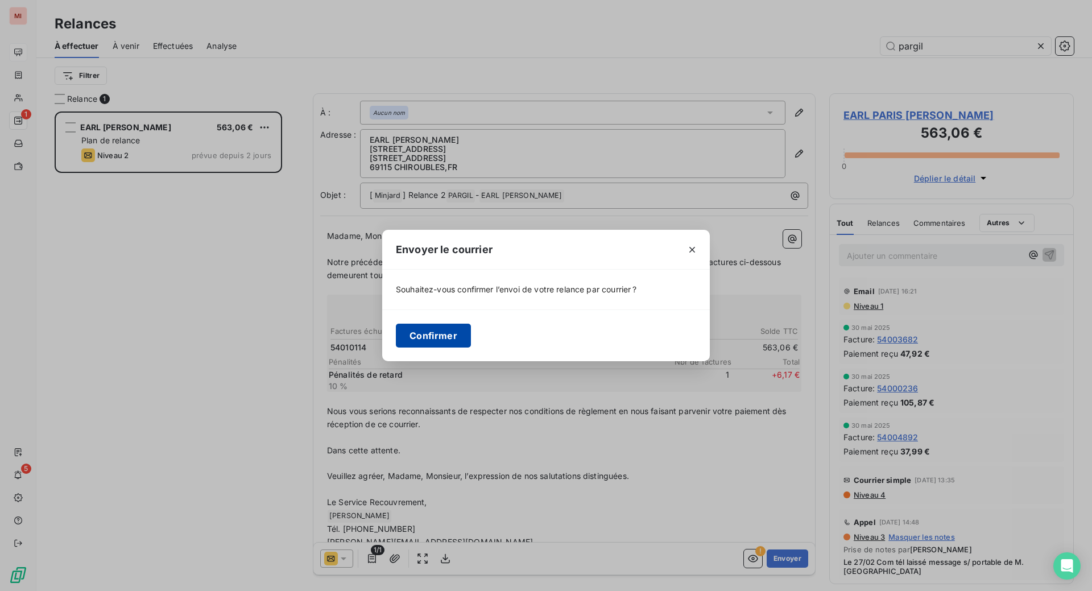
click at [396, 345] on button "Confirmer" at bounding box center [433, 336] width 75 height 24
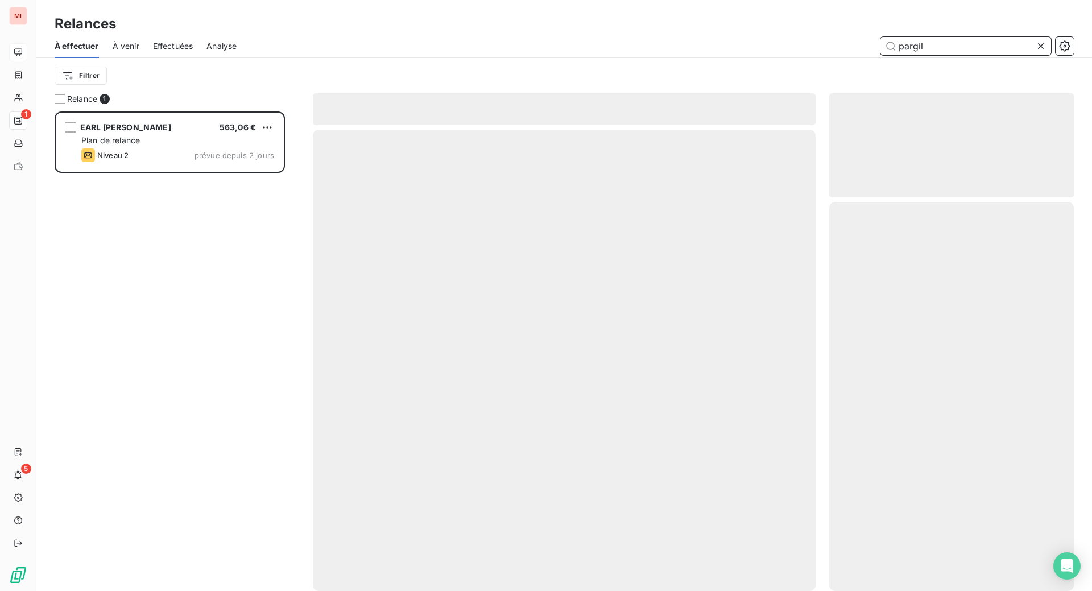
scroll to position [436, 219]
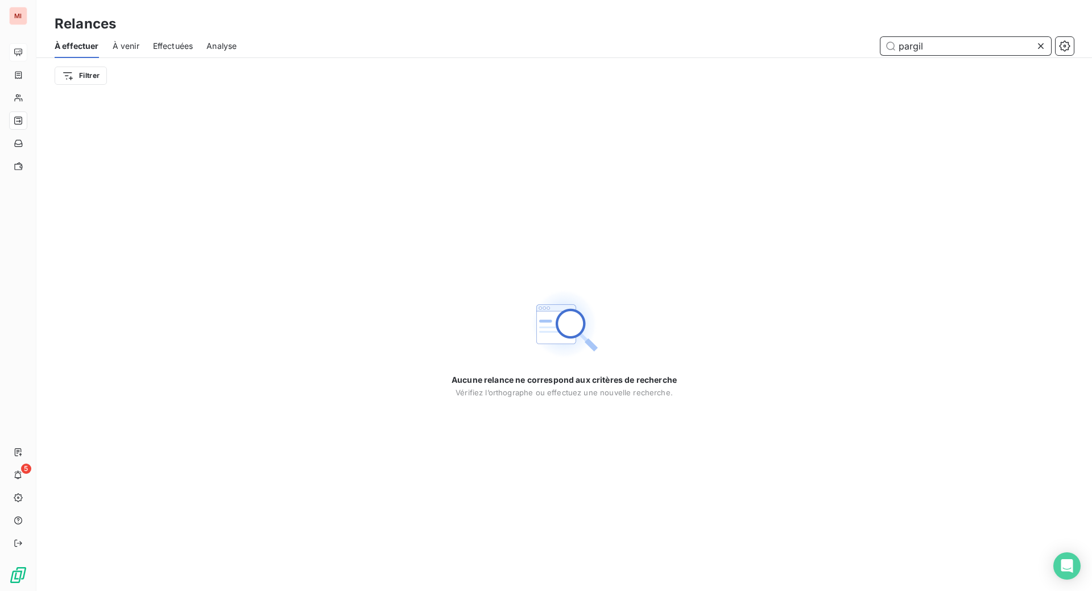
drag, startPoint x: 938, startPoint y: 57, endPoint x: 807, endPoint y: 52, distance: 130.8
click at [812, 55] on div "pargil" at bounding box center [661, 46] width 823 height 18
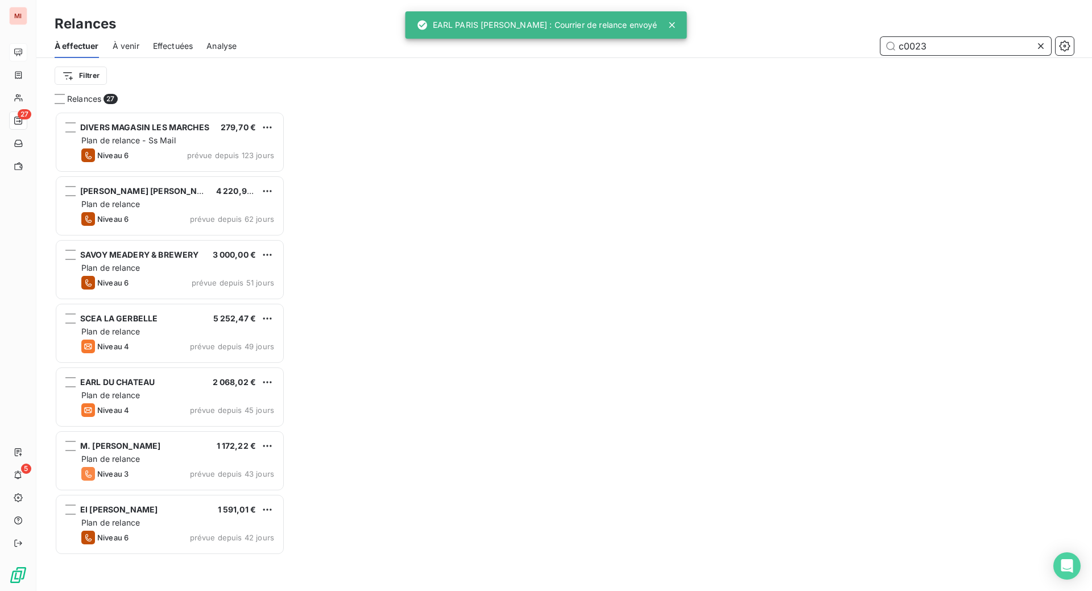
scroll to position [436, 219]
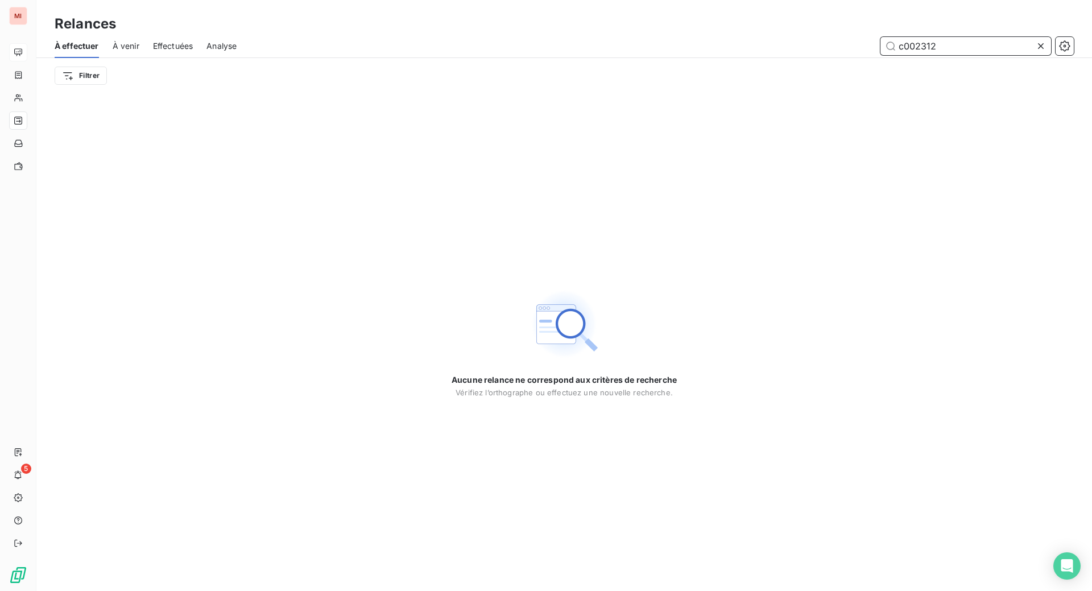
drag, startPoint x: 939, startPoint y: 67, endPoint x: 740, endPoint y: 59, distance: 199.7
click at [745, 55] on div "c002312" at bounding box center [661, 46] width 823 height 18
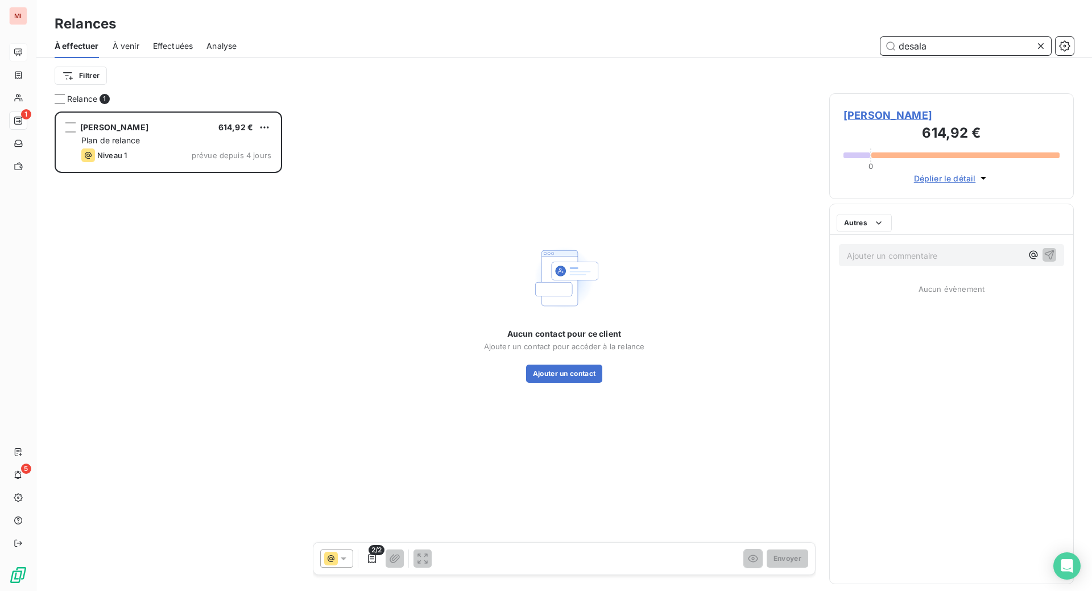
scroll to position [450, 217]
type input "desala"
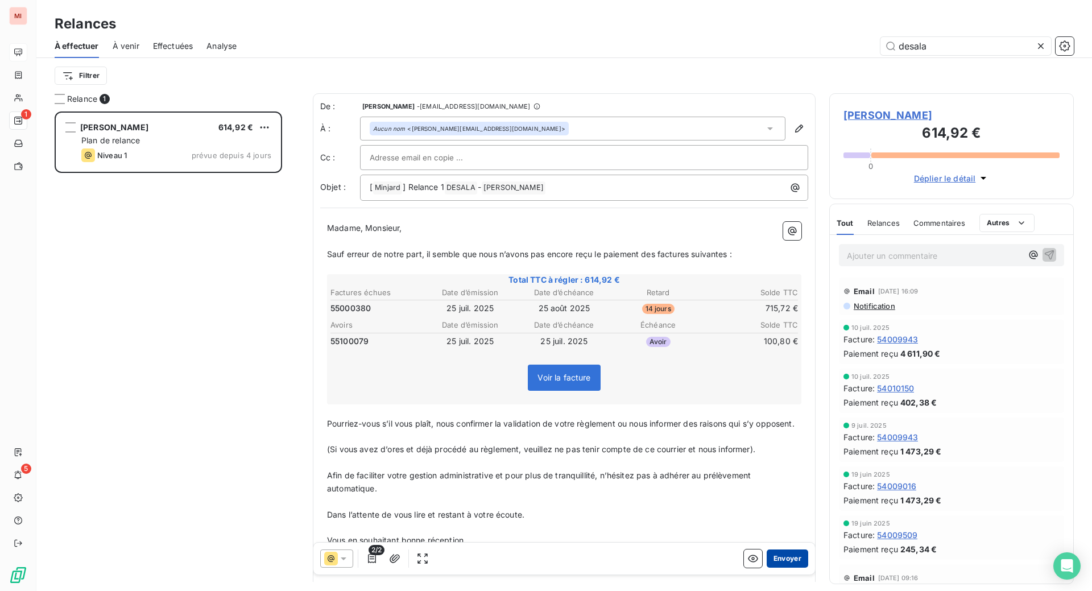
click at [766, 567] on button "Envoyer" at bounding box center [787, 558] width 42 height 18
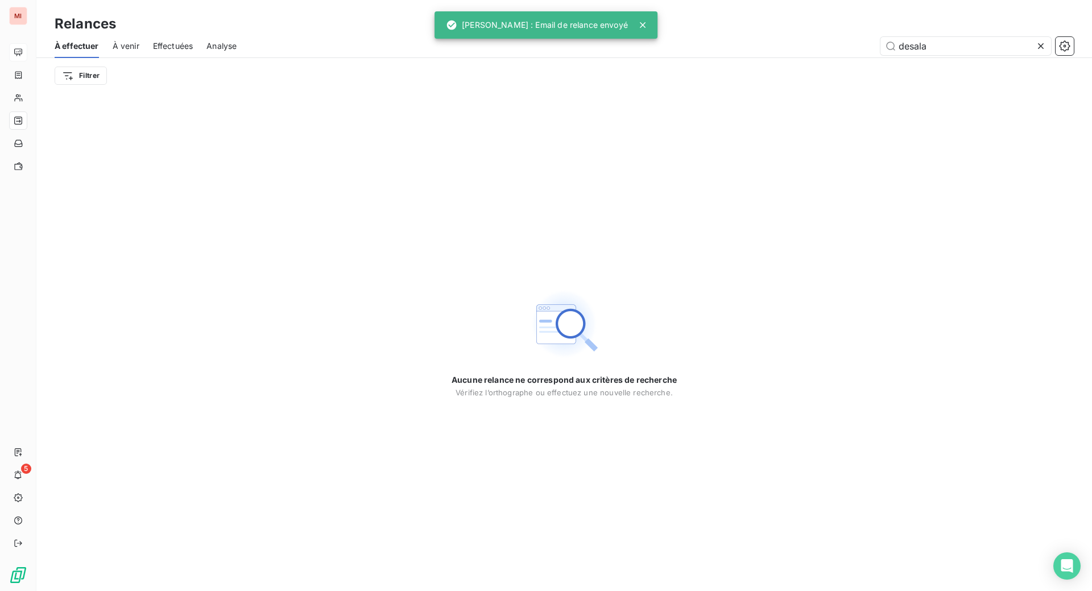
click at [1038, 49] on icon at bounding box center [1041, 46] width 6 height 6
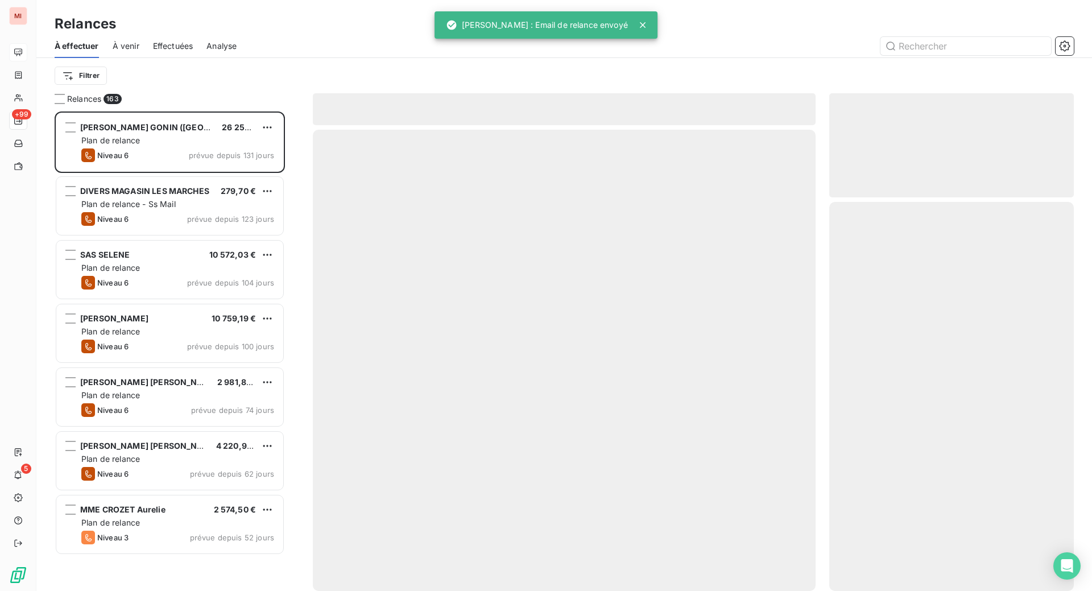
scroll to position [450, 217]
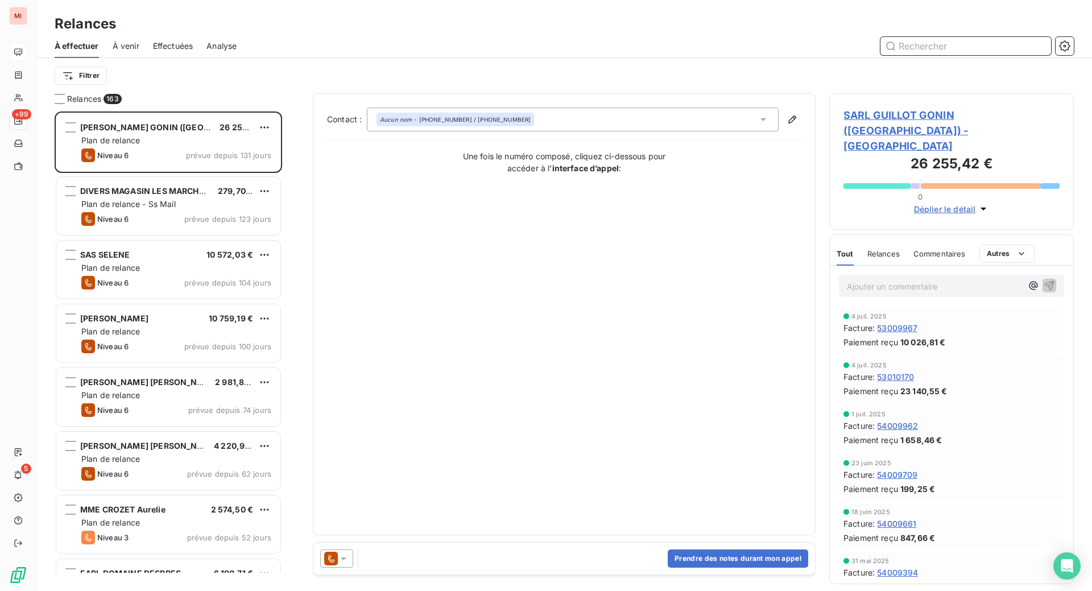
click at [913, 55] on input "text" at bounding box center [965, 46] width 171 height 18
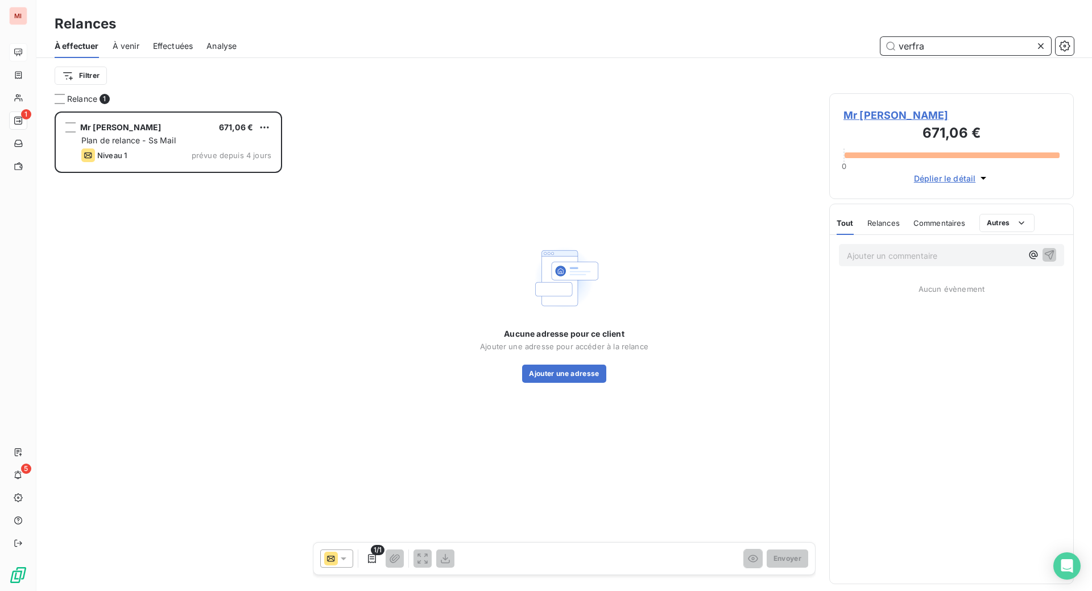
scroll to position [450, 217]
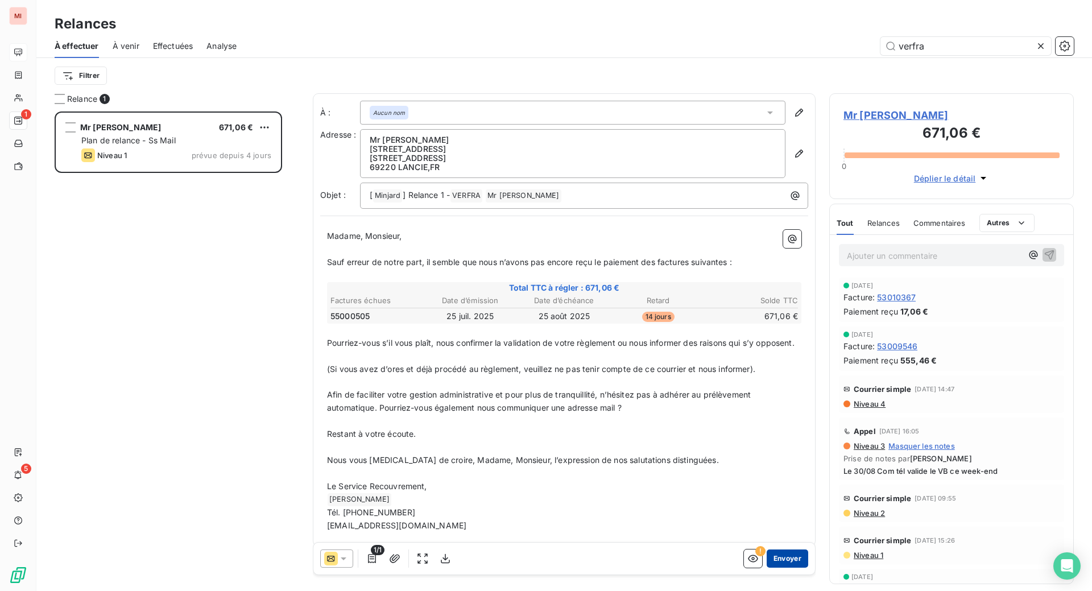
click at [766, 567] on button "Envoyer" at bounding box center [787, 558] width 42 height 18
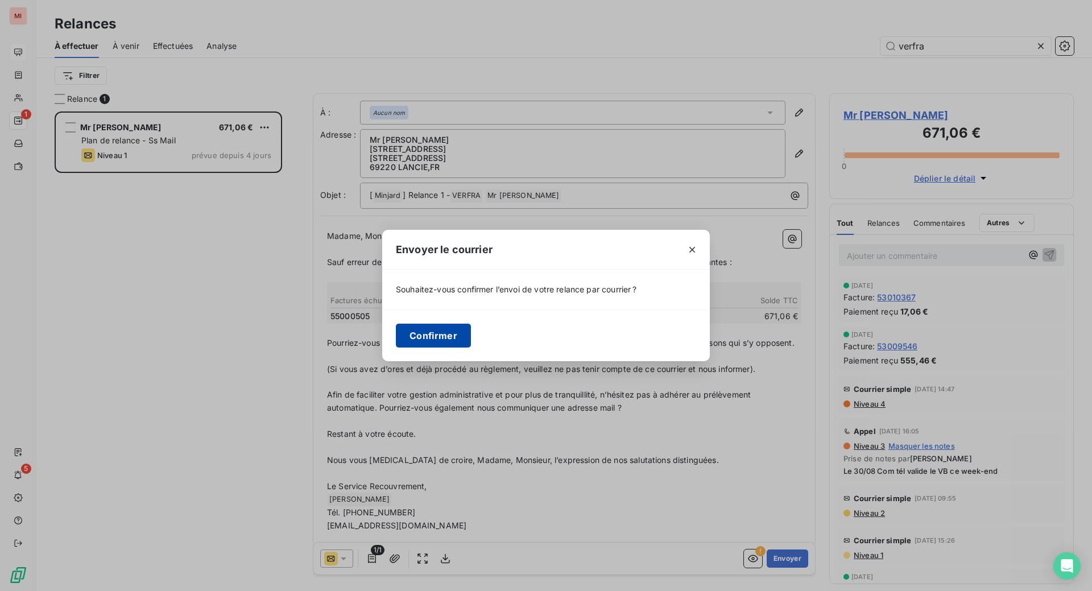
click at [396, 347] on button "Confirmer" at bounding box center [433, 336] width 75 height 24
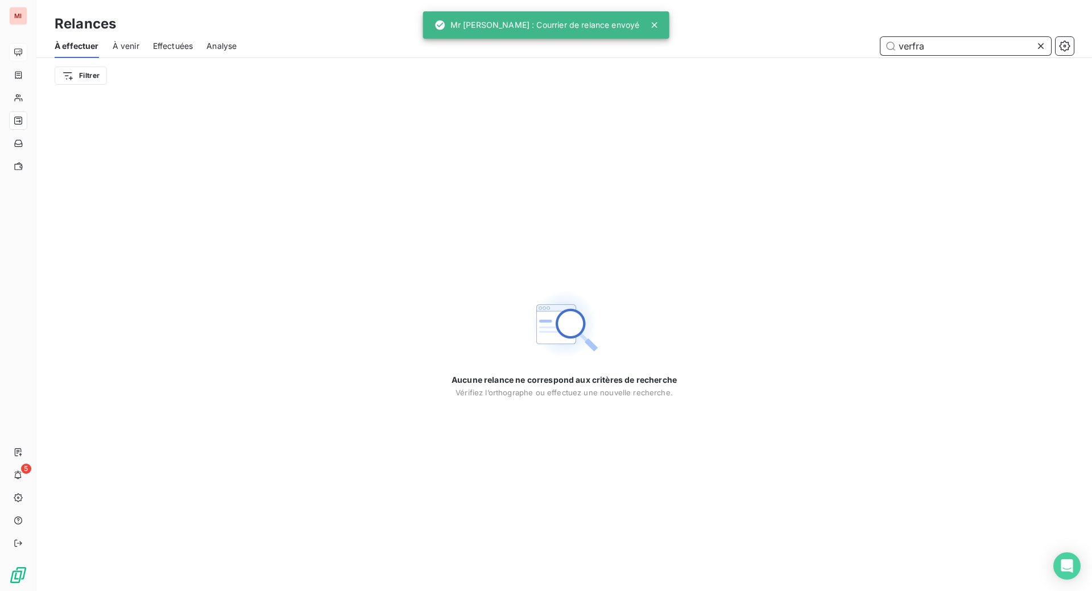
drag, startPoint x: 927, startPoint y: 68, endPoint x: 872, endPoint y: 66, distance: 55.2
click at [880, 55] on input "verfra" at bounding box center [965, 46] width 171 height 18
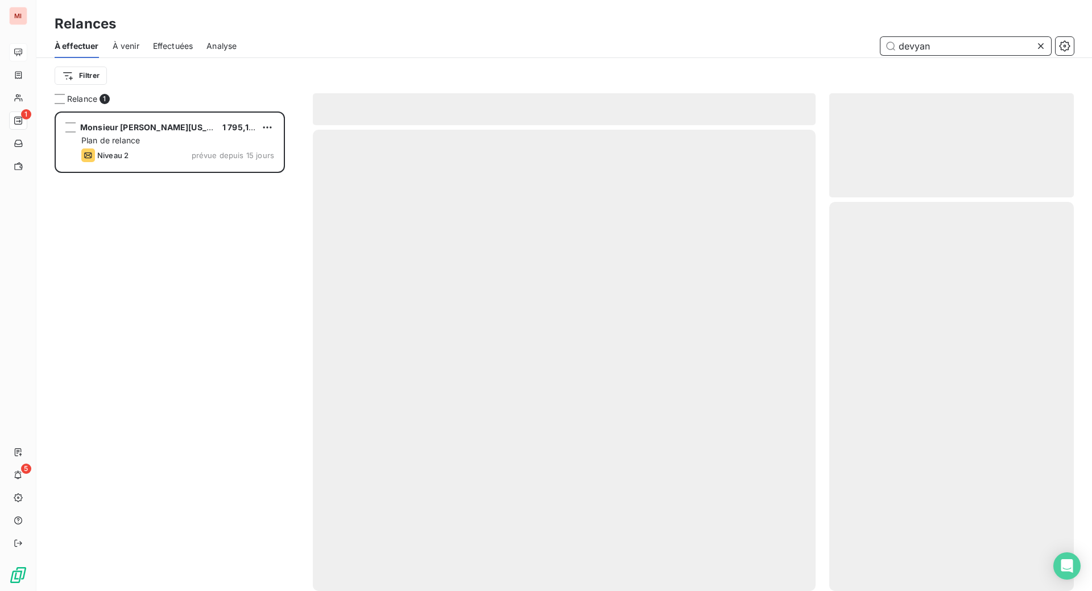
scroll to position [450, 217]
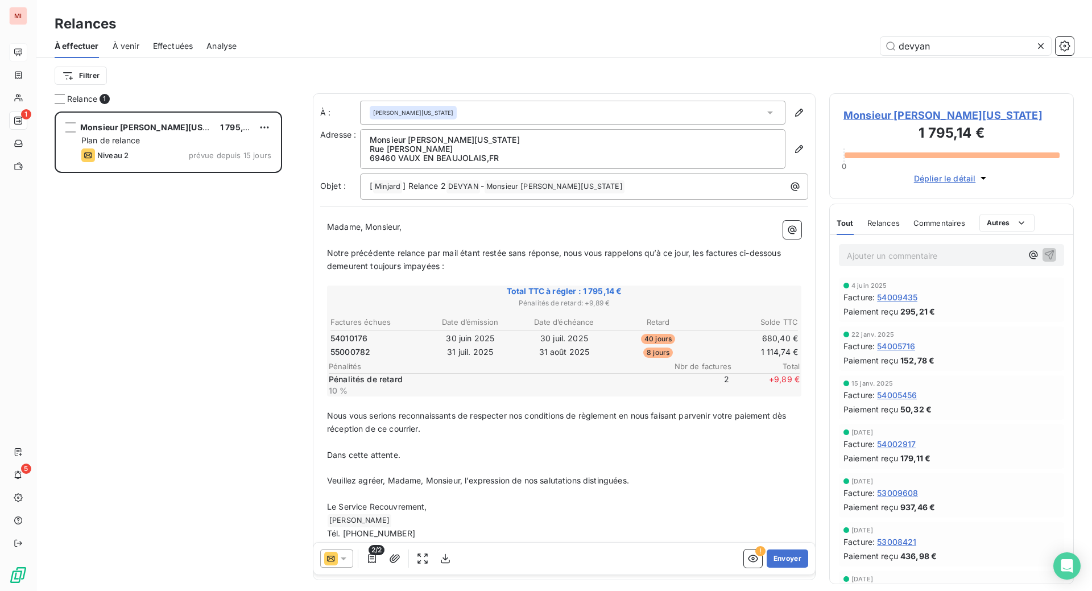
click at [349, 564] on icon at bounding box center [343, 558] width 11 height 11
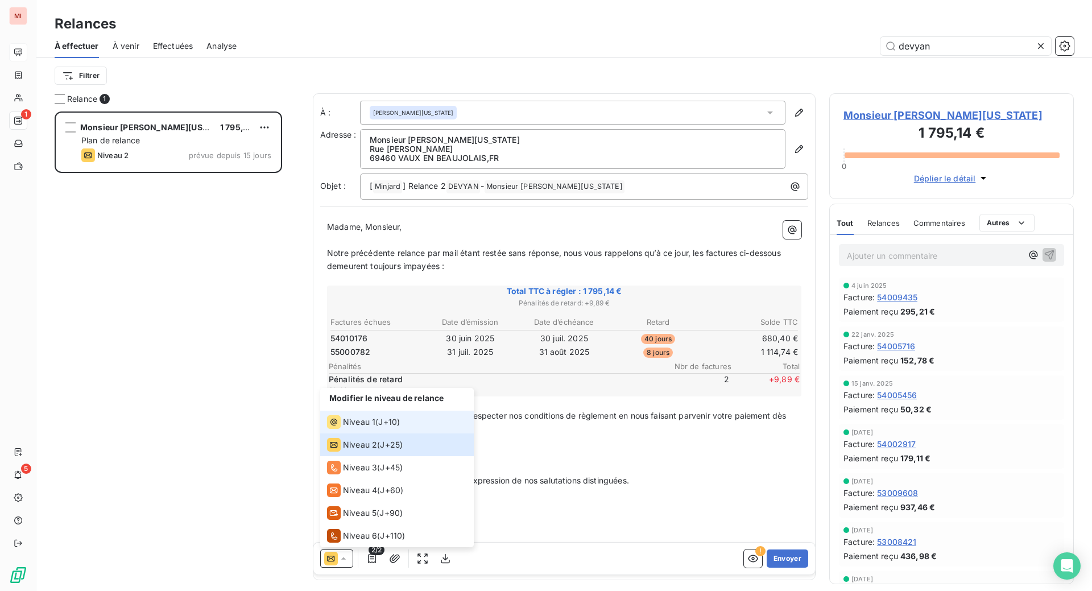
click at [388, 433] on li "Niveau 1 ( J+10 )" at bounding box center [397, 421] width 154 height 23
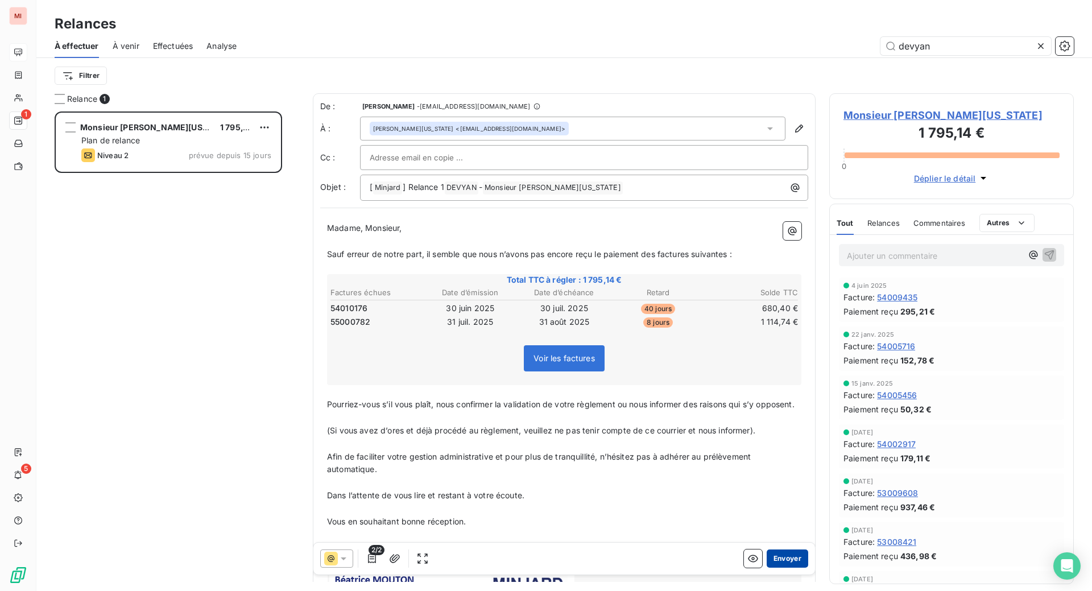
click at [766, 567] on button "Envoyer" at bounding box center [787, 558] width 42 height 18
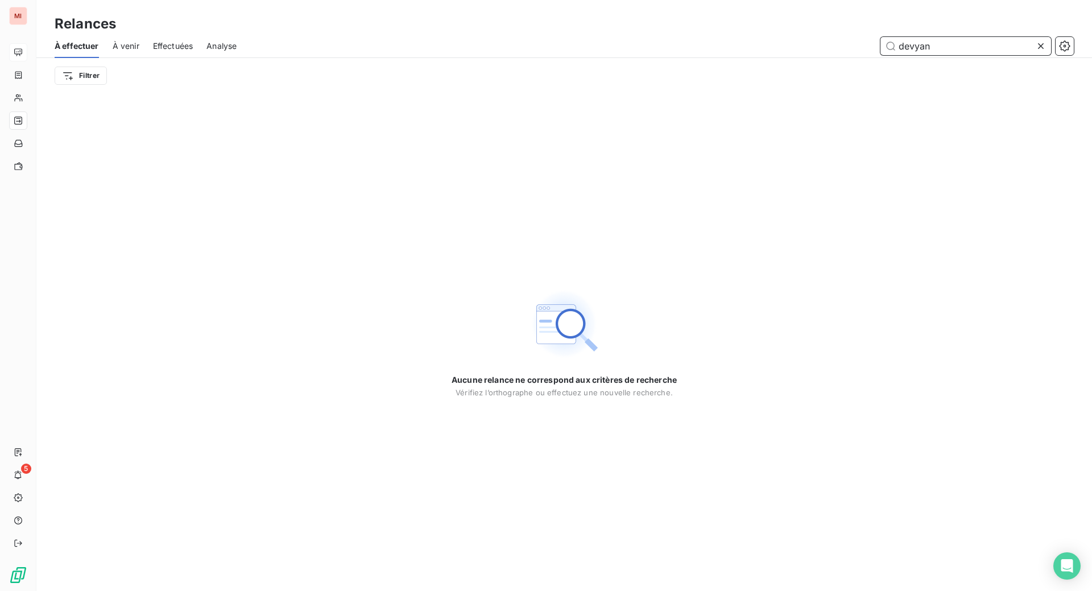
drag, startPoint x: 940, startPoint y: 67, endPoint x: 686, endPoint y: 51, distance: 254.0
click at [807, 55] on div "devyan" at bounding box center [661, 46] width 823 height 18
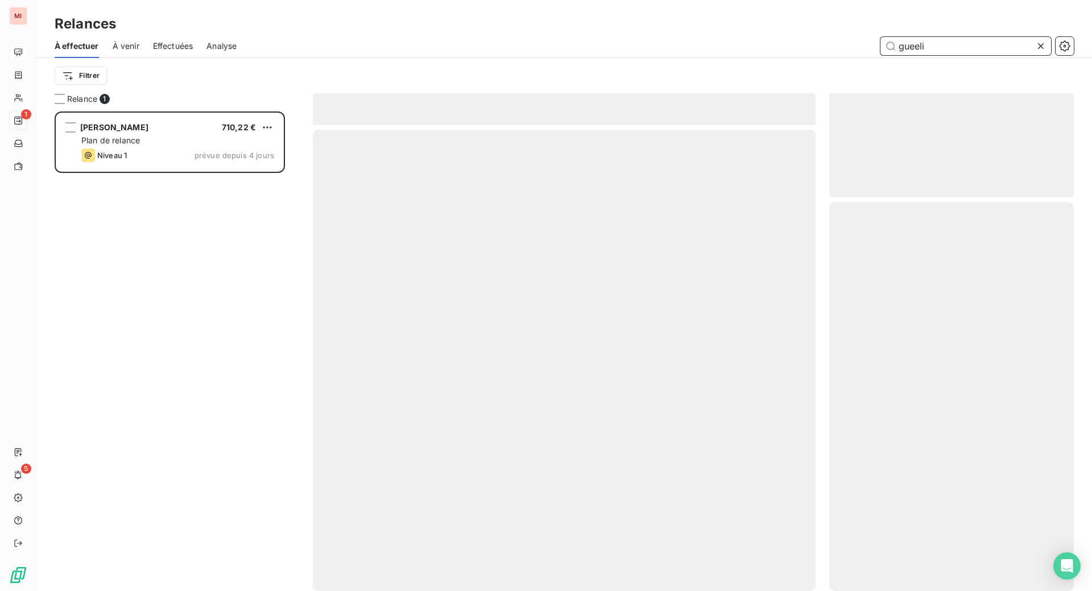
scroll to position [450, 217]
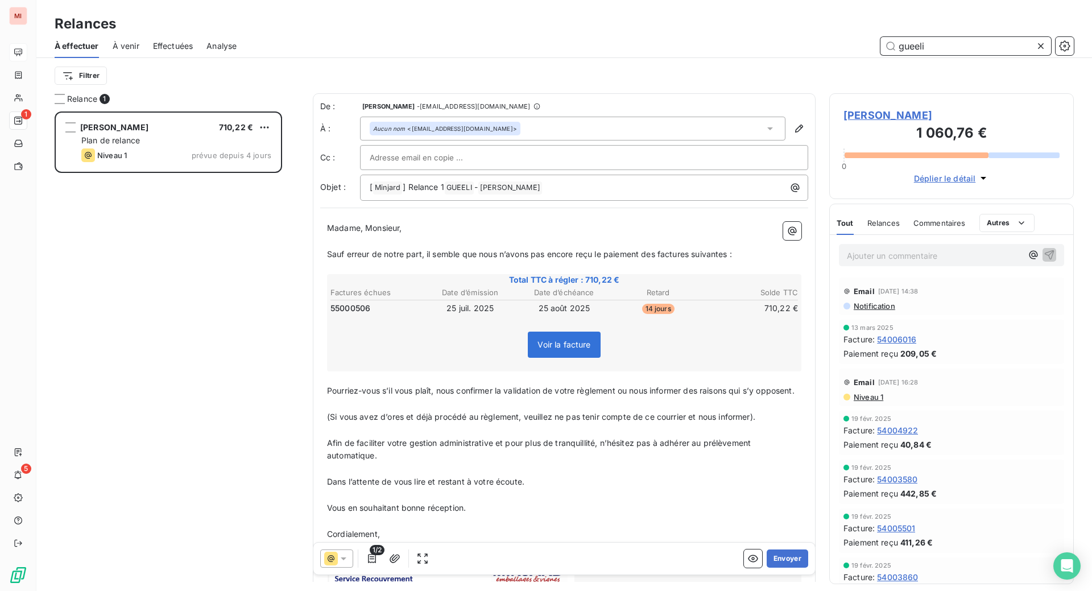
type input "gueeli"
click at [766, 567] on button "Envoyer" at bounding box center [787, 558] width 42 height 18
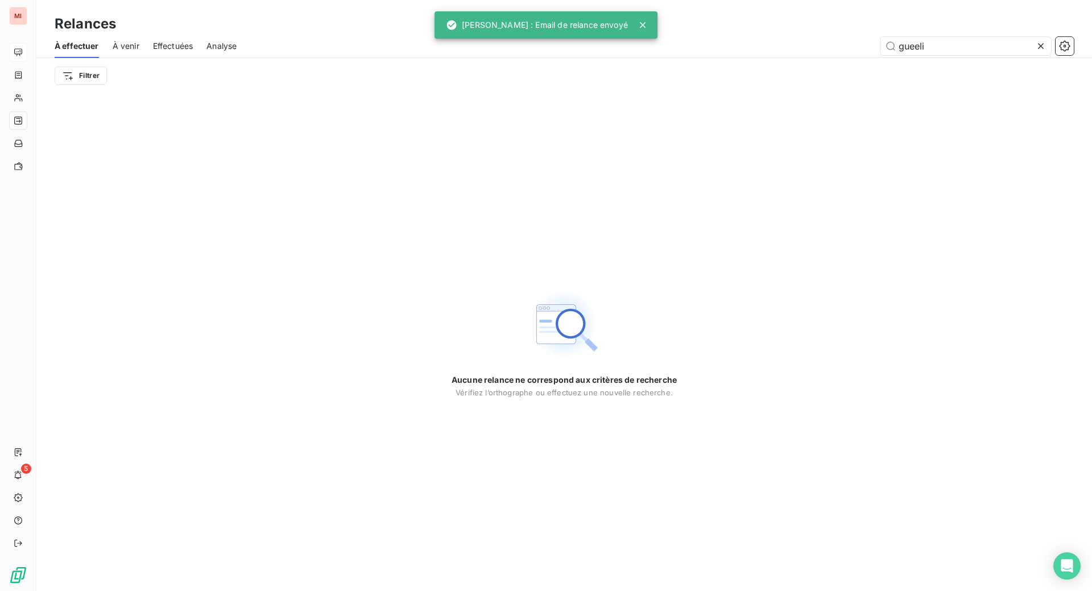
click at [1035, 52] on icon at bounding box center [1040, 45] width 11 height 11
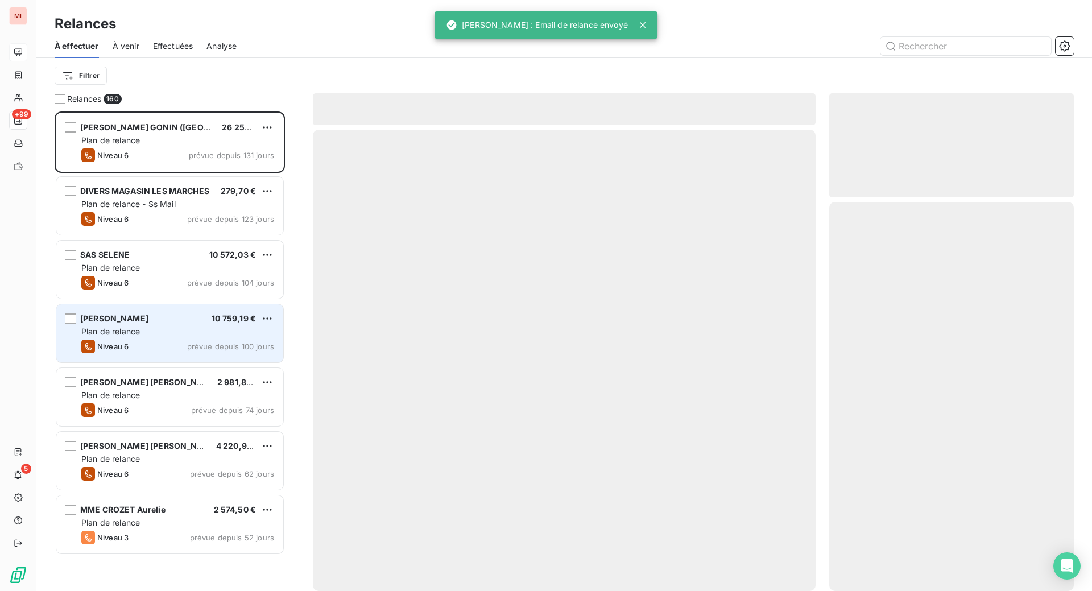
scroll to position [450, 217]
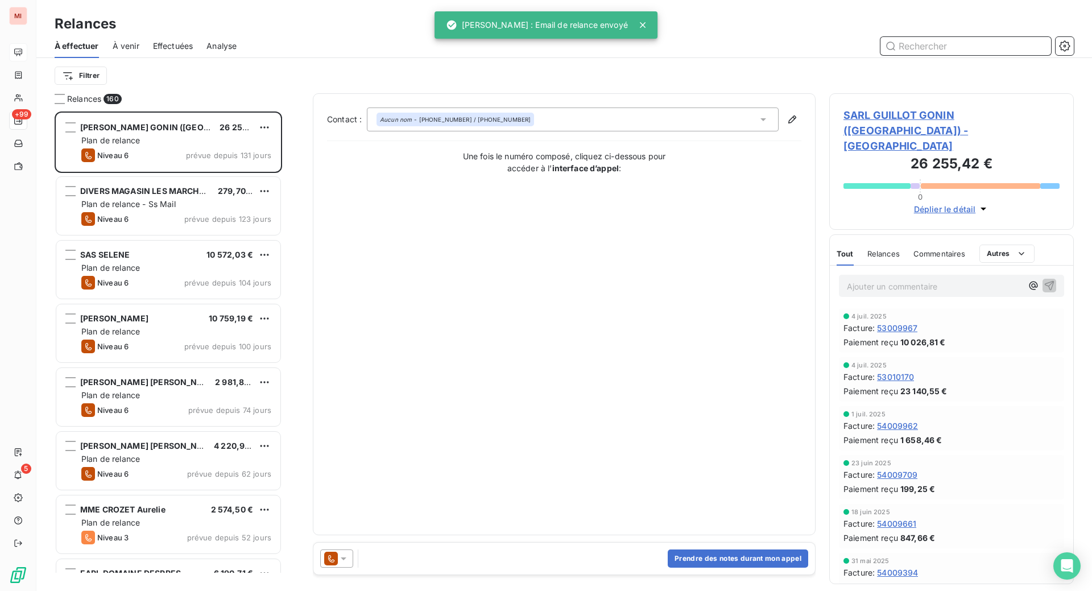
click at [917, 55] on input "text" at bounding box center [965, 46] width 171 height 18
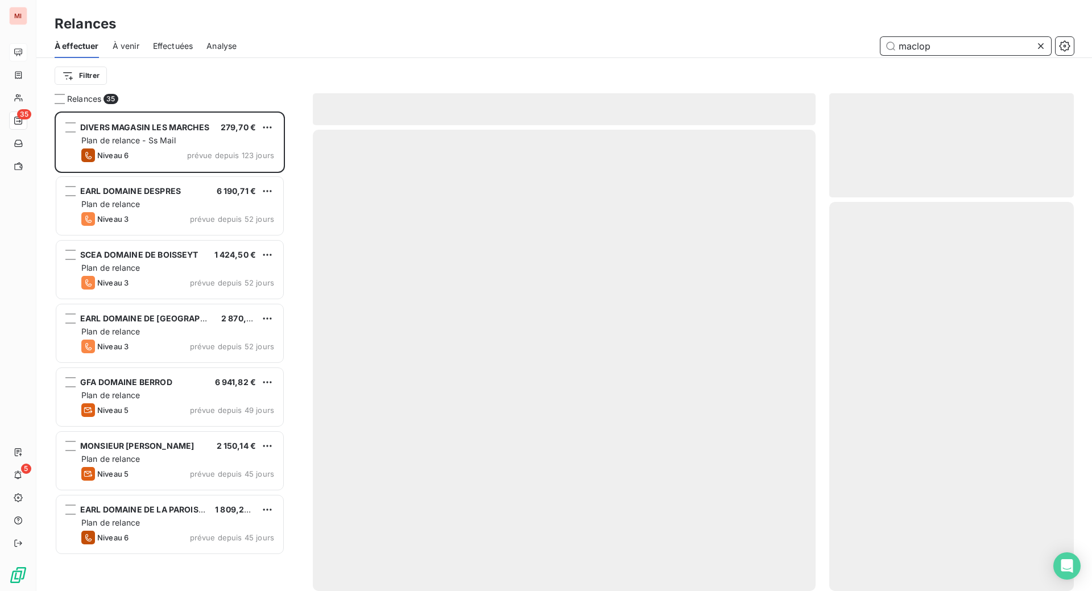
scroll to position [450, 217]
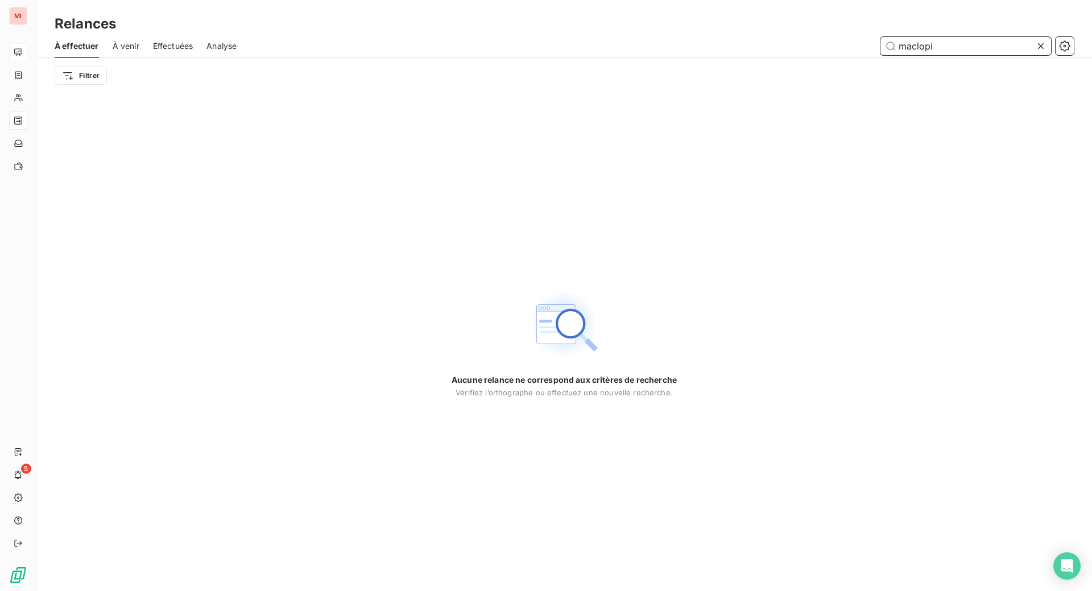
type input "maclopi"
click at [1038, 49] on icon at bounding box center [1041, 46] width 6 height 6
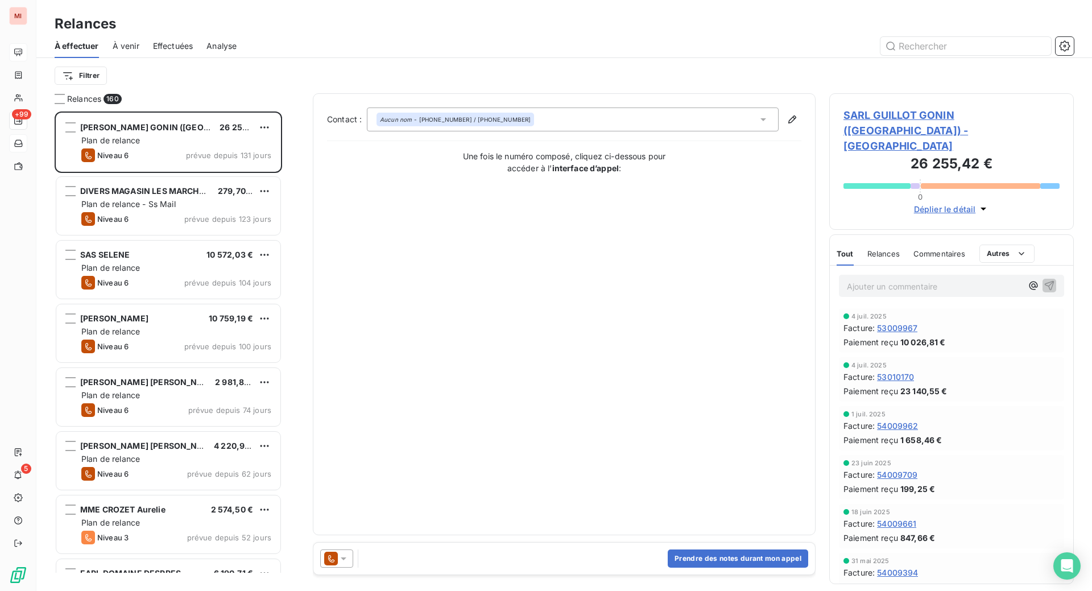
scroll to position [450, 217]
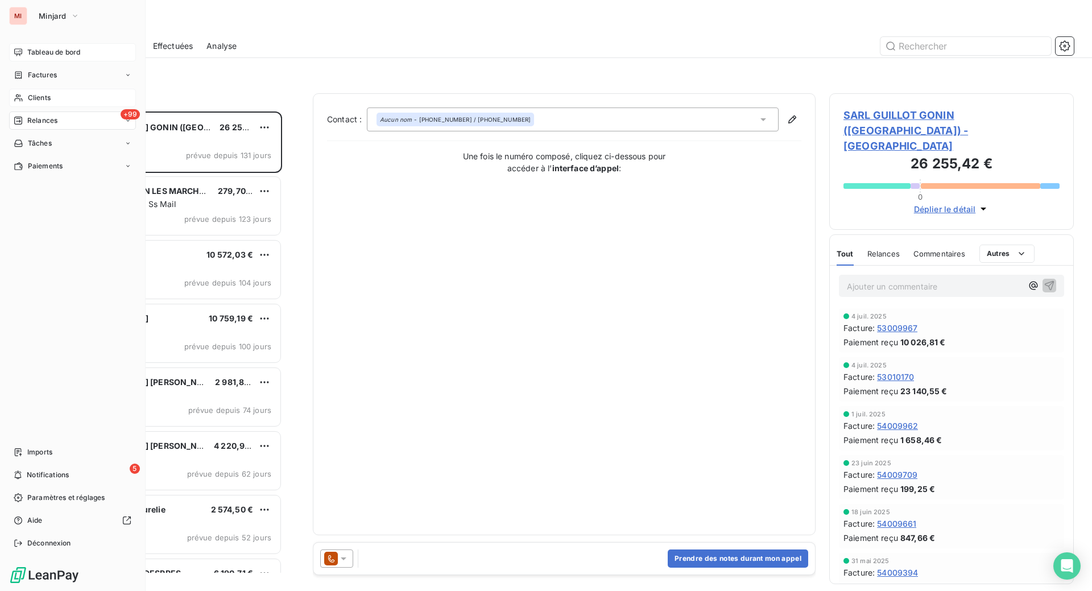
click at [65, 107] on div "Clients" at bounding box center [72, 98] width 127 height 18
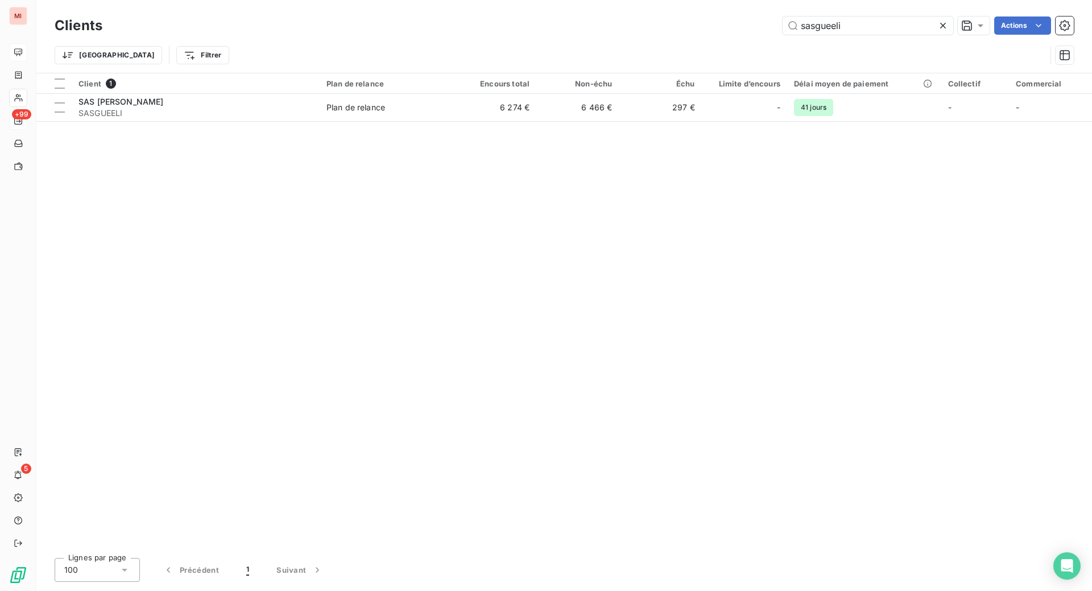
drag, startPoint x: 826, startPoint y: 35, endPoint x: 652, endPoint y: 22, distance: 173.9
click at [653, 24] on div "sasgueeli Actions" at bounding box center [594, 25] width 957 height 18
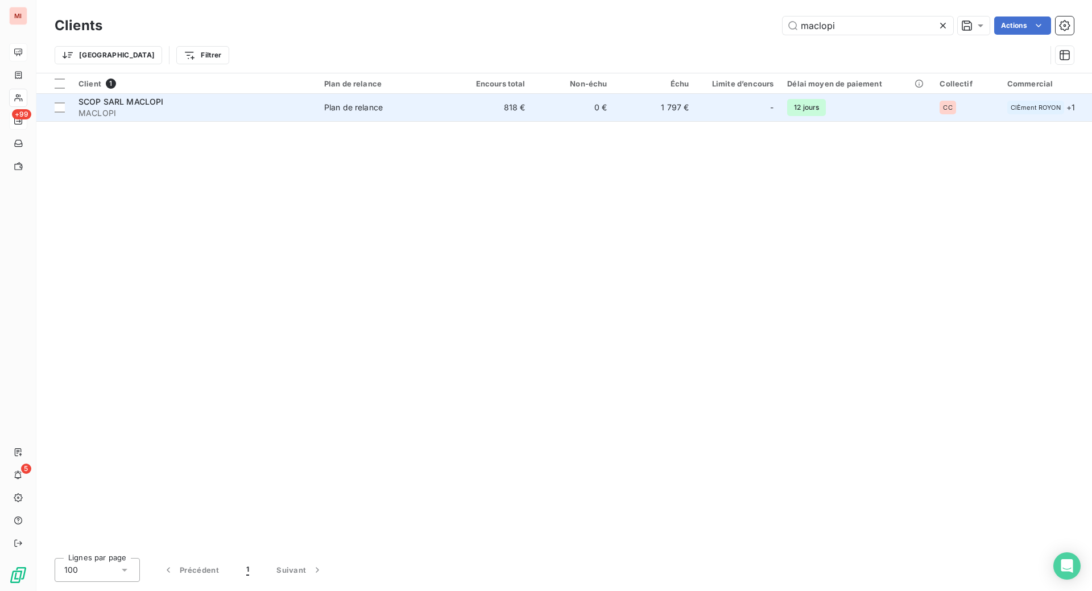
type input "maclopi"
click at [164, 106] on span "SCOP SARL MACLOPI" at bounding box center [120, 102] width 85 height 10
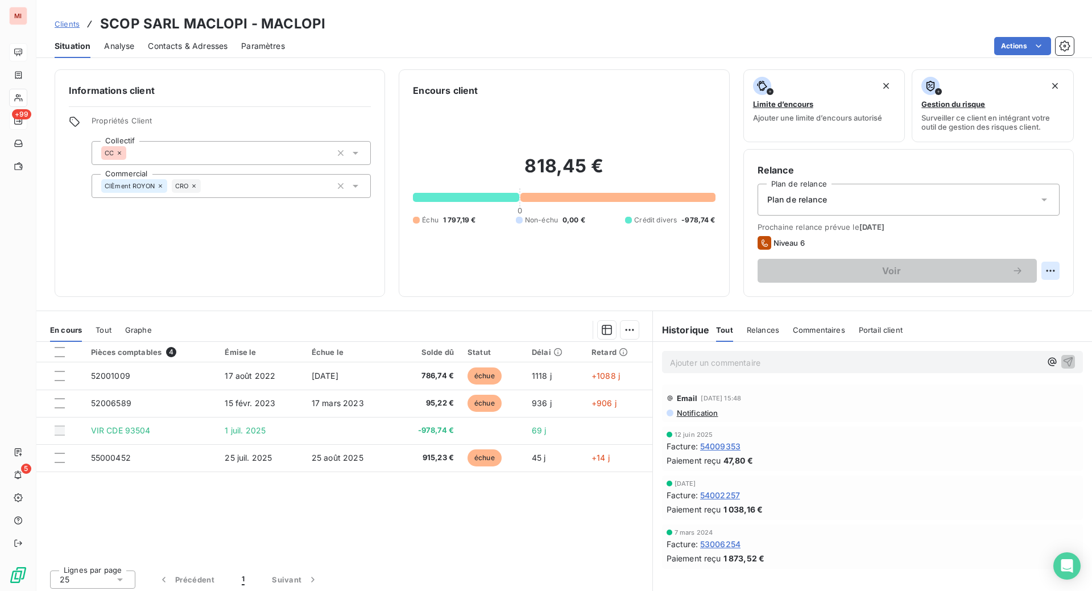
click at [1018, 382] on html "MI +99 5 Clients SCOP SARL MACLOPI - MACLOPI Situation Analyse Contacts & Adres…" at bounding box center [546, 295] width 1092 height 591
click at [976, 410] on div "Replanifier cette action" at bounding box center [969, 405] width 102 height 18
select select "8"
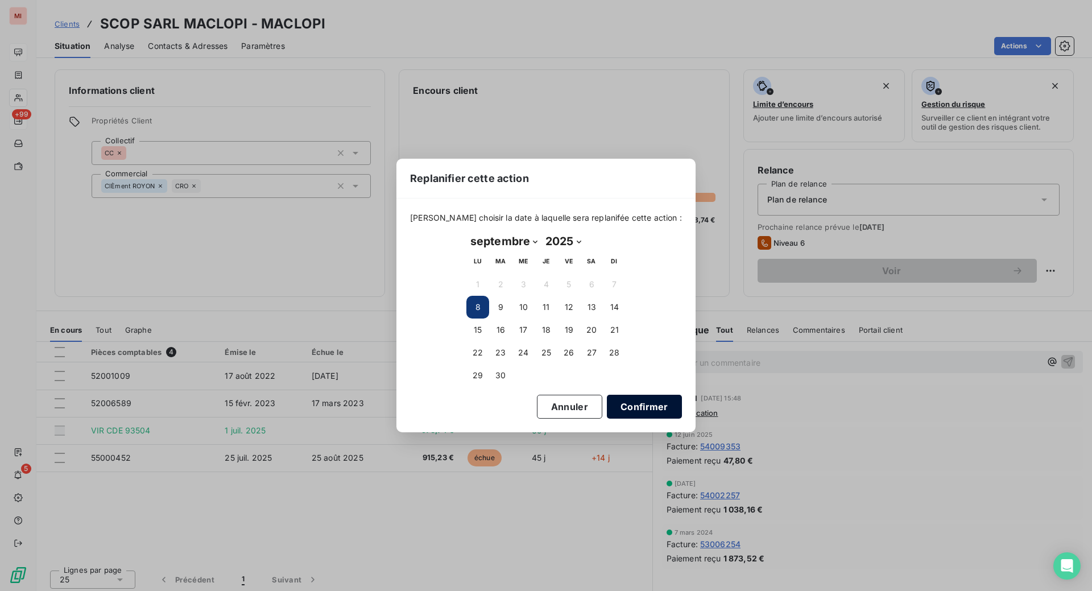
click at [682, 418] on button "Confirmer" at bounding box center [644, 407] width 75 height 24
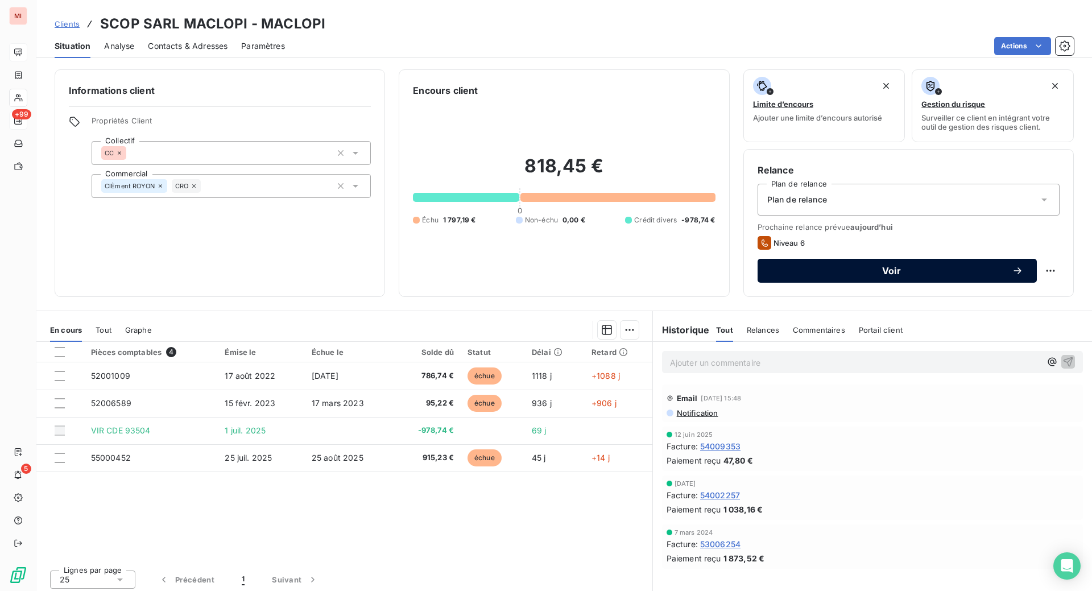
click at [869, 275] on span "Voir" at bounding box center [891, 270] width 240 height 9
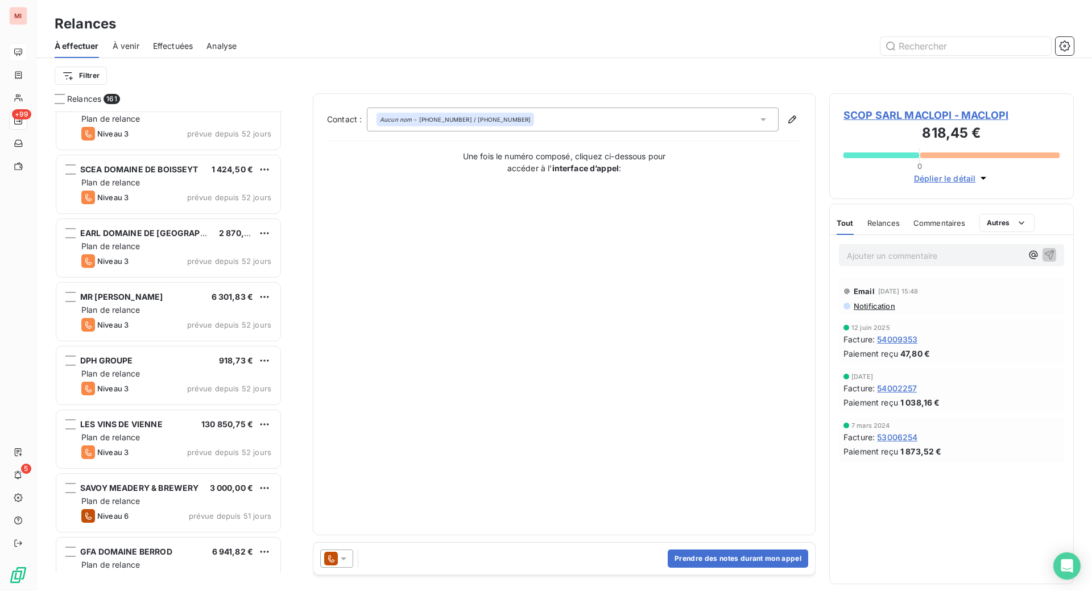
scroll to position [569, 0]
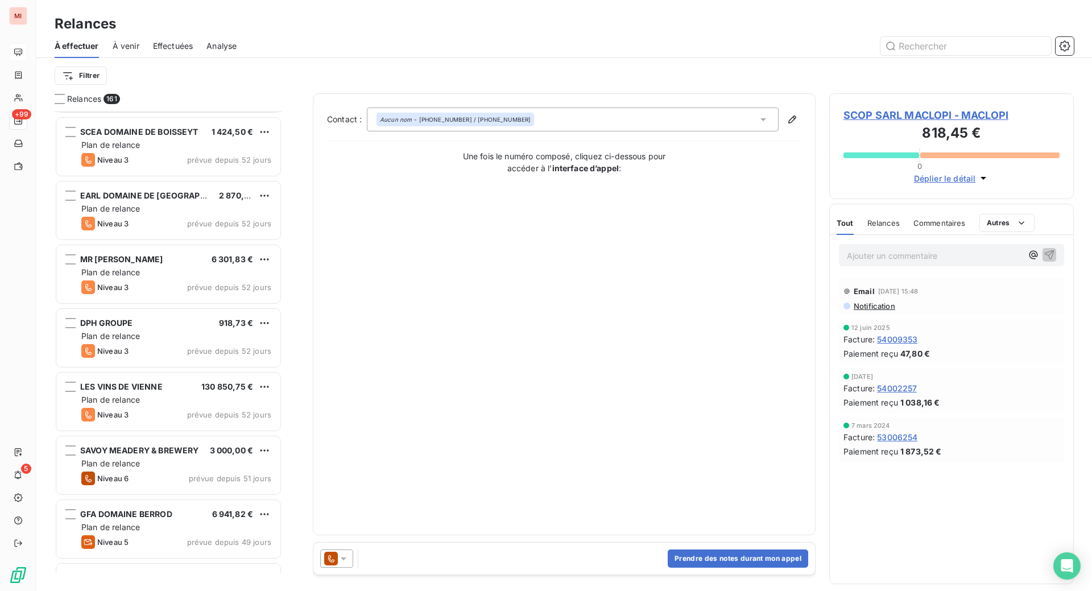
click at [349, 564] on icon at bounding box center [343, 558] width 11 height 11
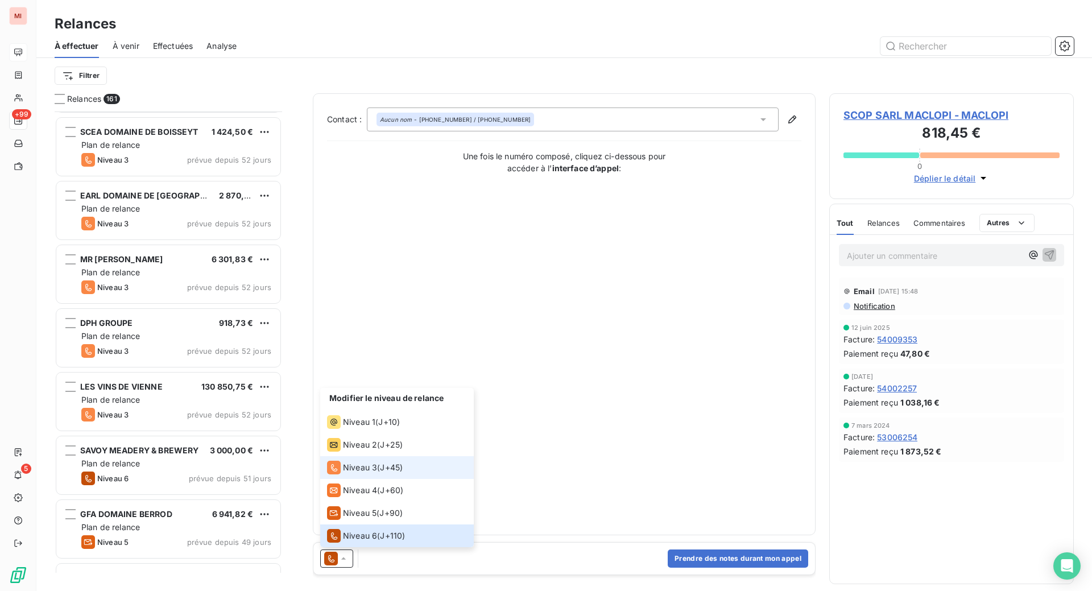
scroll to position [0, 0]
click at [375, 428] on span "Niveau 1" at bounding box center [359, 421] width 32 height 11
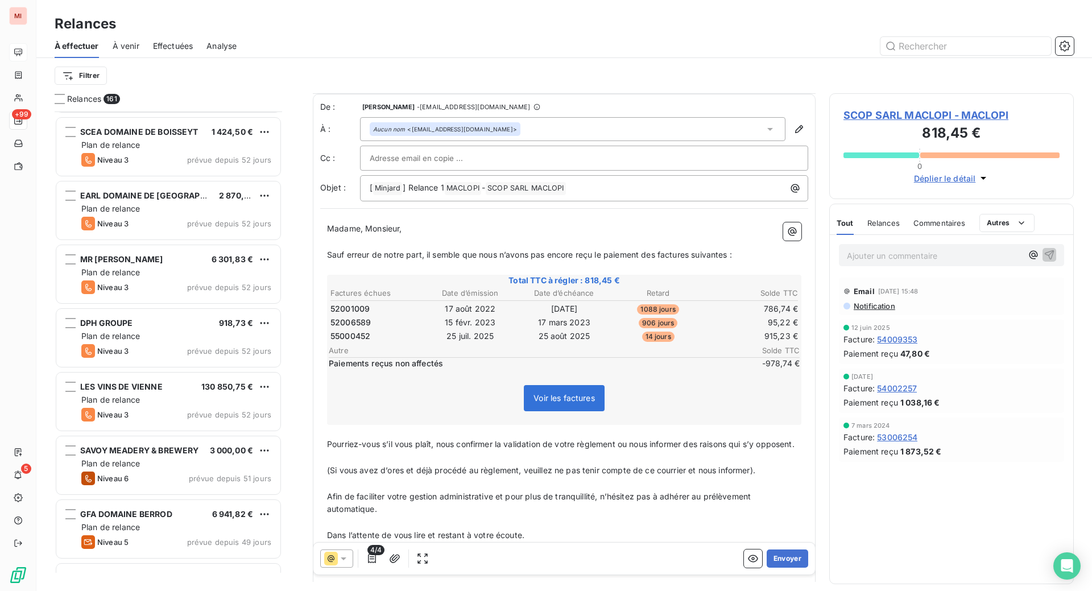
scroll to position [72, 0]
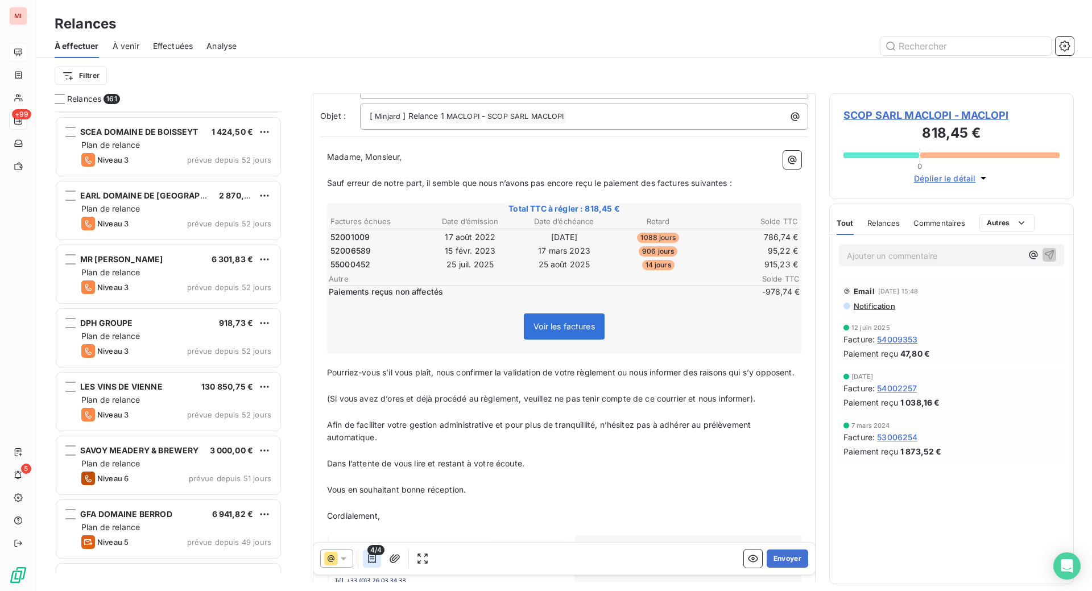
click at [378, 564] on icon "button" at bounding box center [371, 558] width 11 height 11
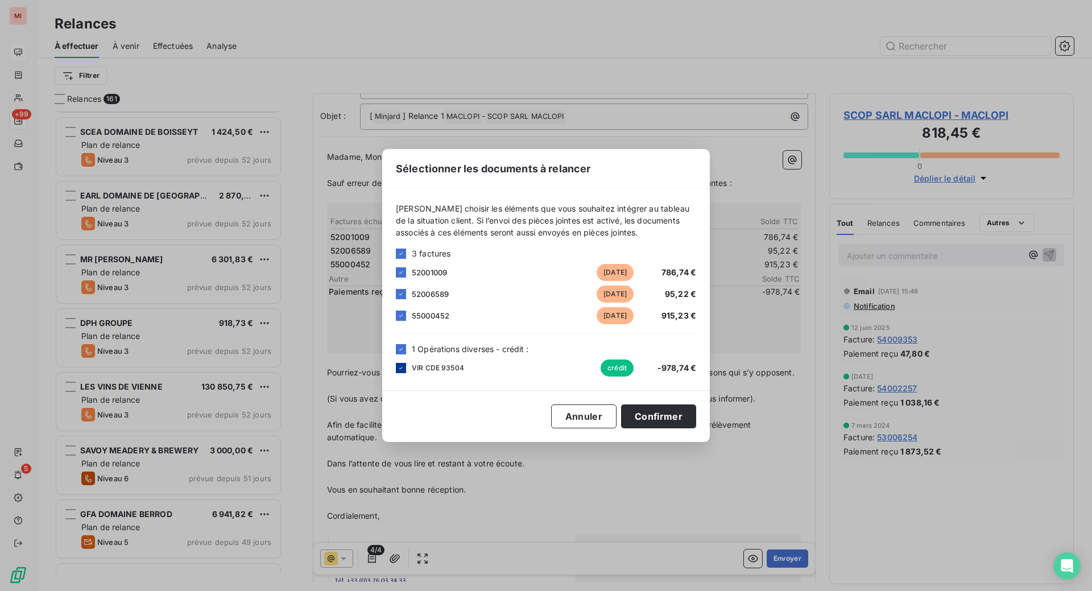
click at [399, 368] on icon at bounding box center [400, 368] width 3 height 2
click at [399, 293] on icon at bounding box center [400, 294] width 3 height 2
click at [397, 269] on icon at bounding box center [400, 272] width 7 height 7
click at [696, 428] on button "Confirmer" at bounding box center [658, 416] width 75 height 24
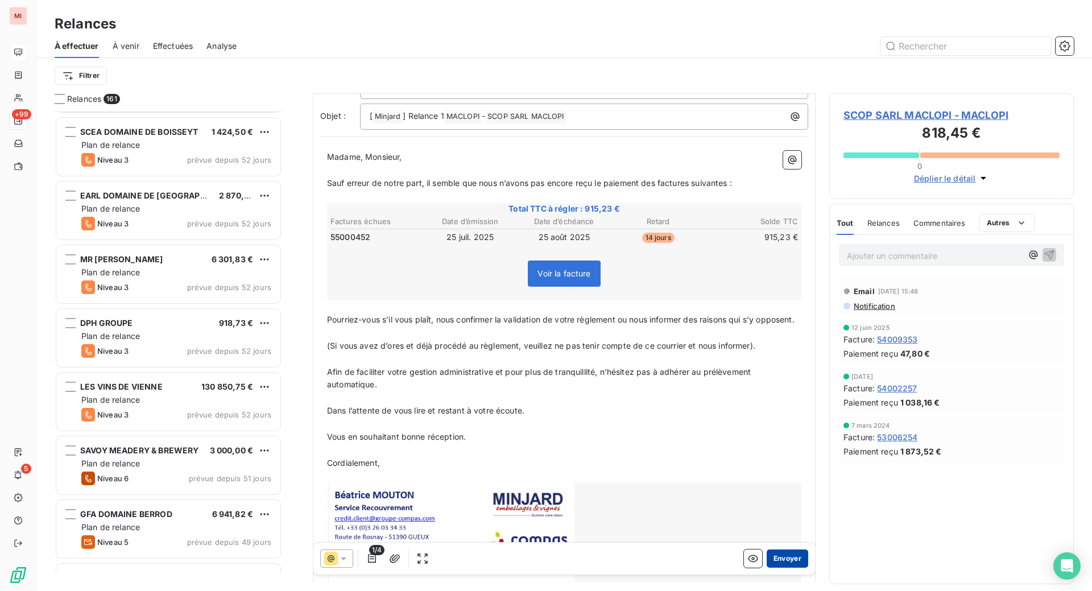
click at [766, 567] on button "Envoyer" at bounding box center [787, 558] width 42 height 18
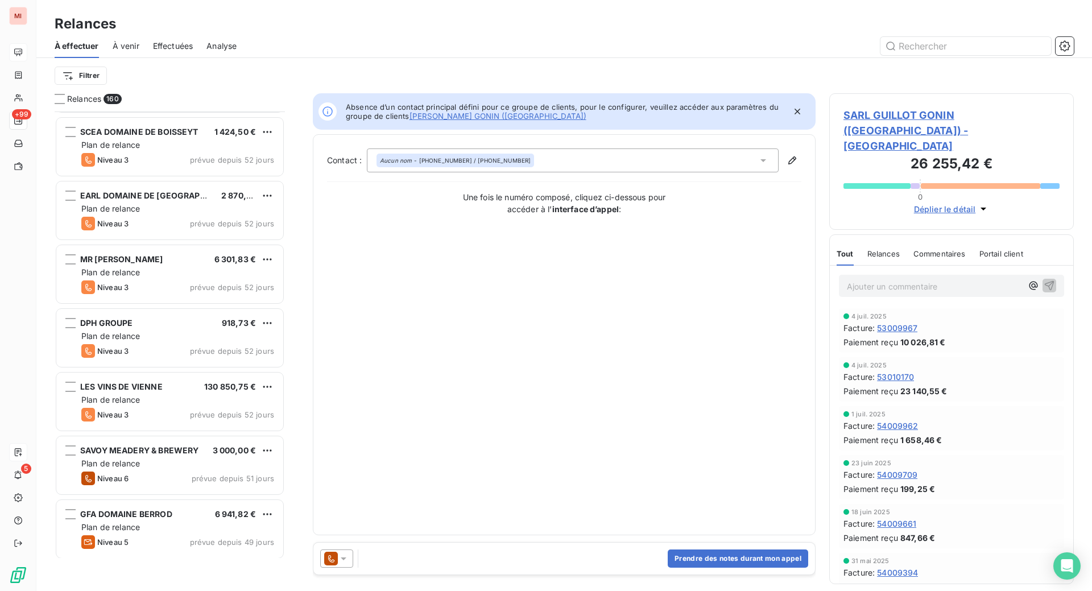
scroll to position [450, 217]
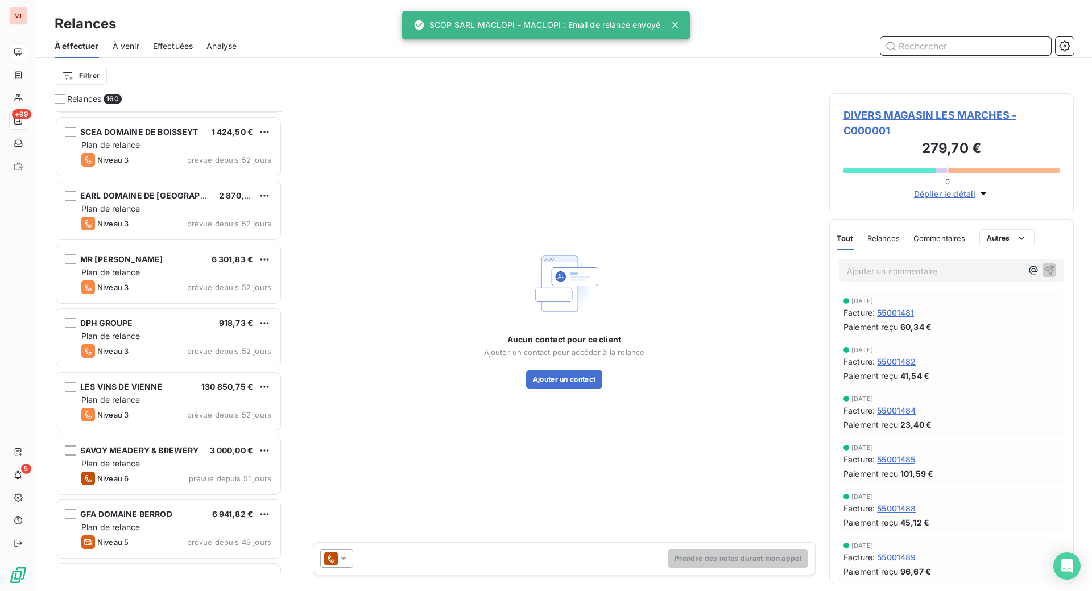
click at [928, 55] on input "text" at bounding box center [965, 46] width 171 height 18
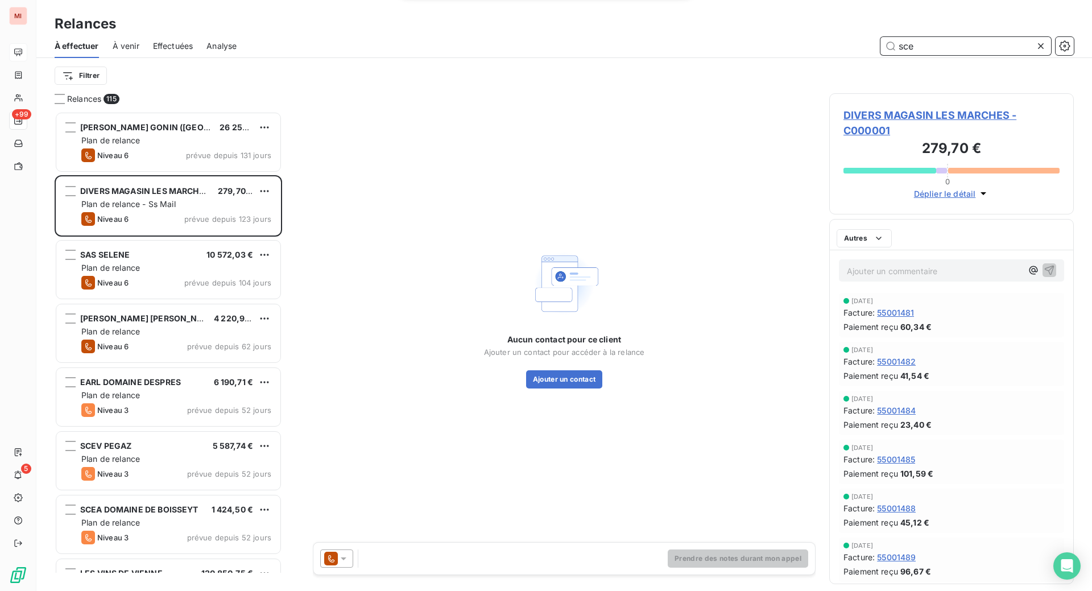
scroll to position [450, 217]
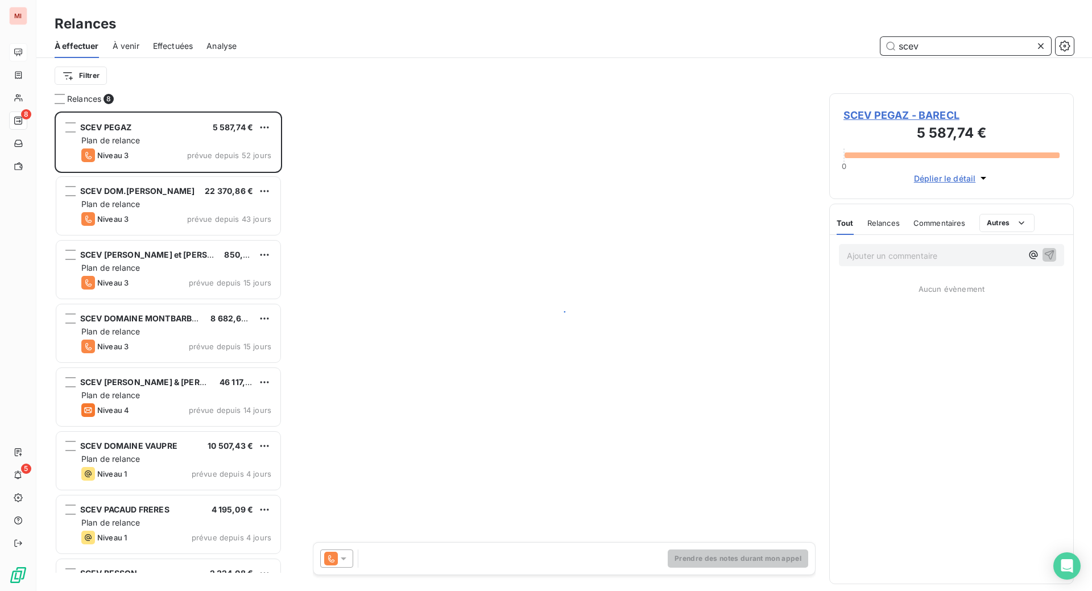
scroll to position [450, 217]
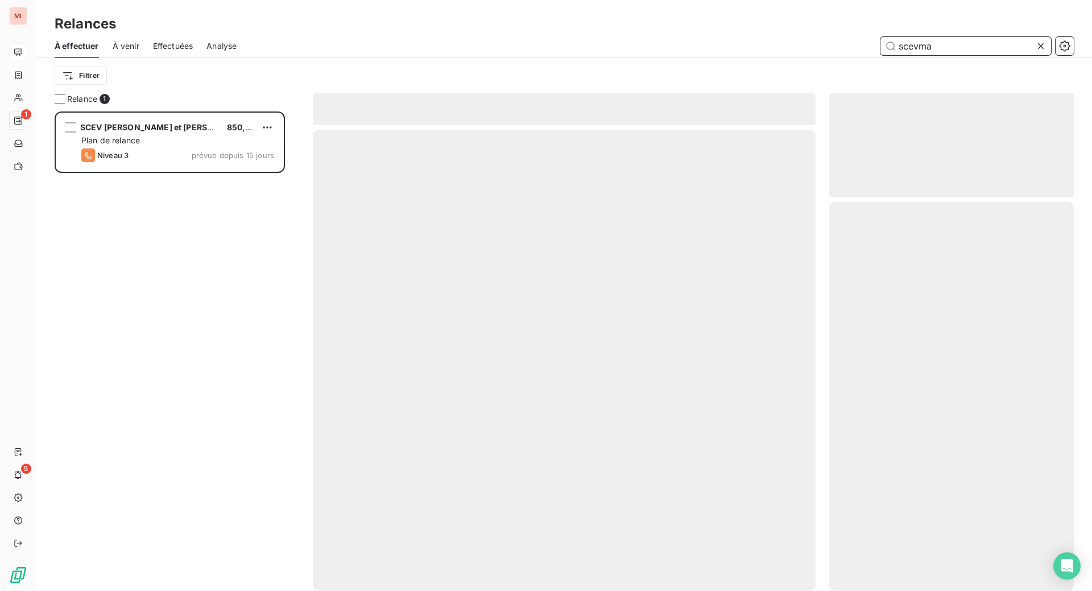
scroll to position [450, 217]
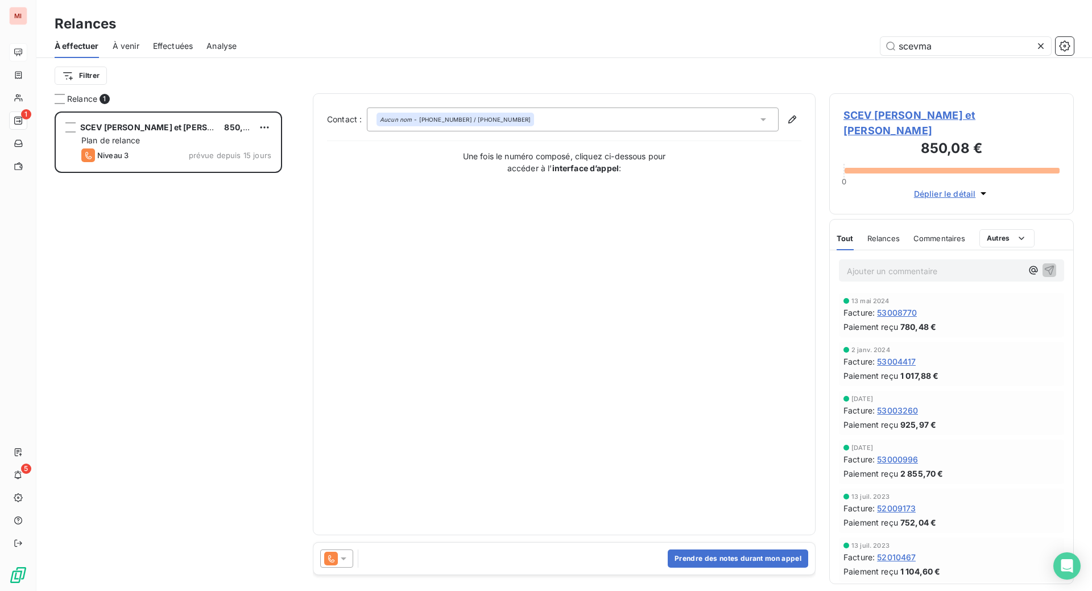
click at [346, 560] on icon at bounding box center [344, 558] width 6 height 3
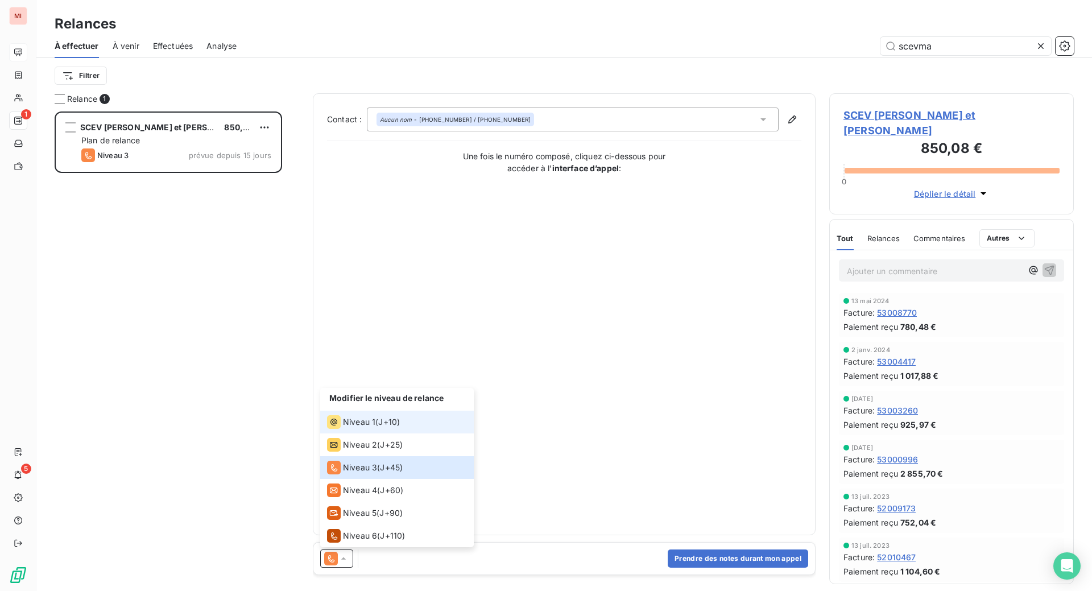
click at [375, 429] on div "Niveau 1" at bounding box center [351, 422] width 48 height 14
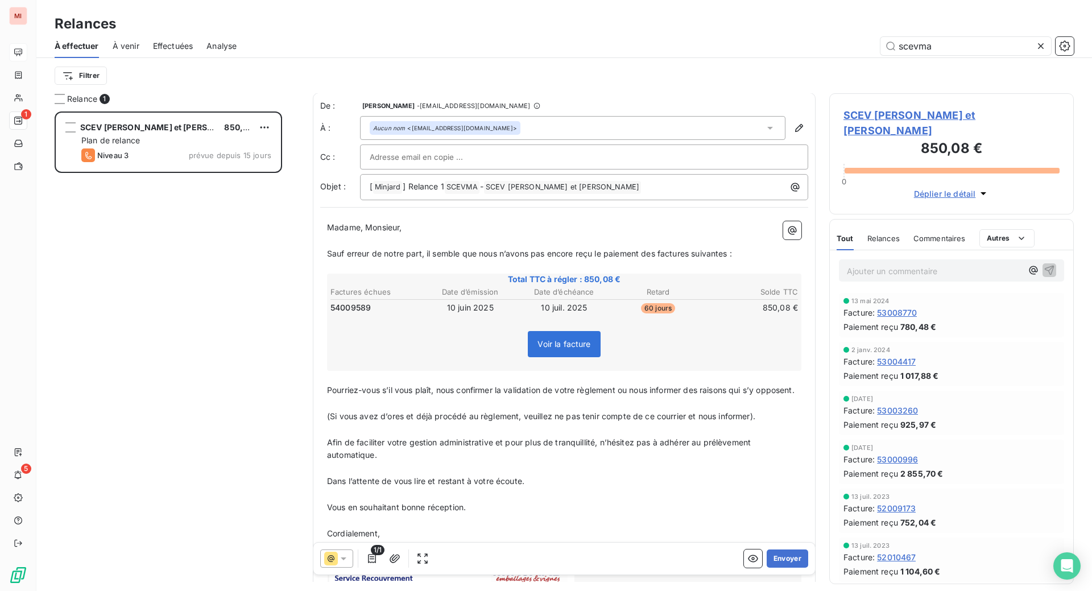
scroll to position [0, 0]
click at [766, 567] on button "Envoyer" at bounding box center [787, 558] width 42 height 18
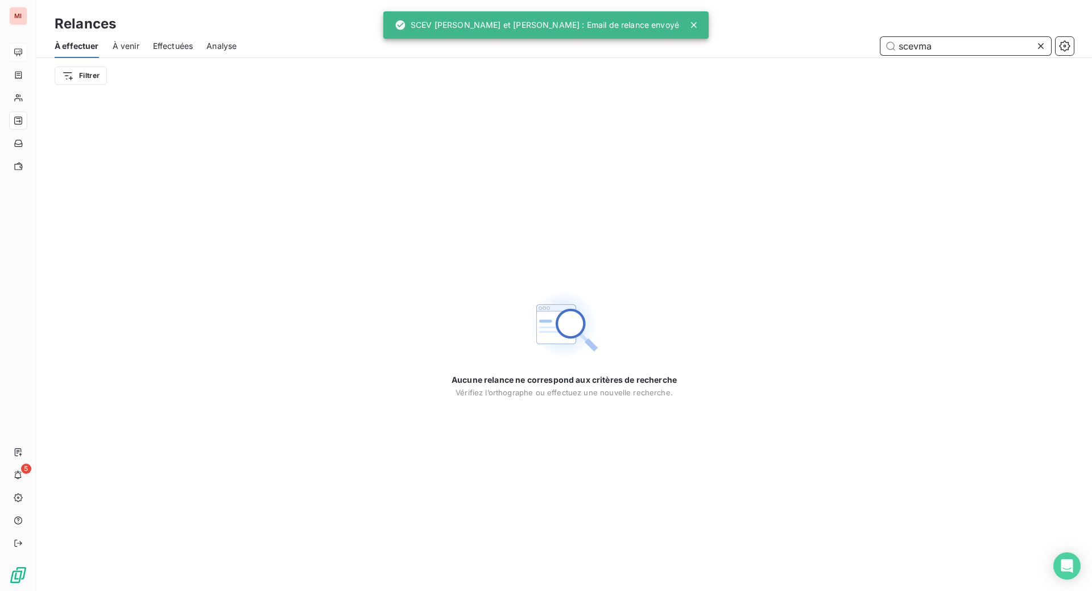
drag, startPoint x: 931, startPoint y: 64, endPoint x: 780, endPoint y: 57, distance: 150.8
click at [787, 55] on div "scevma" at bounding box center [661, 46] width 823 height 18
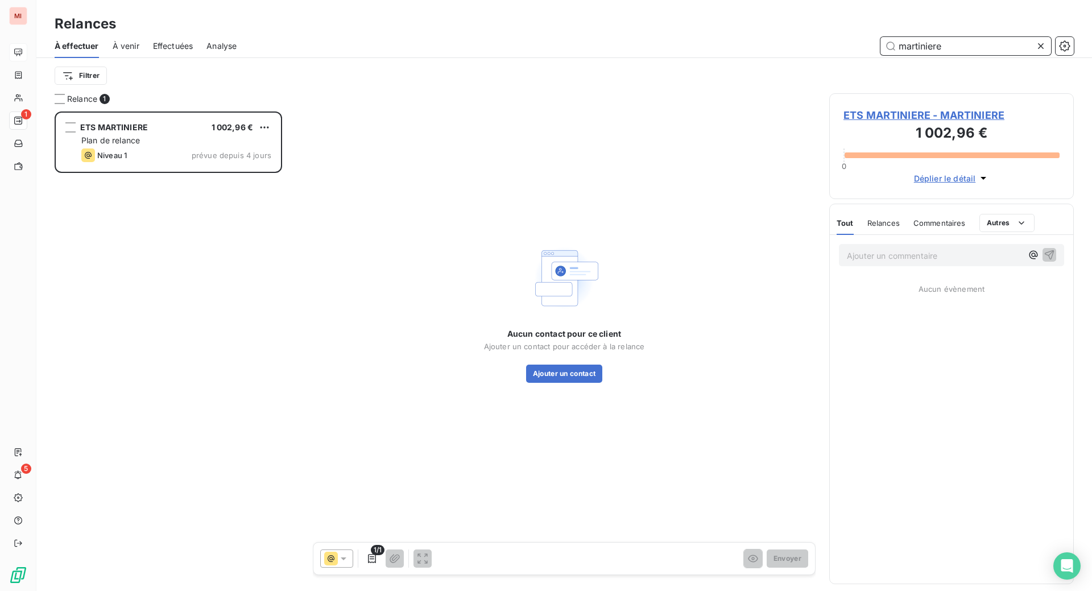
scroll to position [450, 217]
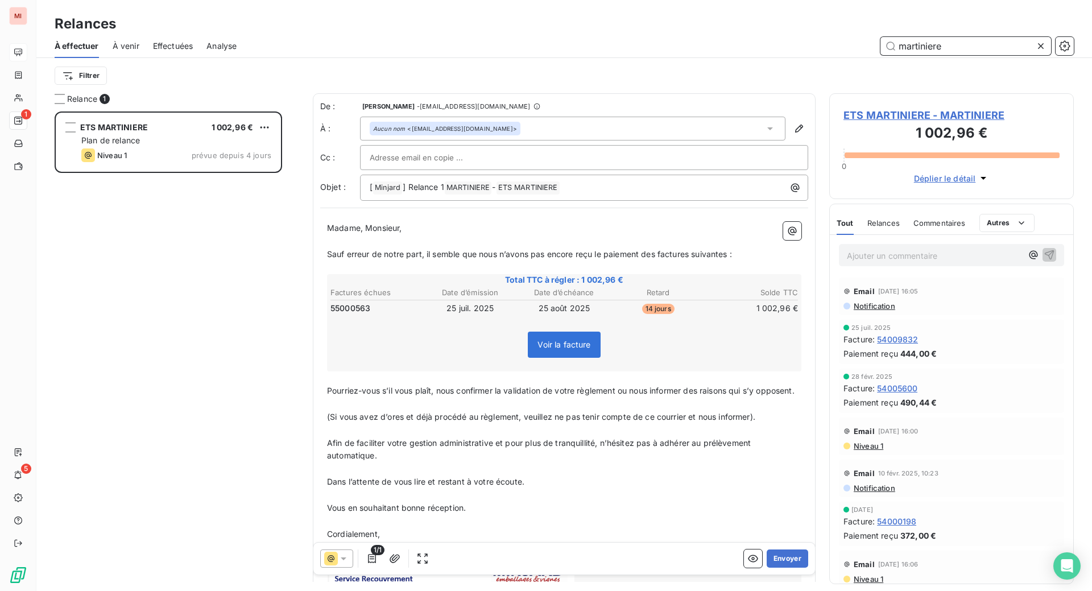
type input "martiniere"
click at [766, 567] on button "Envoyer" at bounding box center [787, 558] width 42 height 18
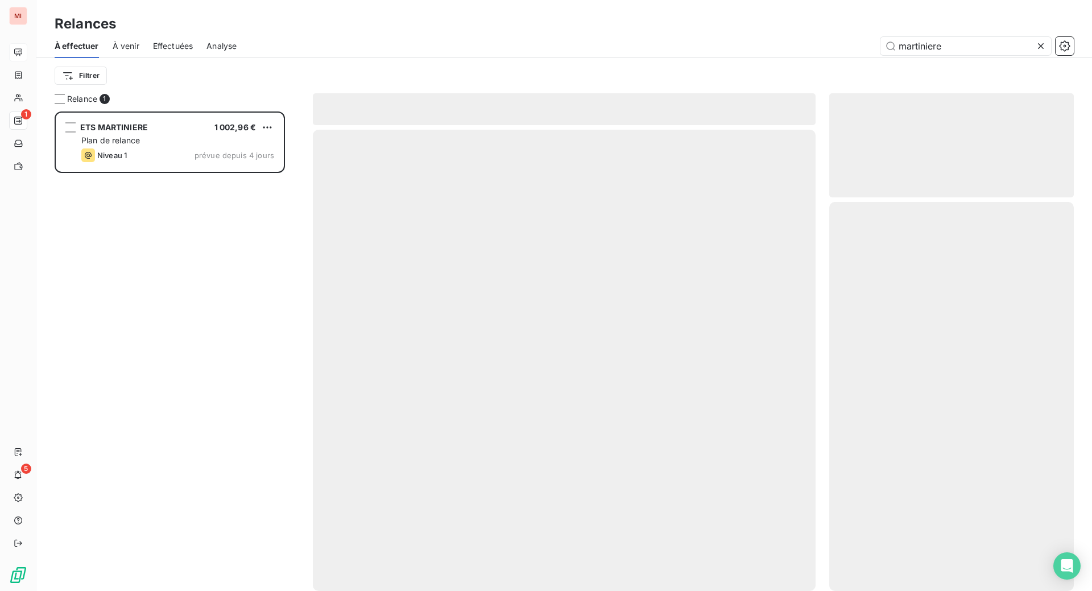
scroll to position [436, 219]
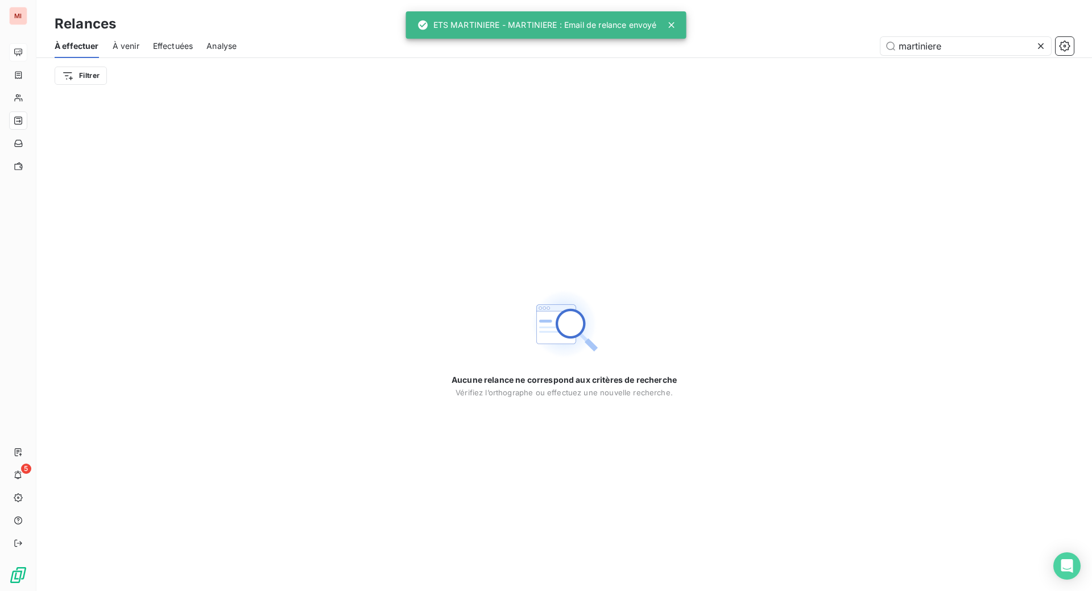
click at [1035, 52] on icon at bounding box center [1040, 45] width 11 height 11
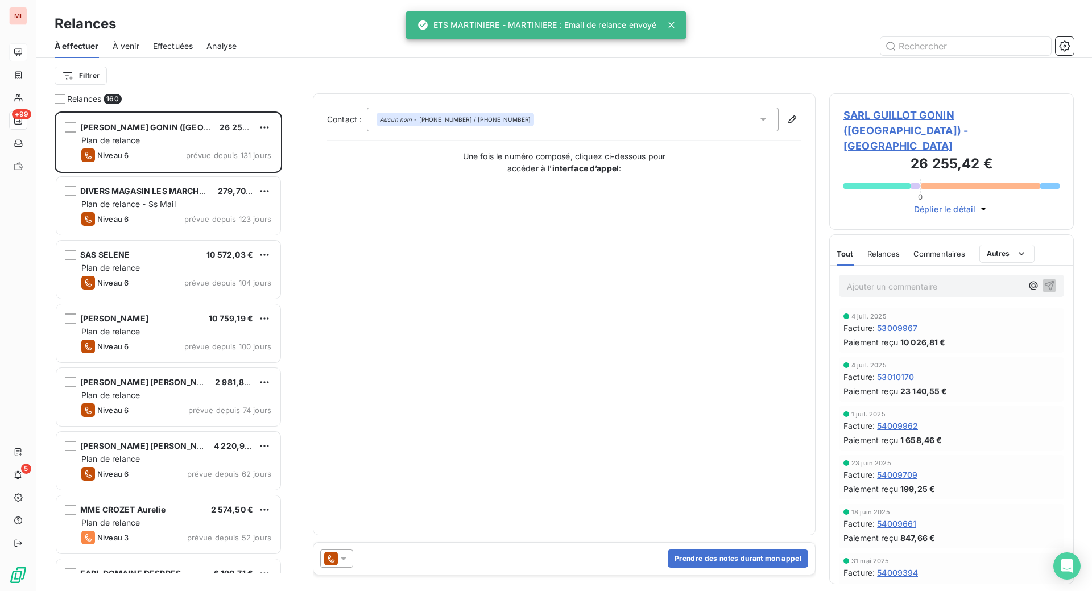
scroll to position [450, 217]
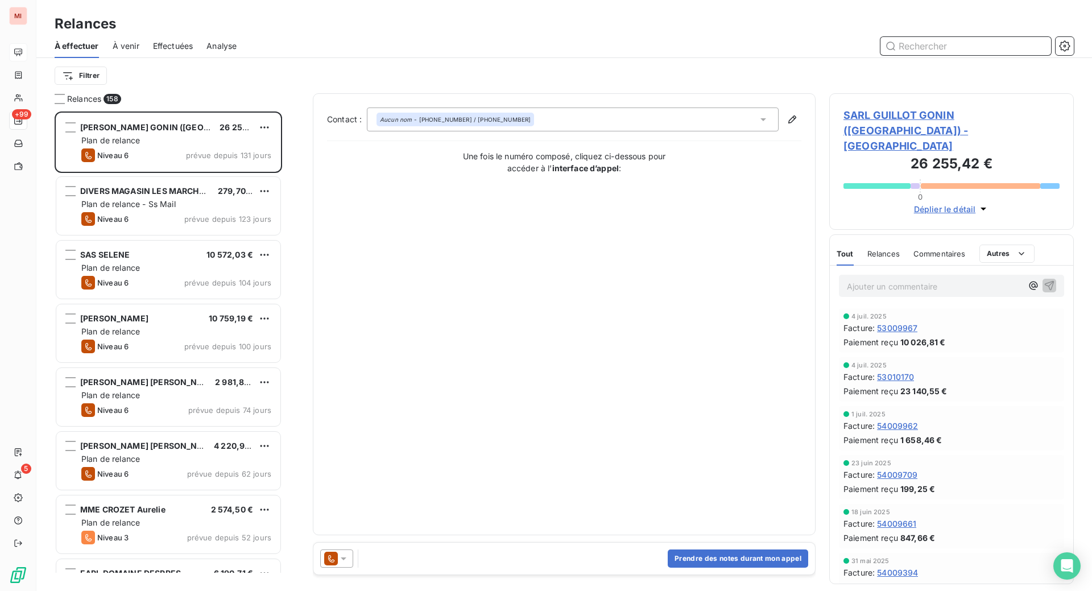
click at [917, 55] on input "text" at bounding box center [965, 46] width 171 height 18
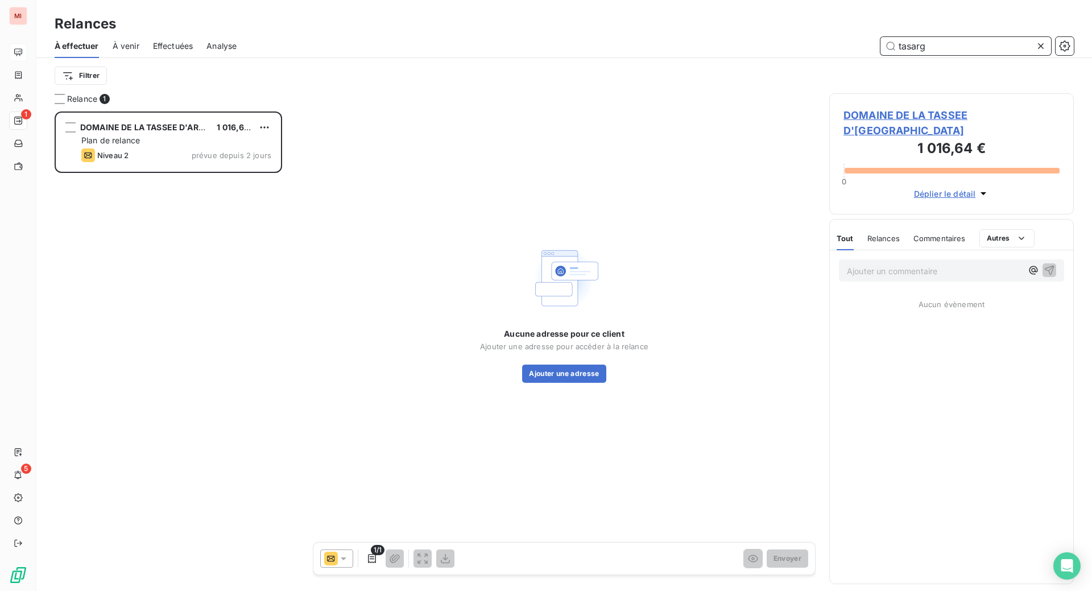
scroll to position [450, 217]
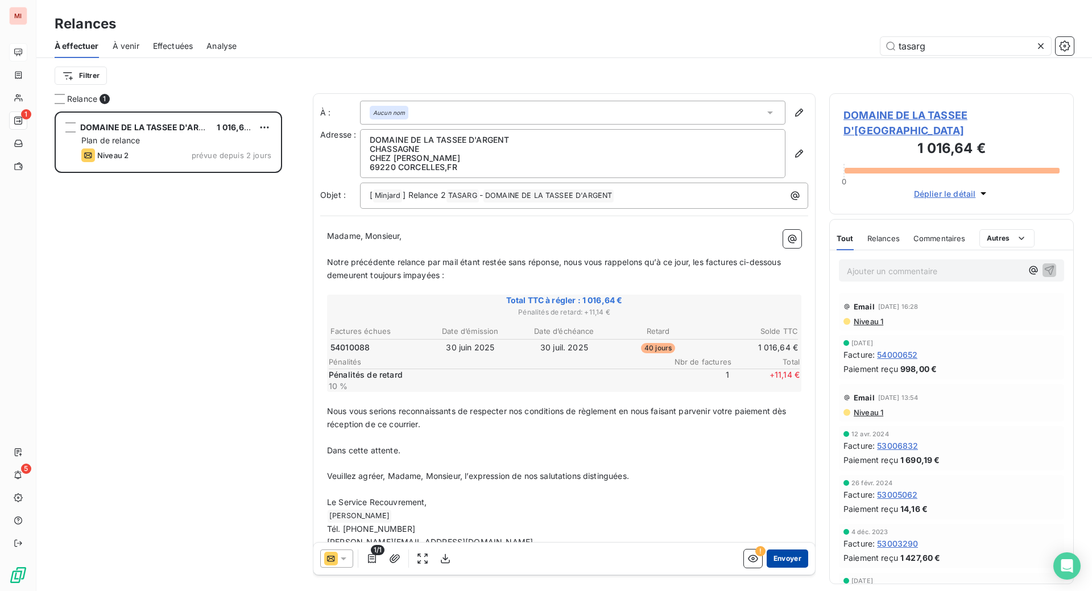
click at [768, 567] on button "Envoyer" at bounding box center [787, 558] width 42 height 18
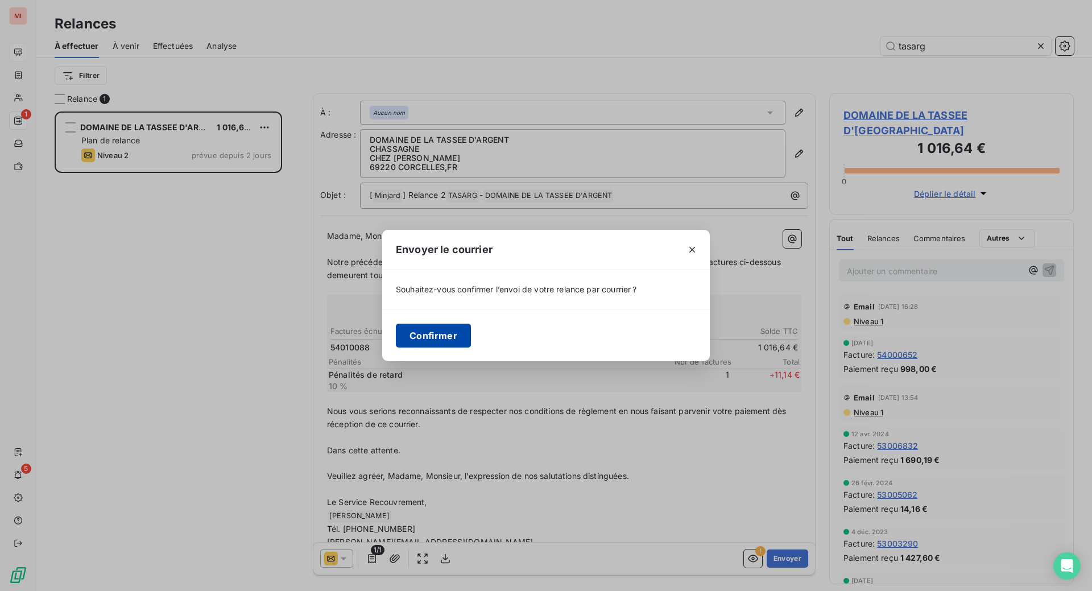
click at [396, 340] on button "Confirmer" at bounding box center [433, 336] width 75 height 24
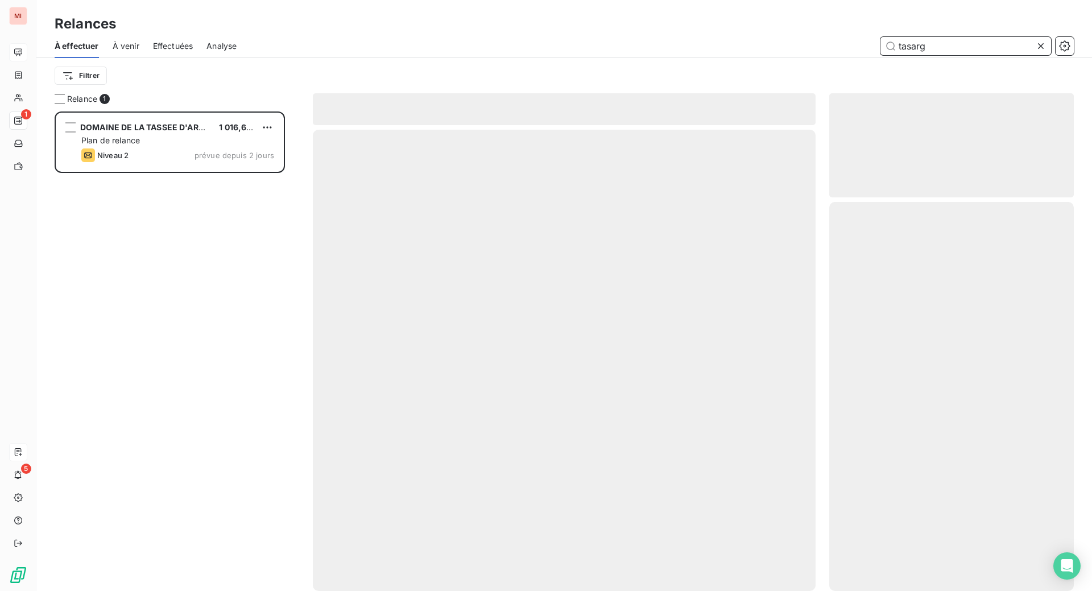
scroll to position [436, 219]
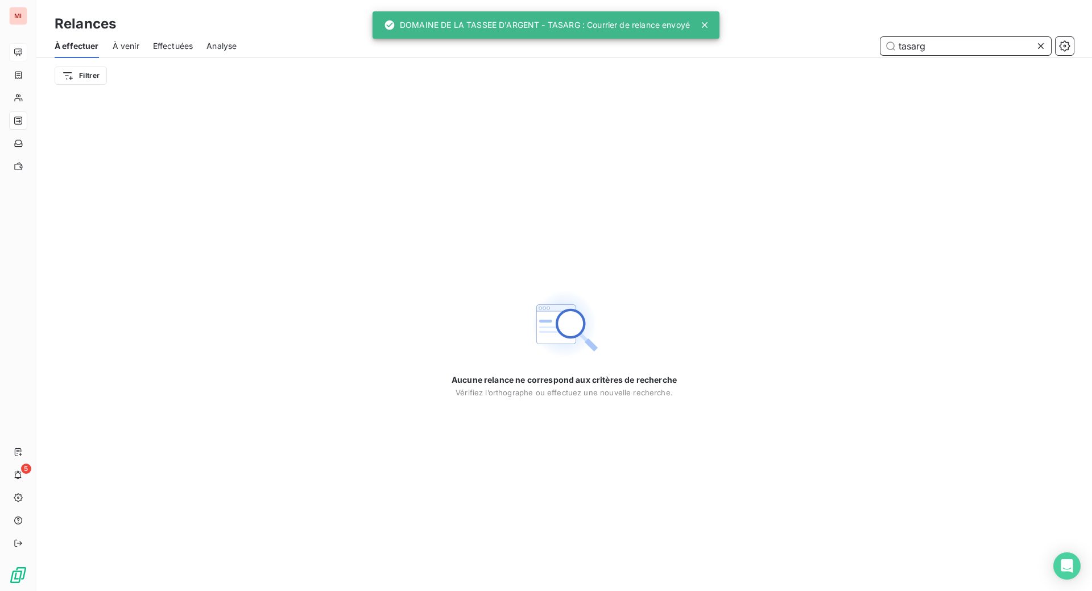
drag, startPoint x: 952, startPoint y: 67, endPoint x: 826, endPoint y: 55, distance: 126.8
click at [838, 55] on div "tasarg" at bounding box center [661, 46] width 823 height 18
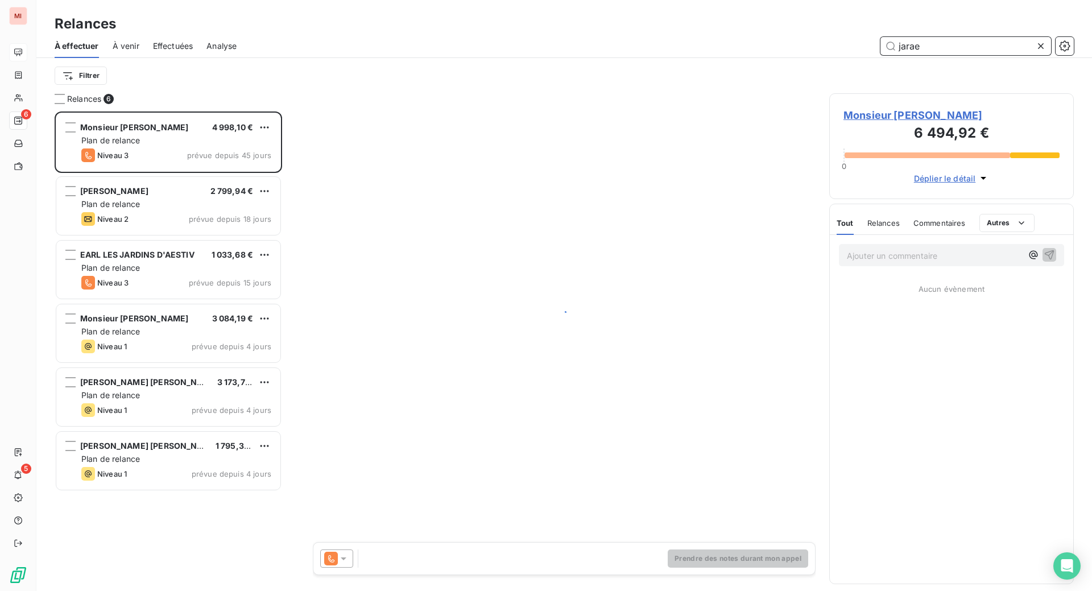
scroll to position [450, 217]
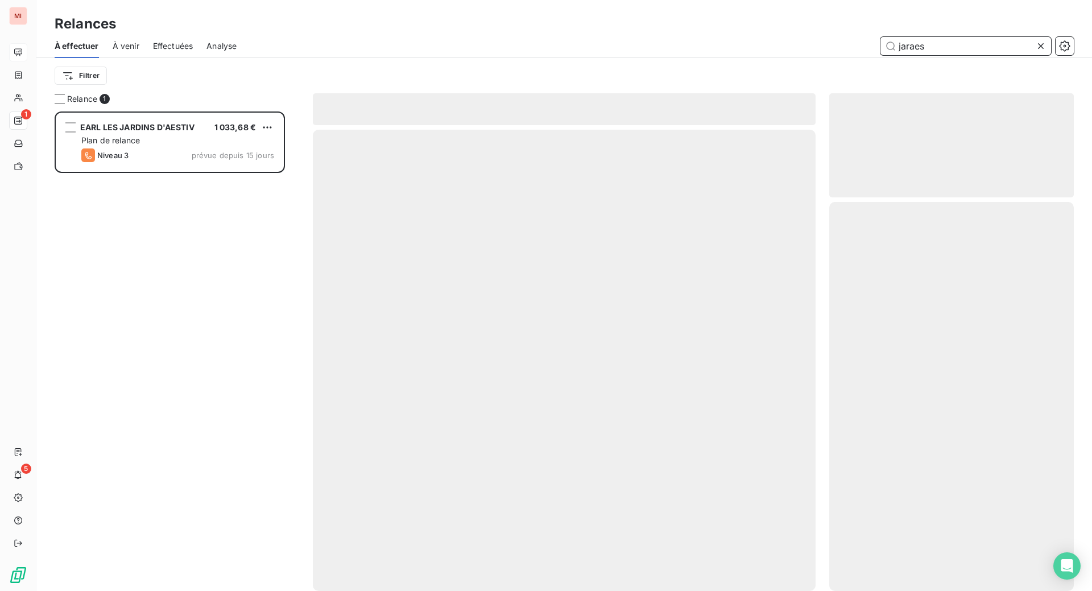
scroll to position [450, 217]
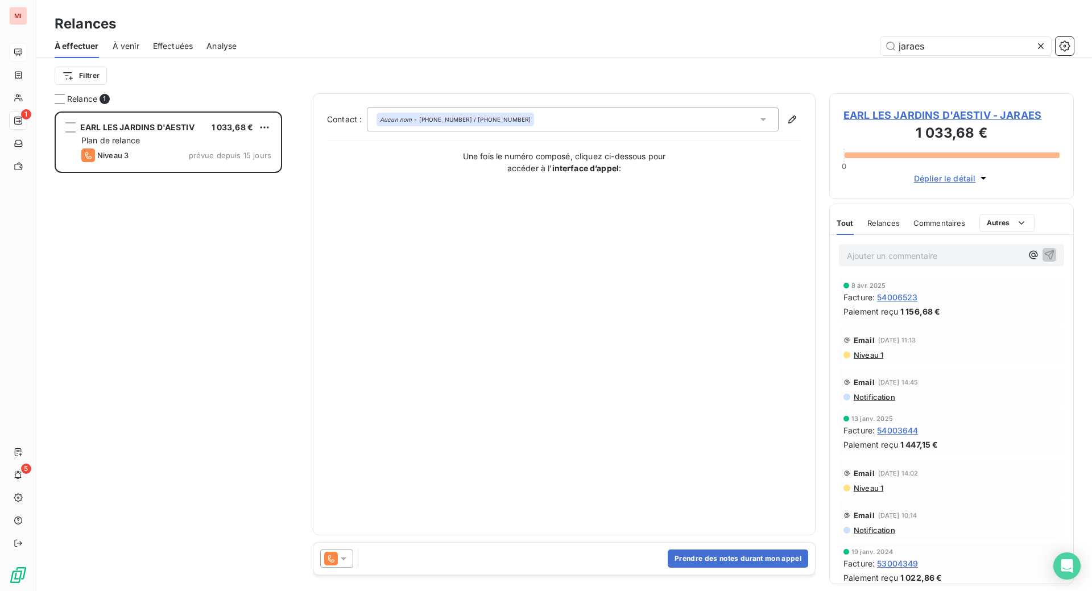
click at [353, 567] on div at bounding box center [336, 558] width 33 height 18
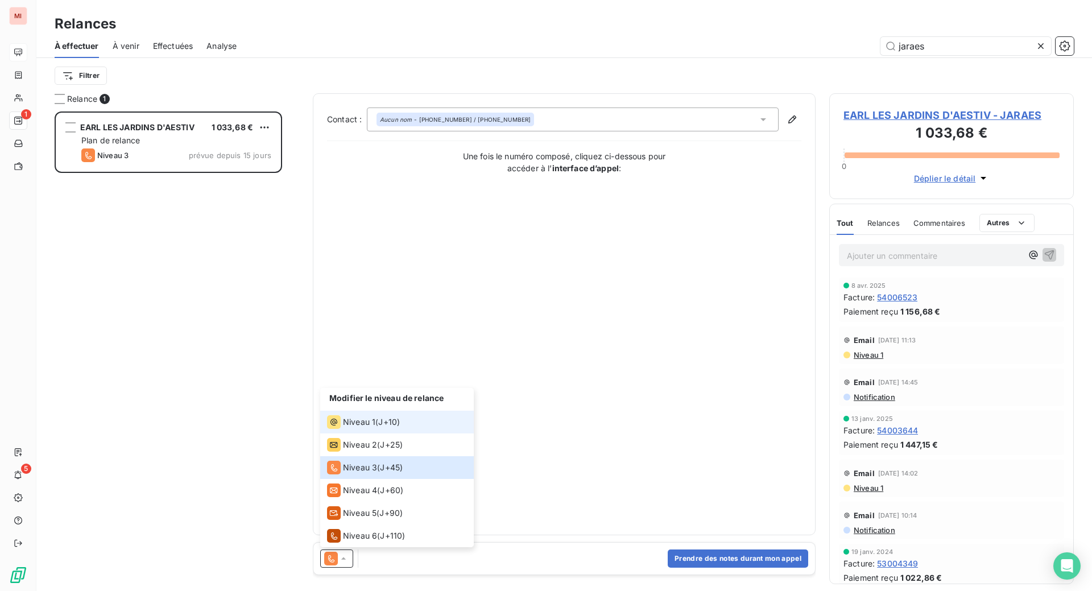
click at [375, 428] on span "Niveau 1" at bounding box center [359, 421] width 32 height 11
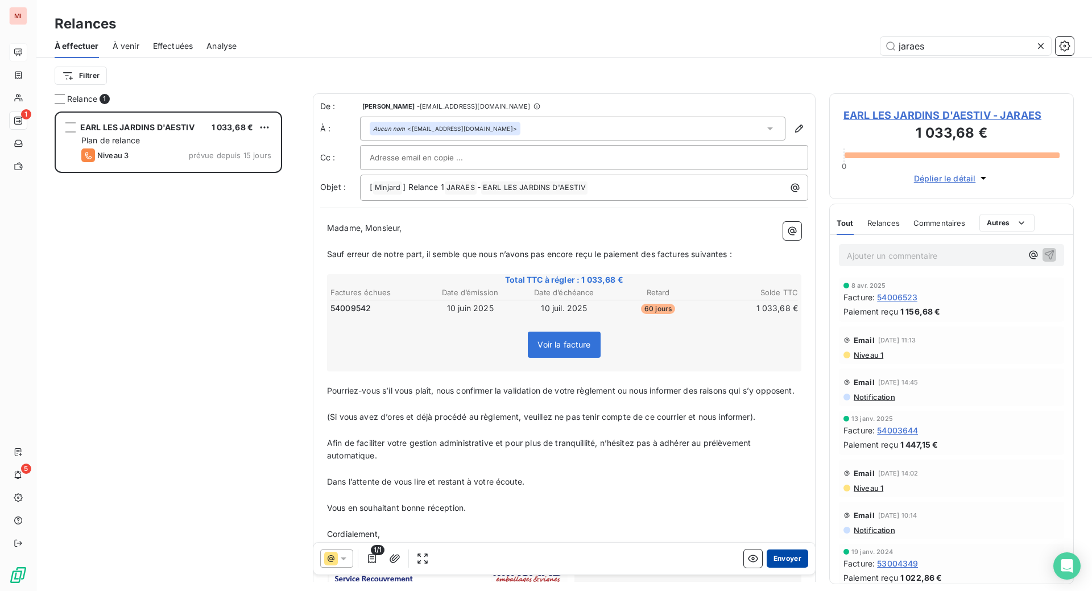
click at [766, 567] on button "Envoyer" at bounding box center [787, 558] width 42 height 18
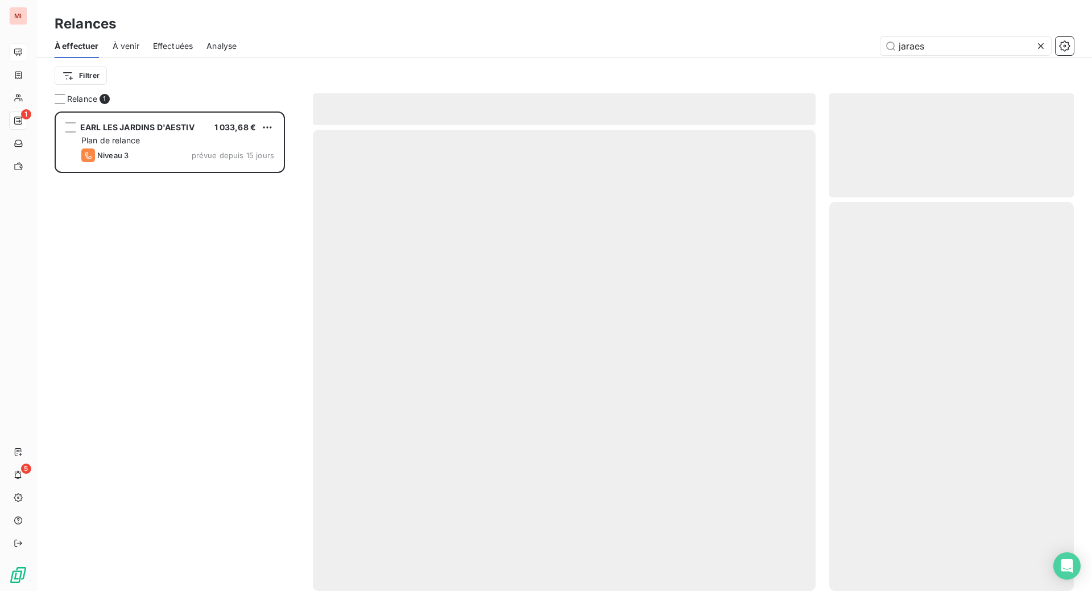
scroll to position [436, 219]
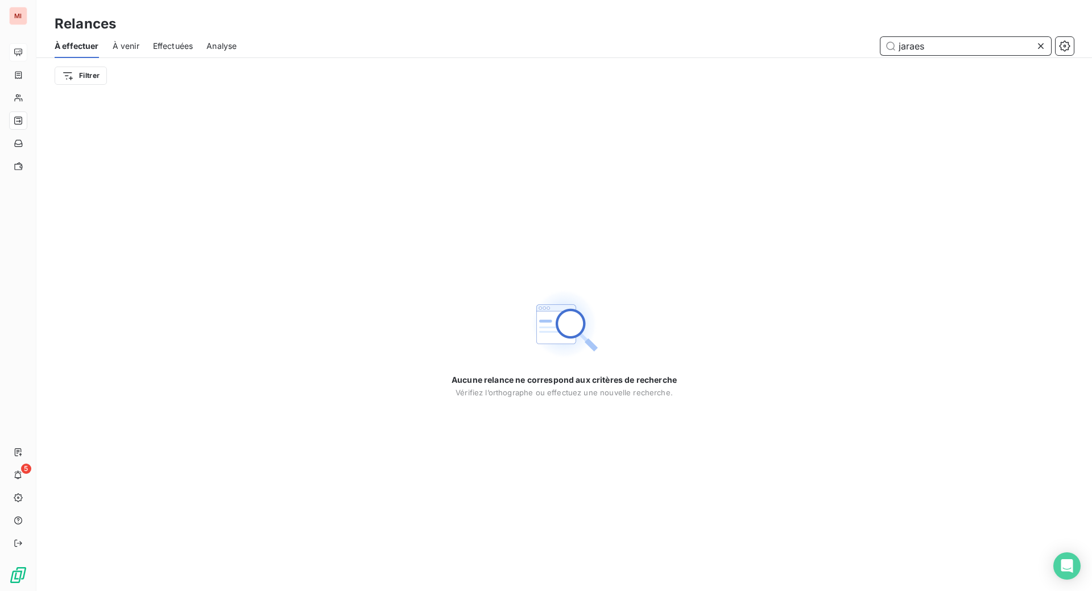
drag, startPoint x: 931, startPoint y: 62, endPoint x: 781, endPoint y: 62, distance: 150.1
click at [782, 55] on div "jaraes" at bounding box center [661, 46] width 823 height 18
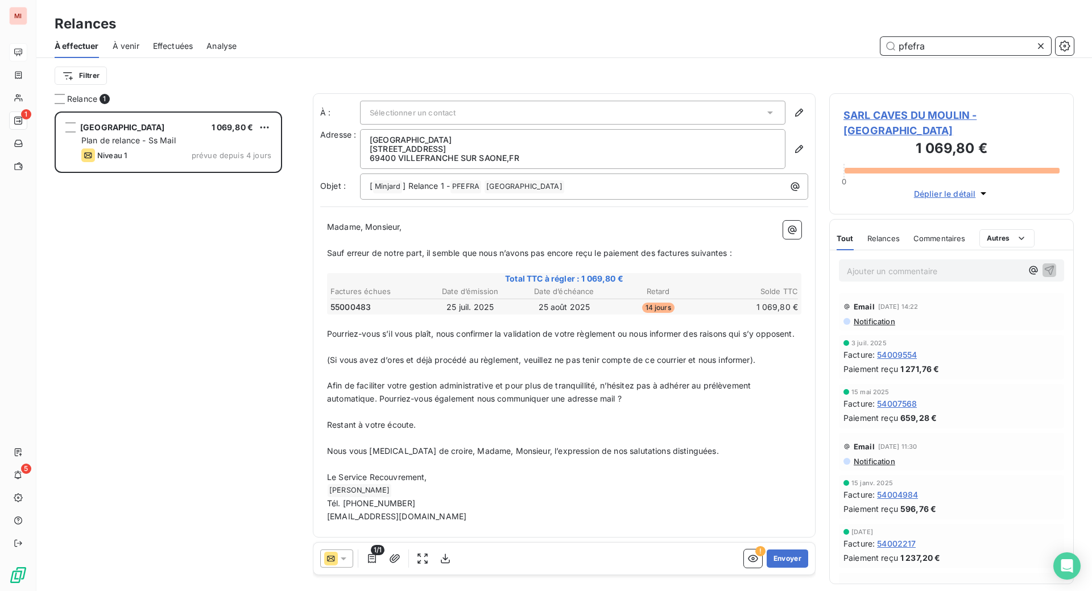
scroll to position [450, 217]
click at [766, 567] on button "Envoyer" at bounding box center [787, 558] width 42 height 18
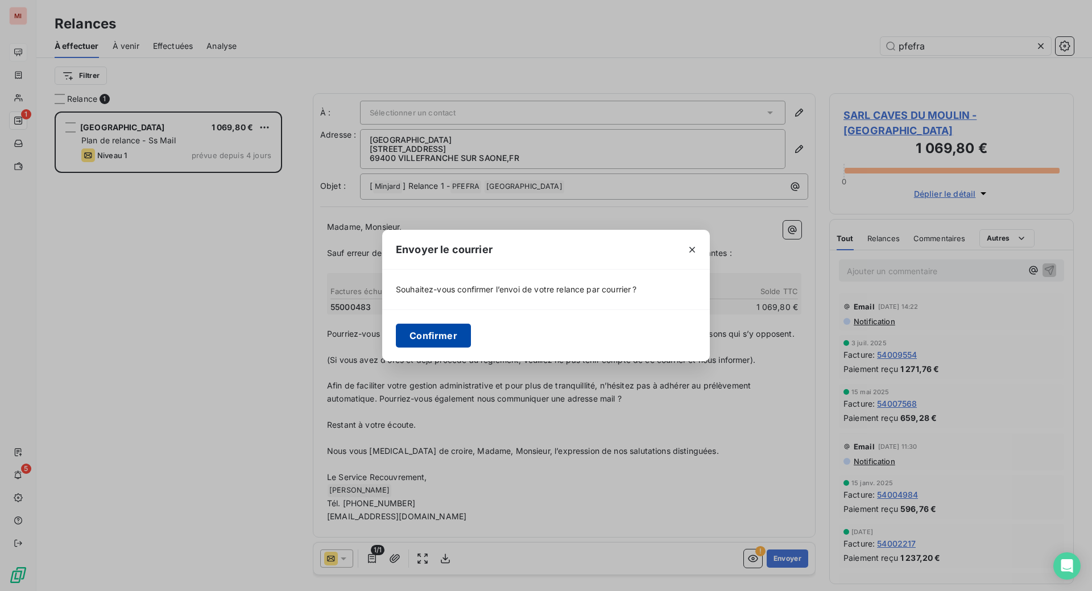
click at [396, 344] on button "Confirmer" at bounding box center [433, 336] width 75 height 24
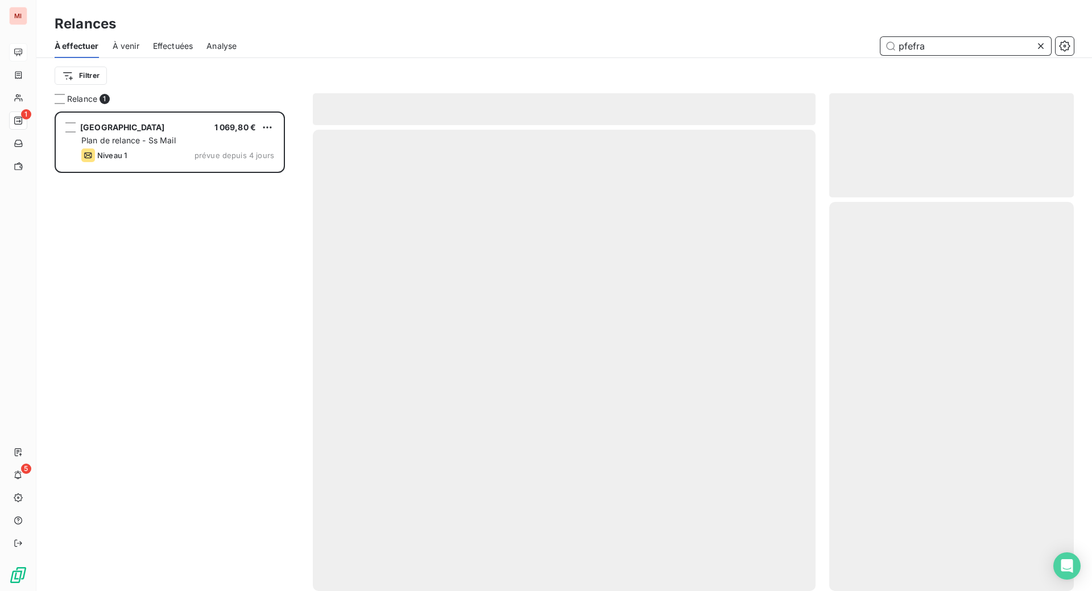
scroll to position [436, 219]
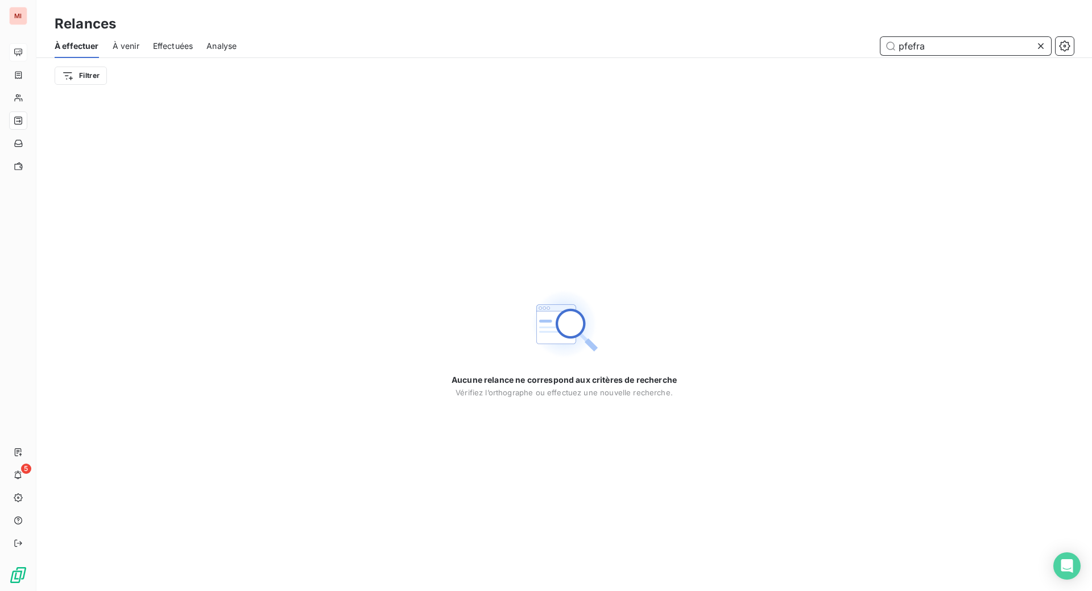
drag, startPoint x: 876, startPoint y: 62, endPoint x: 748, endPoint y: 62, distance: 127.4
click at [748, 55] on div "pfefra" at bounding box center [661, 46] width 823 height 18
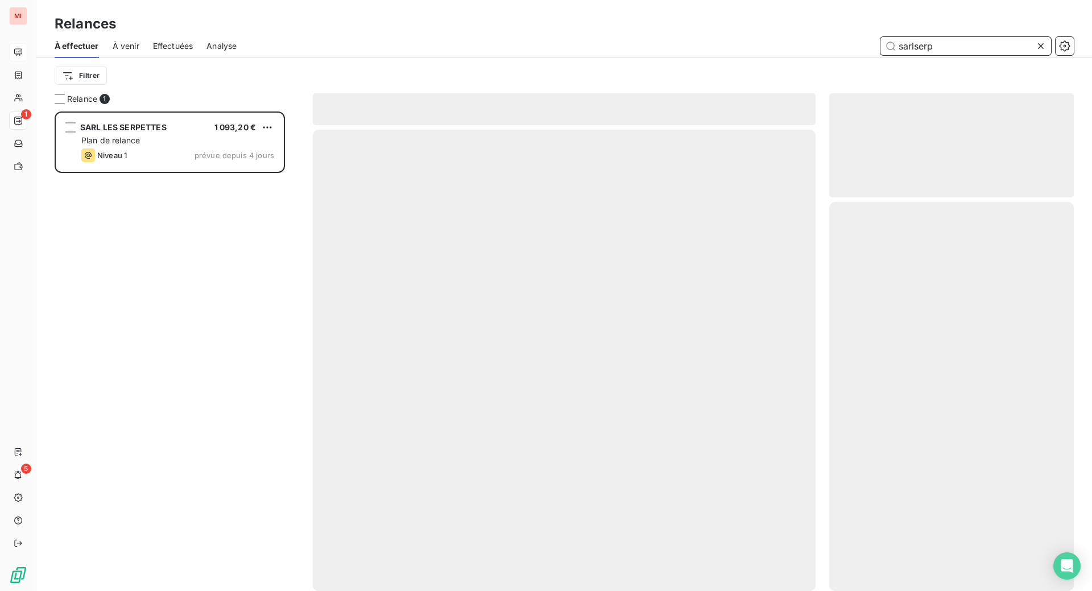
scroll to position [450, 217]
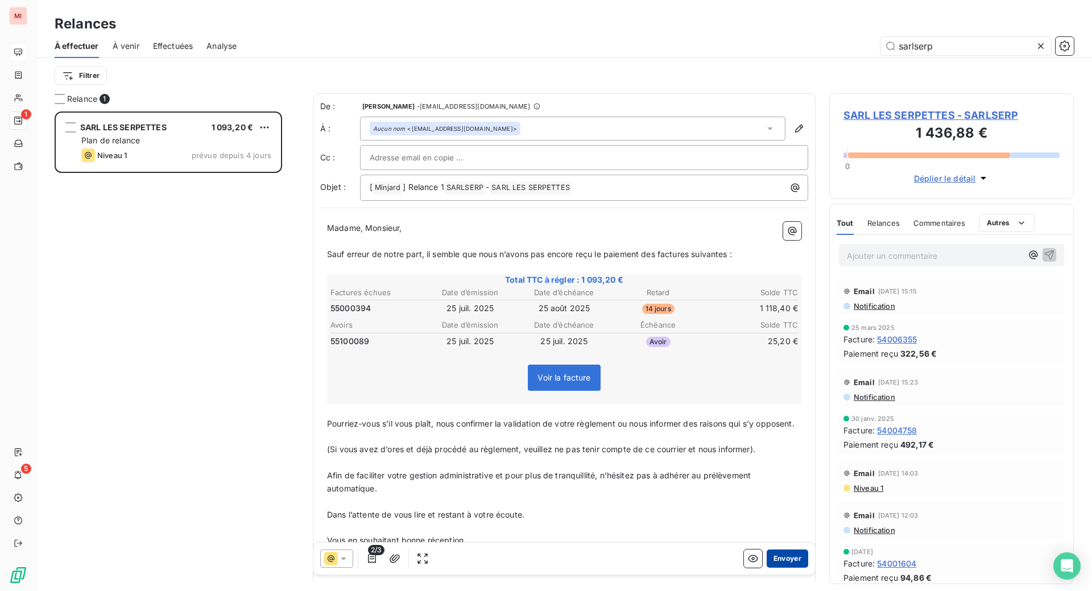
click at [766, 567] on button "Envoyer" at bounding box center [787, 558] width 42 height 18
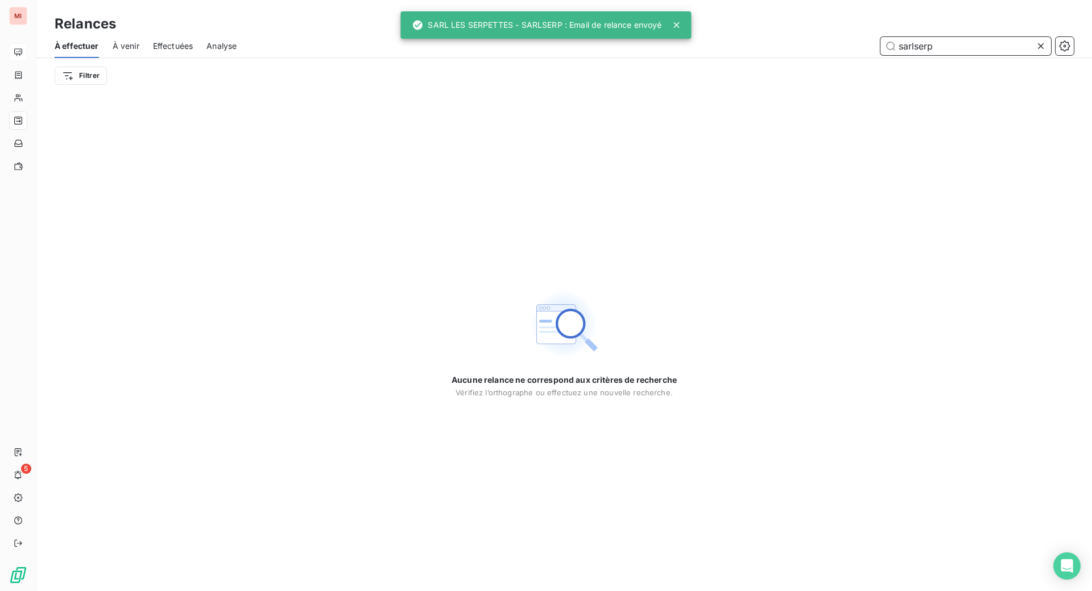
drag, startPoint x: 946, startPoint y: 60, endPoint x: 803, endPoint y: 49, distance: 143.7
click at [808, 52] on div "sarlserp" at bounding box center [661, 46] width 823 height 18
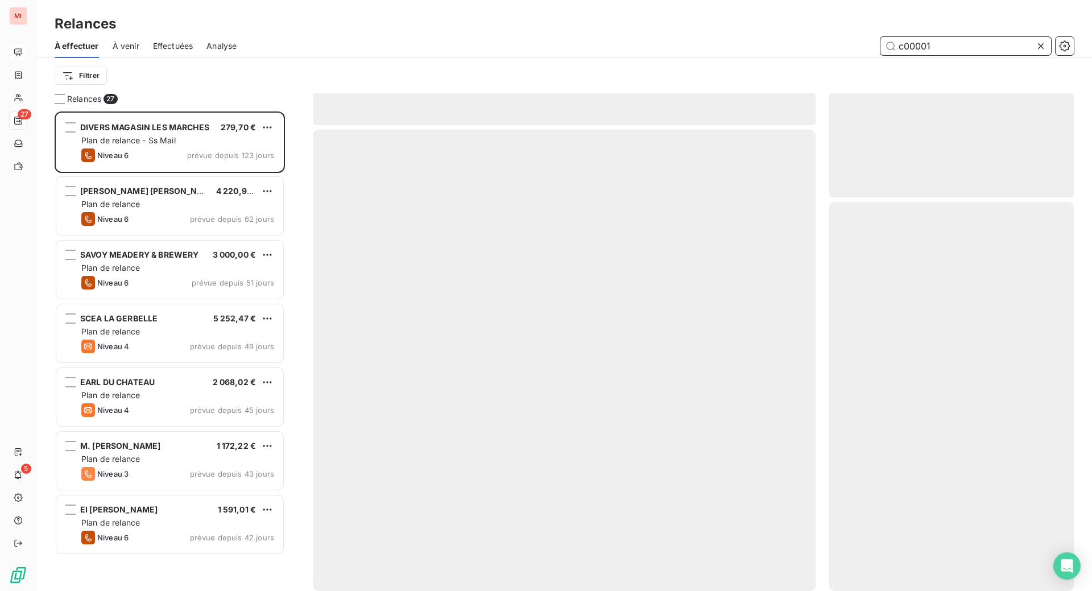
scroll to position [450, 217]
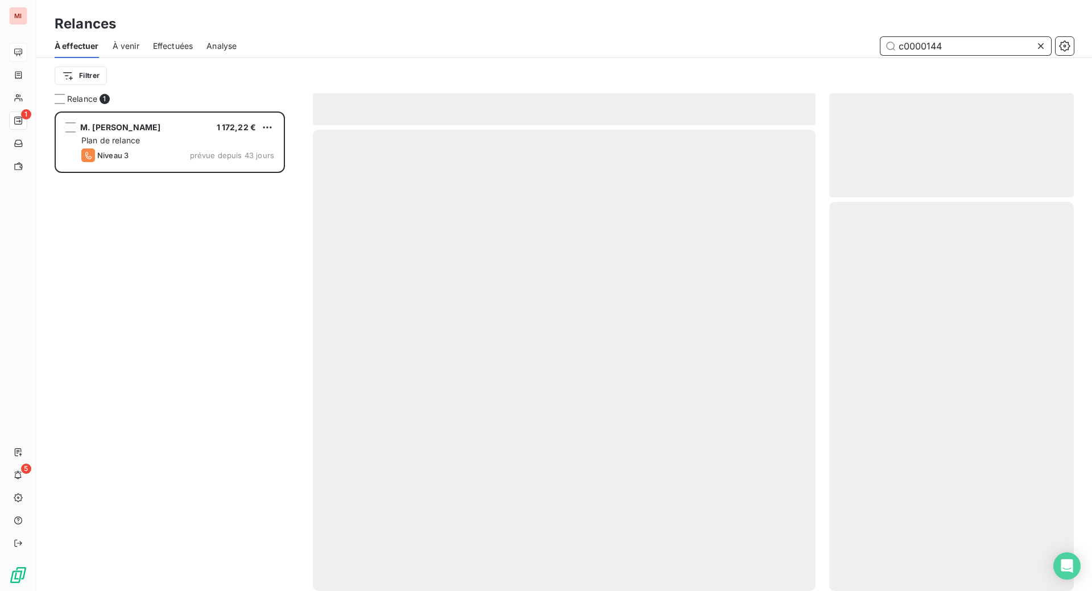
scroll to position [450, 217]
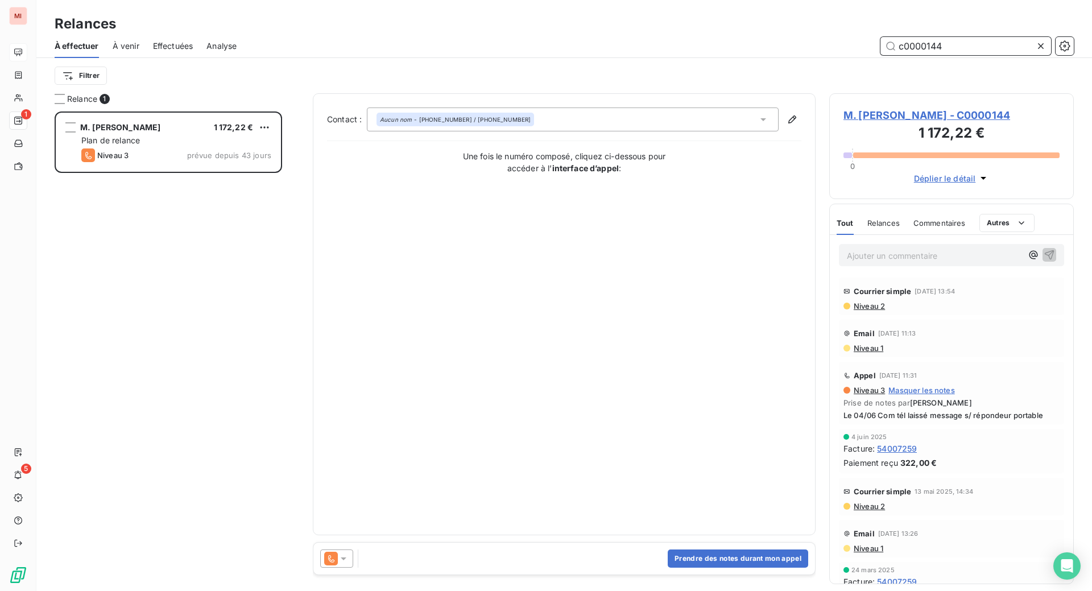
drag, startPoint x: 962, startPoint y: 63, endPoint x: 752, endPoint y: 40, distance: 211.6
click at [794, 55] on div "c0000144" at bounding box center [661, 46] width 823 height 18
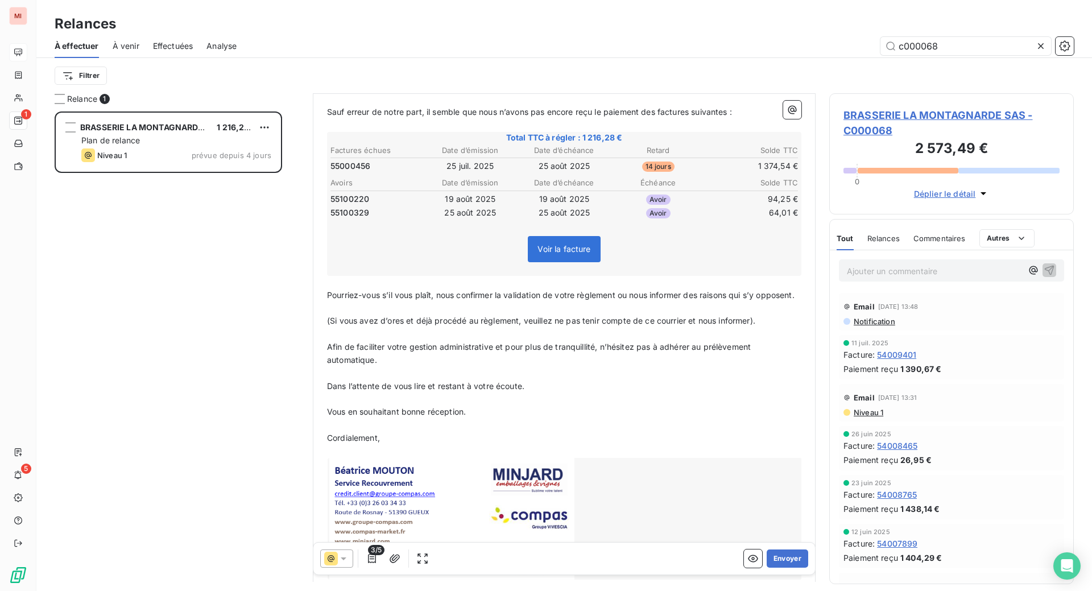
scroll to position [1, 0]
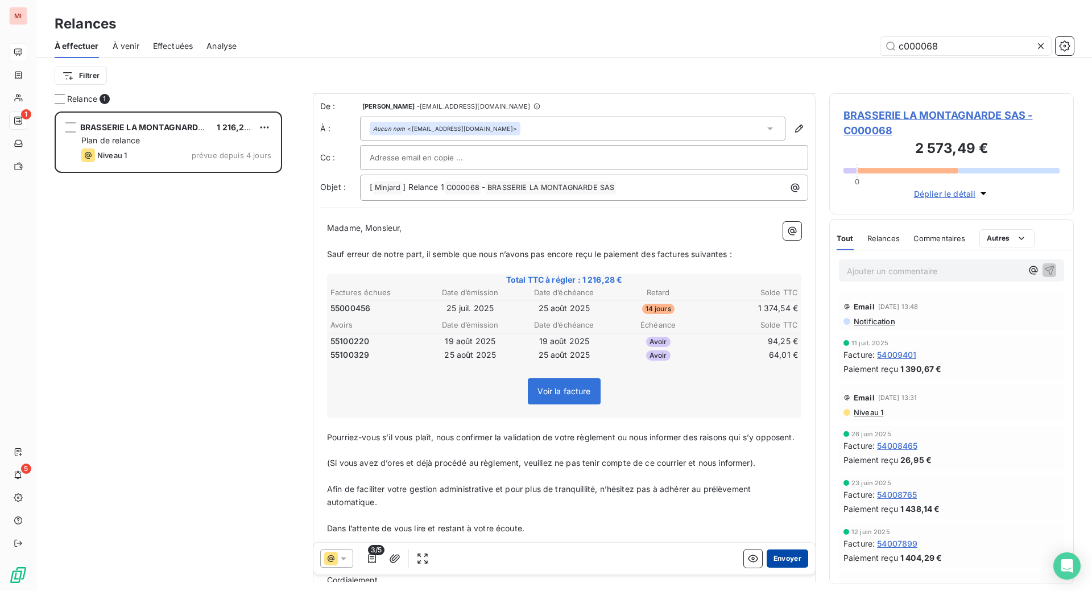
click at [766, 567] on button "Envoyer" at bounding box center [787, 558] width 42 height 18
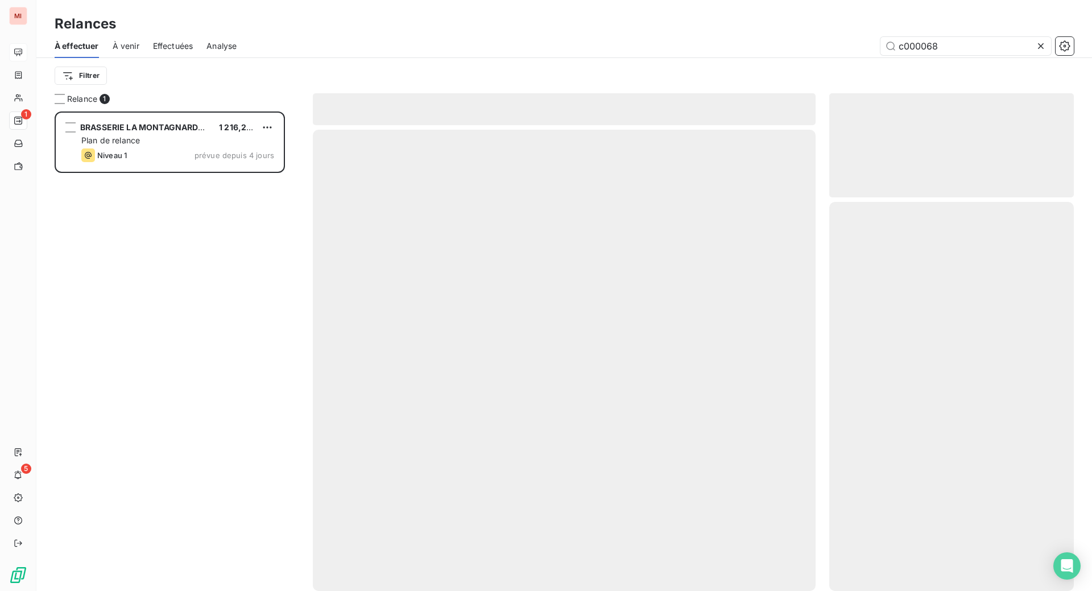
scroll to position [436, 219]
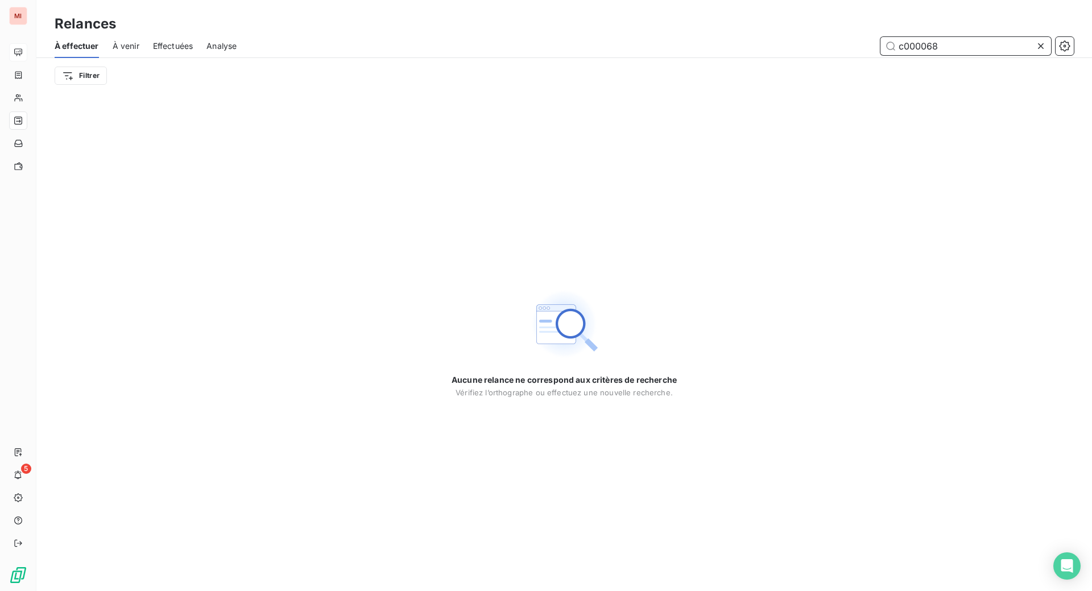
drag, startPoint x: 948, startPoint y: 66, endPoint x: 725, endPoint y: 38, distance: 224.0
click at [725, 38] on div "Relances À effectuer À venir Effectuées Analyse c000068 Filtrer" at bounding box center [563, 46] width 1055 height 93
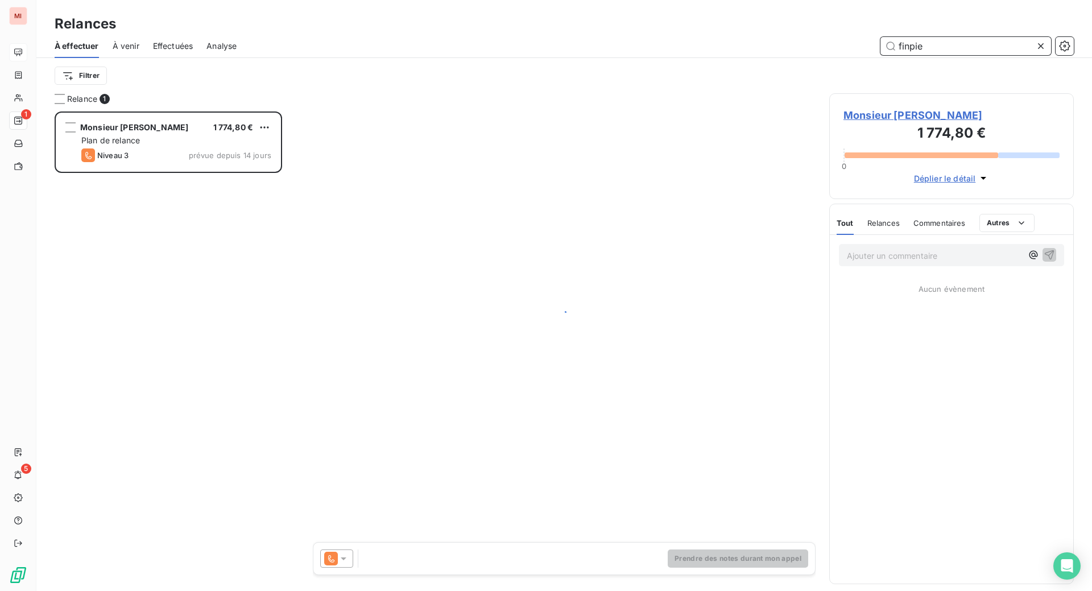
scroll to position [450, 217]
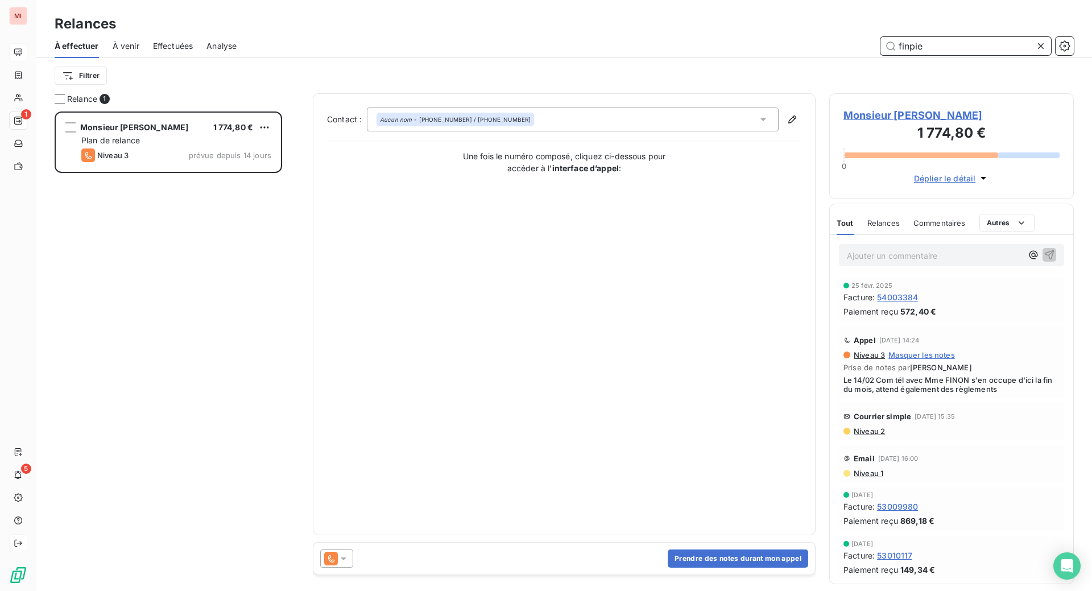
type input "finpie"
click at [349, 564] on icon at bounding box center [343, 558] width 11 height 11
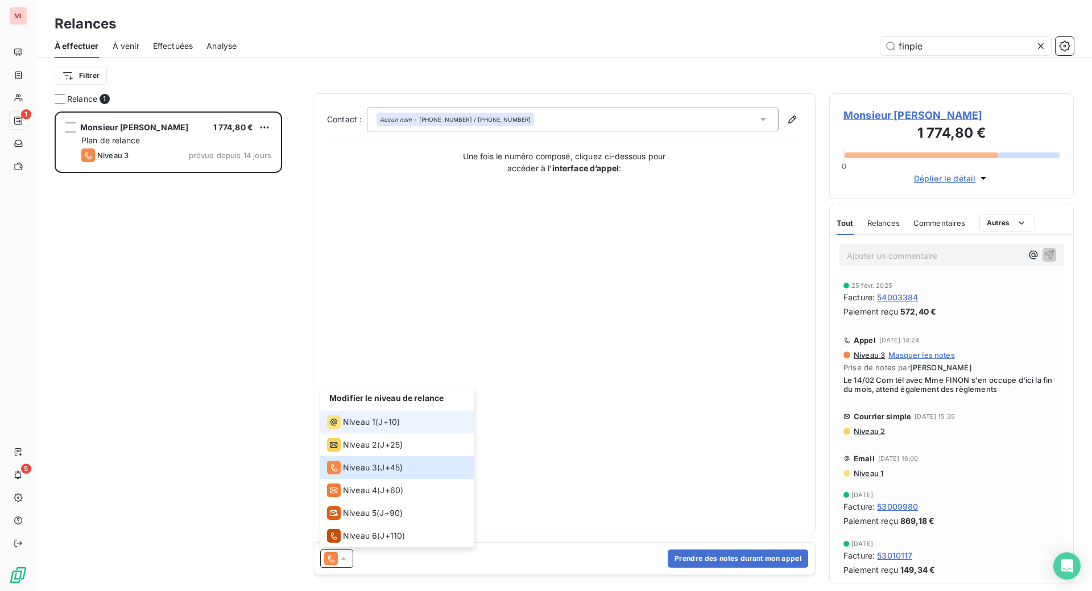
click at [385, 433] on li "Niveau 1 ( J+10 )" at bounding box center [397, 421] width 154 height 23
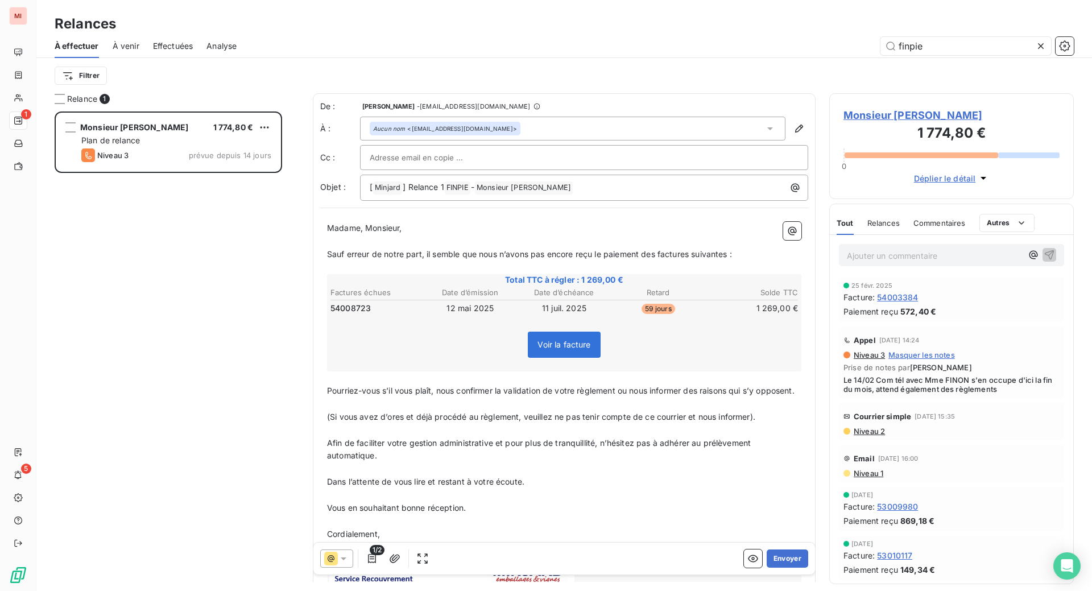
scroll to position [450, 217]
click at [766, 567] on button "Envoyer" at bounding box center [787, 558] width 42 height 18
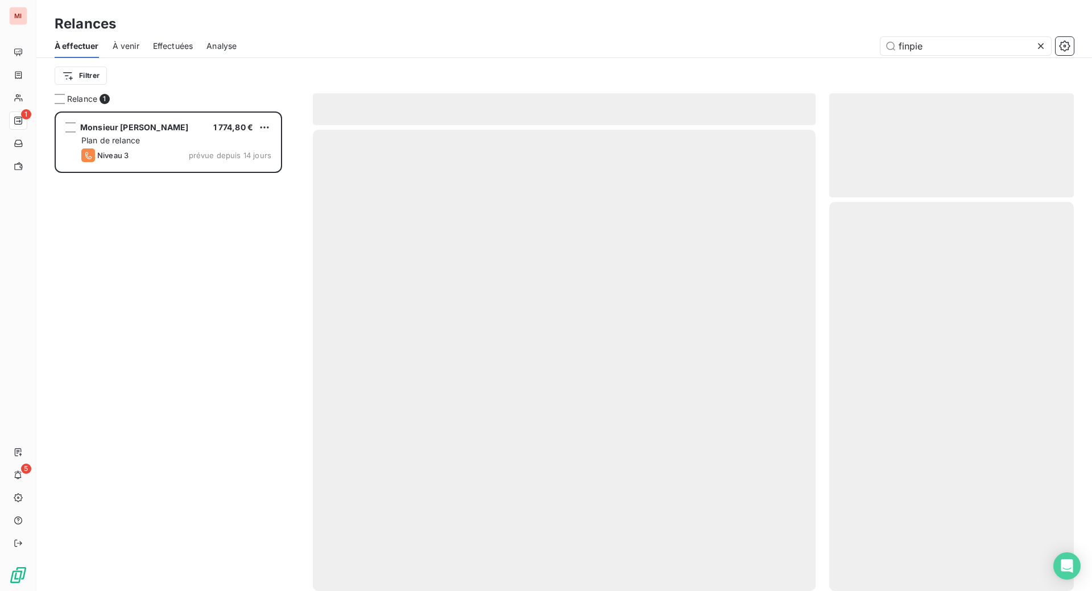
scroll to position [436, 219]
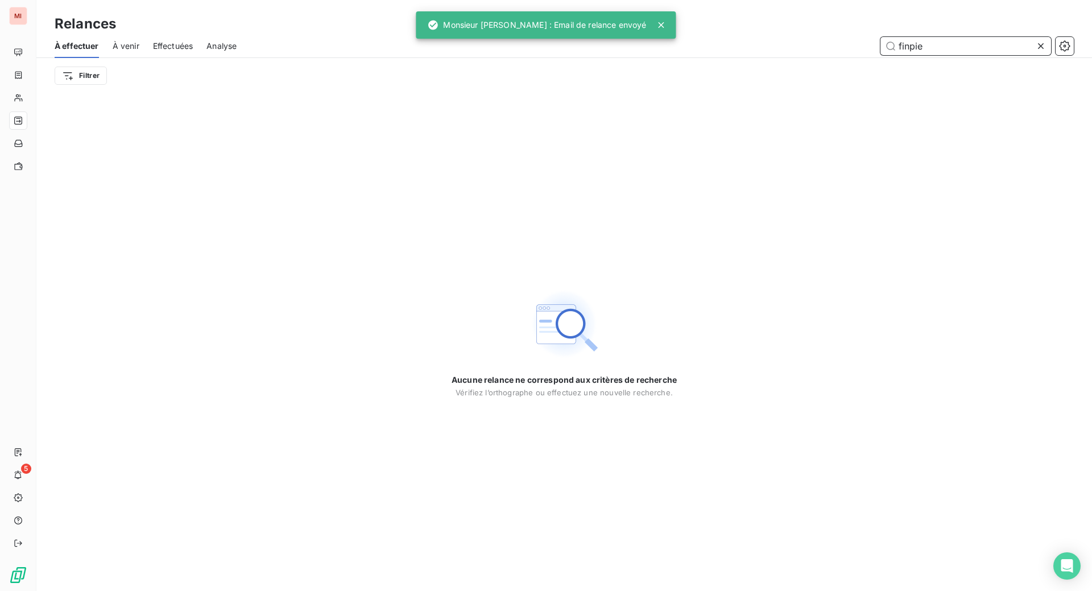
drag, startPoint x: 940, startPoint y: 61, endPoint x: 804, endPoint y: 56, distance: 136.6
click at [808, 55] on div "finpie" at bounding box center [661, 46] width 823 height 18
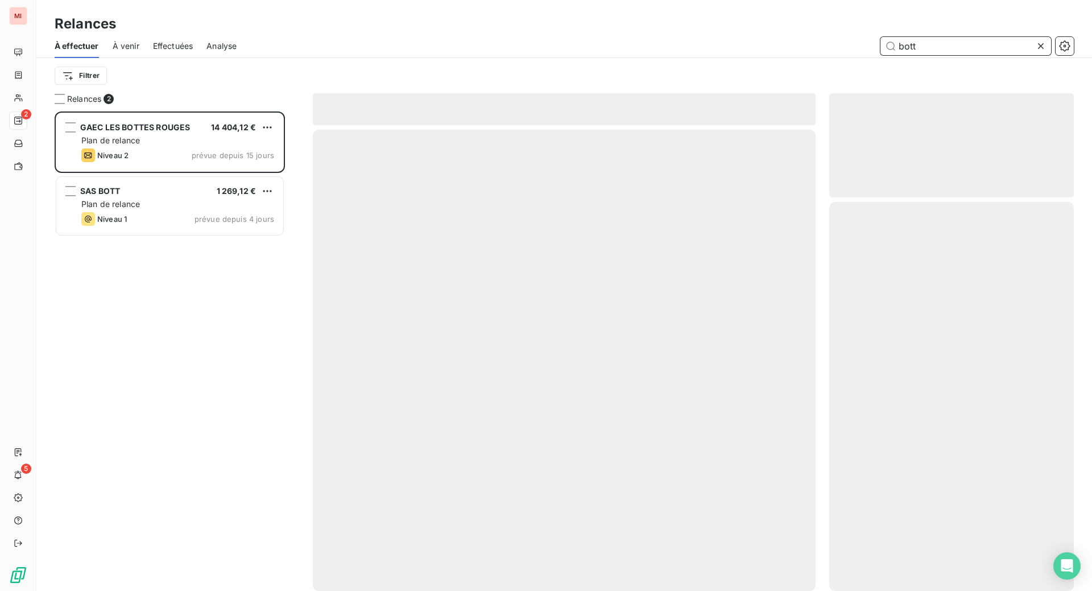
scroll to position [450, 217]
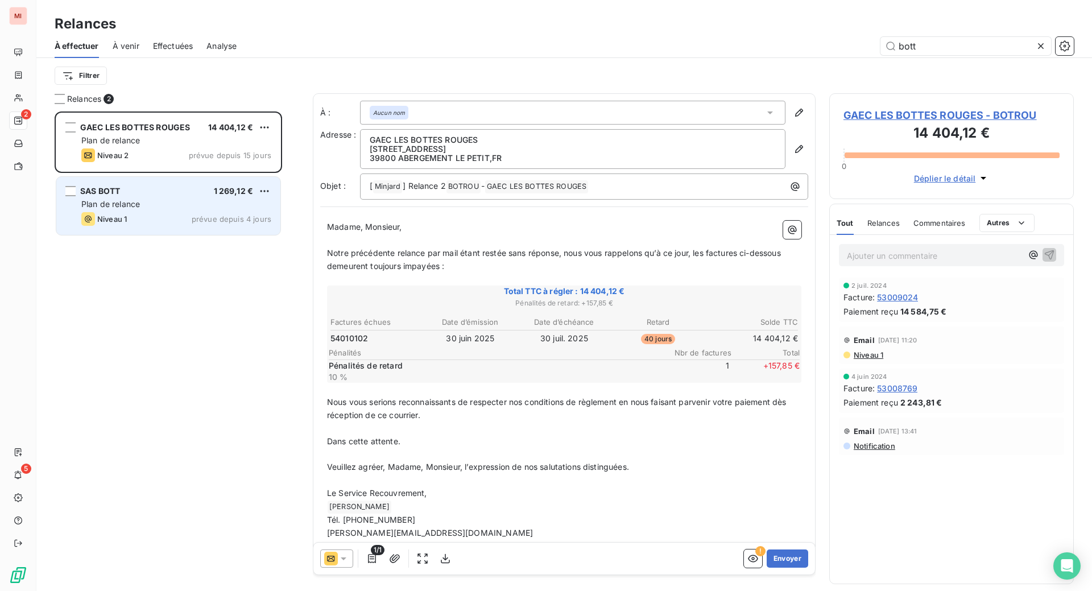
click at [186, 210] on div "Plan de relance" at bounding box center [176, 203] width 190 height 11
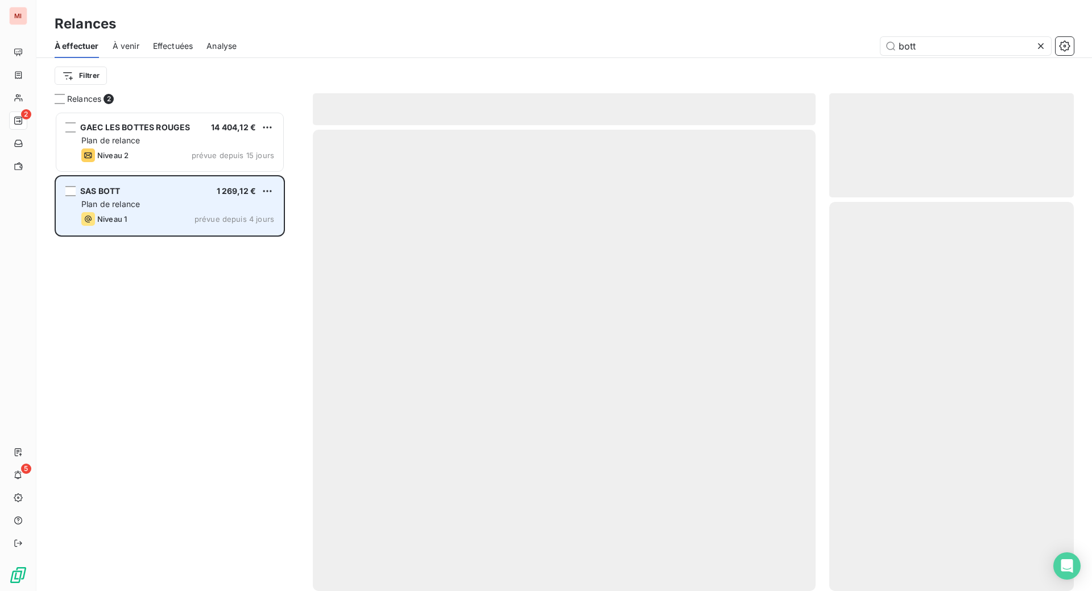
scroll to position [450, 217]
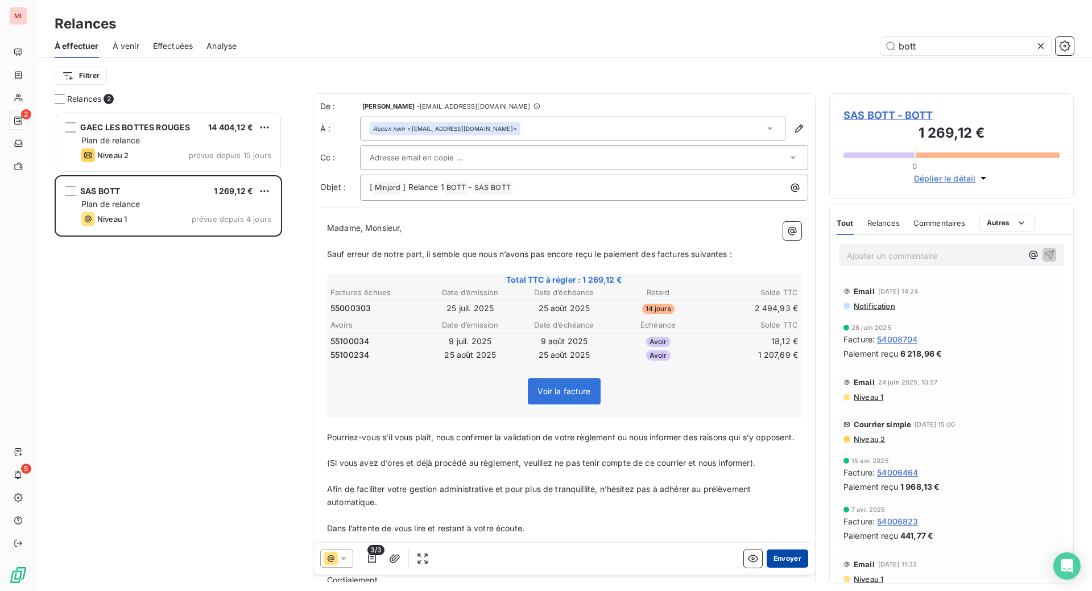
click at [766, 567] on button "Envoyer" at bounding box center [787, 558] width 42 height 18
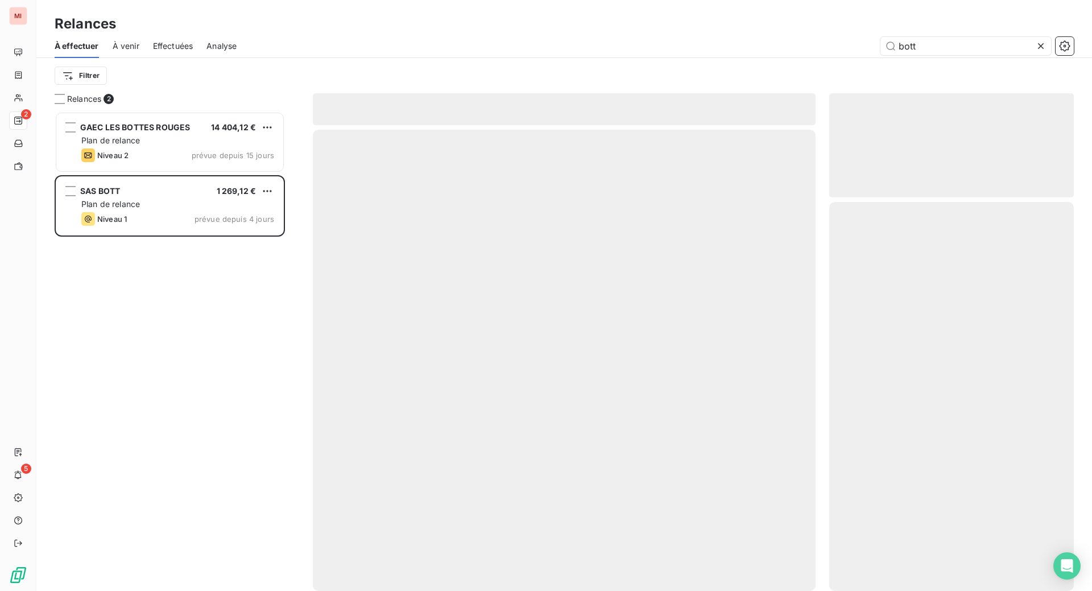
scroll to position [436, 219]
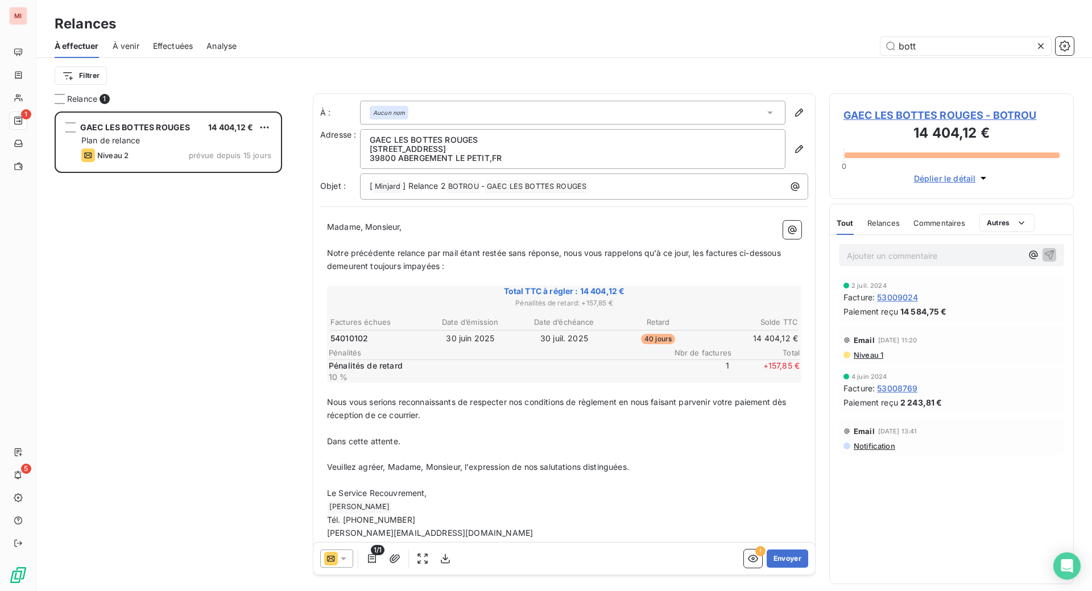
scroll to position [450, 217]
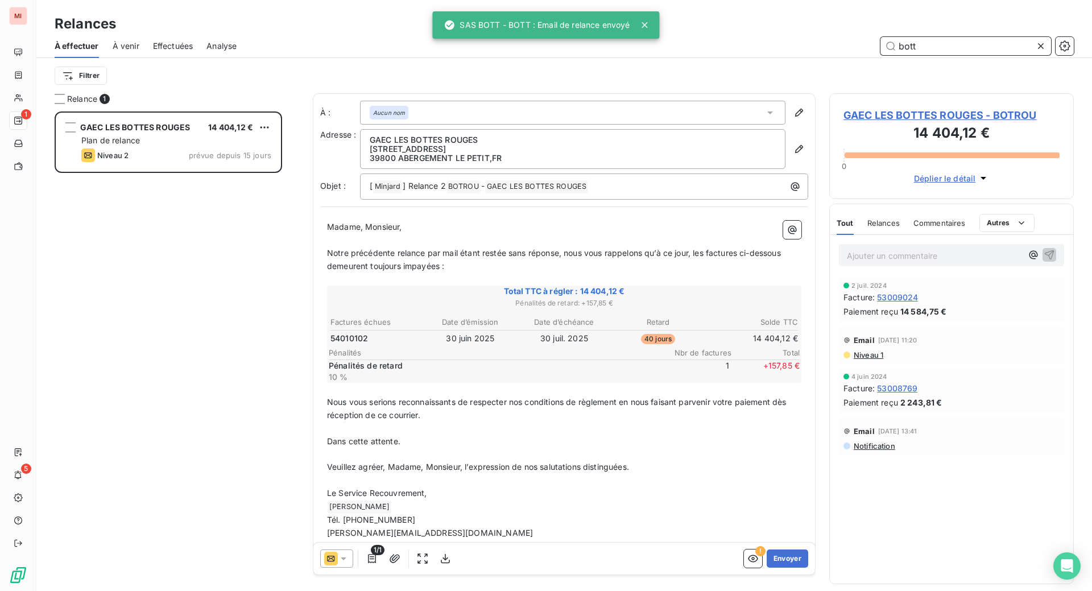
drag, startPoint x: 922, startPoint y: 64, endPoint x: 795, endPoint y: 51, distance: 127.5
click at [795, 51] on div "bott" at bounding box center [661, 46] width 823 height 18
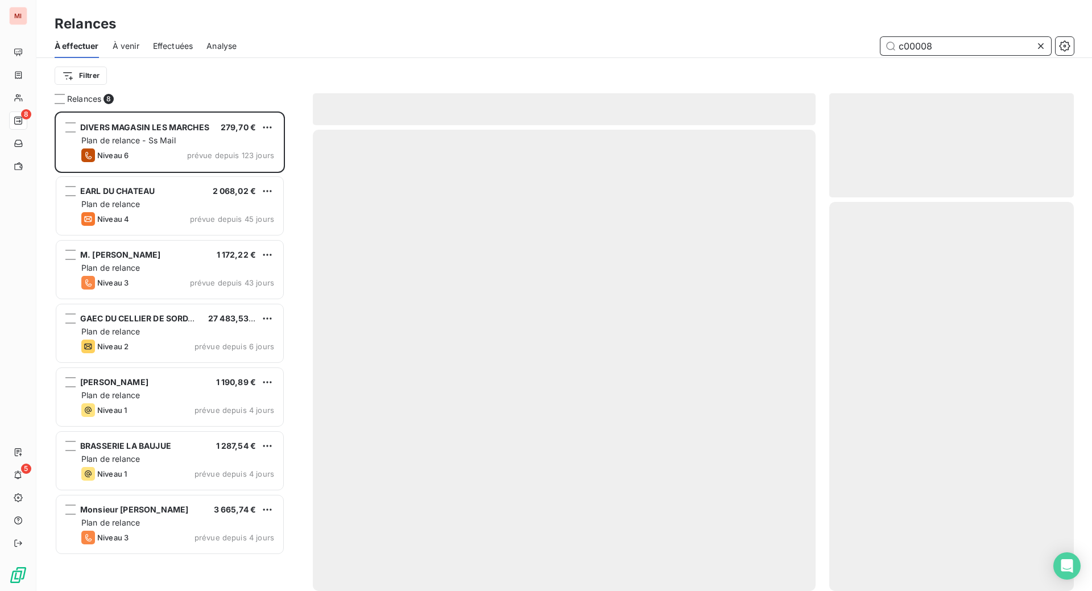
scroll to position [436, 219]
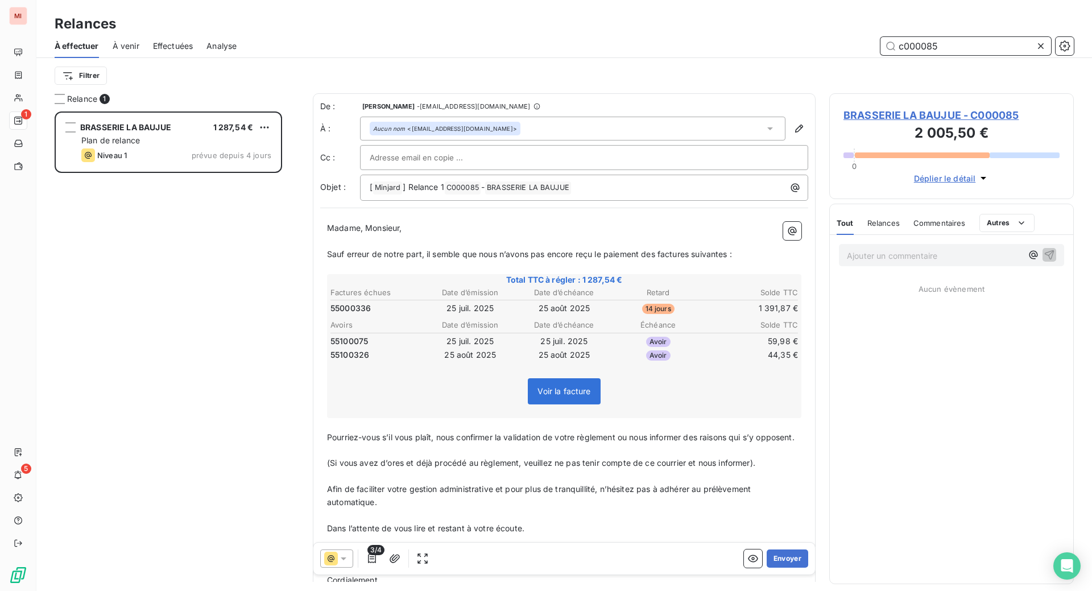
scroll to position [450, 217]
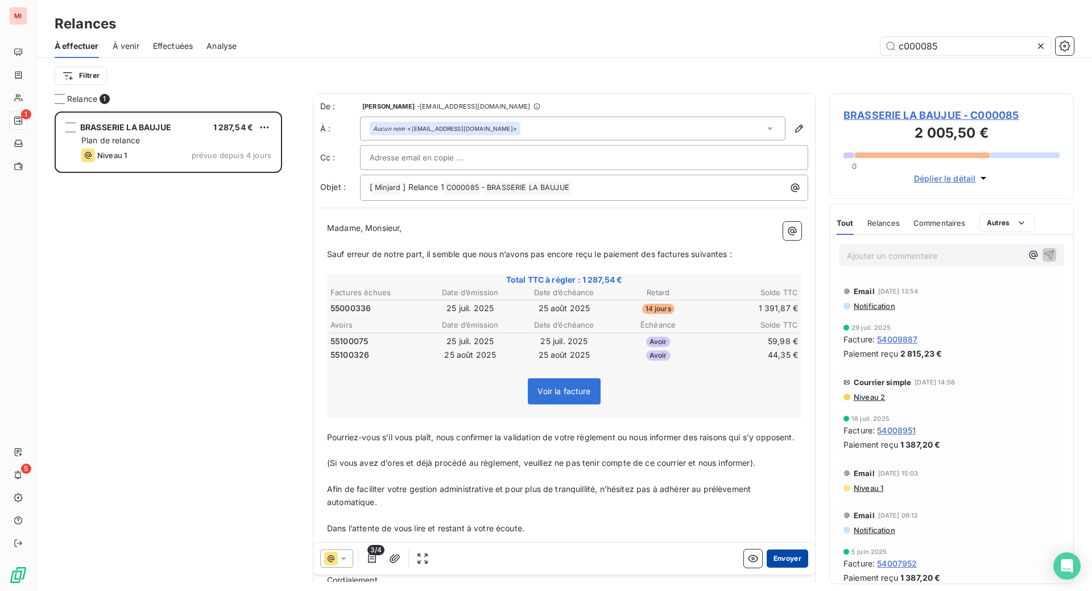
click at [766, 567] on button "Envoyer" at bounding box center [787, 558] width 42 height 18
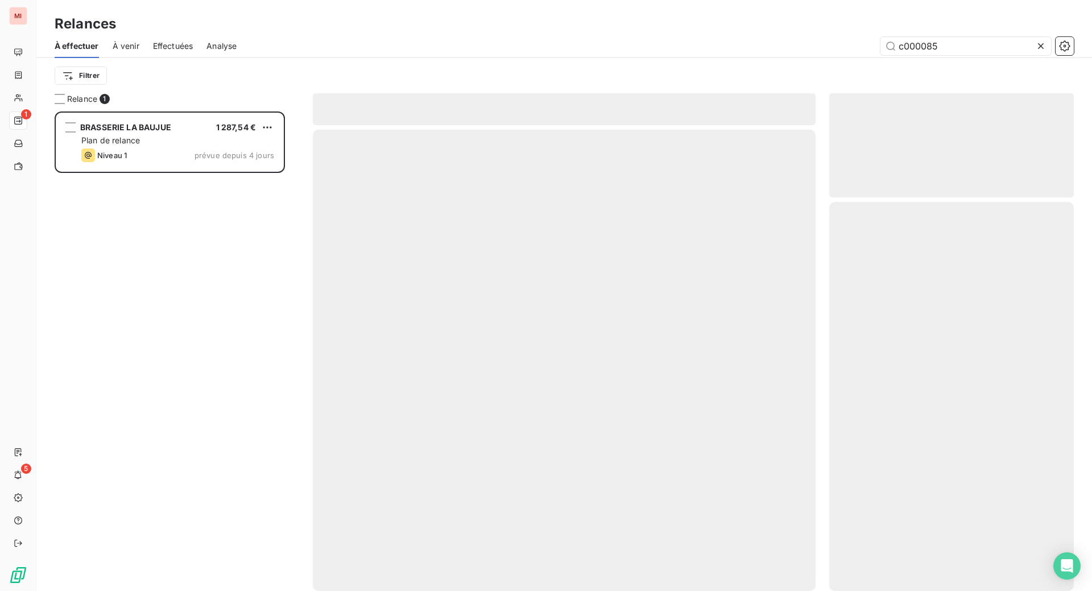
scroll to position [436, 219]
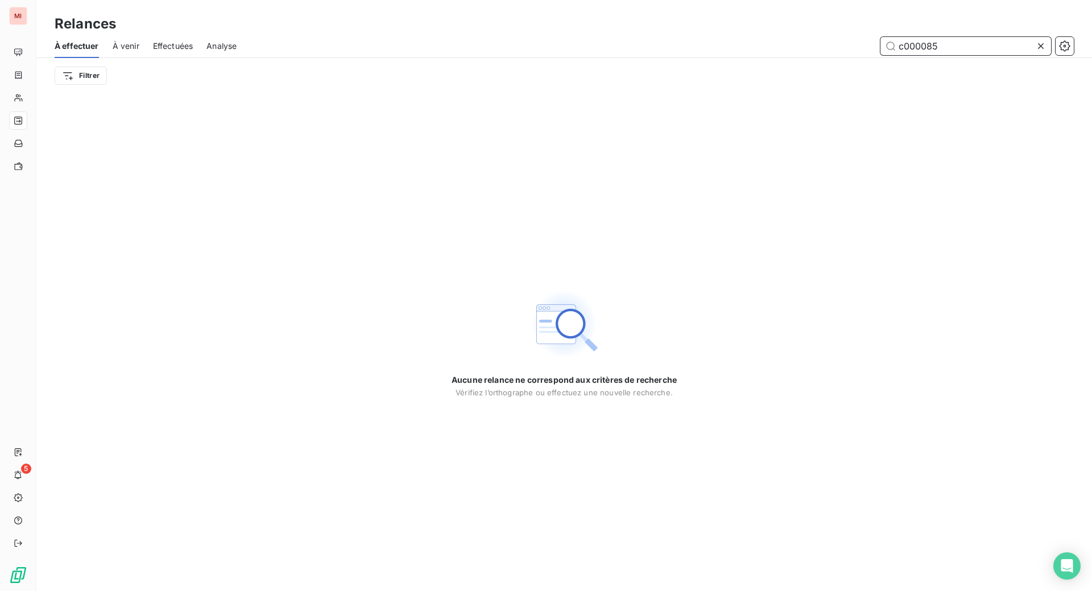
drag, startPoint x: 972, startPoint y: 57, endPoint x: 744, endPoint y: 35, distance: 229.1
click at [746, 37] on div "Relances À effectuer À venir Effectuées Analyse c000085 Filtrer" at bounding box center [563, 46] width 1055 height 93
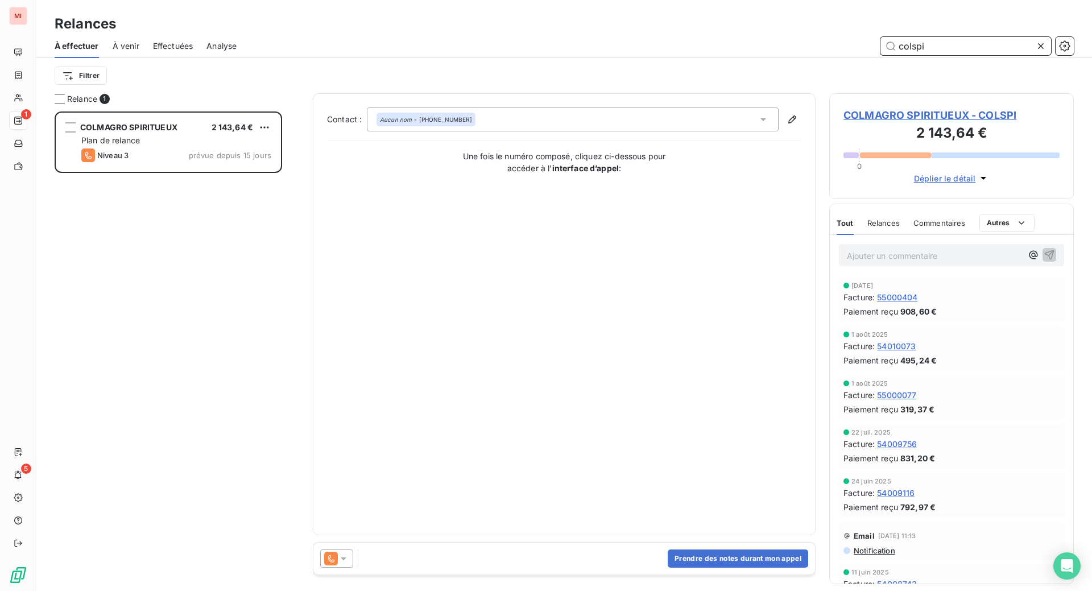
scroll to position [450, 217]
click at [353, 567] on div at bounding box center [336, 558] width 33 height 18
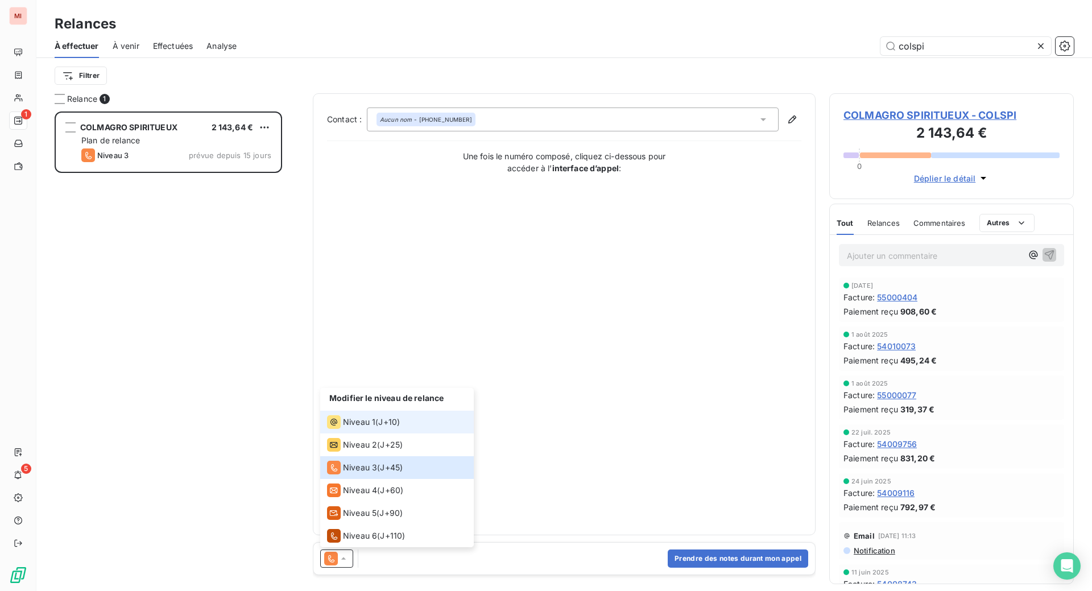
click at [375, 428] on span "Niveau 1" at bounding box center [359, 421] width 32 height 11
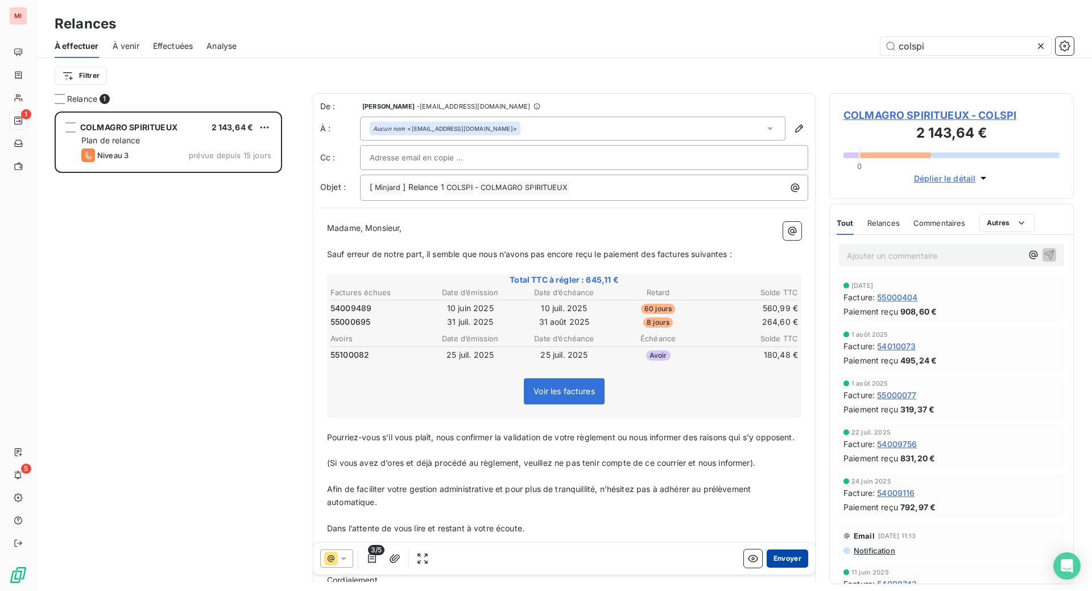
click at [766, 567] on button "Envoyer" at bounding box center [787, 558] width 42 height 18
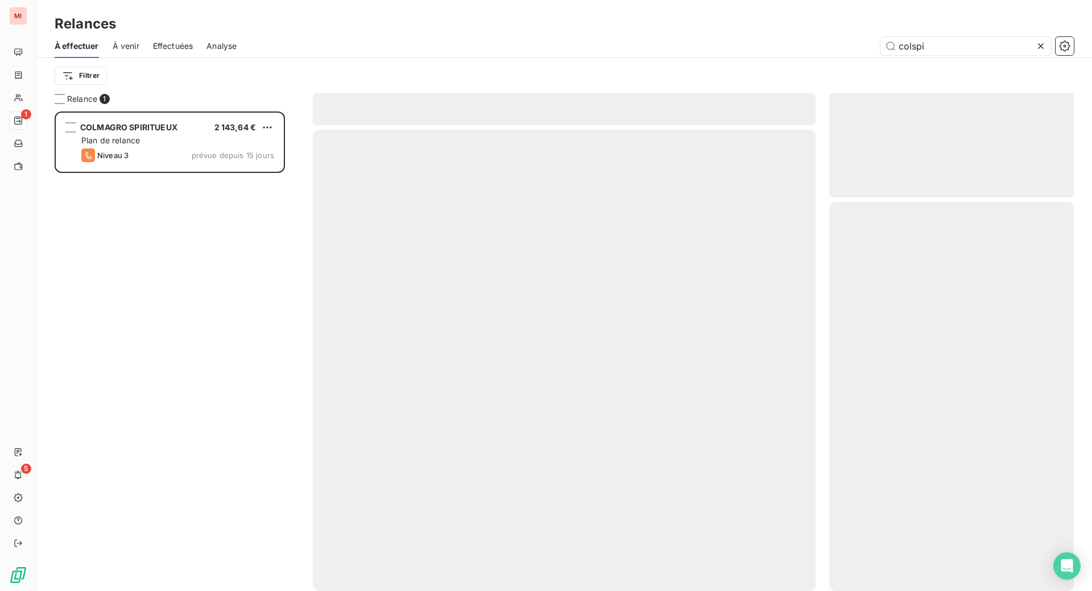
scroll to position [436, 219]
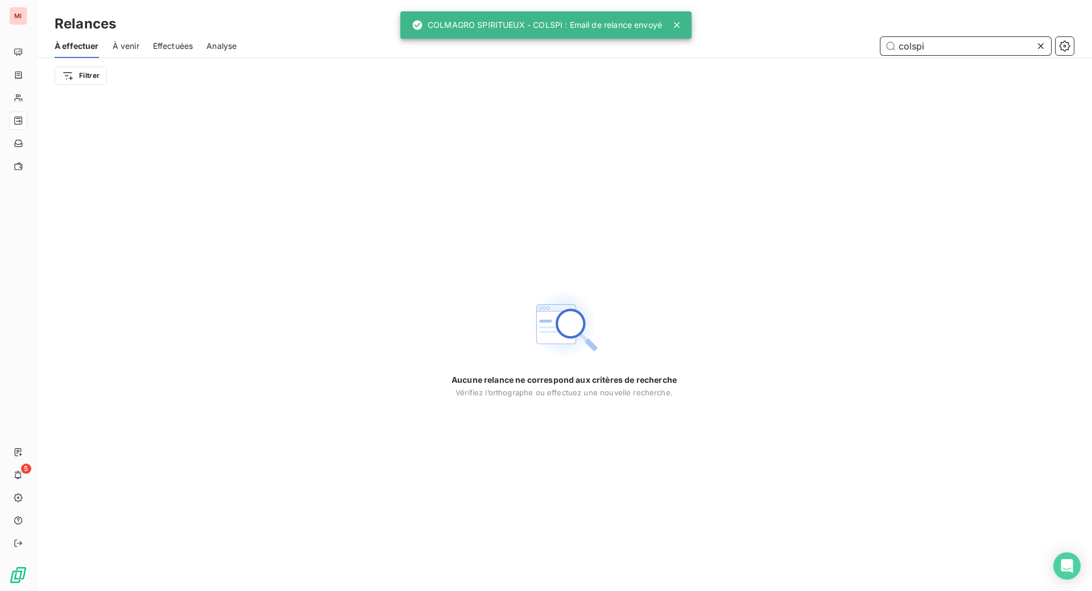
drag, startPoint x: 935, startPoint y: 64, endPoint x: 754, endPoint y: 55, distance: 181.0
click at [755, 55] on div "colspi" at bounding box center [661, 46] width 823 height 18
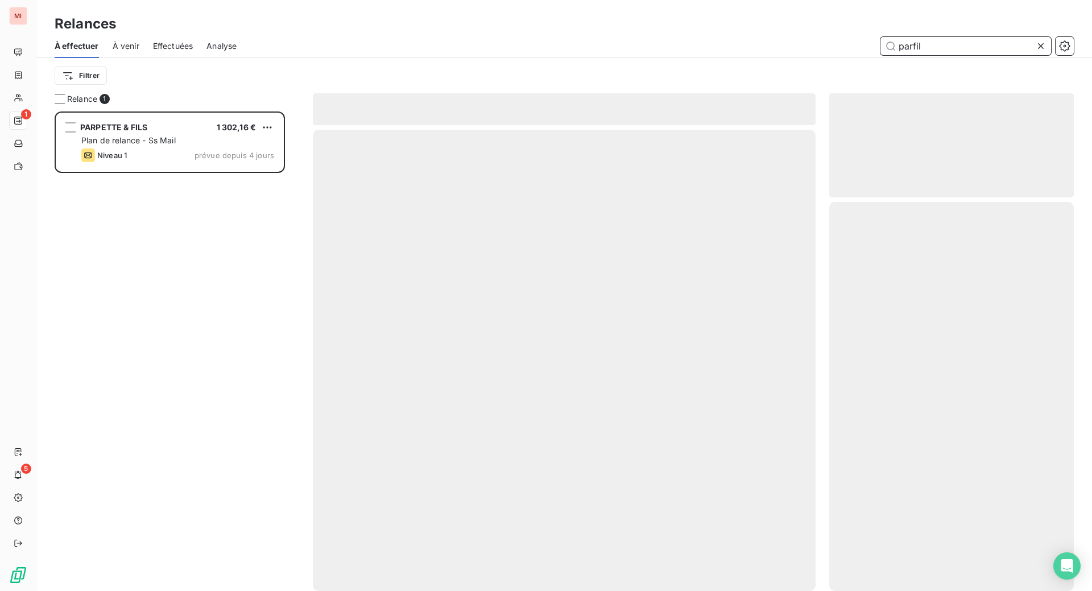
scroll to position [450, 217]
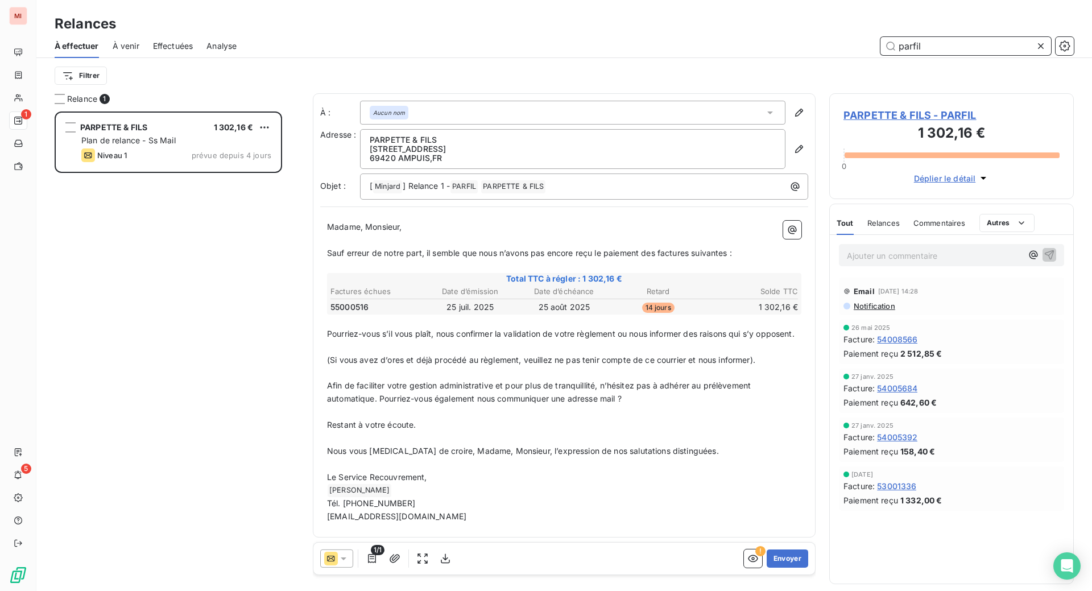
type input "parfil"
click at [766, 567] on button "Envoyer" at bounding box center [787, 558] width 42 height 18
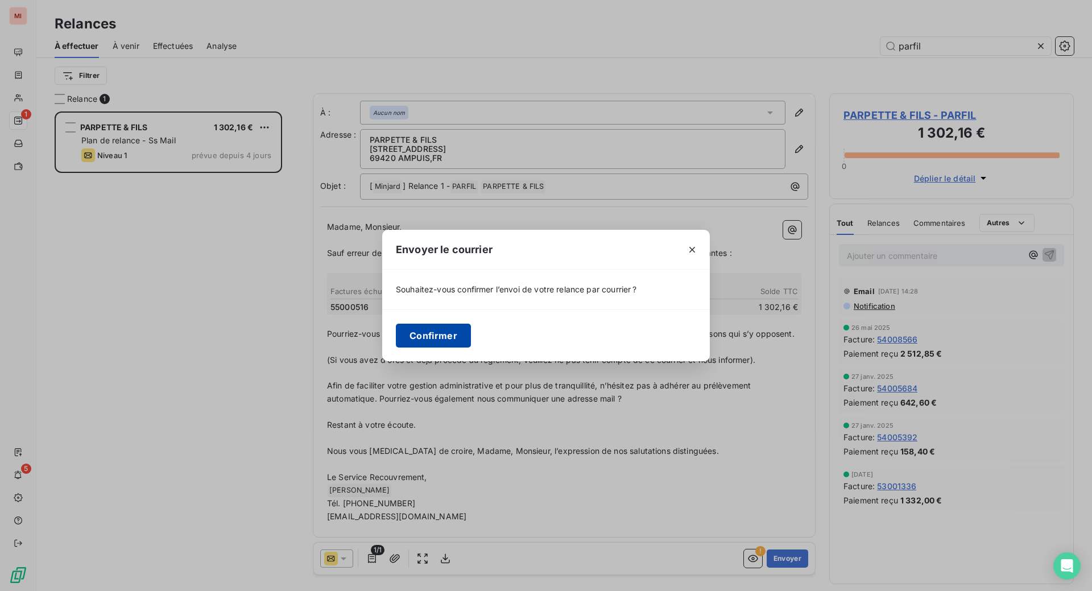
click at [396, 347] on button "Confirmer" at bounding box center [433, 336] width 75 height 24
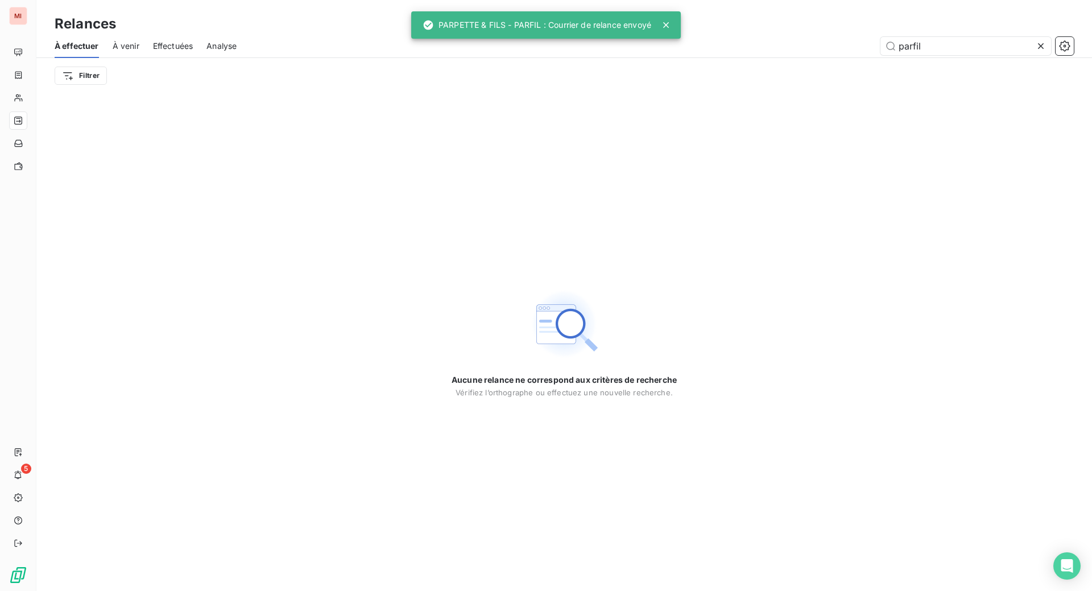
click at [1038, 49] on icon at bounding box center [1041, 46] width 6 height 6
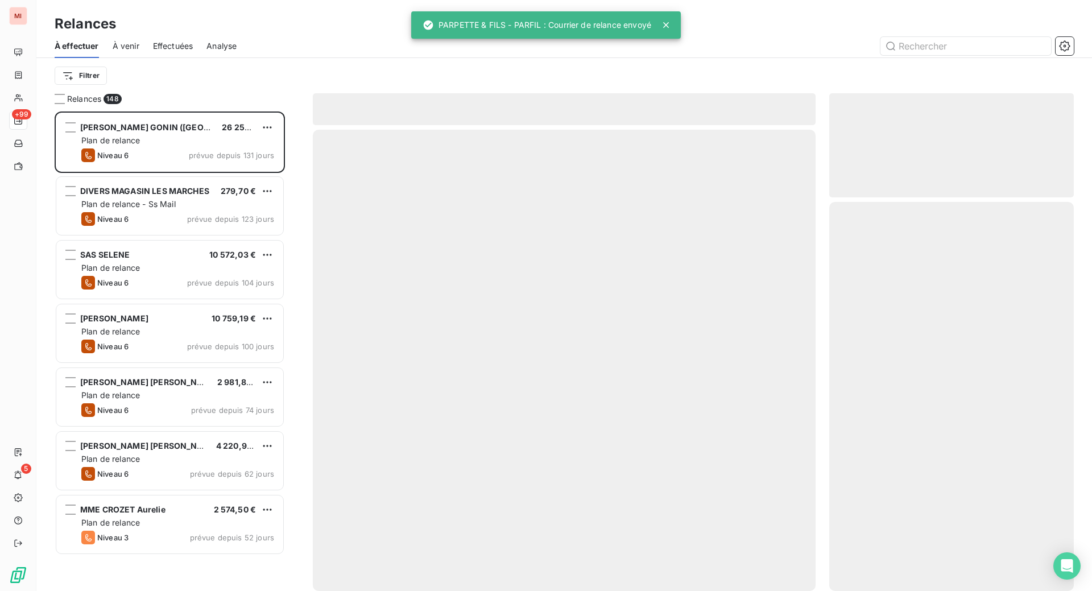
scroll to position [450, 217]
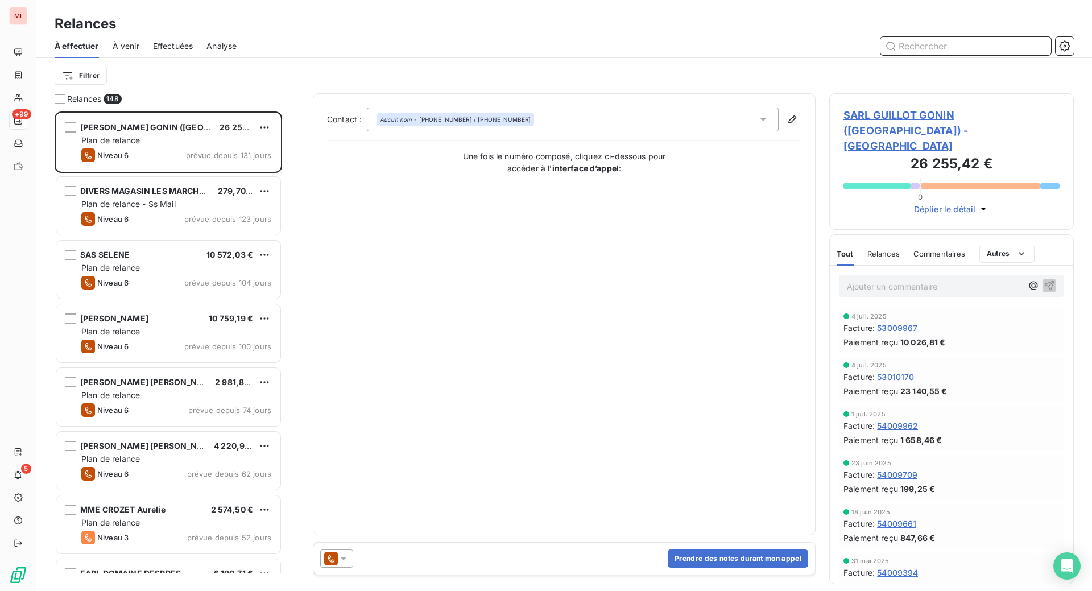
click at [902, 55] on input "text" at bounding box center [965, 46] width 171 height 18
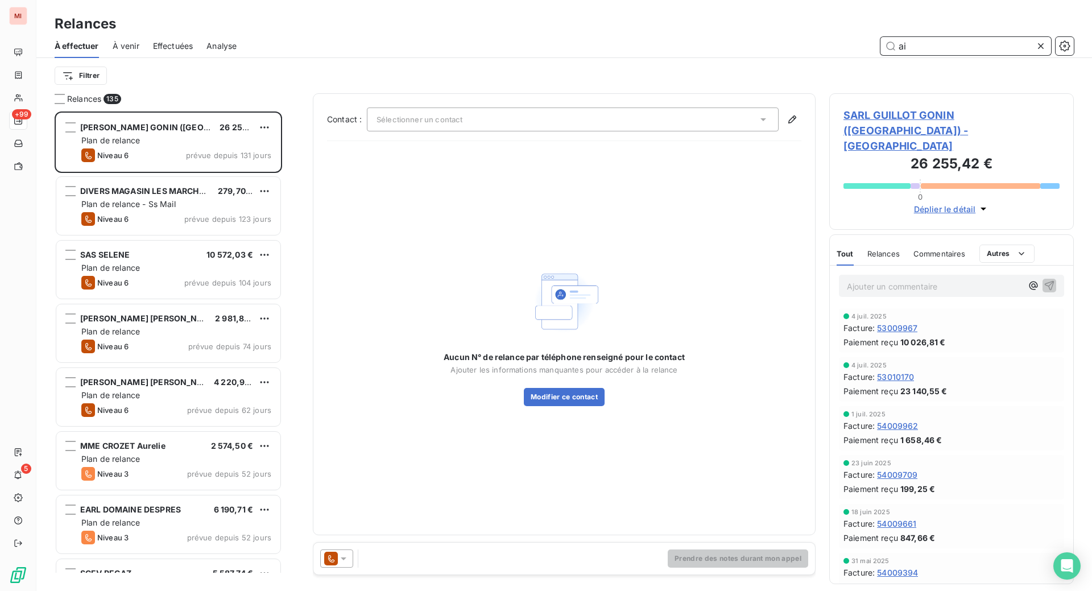
scroll to position [0, 0]
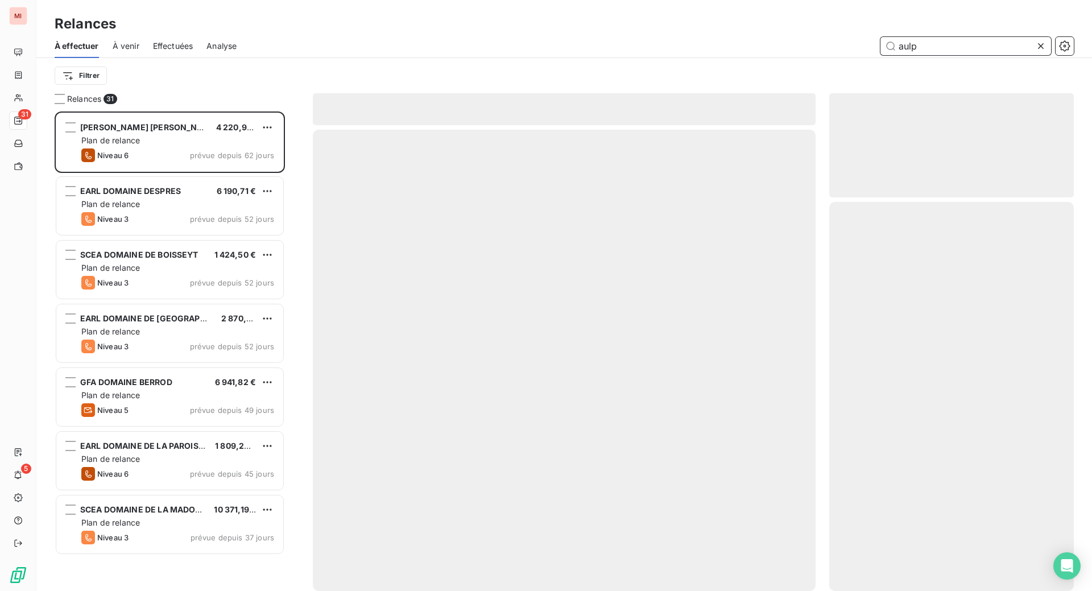
scroll to position [450, 217]
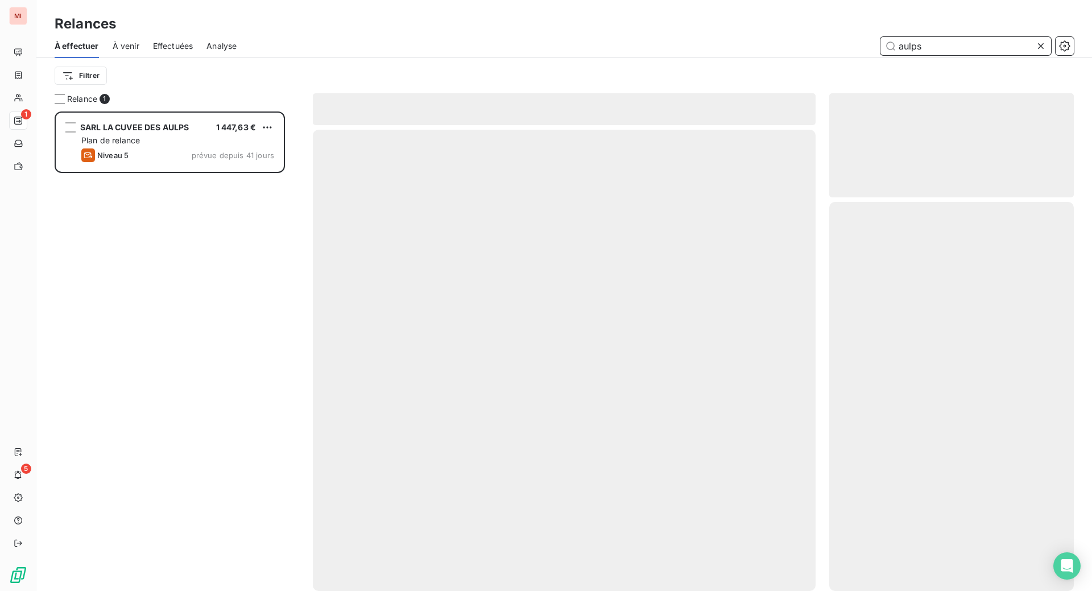
scroll to position [450, 217]
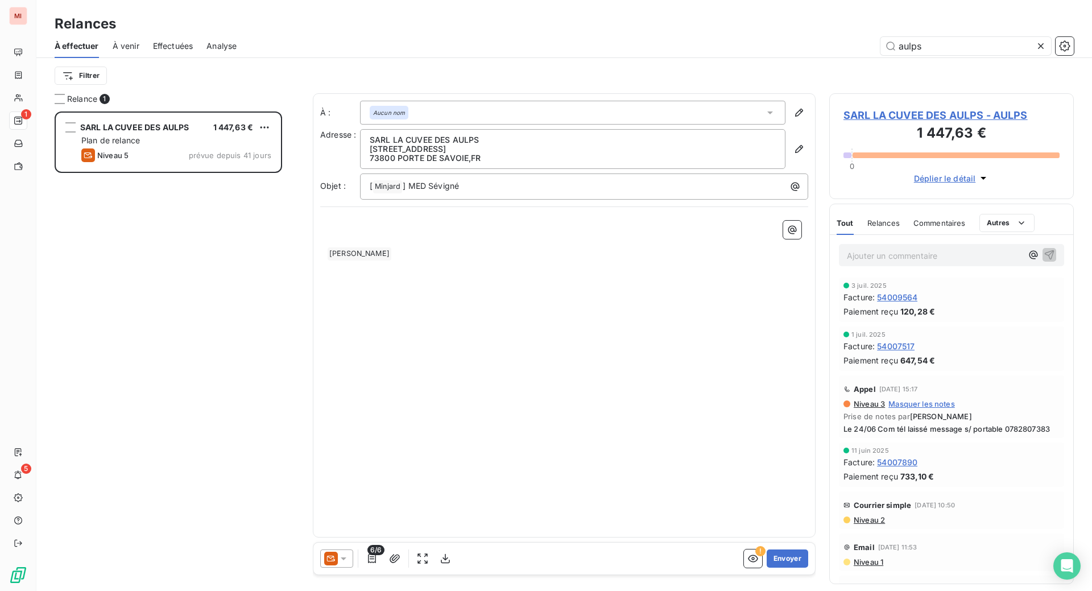
click at [349, 564] on icon at bounding box center [343, 558] width 11 height 11
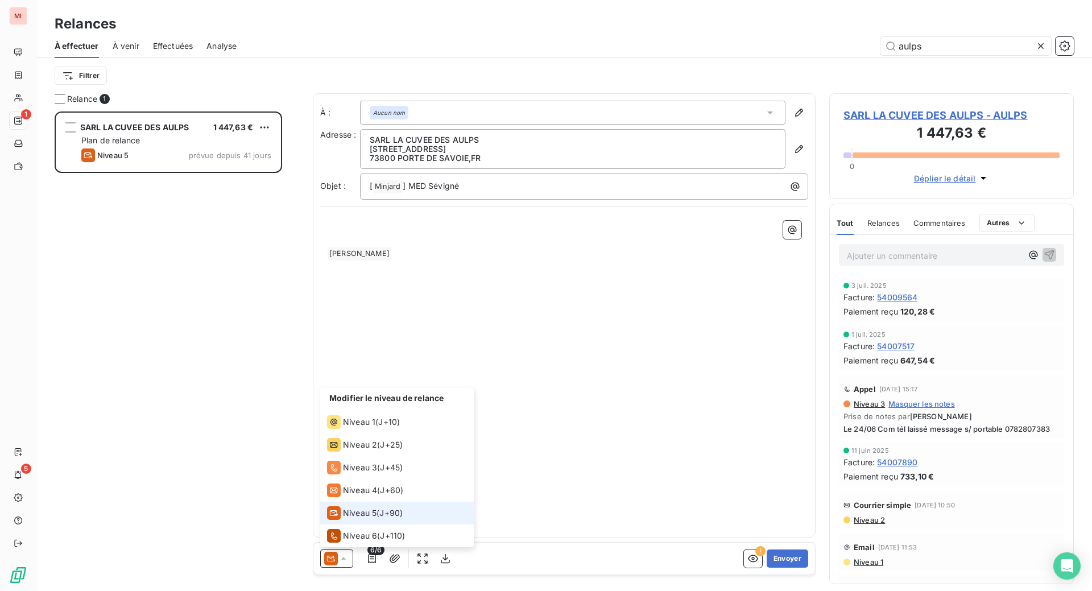
scroll to position [40, 0]
click at [375, 416] on span "Niveau 1" at bounding box center [359, 421] width 32 height 11
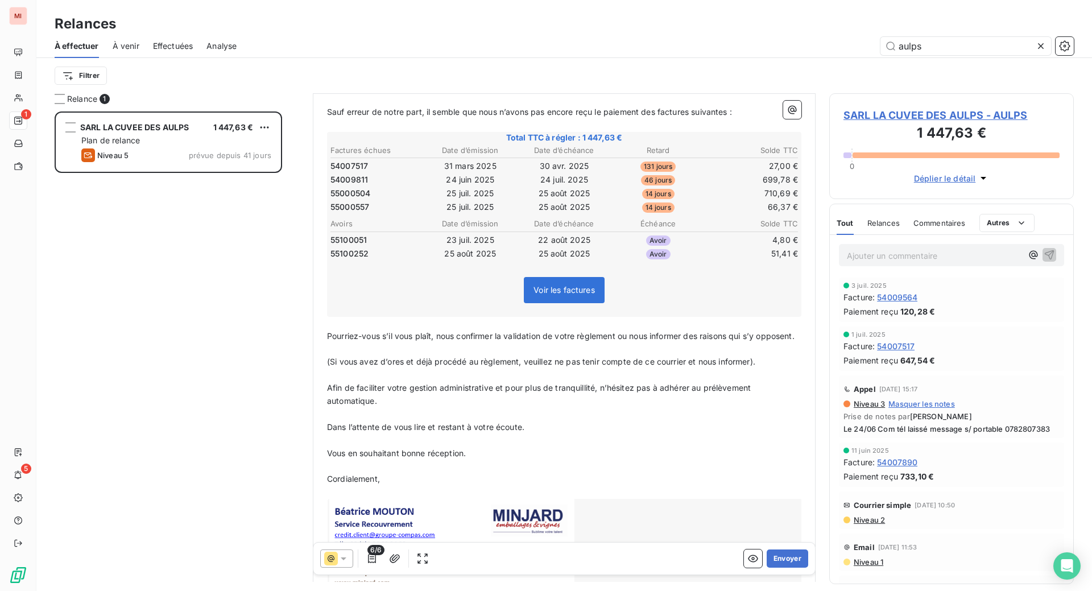
scroll to position [214, 0]
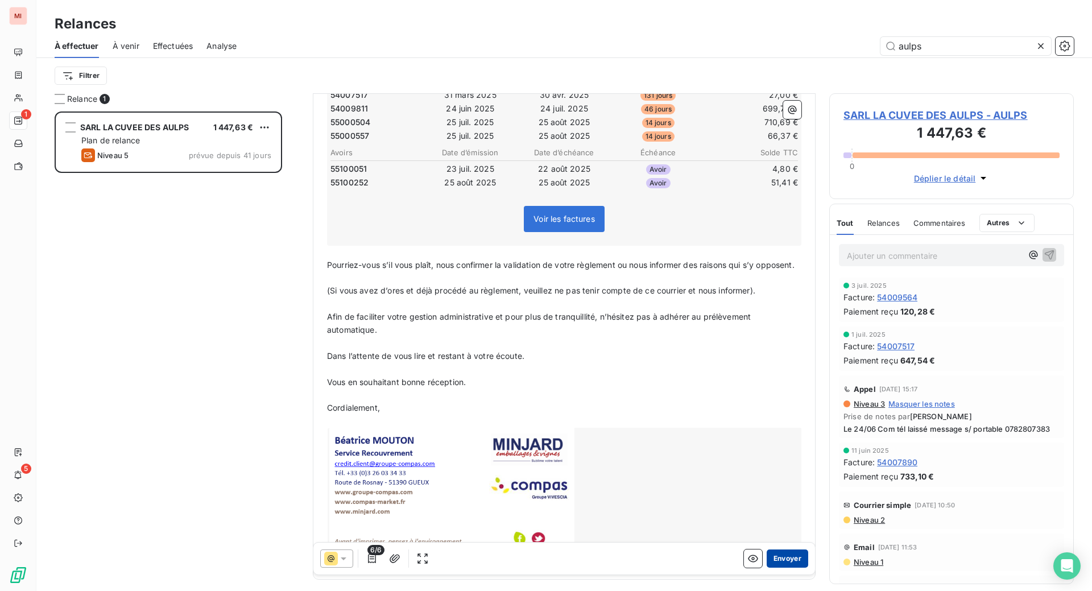
click at [766, 567] on button "Envoyer" at bounding box center [787, 558] width 42 height 18
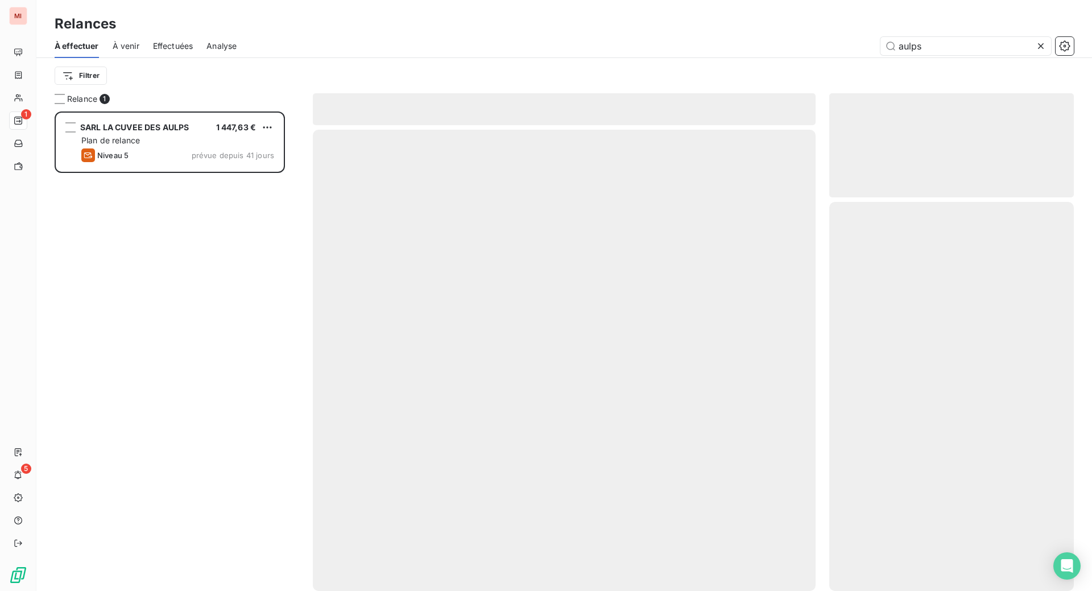
scroll to position [436, 219]
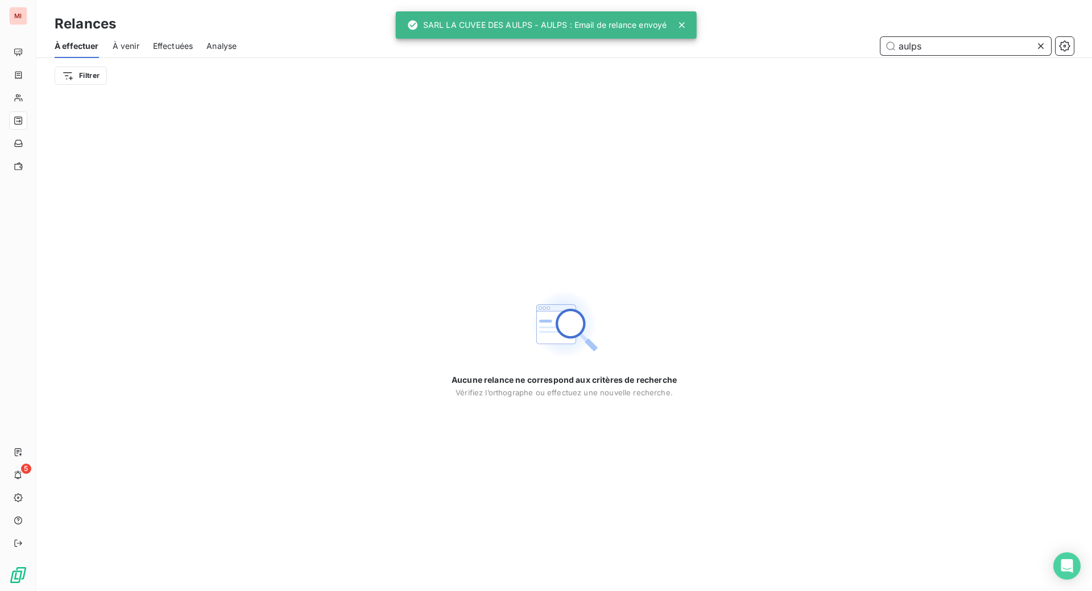
drag, startPoint x: 928, startPoint y: 63, endPoint x: 798, endPoint y: 60, distance: 129.7
click at [798, 55] on div "aulps" at bounding box center [661, 46] width 823 height 18
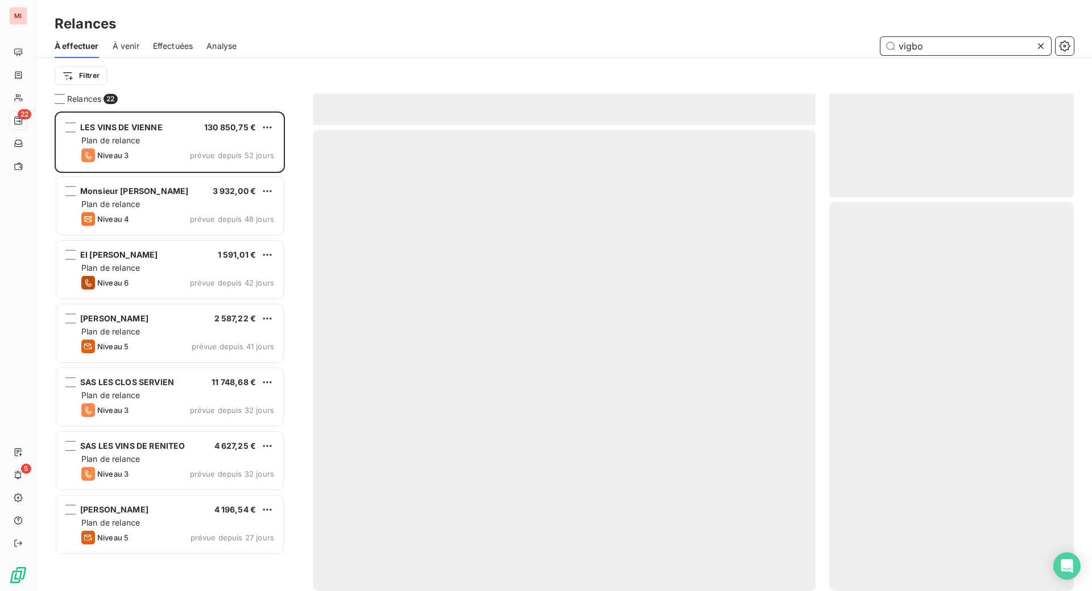
scroll to position [450, 217]
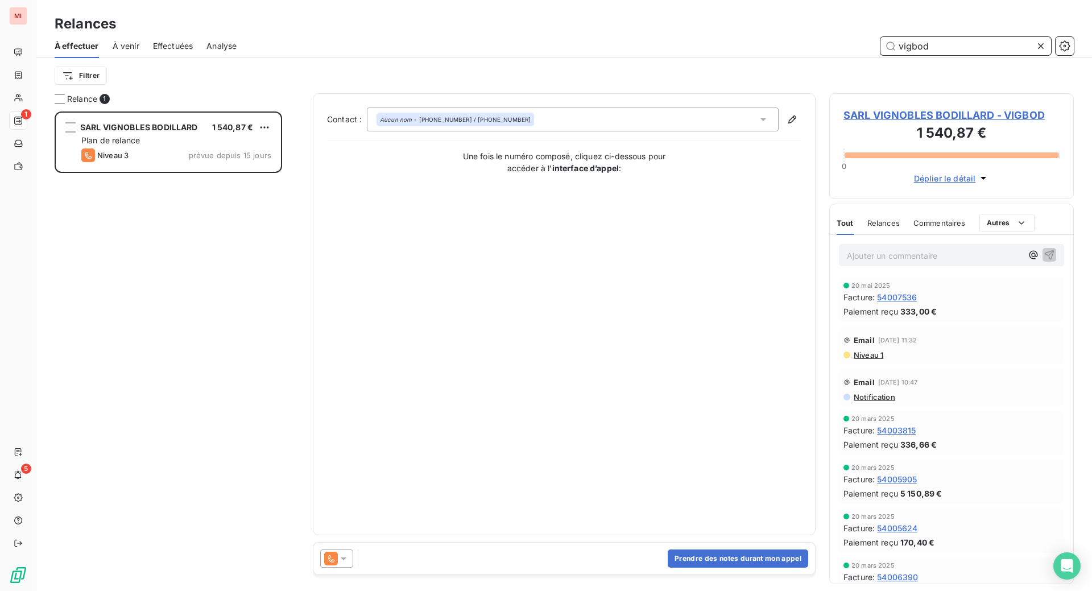
scroll to position [450, 217]
click at [349, 564] on icon at bounding box center [343, 558] width 11 height 11
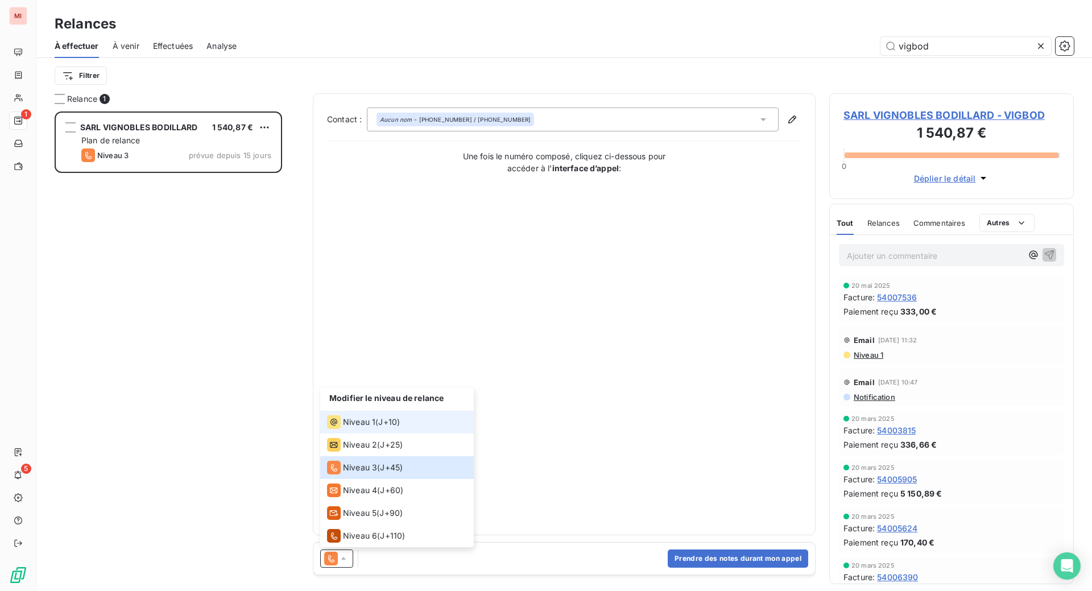
click at [375, 428] on span "Niveau 1" at bounding box center [359, 421] width 32 height 11
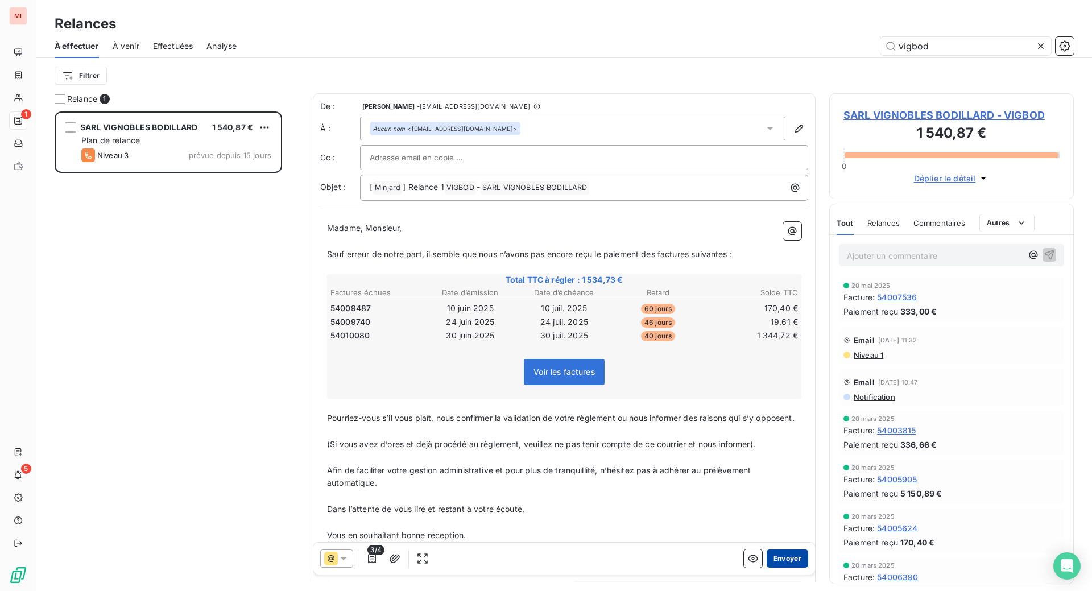
click at [766, 567] on button "Envoyer" at bounding box center [787, 558] width 42 height 18
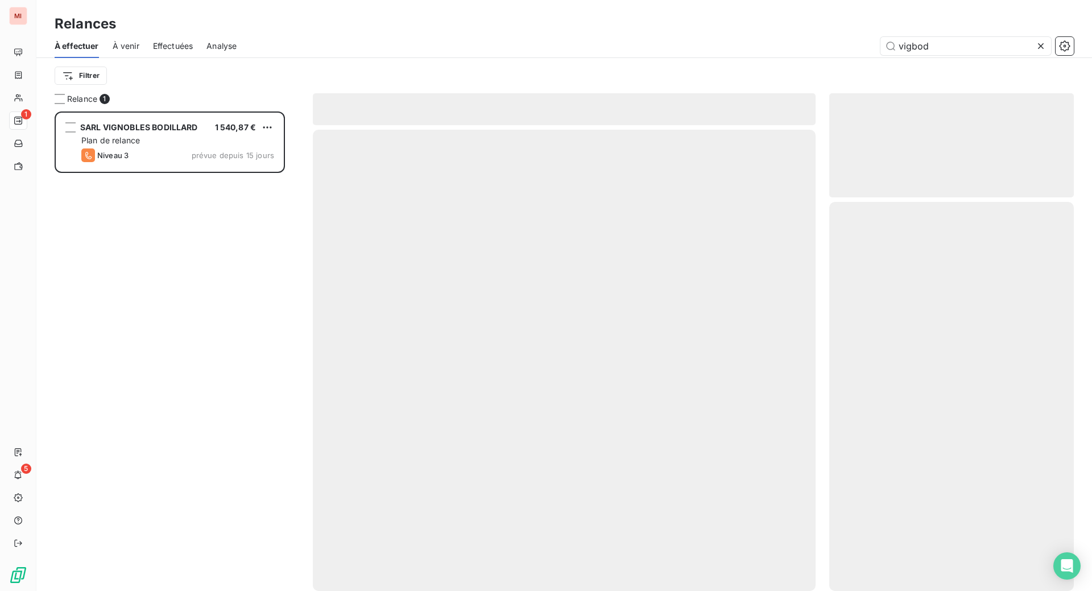
scroll to position [436, 219]
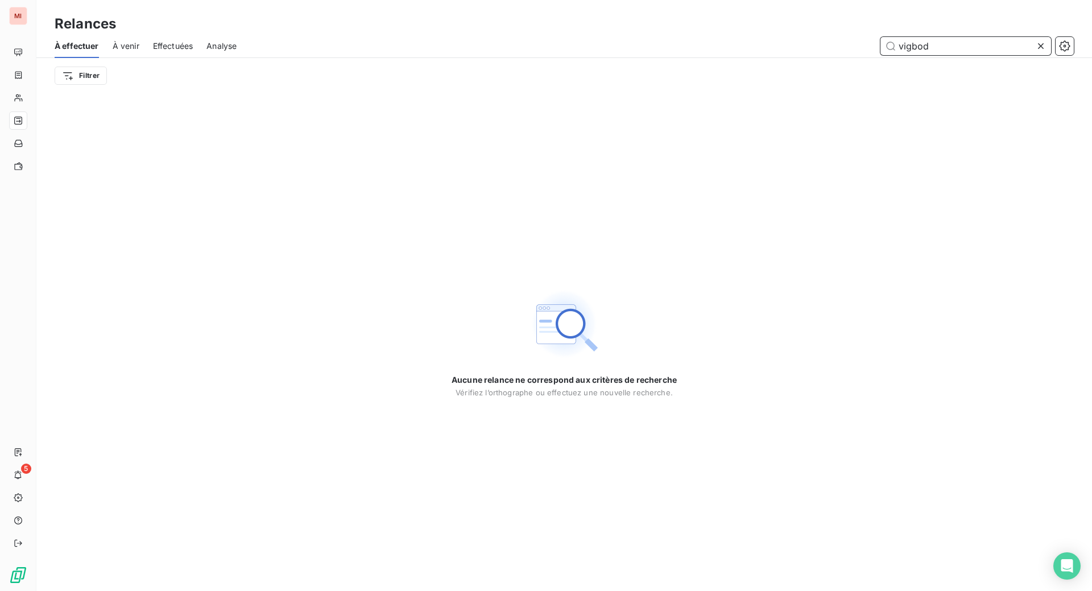
drag, startPoint x: 930, startPoint y: 63, endPoint x: 806, endPoint y: 60, distance: 123.4
click at [806, 55] on div "vigbod" at bounding box center [661, 46] width 823 height 18
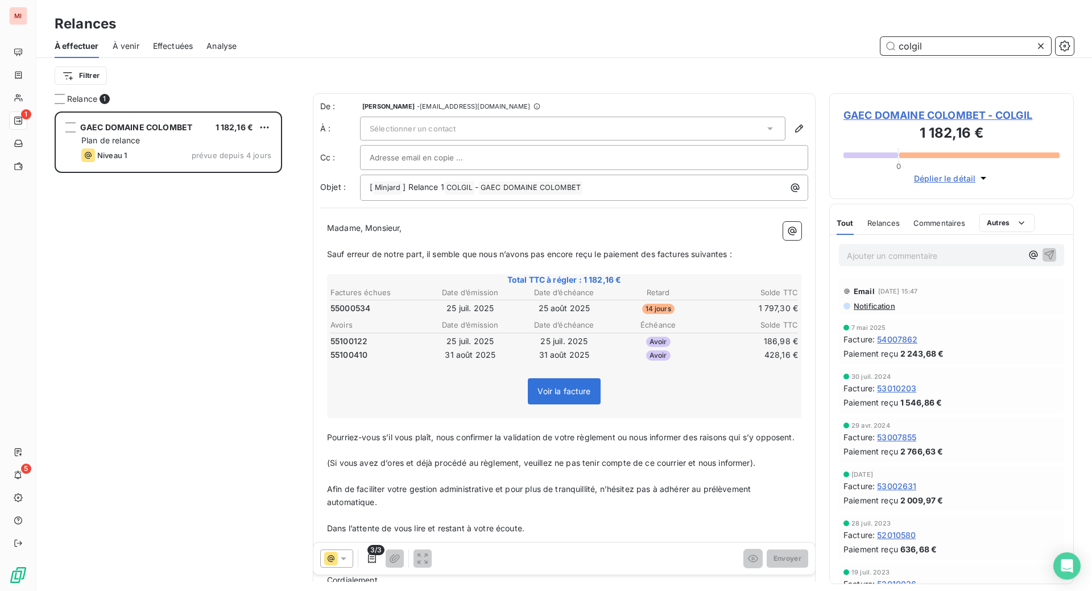
scroll to position [450, 217]
click at [764, 134] on icon at bounding box center [769, 128] width 11 height 11
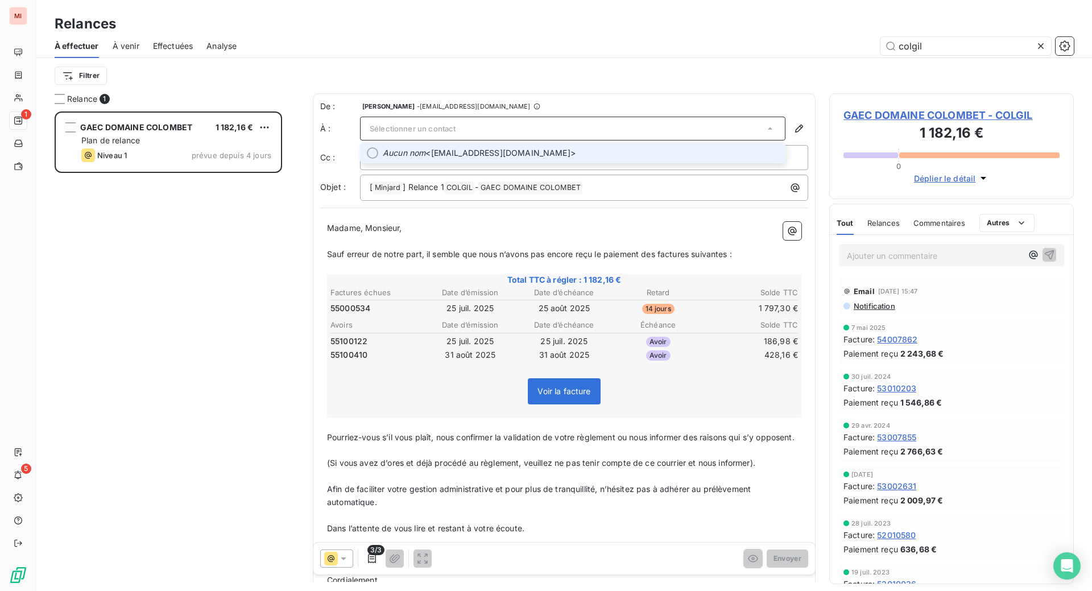
click at [532, 159] on span "Aucun nom <domaine.colombet@gmail.com>" at bounding box center [581, 152] width 396 height 11
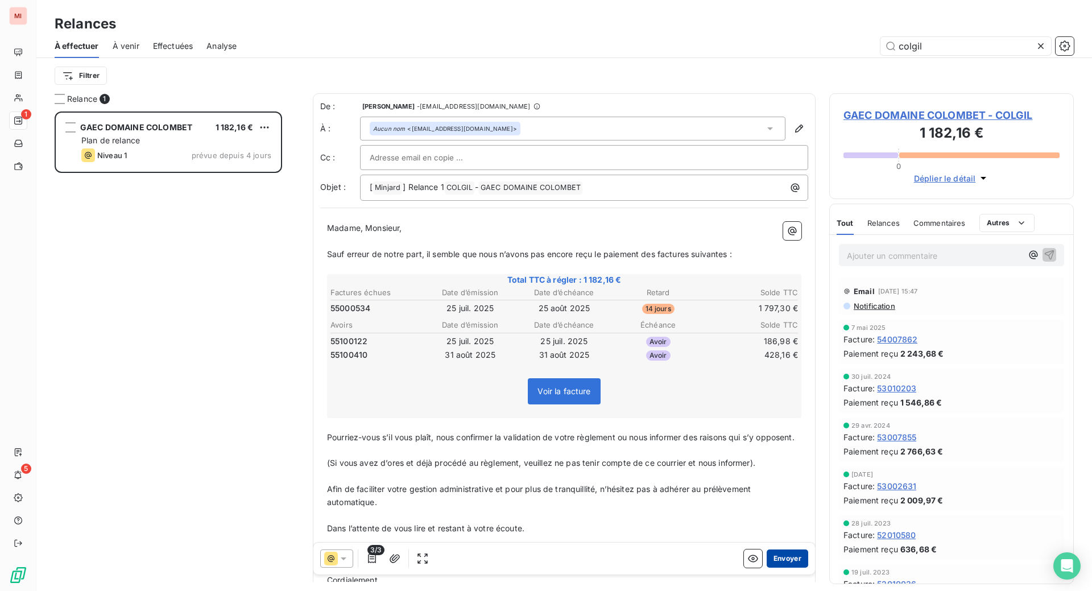
click at [766, 567] on button "Envoyer" at bounding box center [787, 558] width 42 height 18
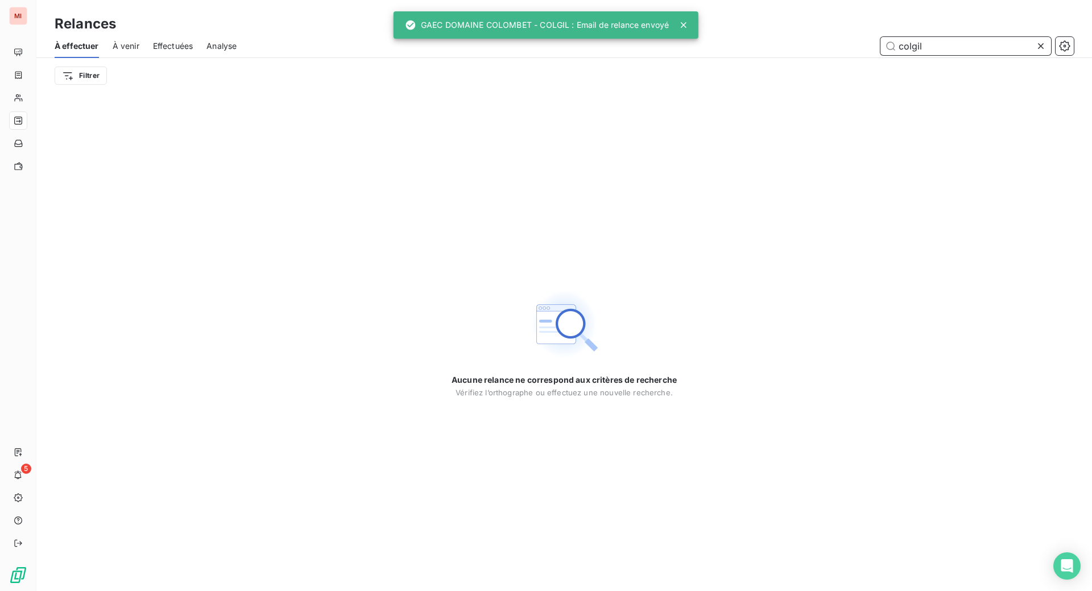
drag, startPoint x: 956, startPoint y: 65, endPoint x: 790, endPoint y: 55, distance: 165.8
click at [790, 55] on div "colgil" at bounding box center [661, 46] width 823 height 18
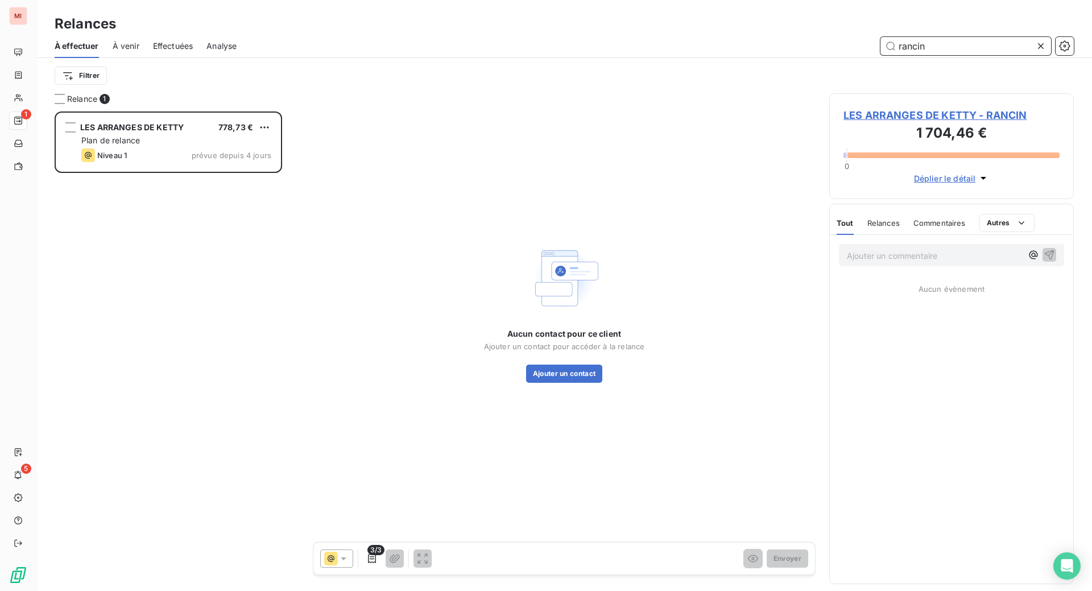
scroll to position [450, 217]
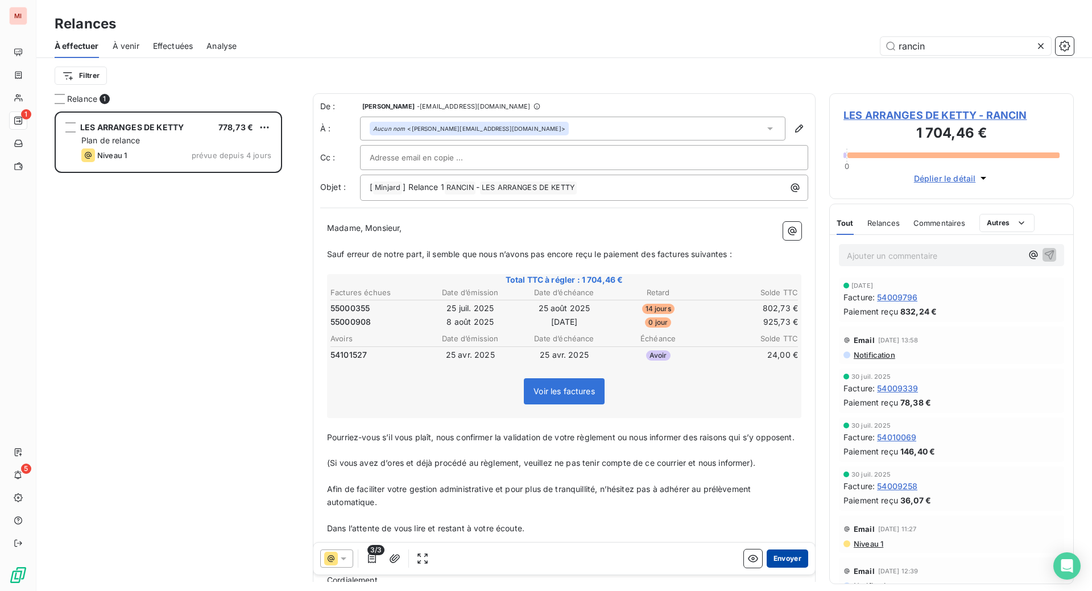
click at [766, 567] on button "Envoyer" at bounding box center [787, 558] width 42 height 18
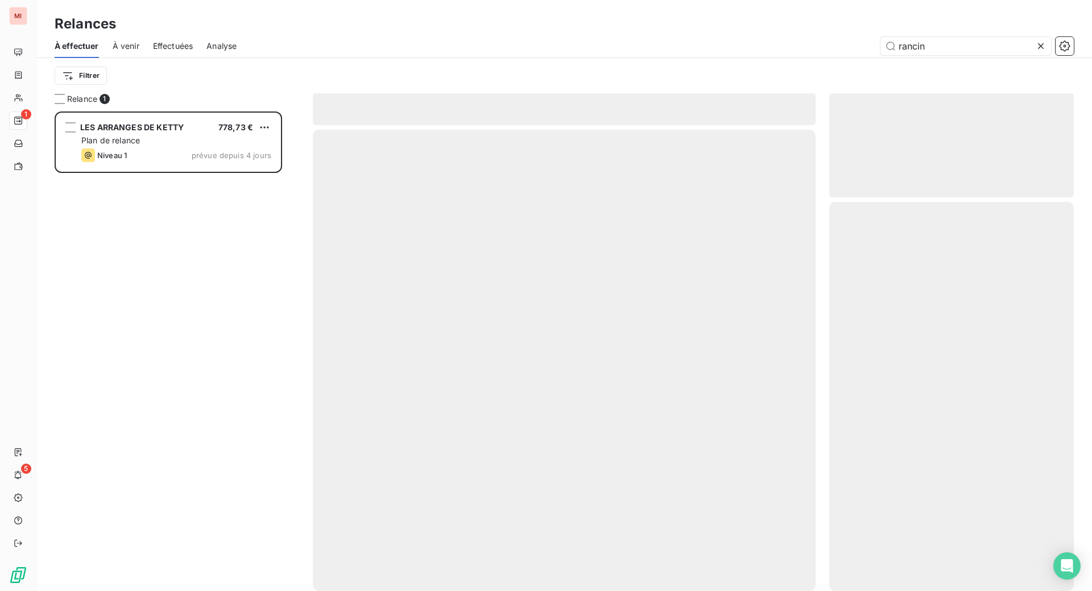
scroll to position [436, 219]
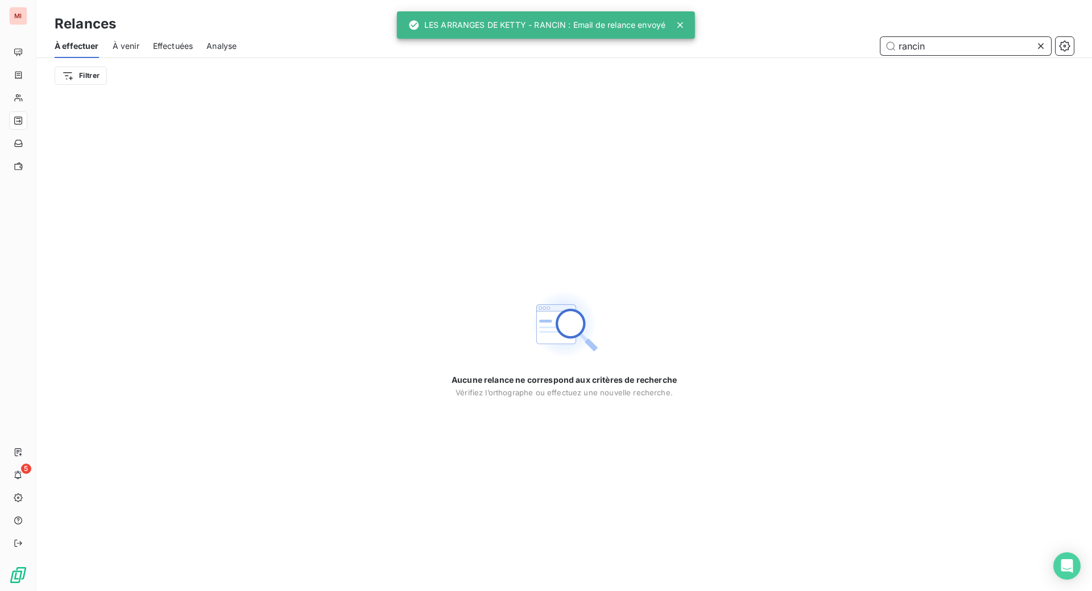
drag, startPoint x: 942, startPoint y: 65, endPoint x: 805, endPoint y: 56, distance: 137.3
click at [805, 55] on div "rancin" at bounding box center [661, 46] width 823 height 18
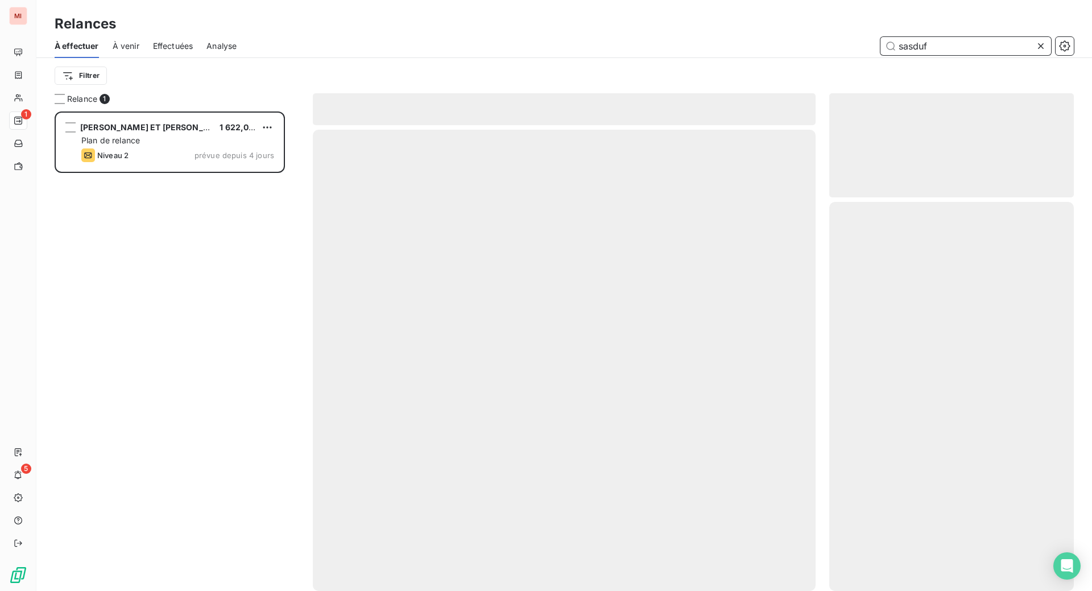
scroll to position [450, 217]
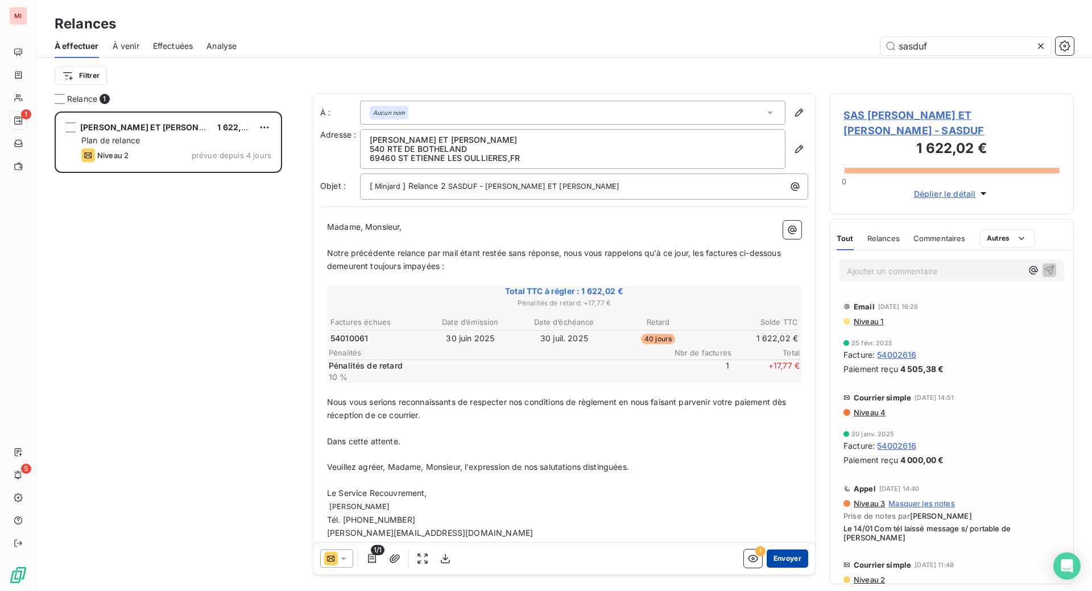
click at [766, 567] on button "Envoyer" at bounding box center [787, 558] width 42 height 18
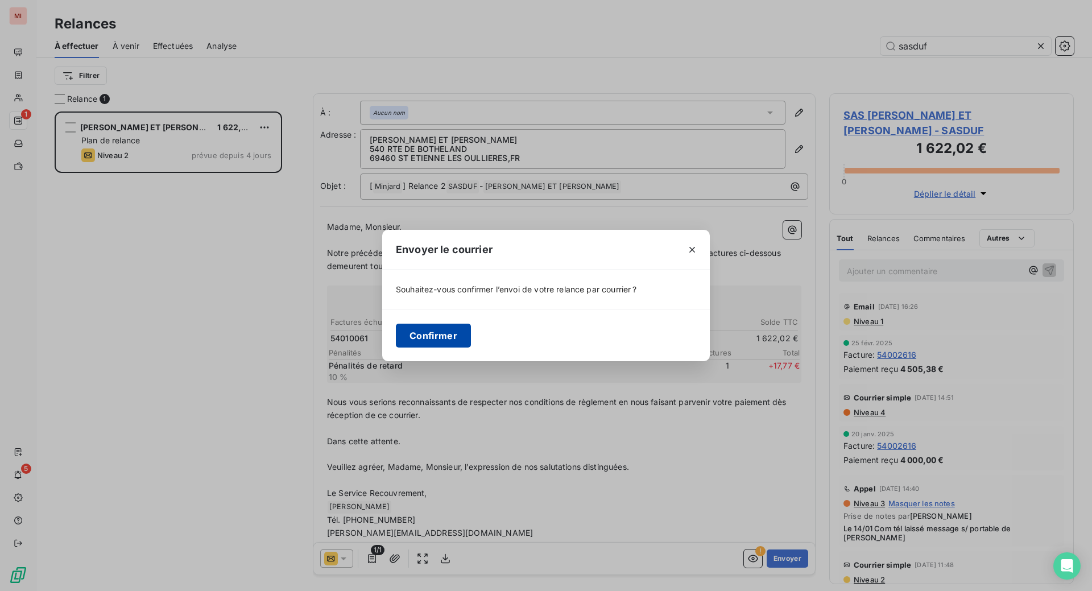
click at [396, 345] on button "Confirmer" at bounding box center [433, 336] width 75 height 24
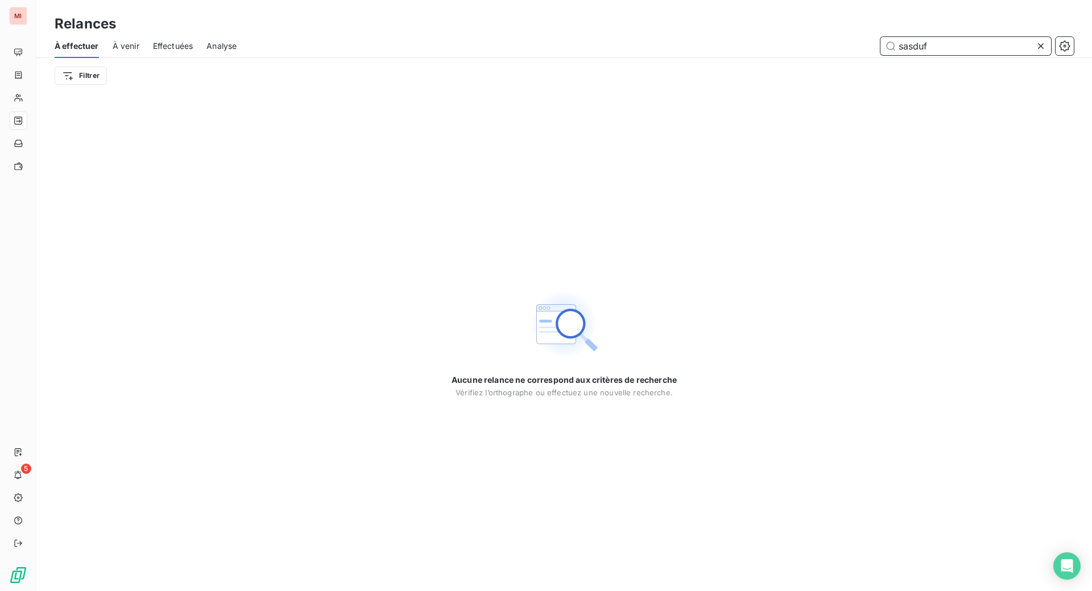
drag, startPoint x: 939, startPoint y: 61, endPoint x: 704, endPoint y: 61, distance: 235.4
click at [704, 55] on div "sasduf" at bounding box center [661, 46] width 823 height 18
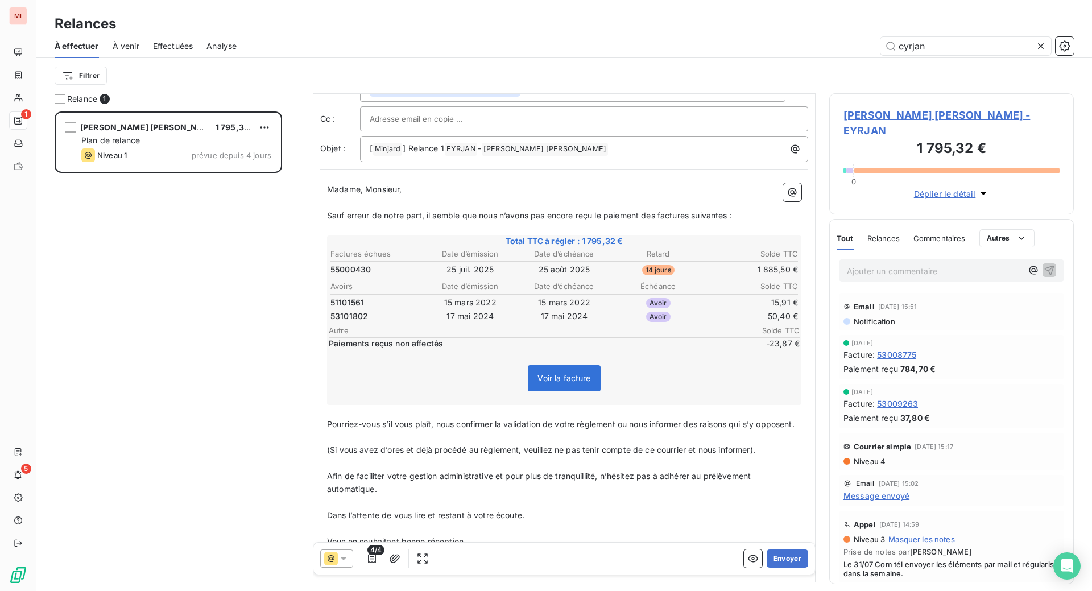
scroll to position [72, 0]
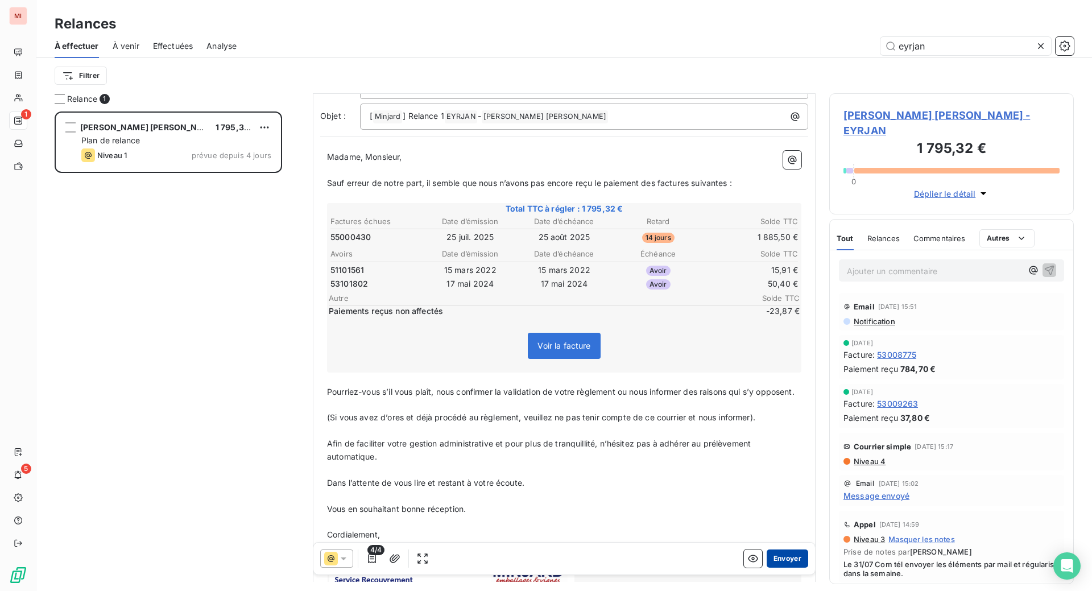
click at [766, 567] on button "Envoyer" at bounding box center [787, 558] width 42 height 18
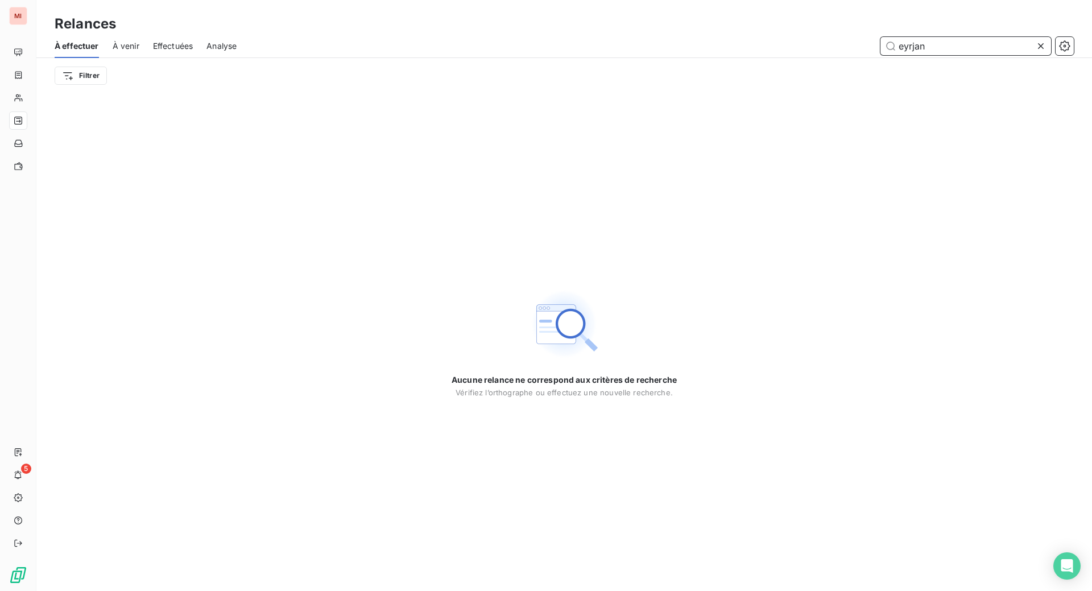
drag, startPoint x: 940, startPoint y: 56, endPoint x: 770, endPoint y: 54, distance: 170.6
click at [784, 55] on div "eyrjan" at bounding box center [661, 46] width 823 height 18
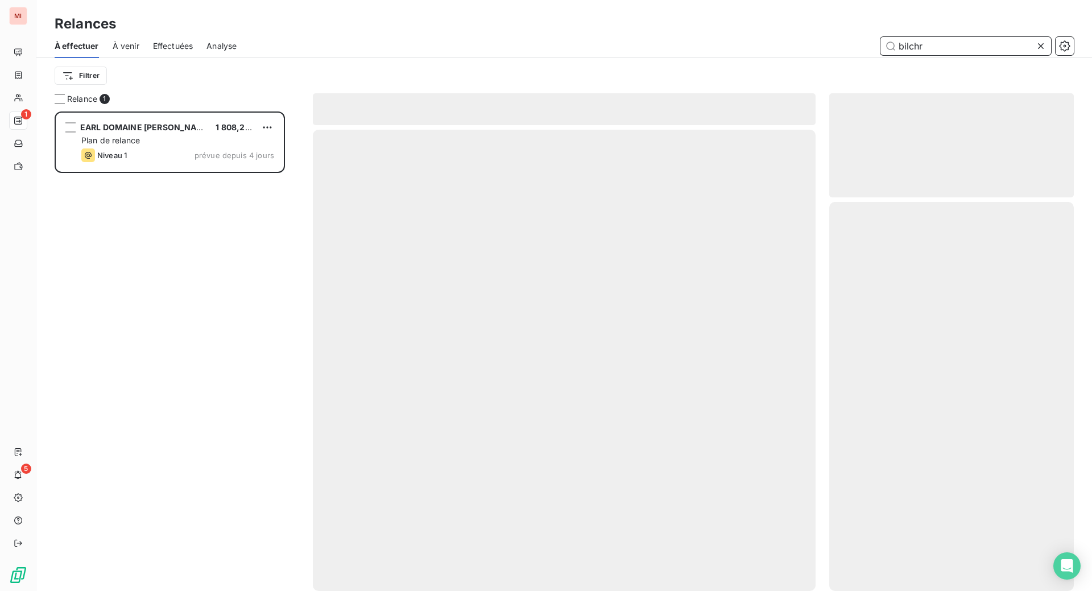
scroll to position [450, 217]
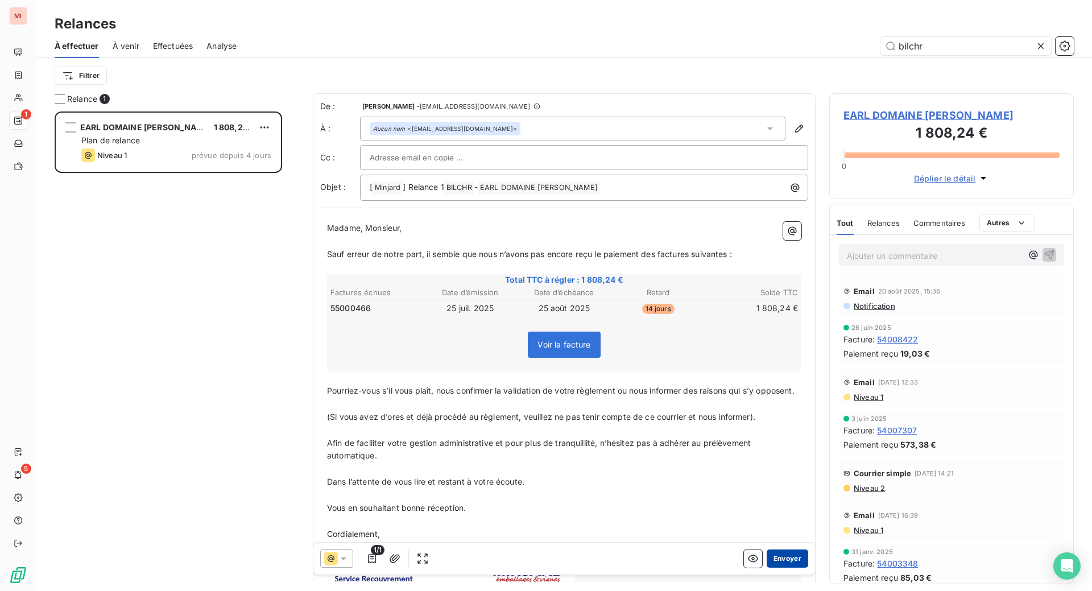
click at [766, 567] on button "Envoyer" at bounding box center [787, 558] width 42 height 18
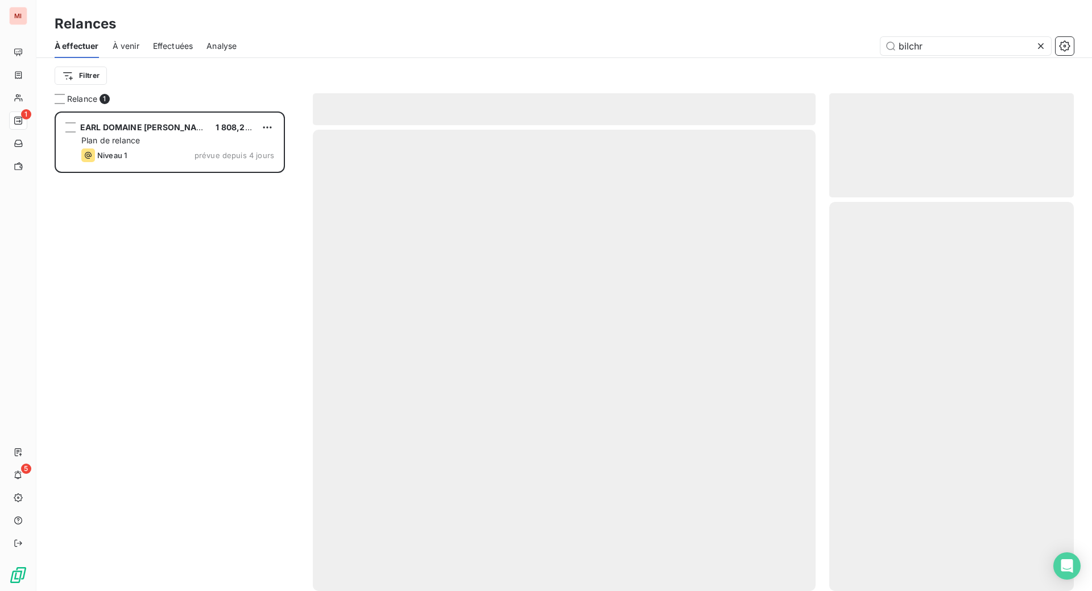
scroll to position [436, 219]
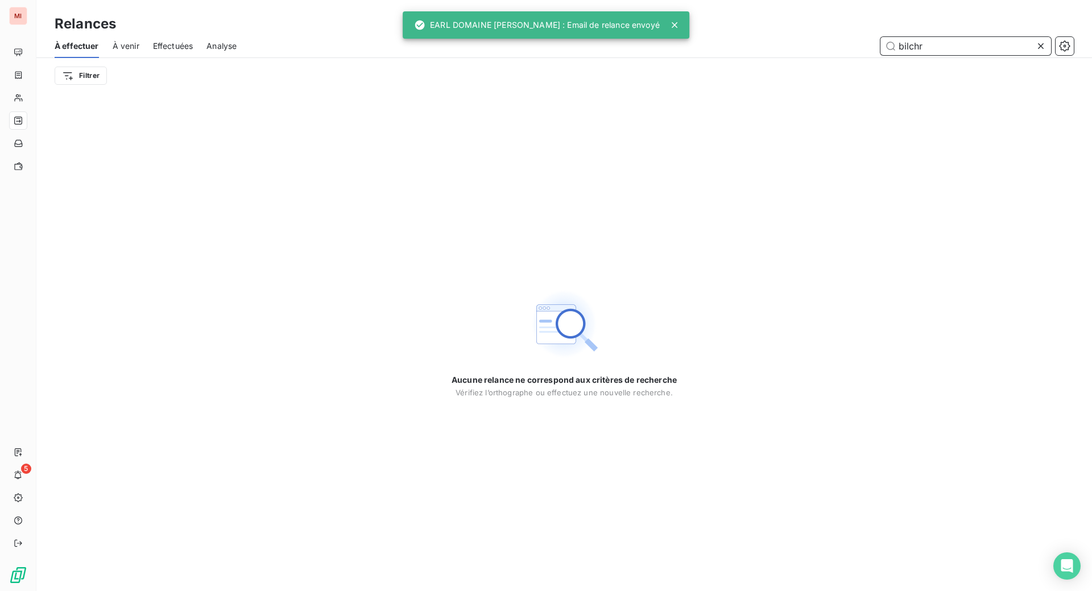
drag, startPoint x: 938, startPoint y: 59, endPoint x: 805, endPoint y: 42, distance: 134.1
click at [830, 45] on div "Relances À effectuer À venir Effectuées Analyse bilchr Filtrer" at bounding box center [563, 46] width 1055 height 93
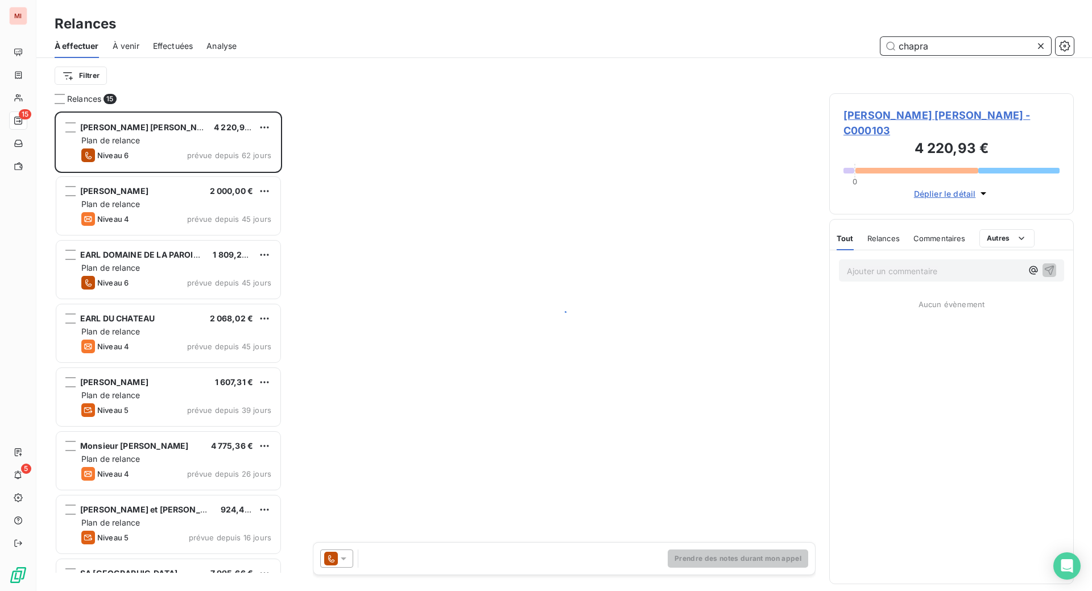
scroll to position [450, 217]
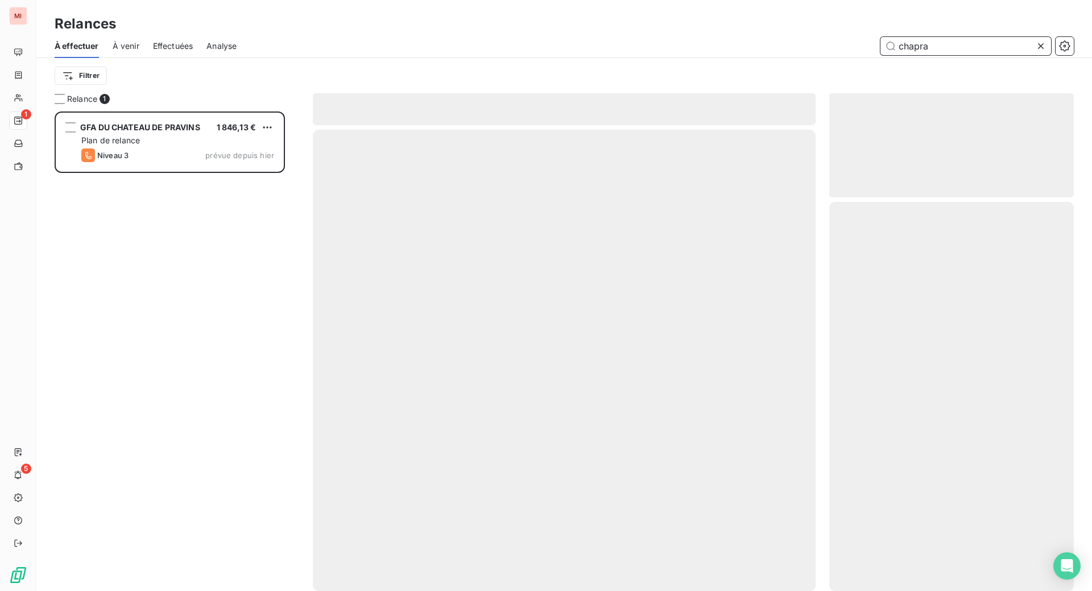
scroll to position [450, 217]
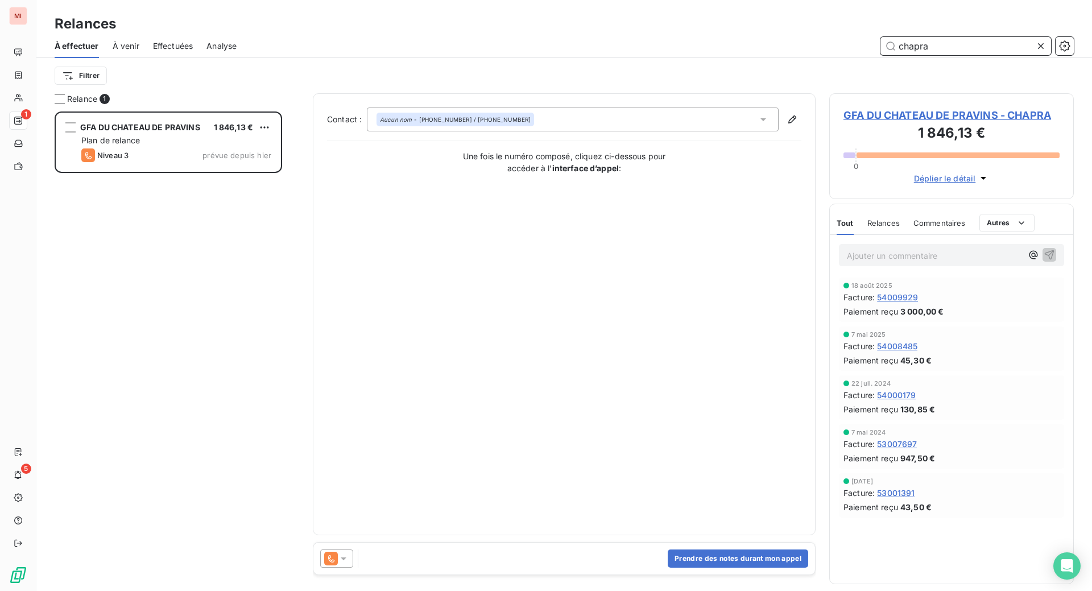
click at [897, 227] on span "Relances" at bounding box center [883, 222] width 32 height 9
type input "chapra"
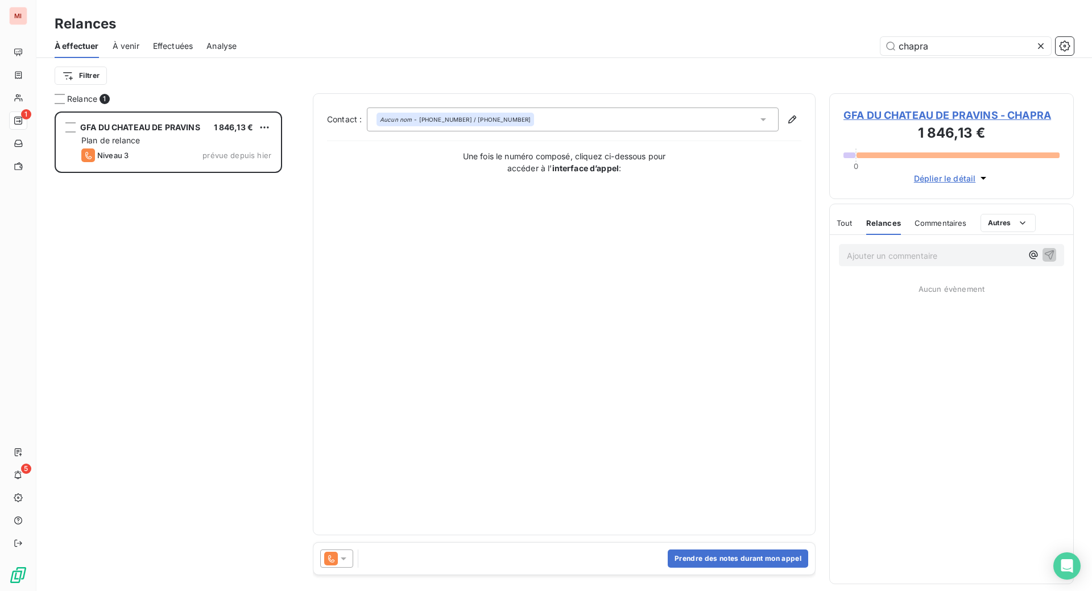
click at [353, 567] on div at bounding box center [336, 558] width 33 height 18
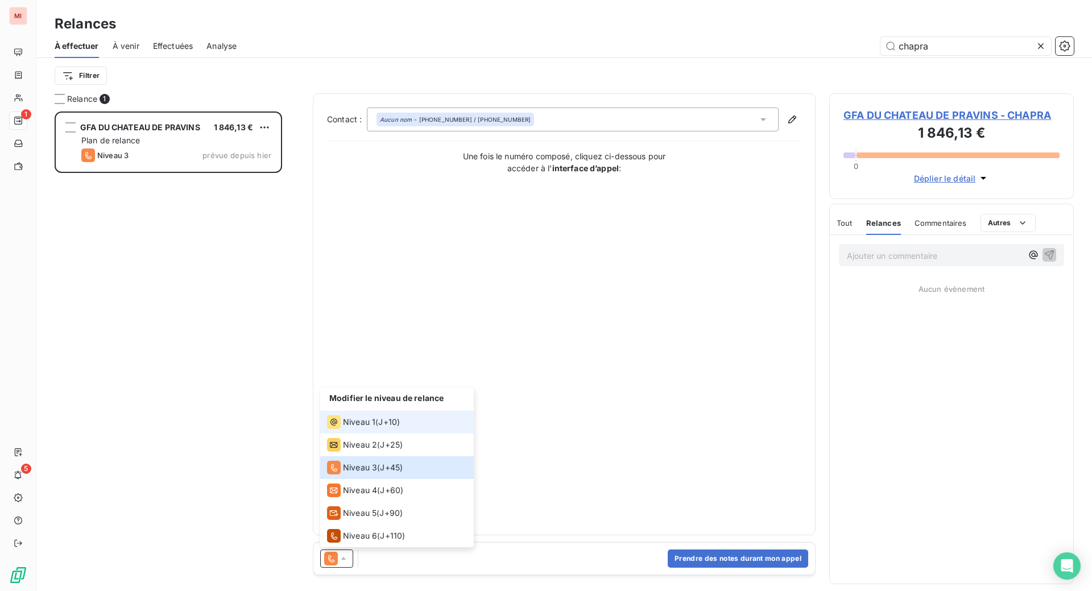
click at [375, 428] on span "Niveau 1" at bounding box center [359, 421] width 32 height 11
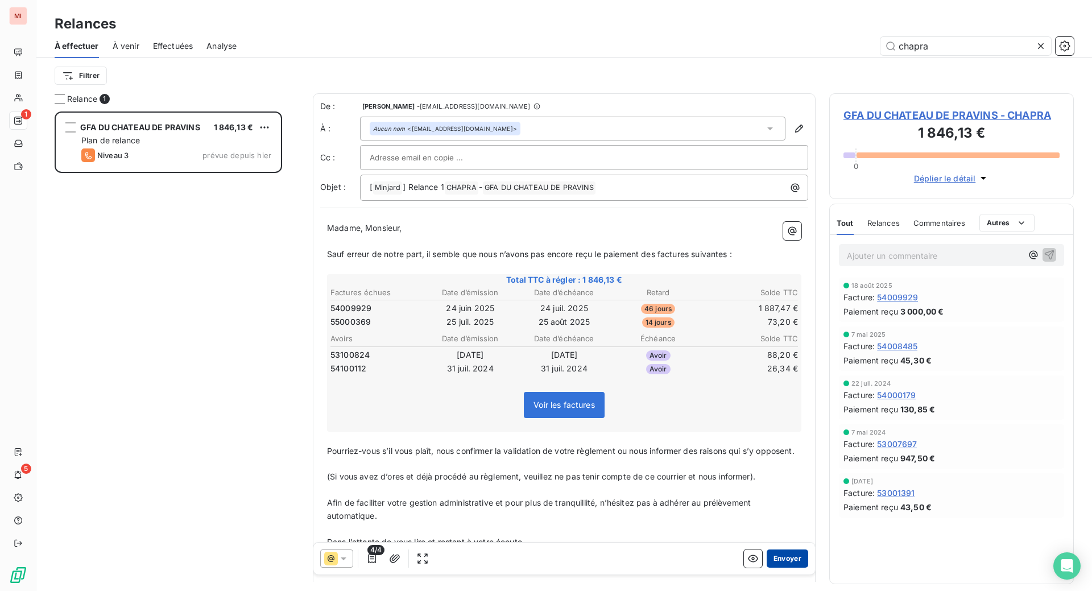
click at [766, 567] on button "Envoyer" at bounding box center [787, 558] width 42 height 18
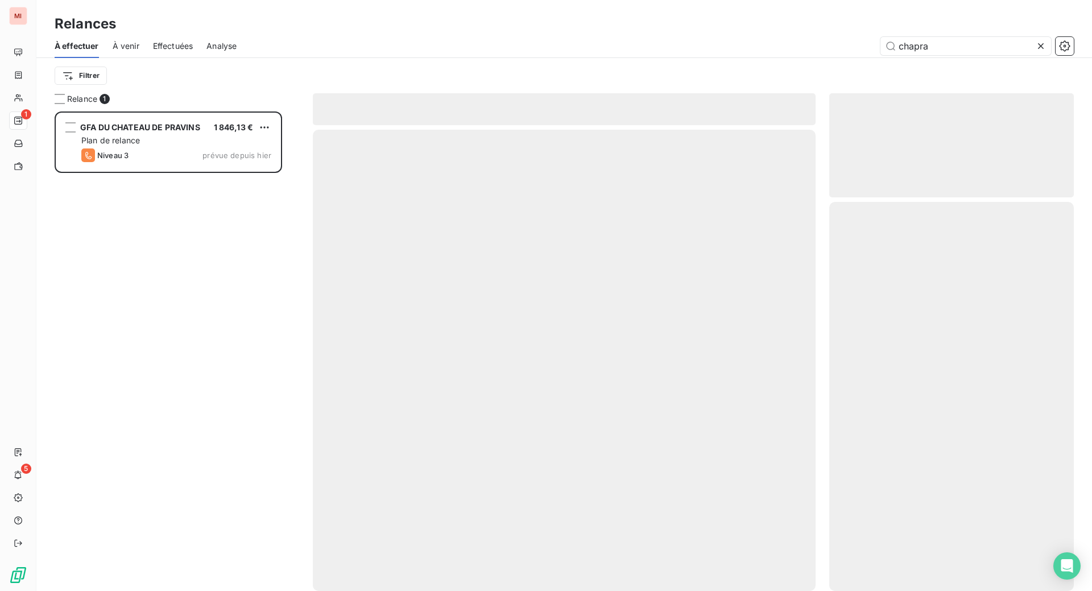
scroll to position [436, 219]
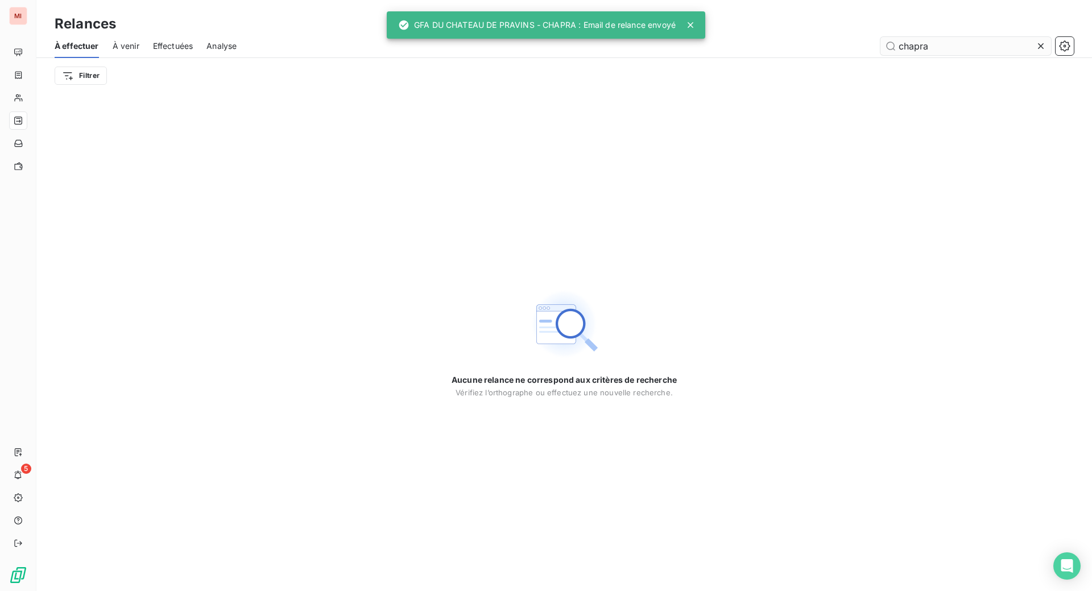
click at [1035, 52] on icon at bounding box center [1040, 45] width 11 height 11
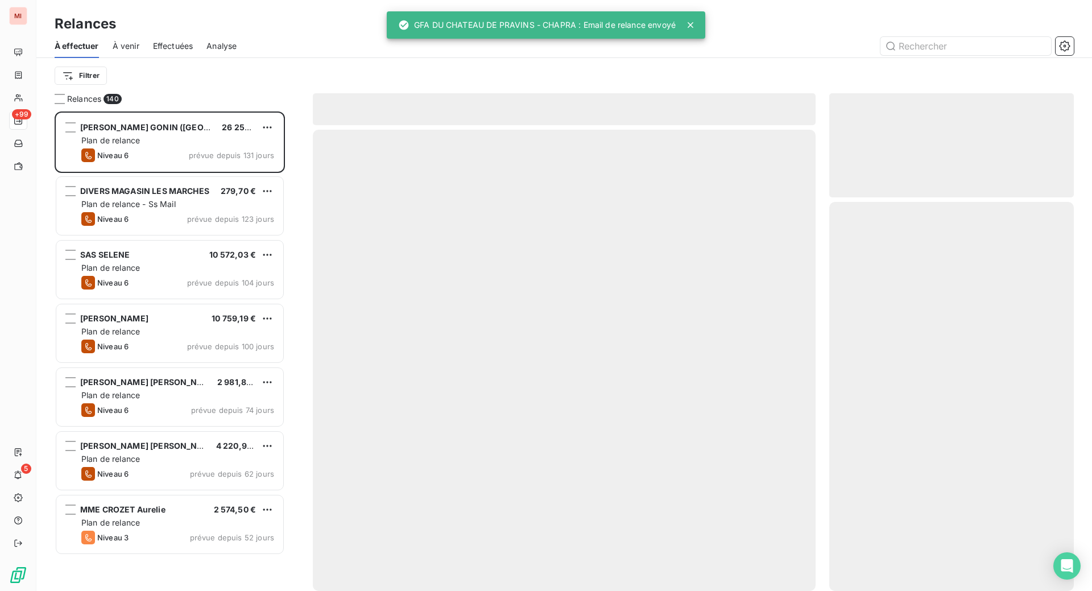
scroll to position [450, 217]
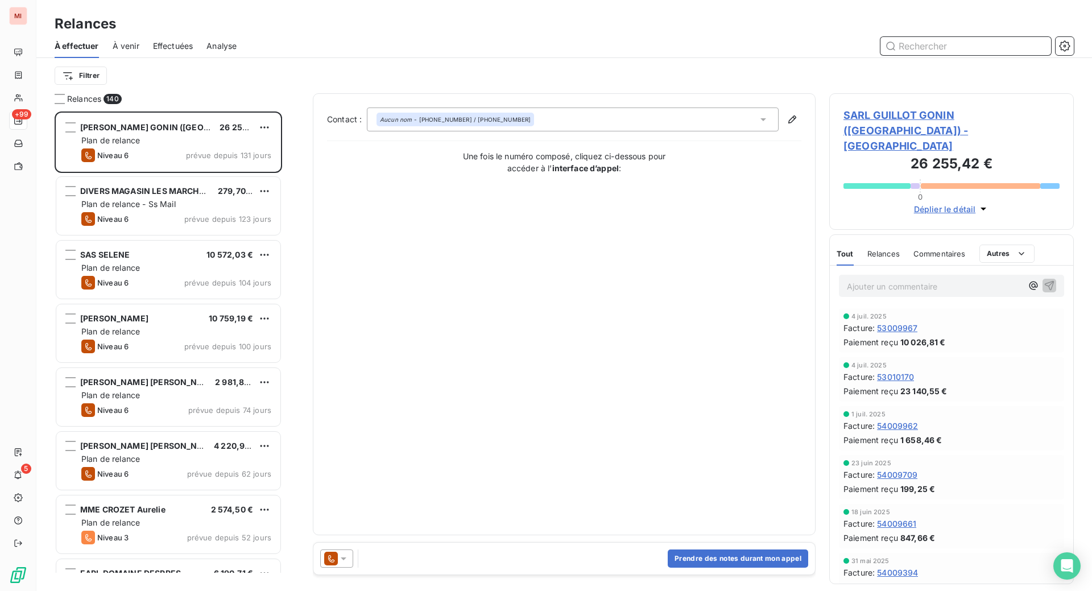
click at [930, 55] on input "text" at bounding box center [965, 46] width 171 height 18
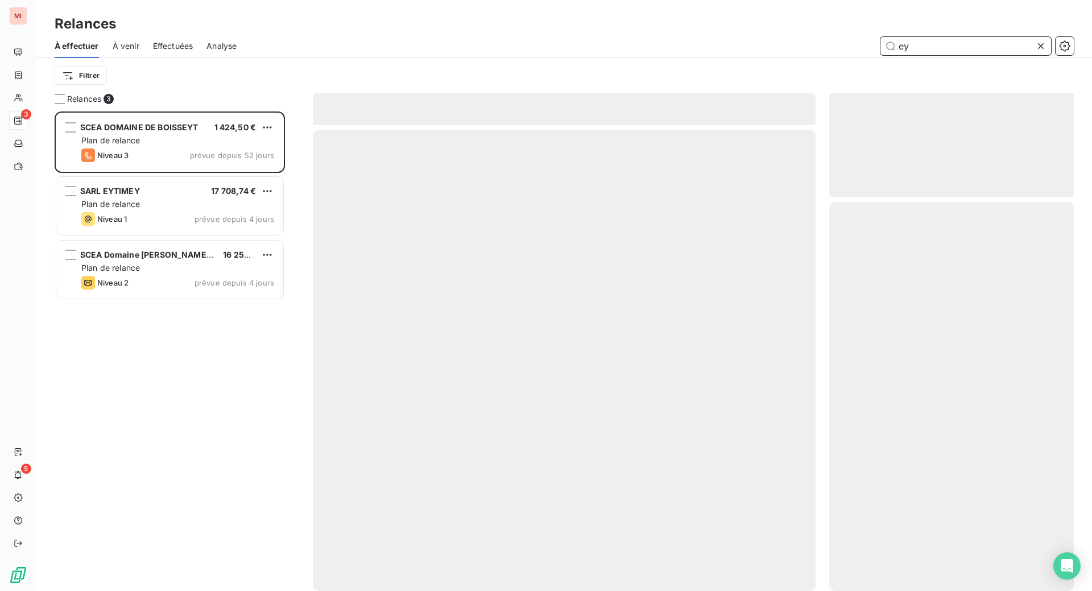
scroll to position [450, 217]
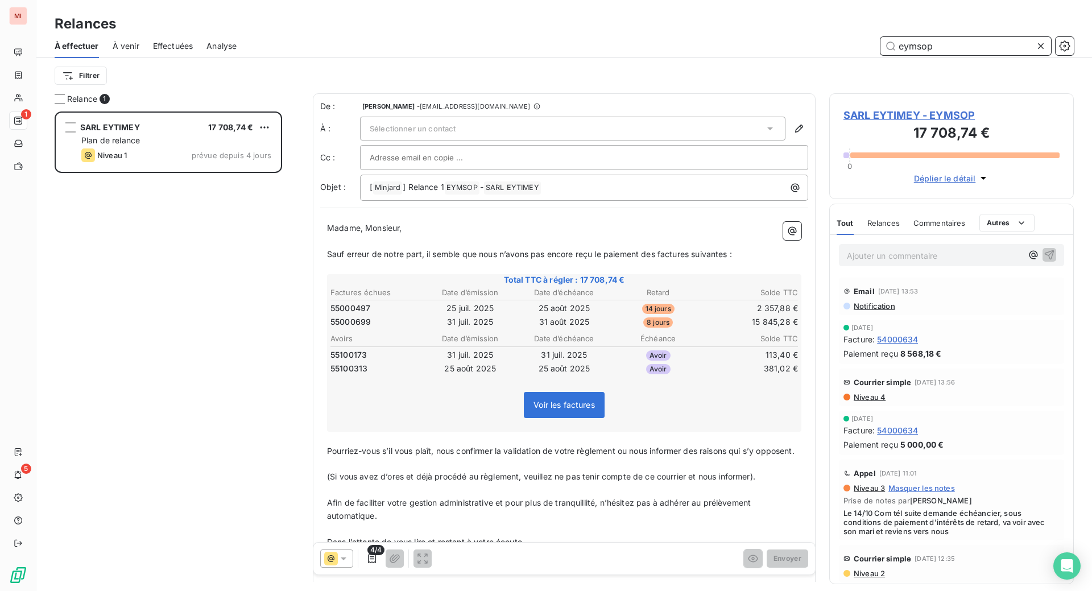
scroll to position [450, 217]
type input "eymsop"
click at [745, 140] on div "Sélectionner un contact" at bounding box center [572, 129] width 425 height 24
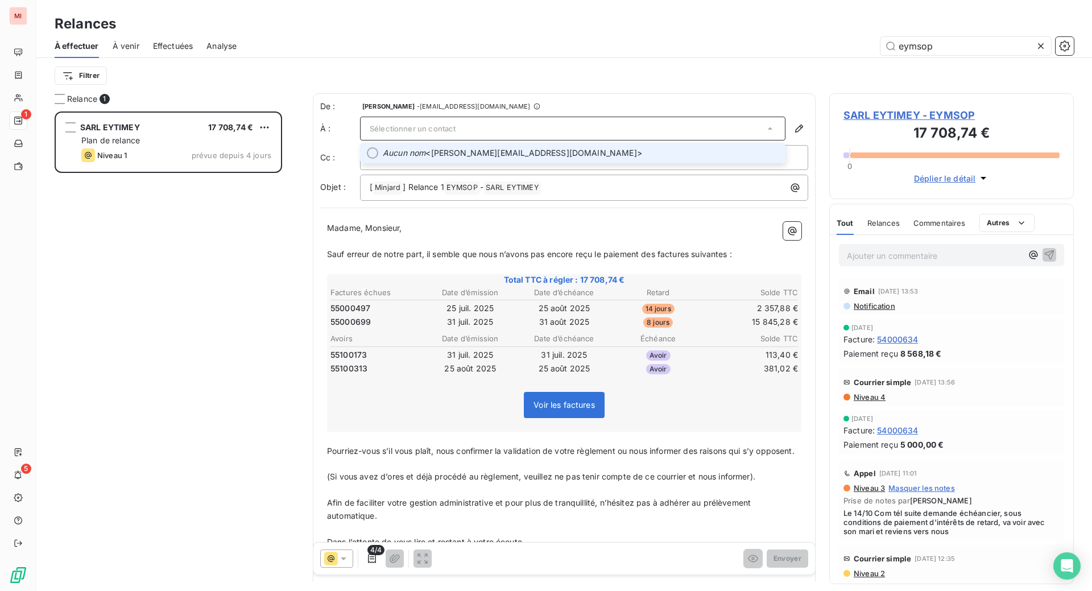
click at [491, 159] on span "Aucun nom <sophie.eymin@hotmail.com>" at bounding box center [581, 152] width 396 height 11
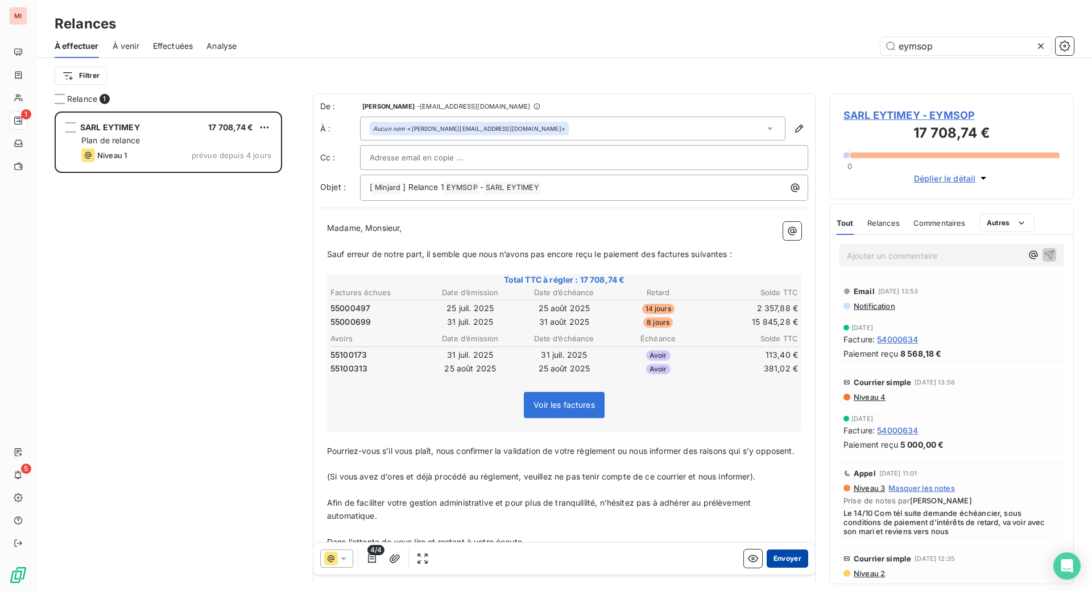
click at [766, 567] on button "Envoyer" at bounding box center [787, 558] width 42 height 18
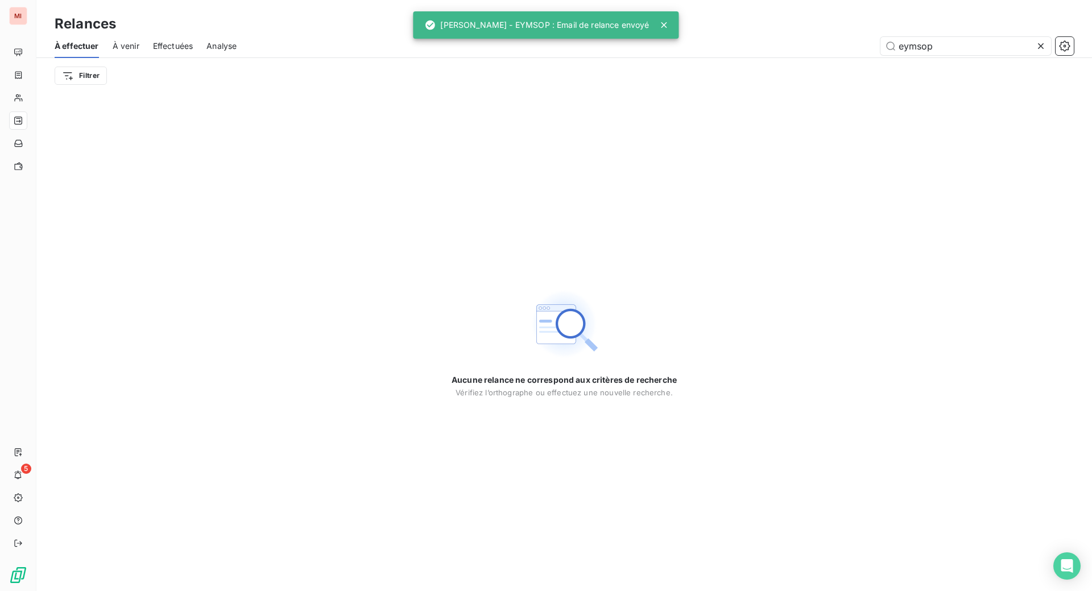
click at [1038, 49] on icon at bounding box center [1041, 46] width 6 height 6
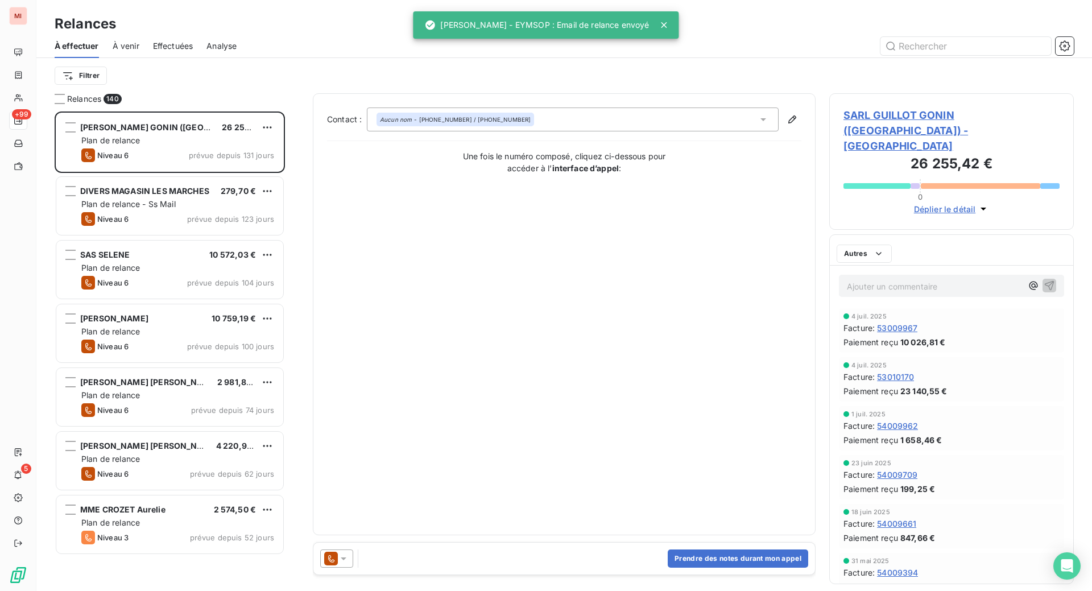
scroll to position [450, 217]
click at [901, 55] on input "text" at bounding box center [965, 46] width 171 height 18
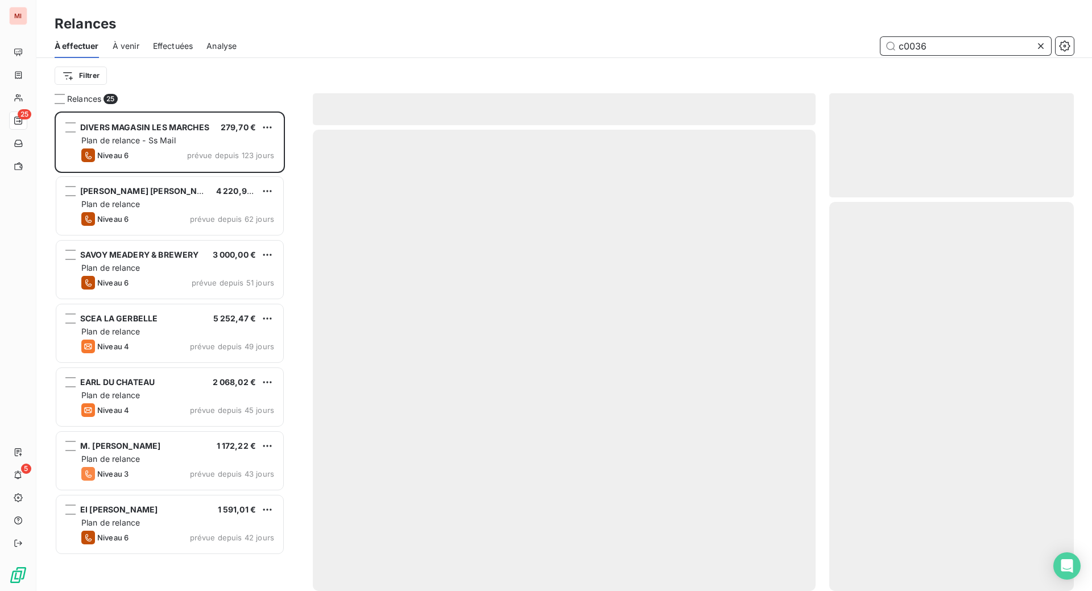
scroll to position [436, 219]
type input "c003635"
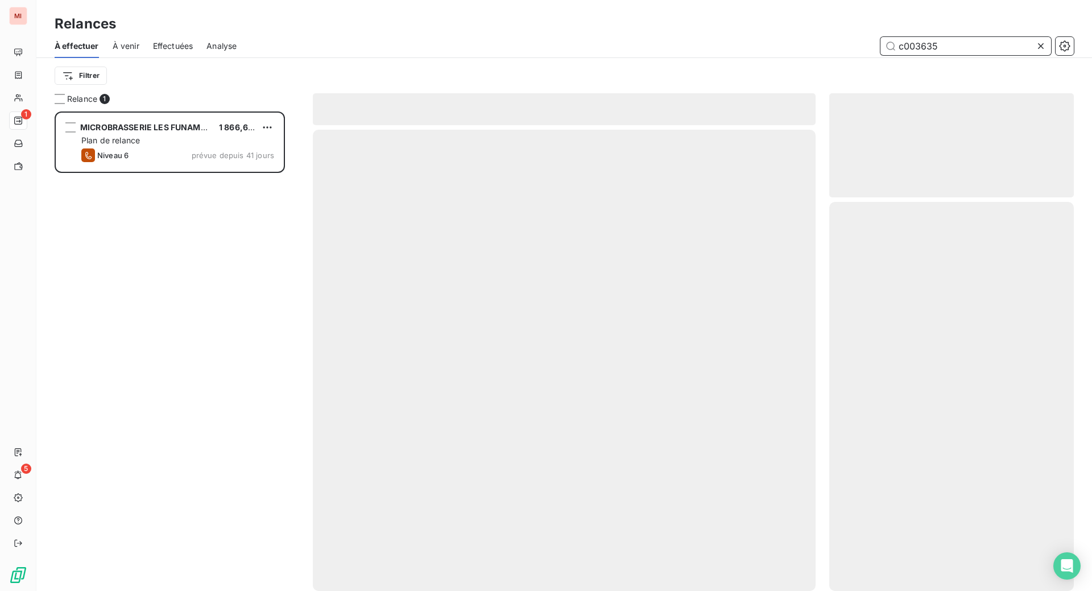
scroll to position [450, 217]
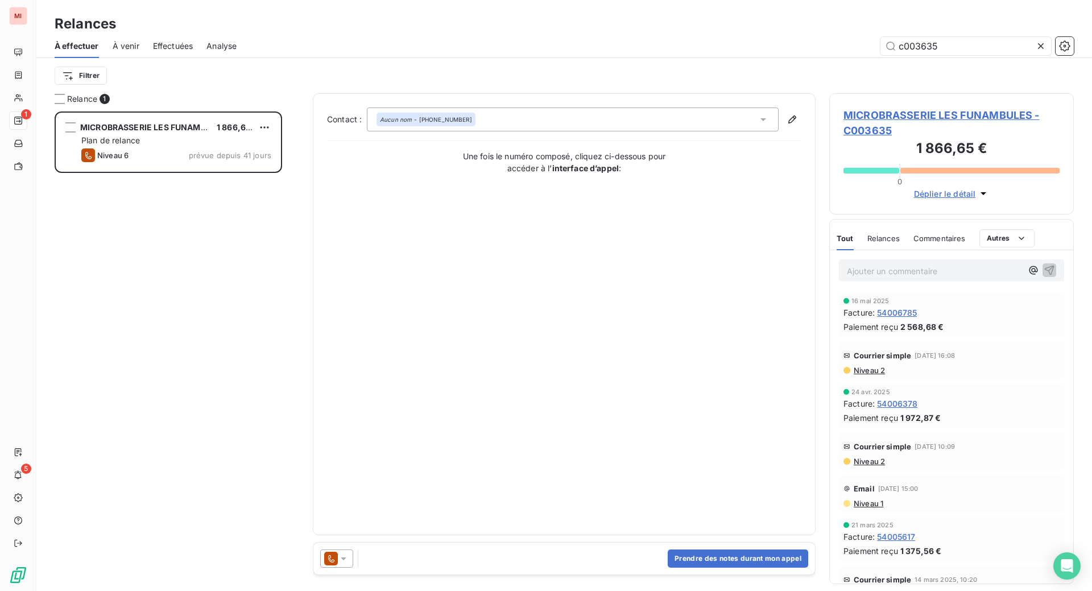
click at [349, 564] on icon at bounding box center [343, 558] width 11 height 11
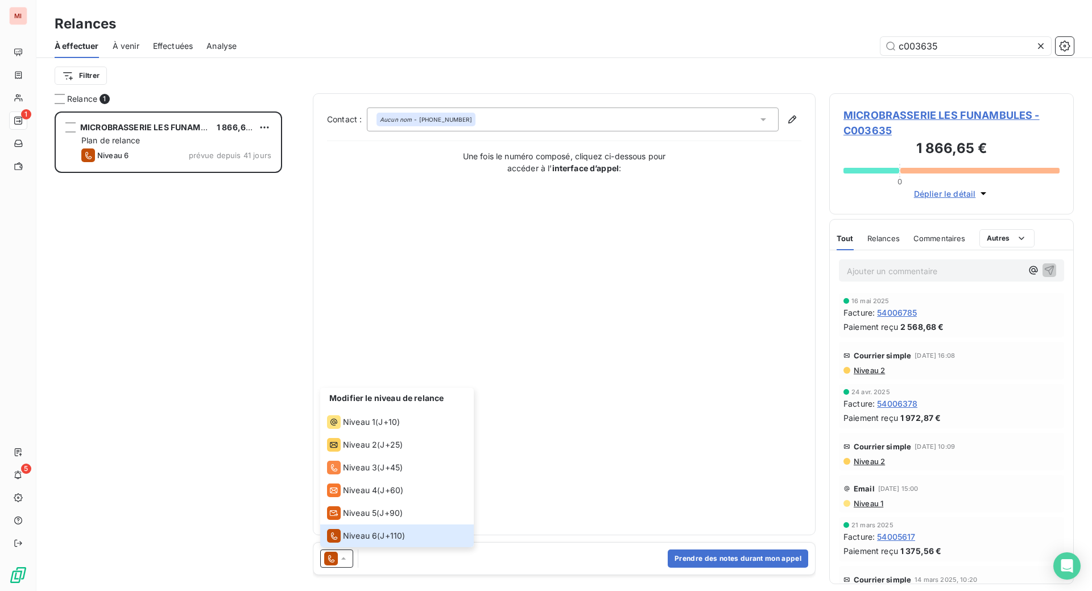
scroll to position [0, 0]
click at [375, 428] on span "Niveau 1" at bounding box center [359, 421] width 32 height 11
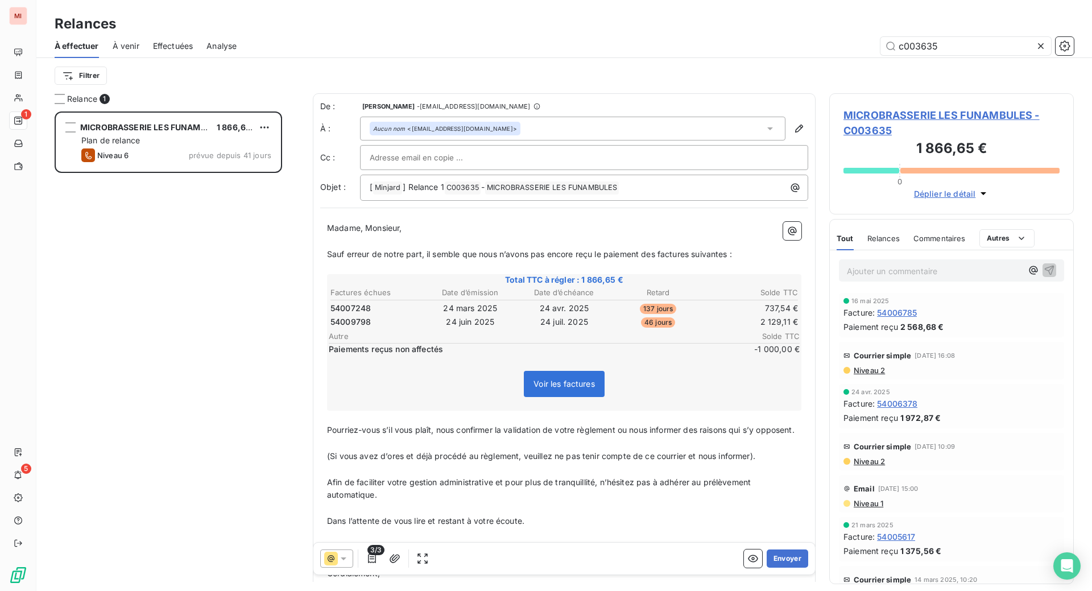
scroll to position [450, 217]
click at [766, 567] on button "Envoyer" at bounding box center [787, 558] width 42 height 18
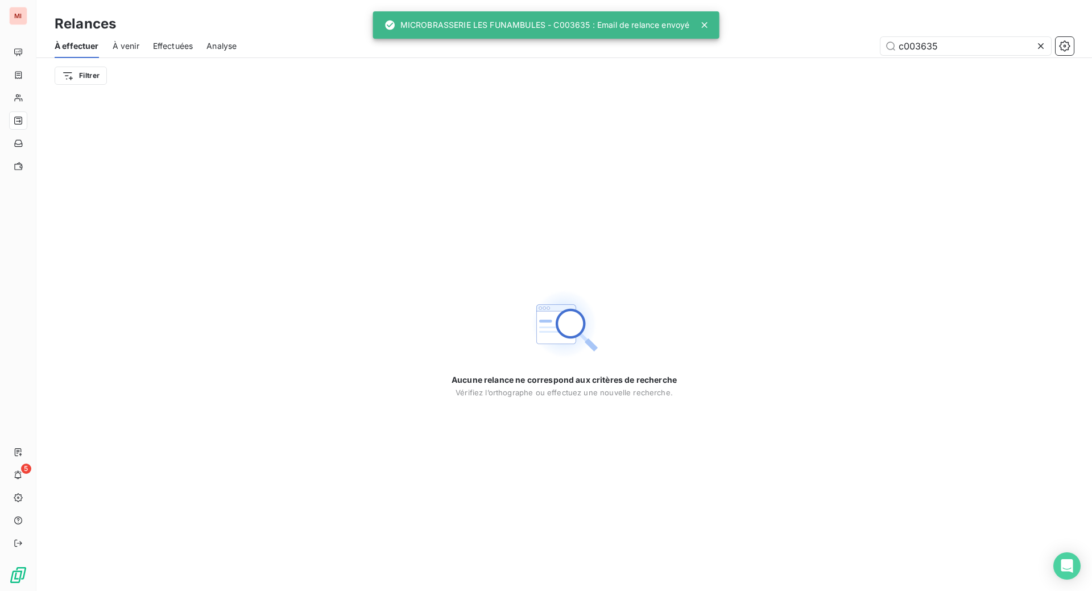
click at [1035, 52] on icon at bounding box center [1040, 45] width 11 height 11
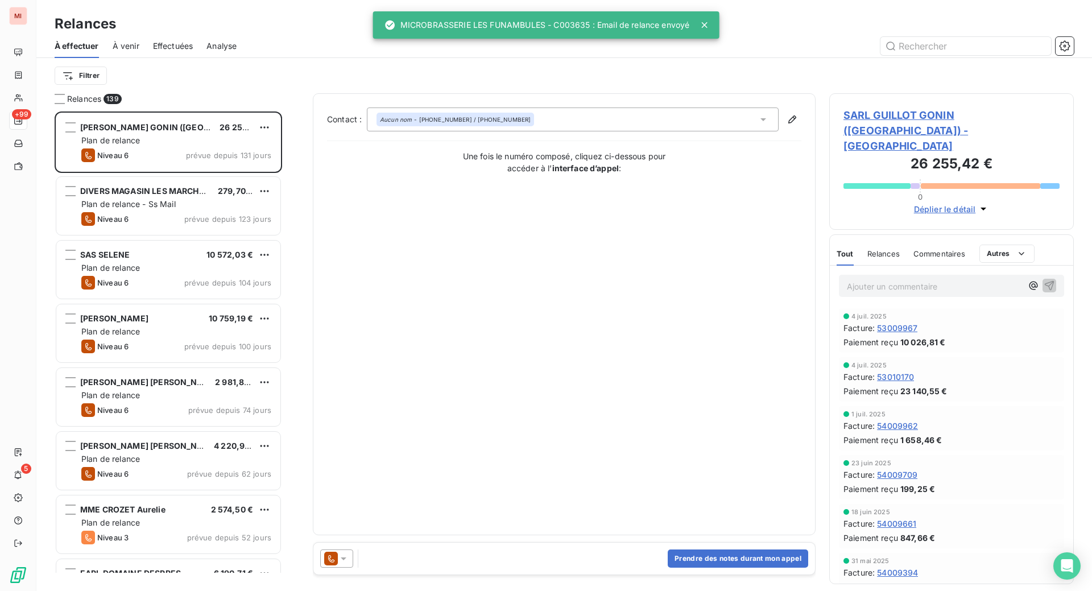
scroll to position [450, 217]
click at [932, 55] on input "text" at bounding box center [965, 46] width 171 height 18
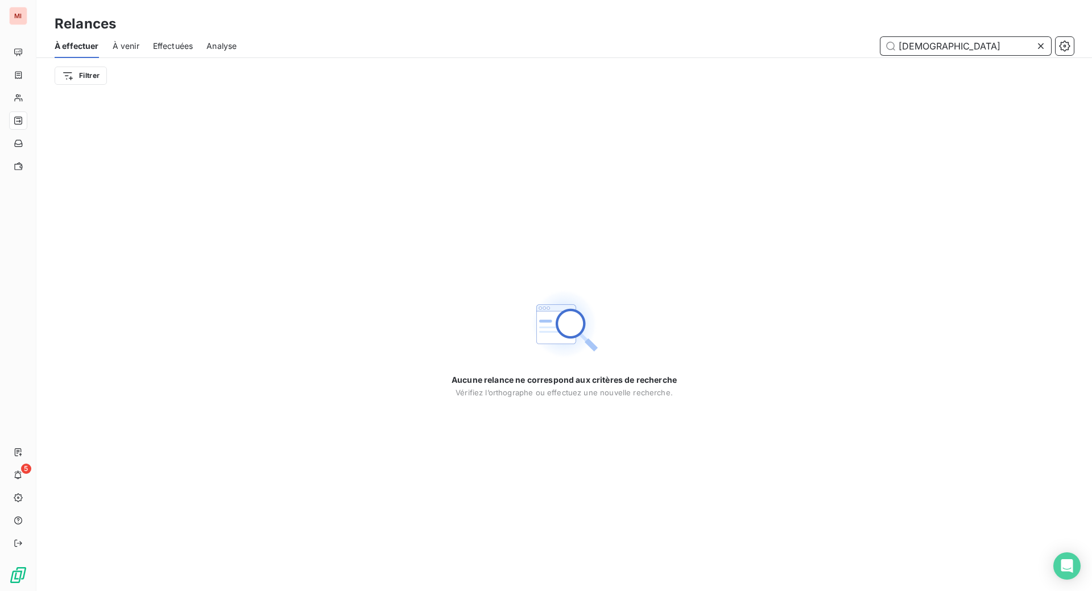
drag, startPoint x: 941, startPoint y: 63, endPoint x: 770, endPoint y: 63, distance: 170.6
click at [770, 55] on div "gayeser" at bounding box center [661, 46] width 823 height 18
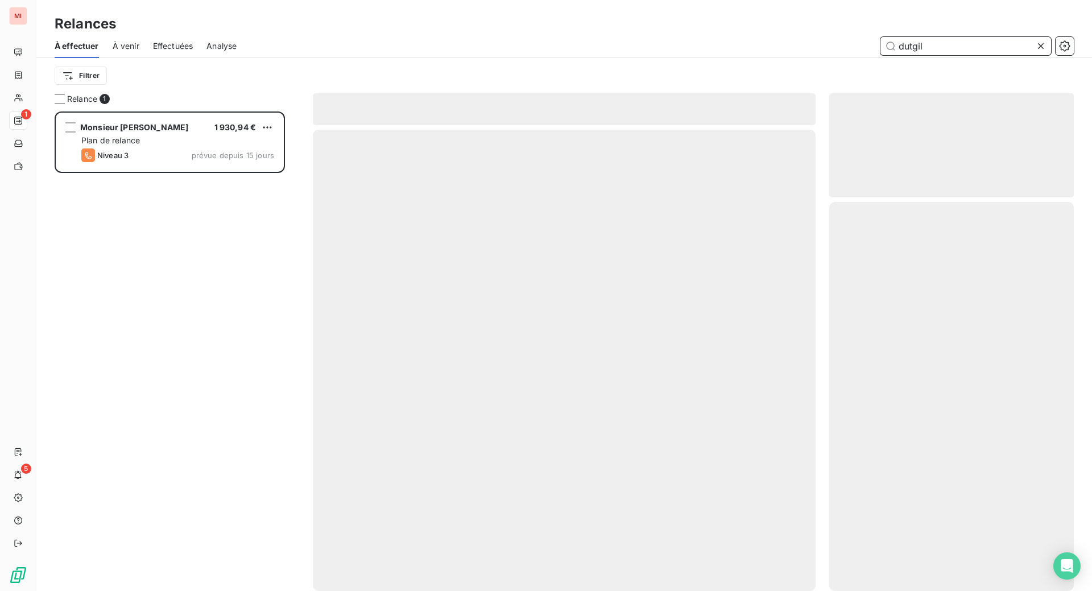
scroll to position [450, 217]
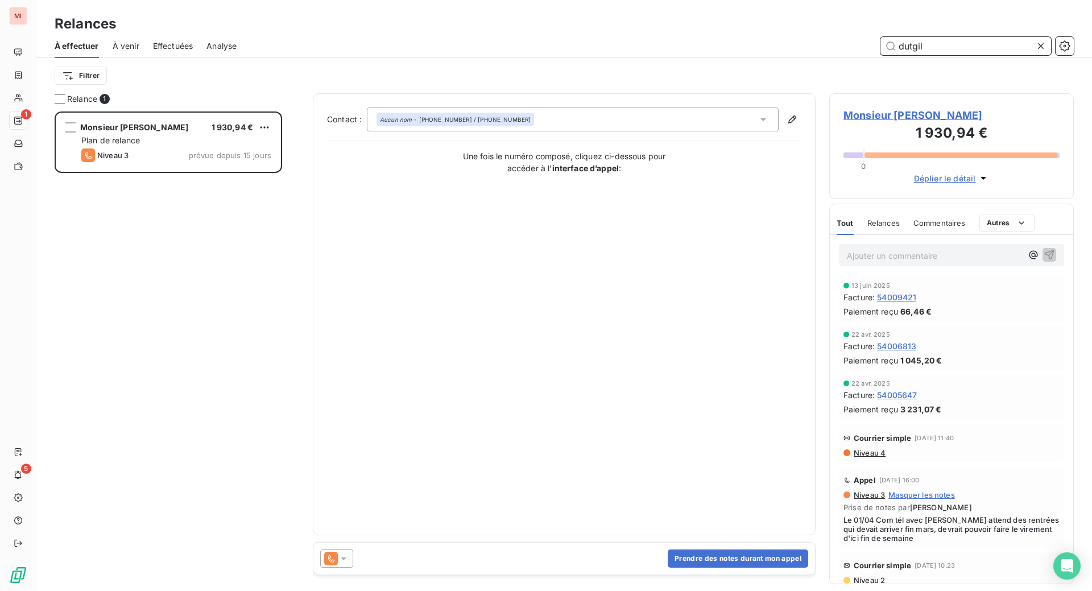
click at [892, 227] on span "Relances" at bounding box center [883, 222] width 32 height 9
type input "dutgil"
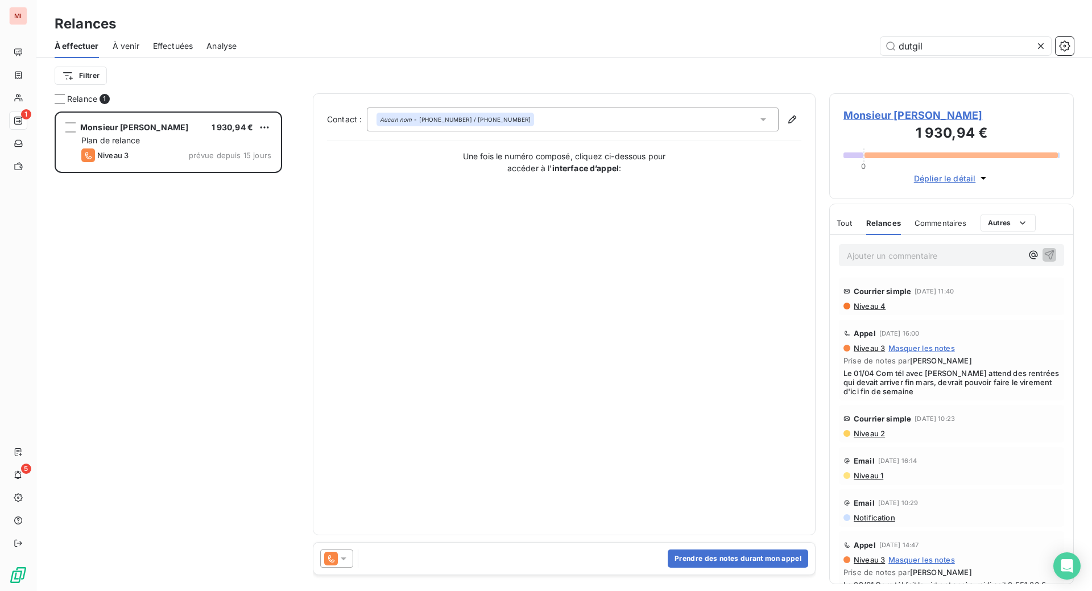
click at [349, 564] on icon at bounding box center [343, 558] width 11 height 11
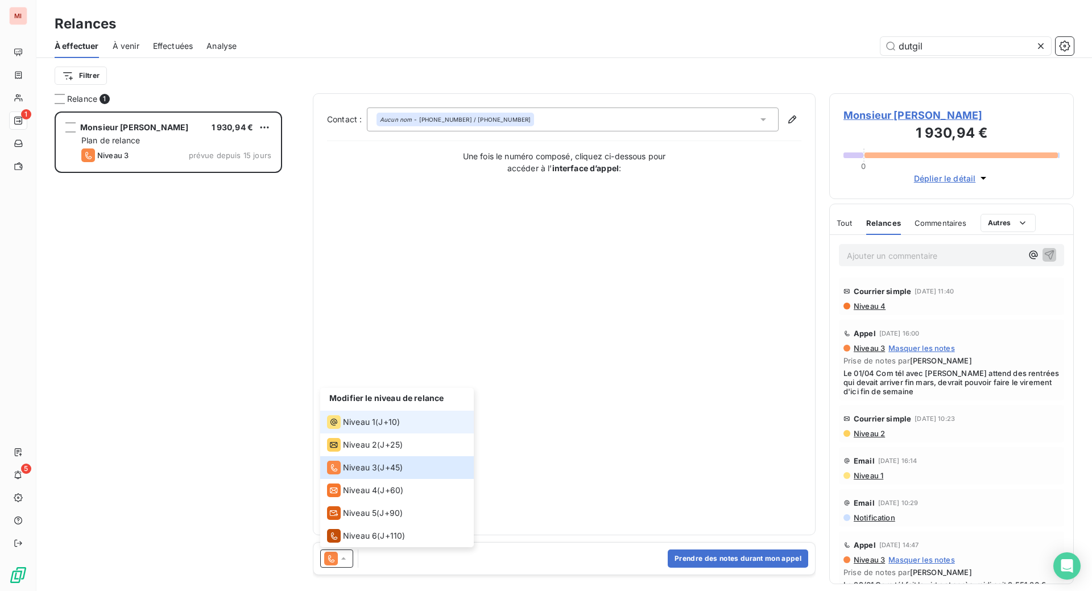
click at [375, 428] on span "Niveau 1" at bounding box center [359, 421] width 32 height 11
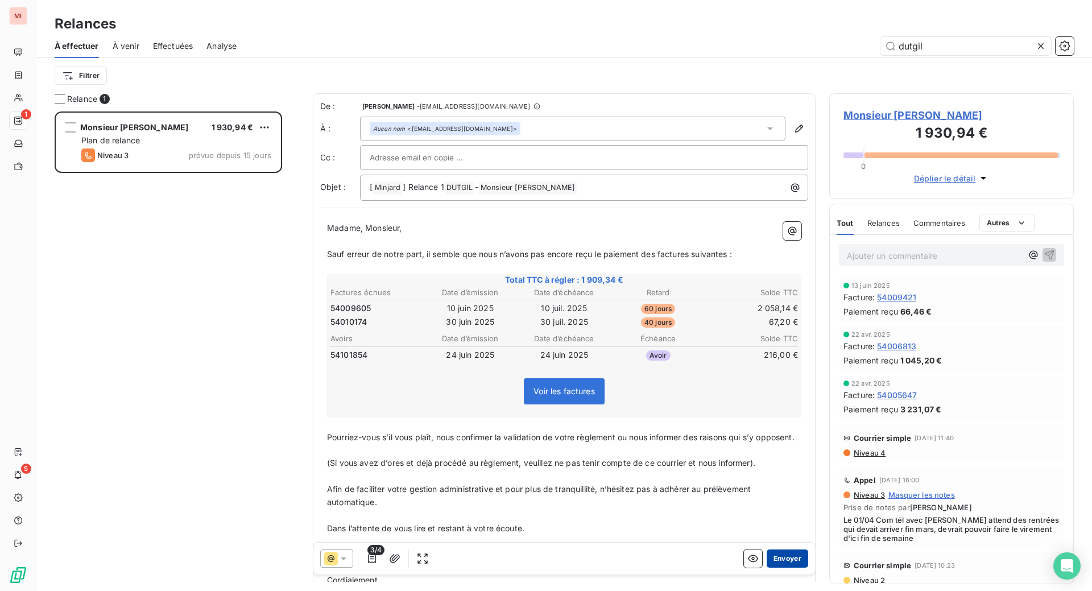
click at [766, 567] on button "Envoyer" at bounding box center [787, 558] width 42 height 18
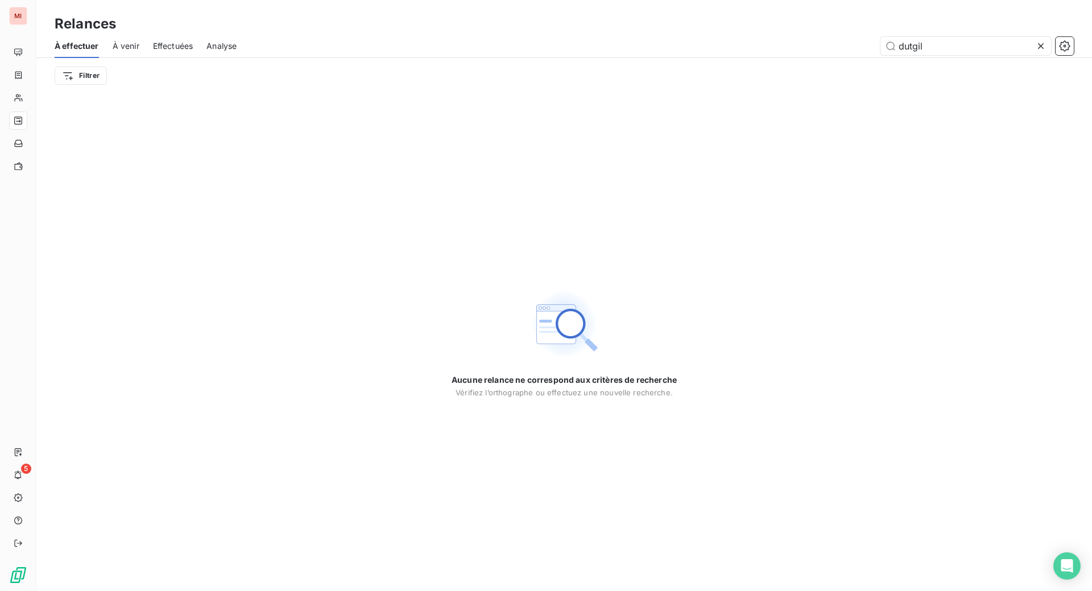
drag, startPoint x: 1030, startPoint y: 64, endPoint x: 1004, endPoint y: 101, distance: 45.3
click at [1035, 52] on icon at bounding box center [1040, 45] width 11 height 11
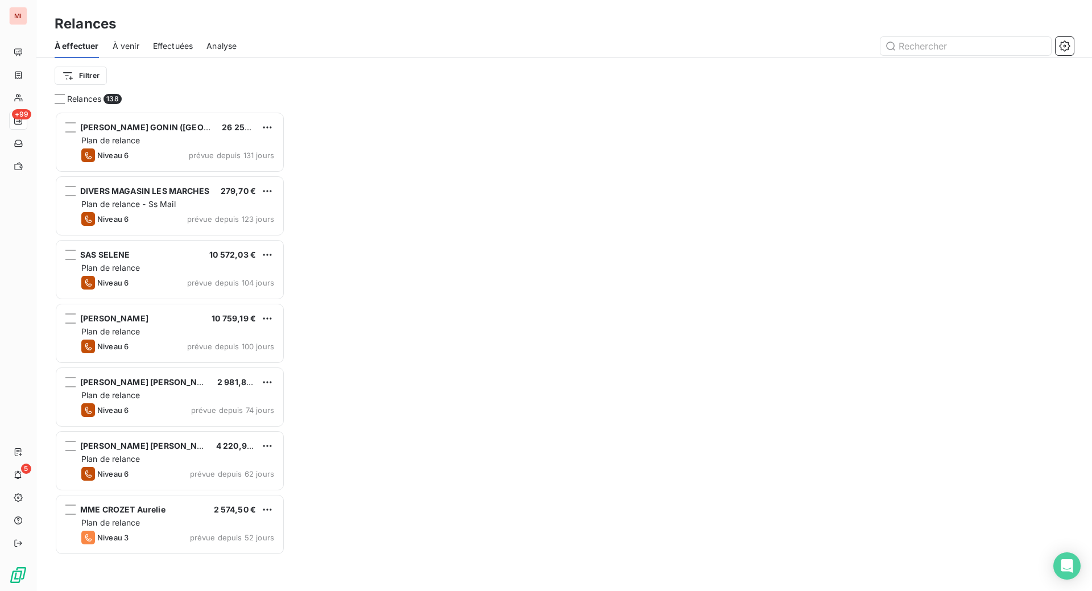
scroll to position [450, 217]
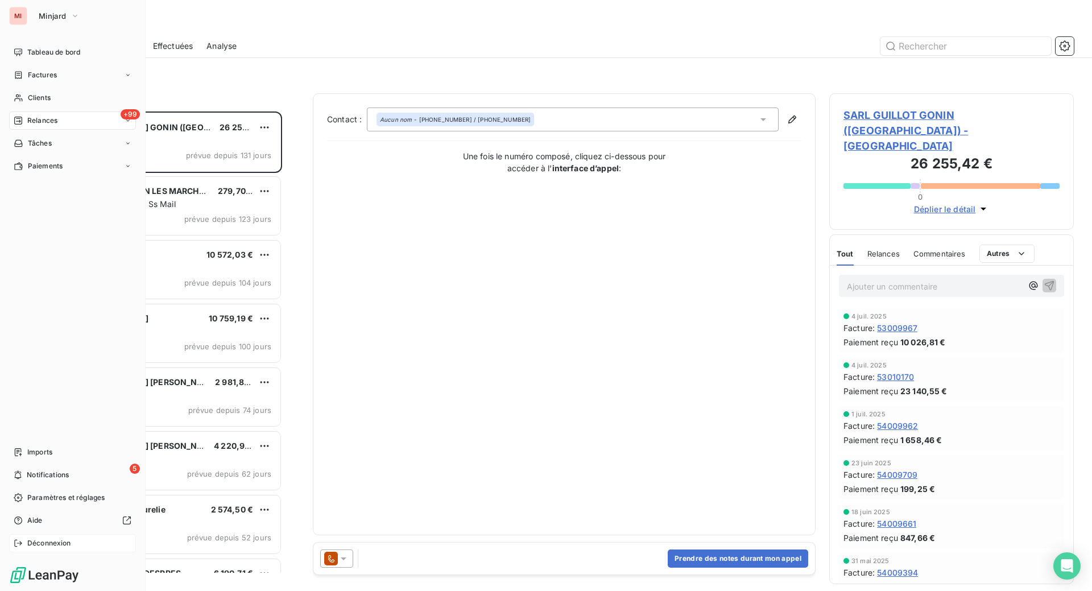
click at [45, 538] on span "Déconnexion" at bounding box center [49, 543] width 44 height 10
